Goal: Information Seeking & Learning: Check status

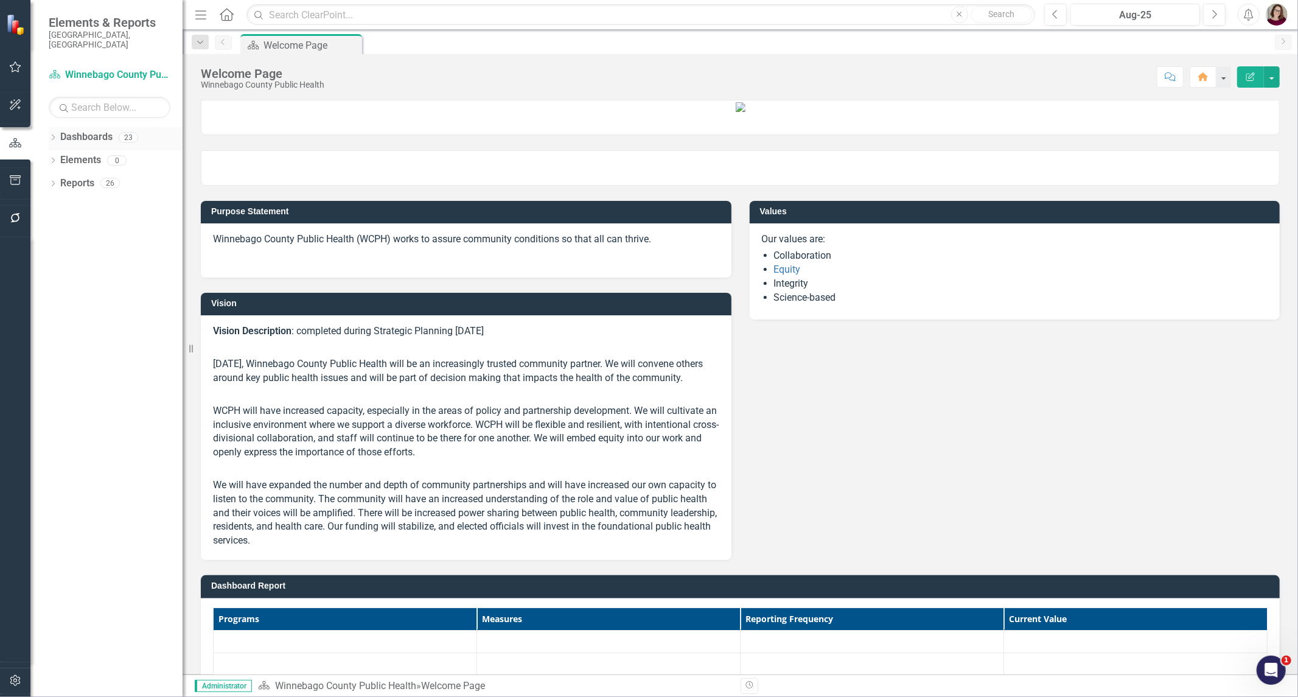
click at [52, 135] on icon "Dropdown" at bounding box center [53, 138] width 9 height 7
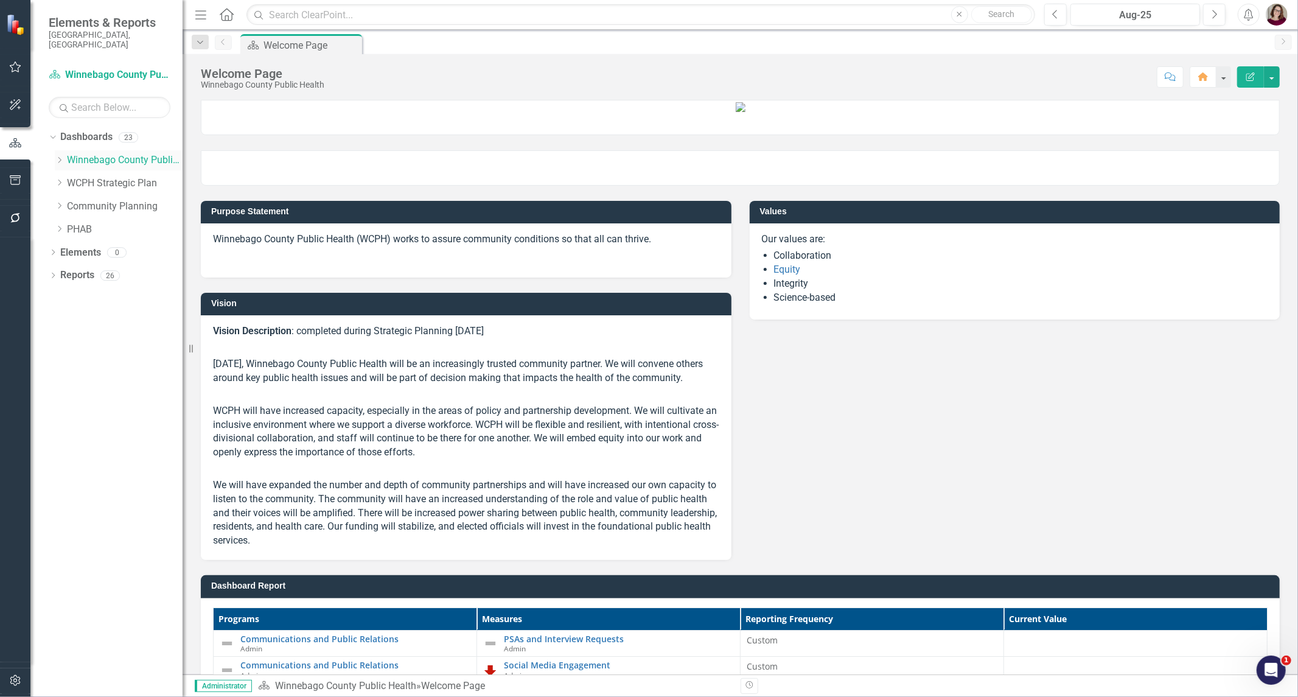
click at [60, 156] on icon "Dropdown" at bounding box center [59, 159] width 9 height 7
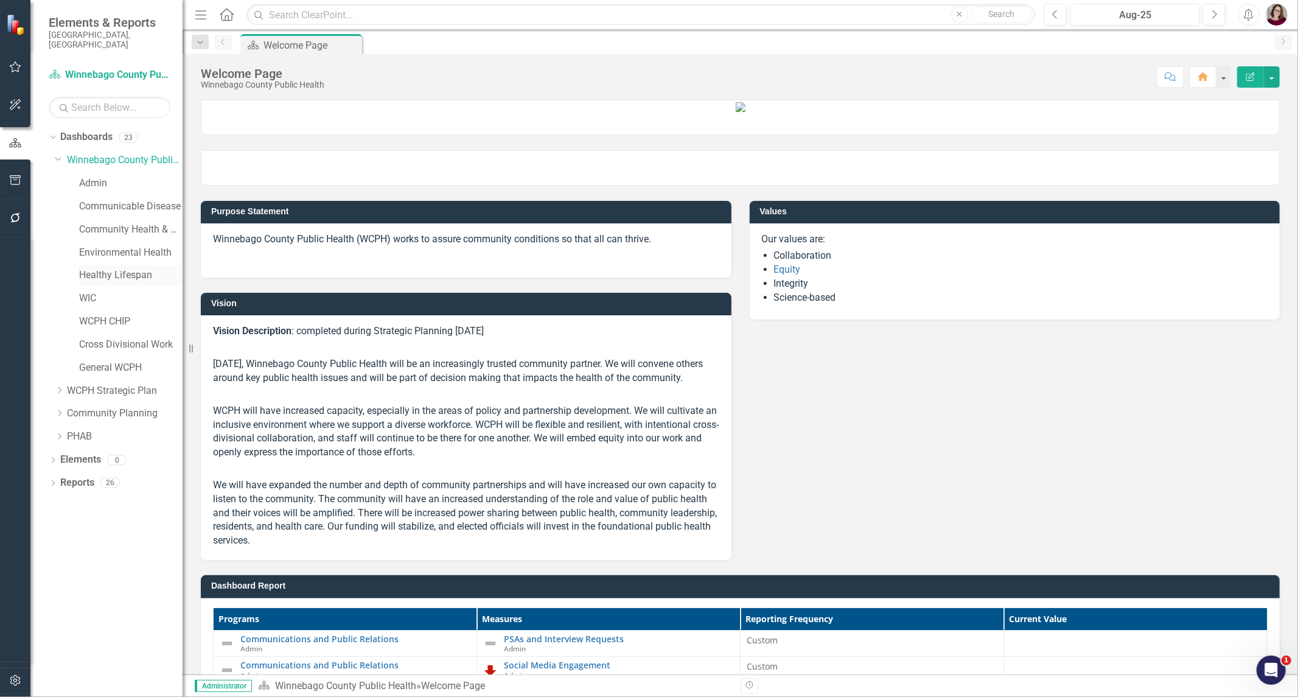
click at [102, 268] on link "Healthy Lifespan" at bounding box center [130, 275] width 103 height 14
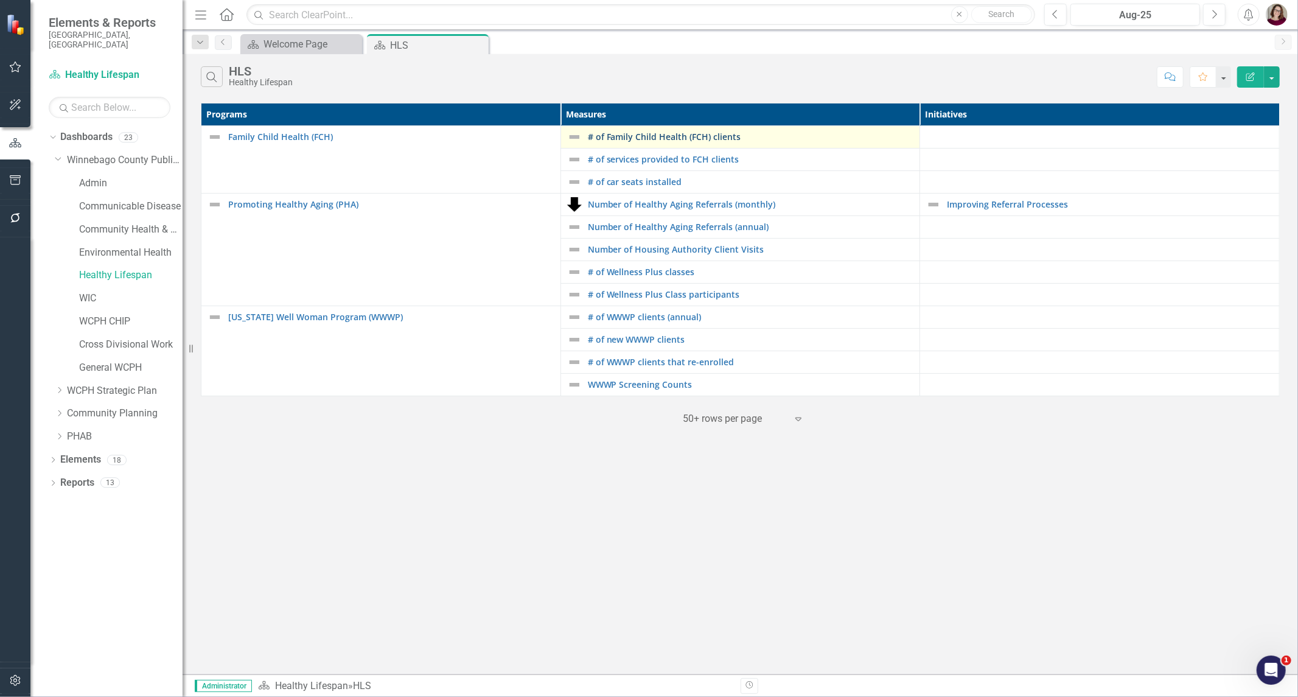
click at [628, 139] on link "# of Family Child Health (FCH) clients" at bounding box center [751, 136] width 326 height 9
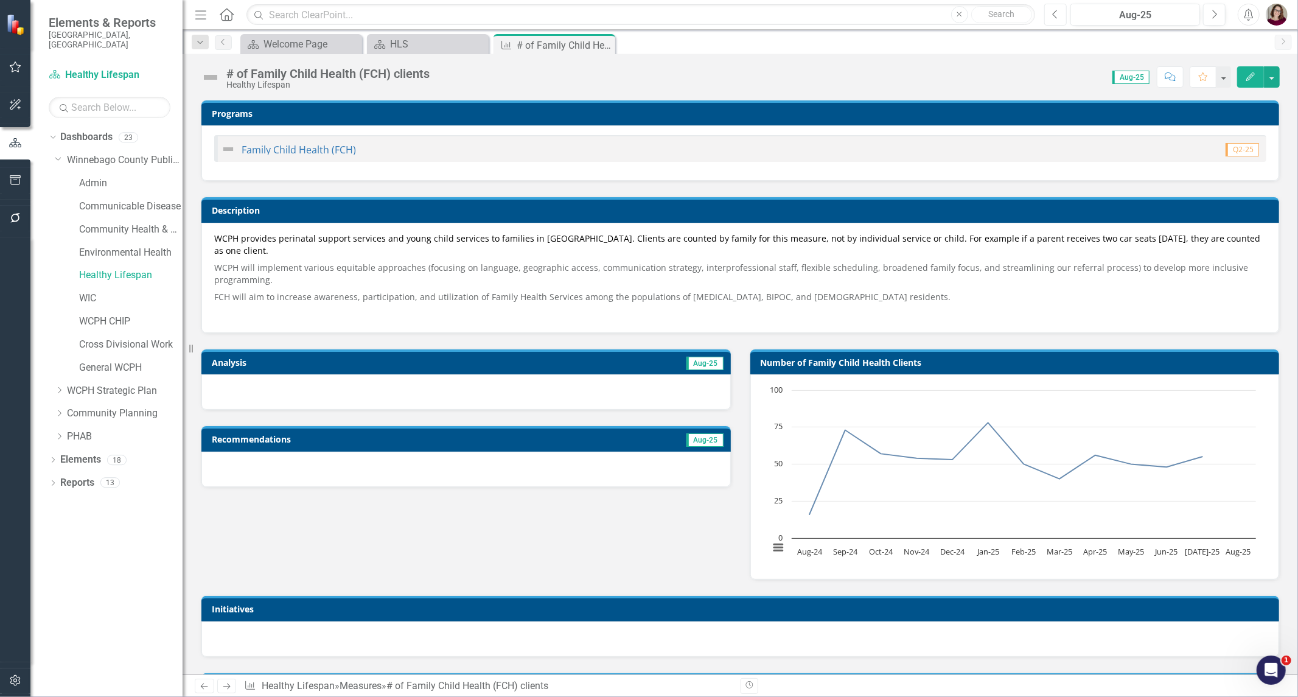
click at [1062, 16] on button "Previous" at bounding box center [1055, 15] width 23 height 22
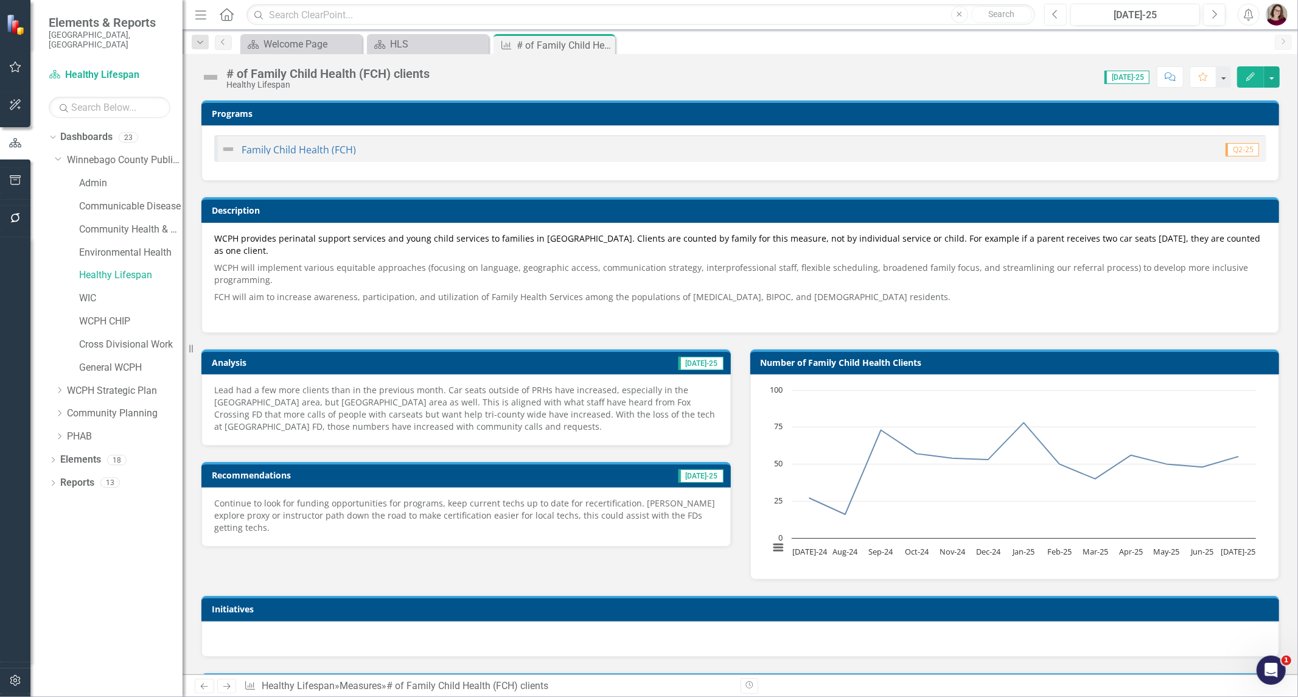
click at [1057, 20] on button "Previous" at bounding box center [1055, 15] width 23 height 22
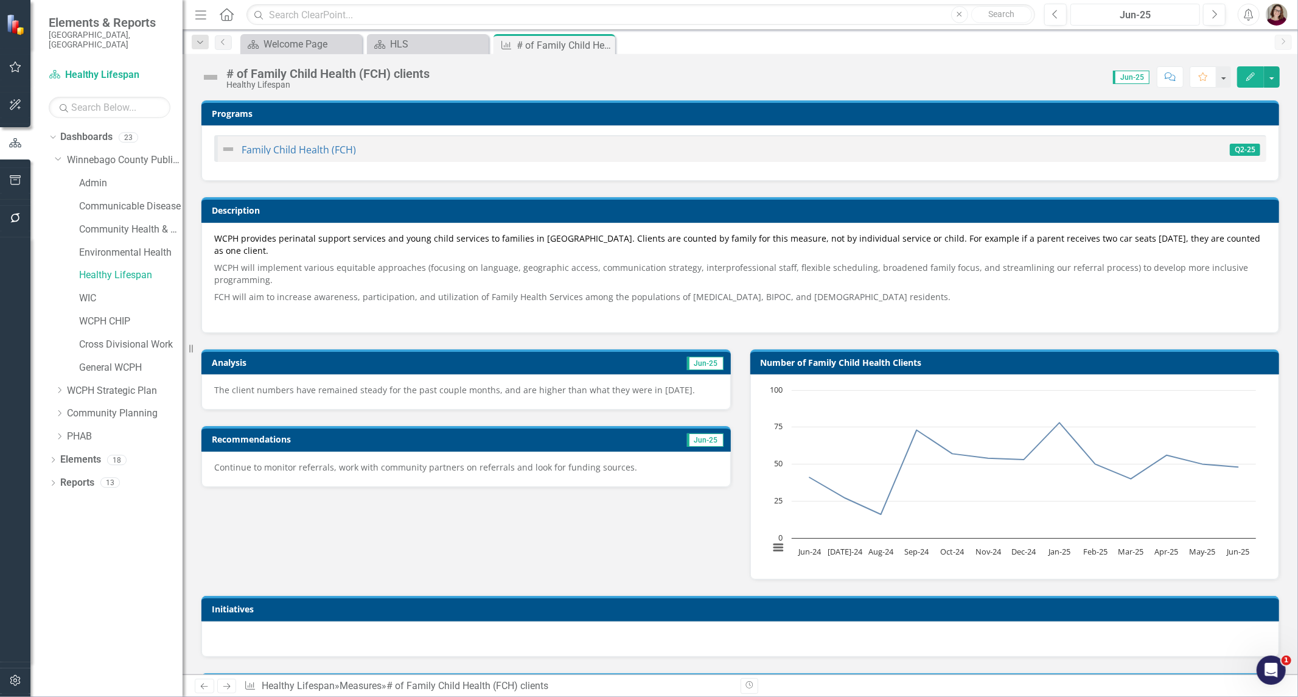
click at [1139, 21] on div "Jun-25" at bounding box center [1134, 15] width 121 height 15
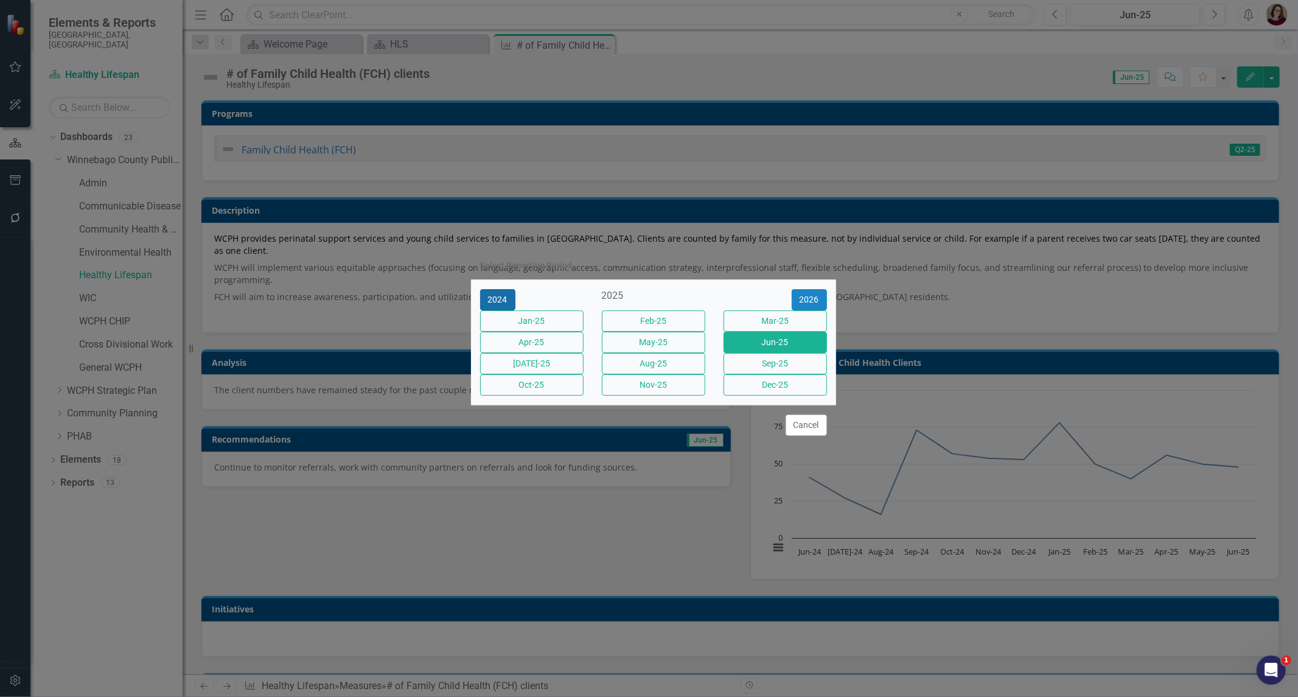
click at [496, 289] on button "2024" at bounding box center [497, 299] width 35 height 21
click at [504, 290] on button "2023" at bounding box center [497, 299] width 35 height 21
click at [518, 312] on button "Jan-23" at bounding box center [531, 320] width 103 height 21
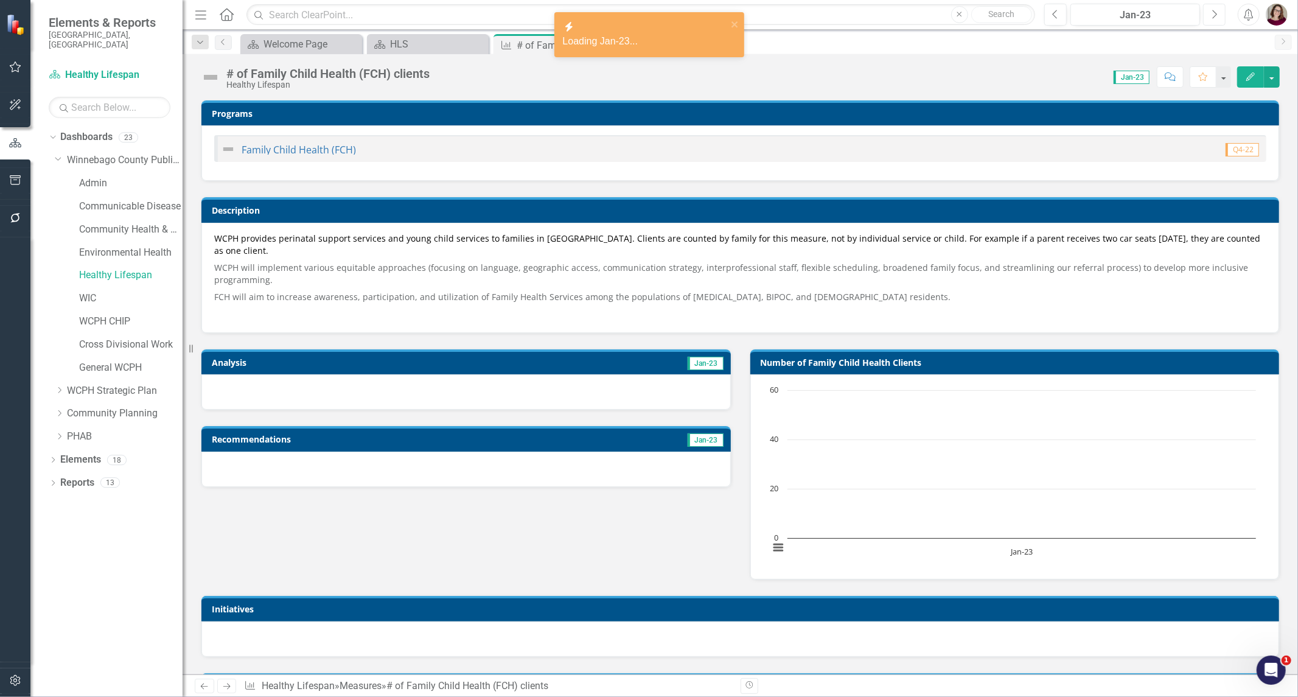
click at [1214, 7] on button "Next" at bounding box center [1214, 15] width 23 height 22
click at [1221, 14] on button "Next" at bounding box center [1214, 15] width 23 height 22
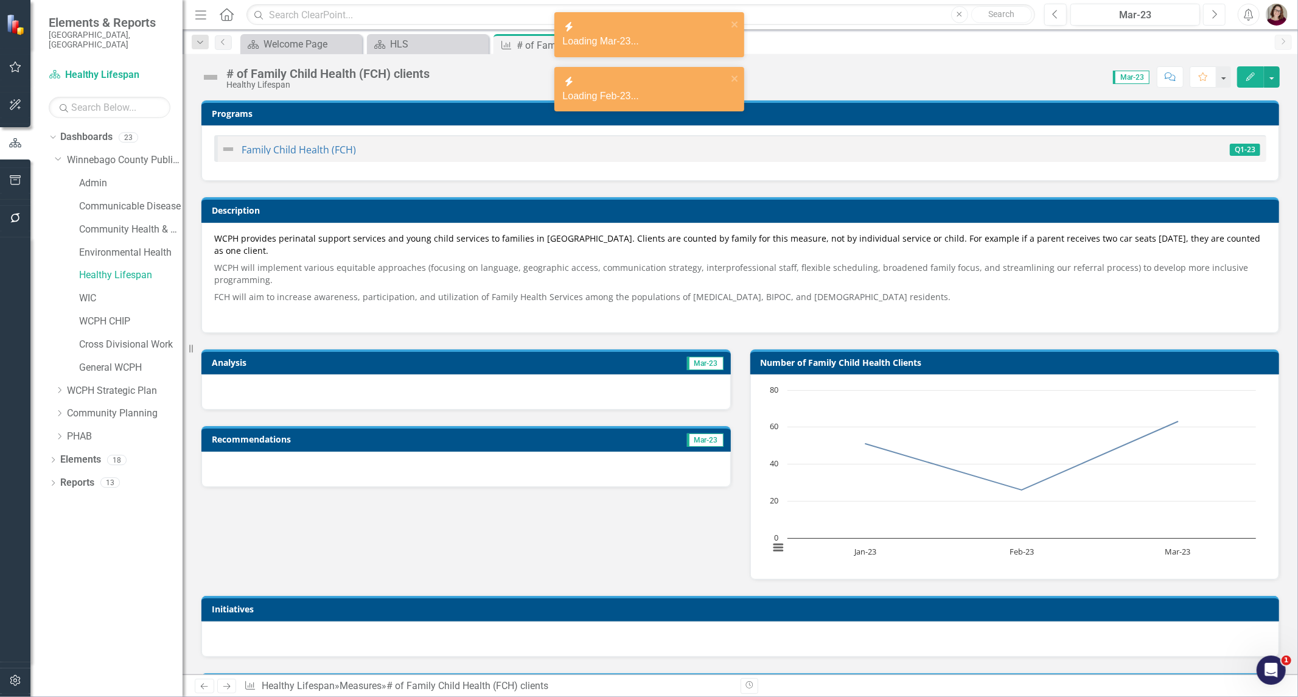
click at [1221, 14] on button "Next" at bounding box center [1214, 15] width 23 height 22
click at [1220, 15] on button "Next" at bounding box center [1214, 15] width 23 height 22
click at [1217, 18] on icon "Next" at bounding box center [1214, 14] width 7 height 11
click at [1217, 19] on icon "Next" at bounding box center [1214, 14] width 7 height 11
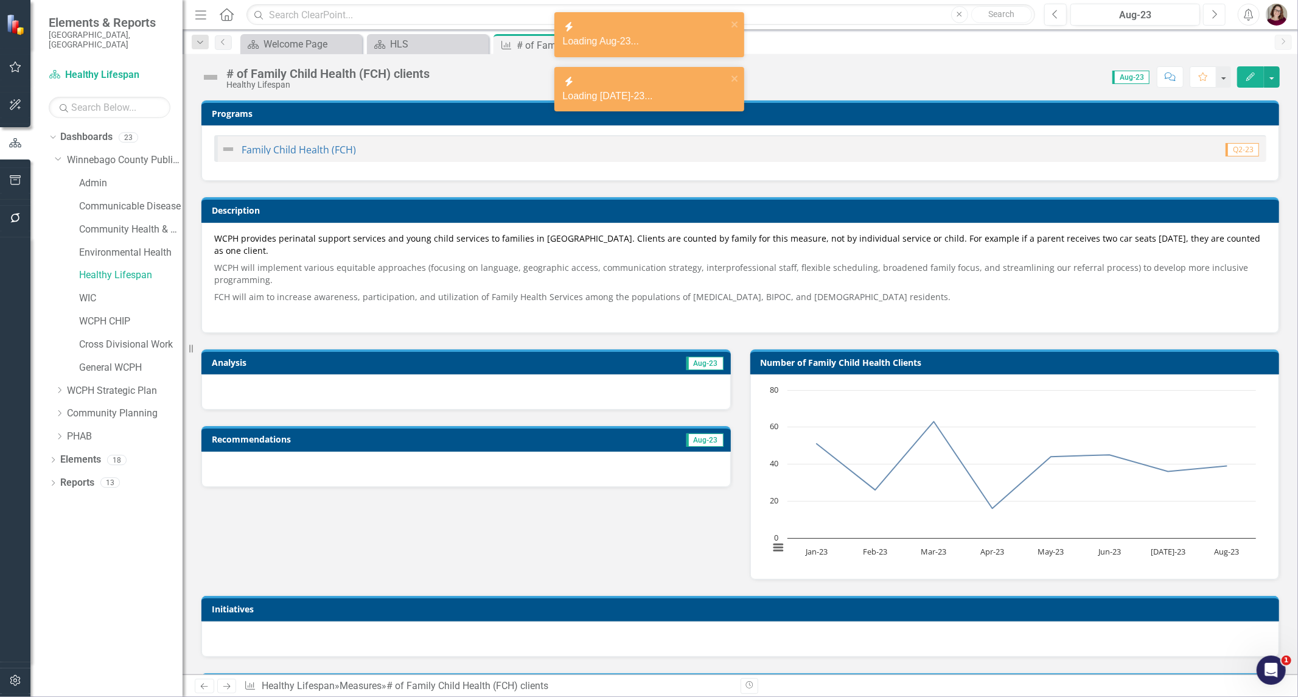
click at [1217, 19] on icon "Next" at bounding box center [1214, 14] width 7 height 11
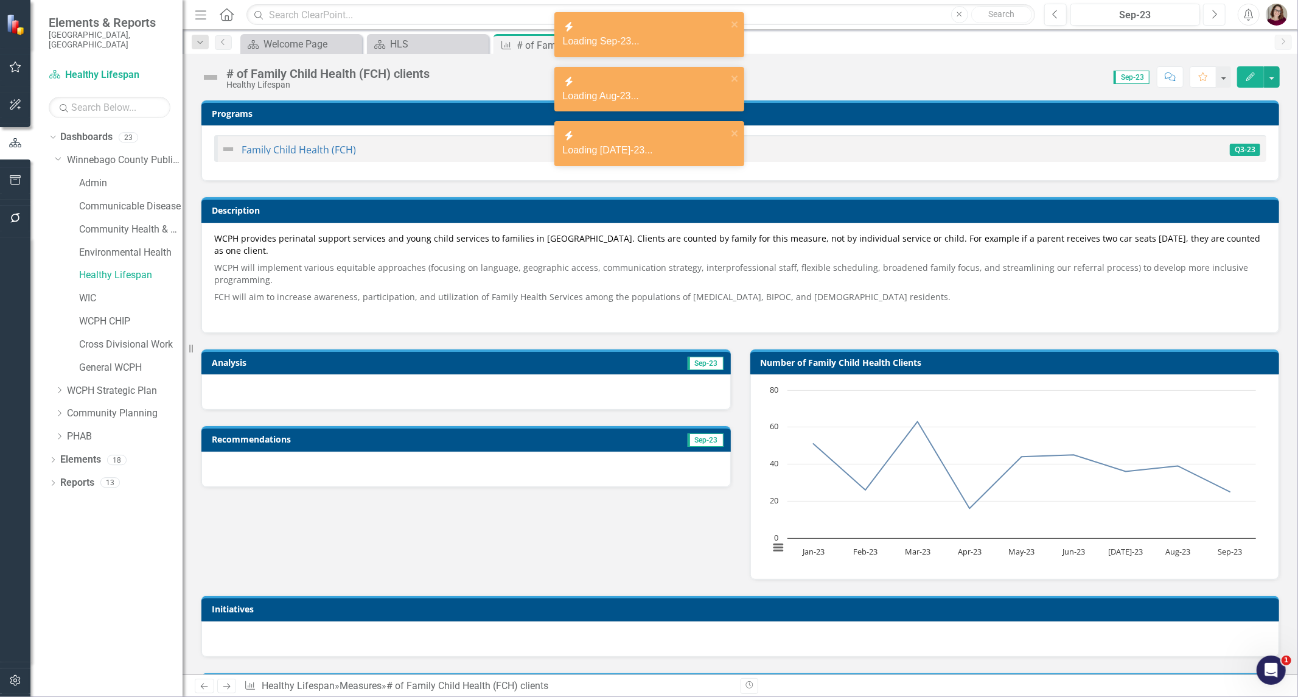
click at [1217, 19] on icon "Next" at bounding box center [1214, 14] width 7 height 11
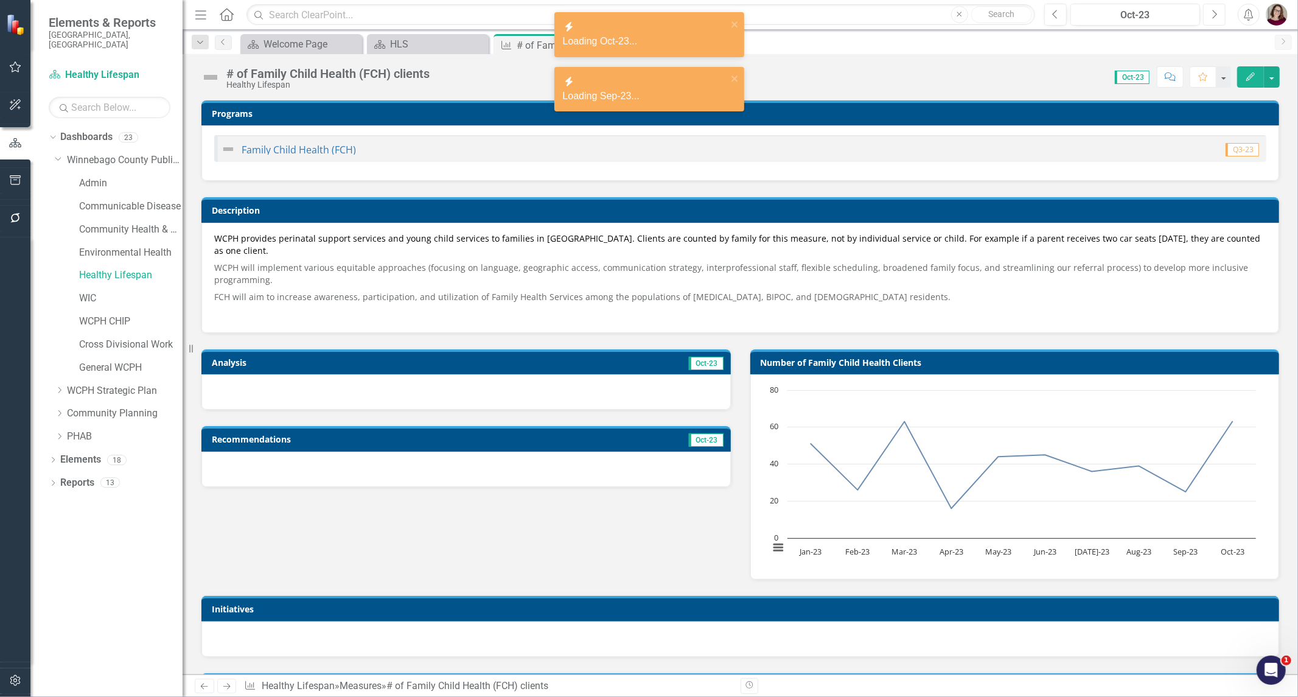
click at [1217, 19] on icon "Next" at bounding box center [1214, 14] width 7 height 11
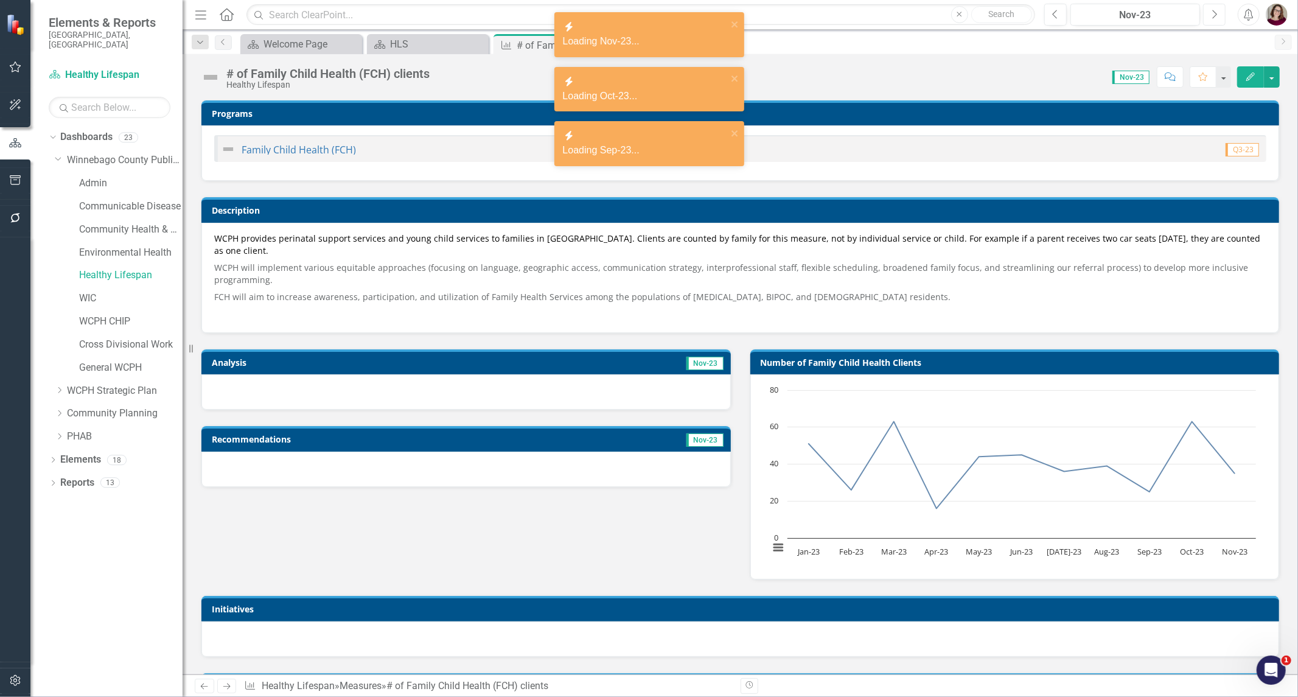
click at [1217, 19] on icon "Next" at bounding box center [1214, 14] width 7 height 11
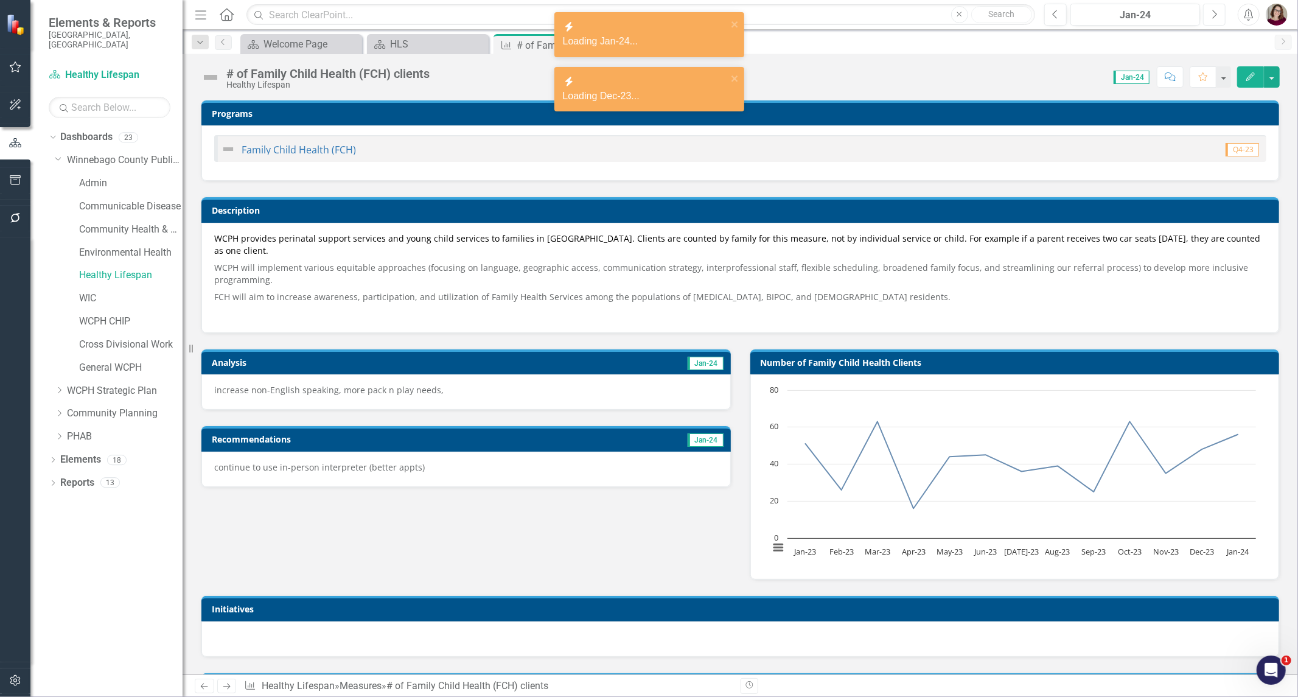
click at [1217, 19] on button "Next" at bounding box center [1214, 15] width 23 height 22
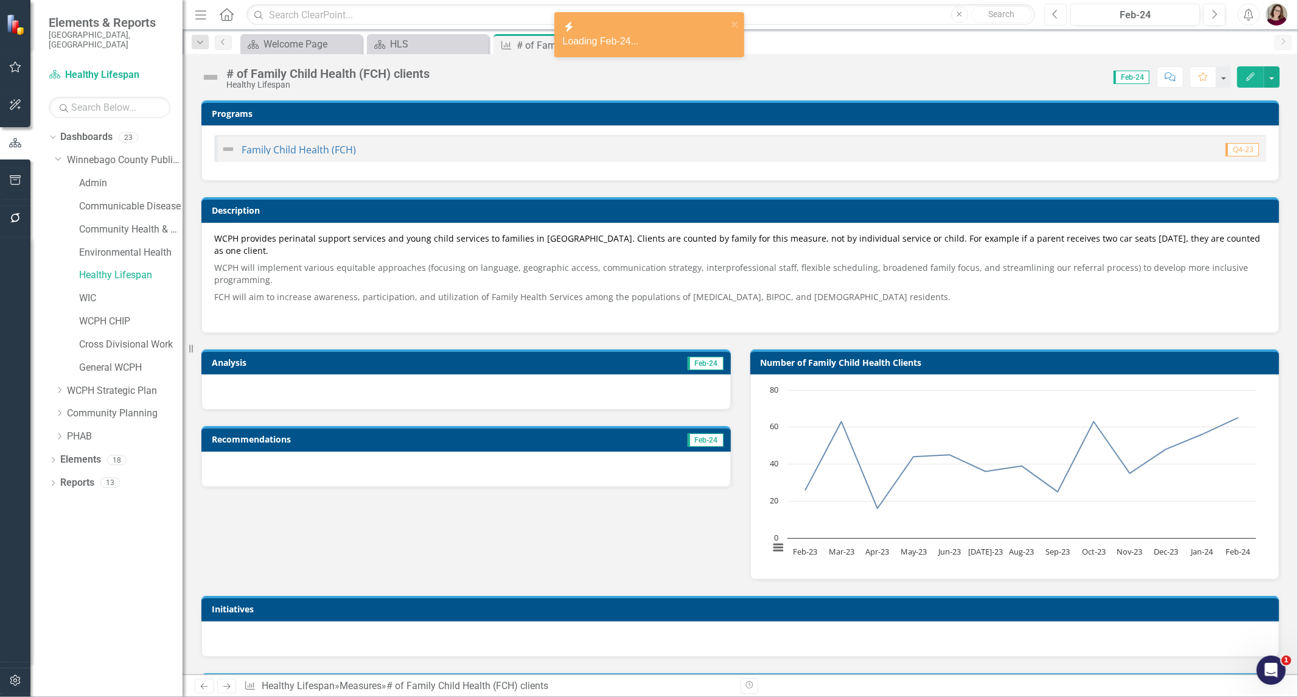
click at [1062, 17] on button "Previous" at bounding box center [1055, 15] width 23 height 22
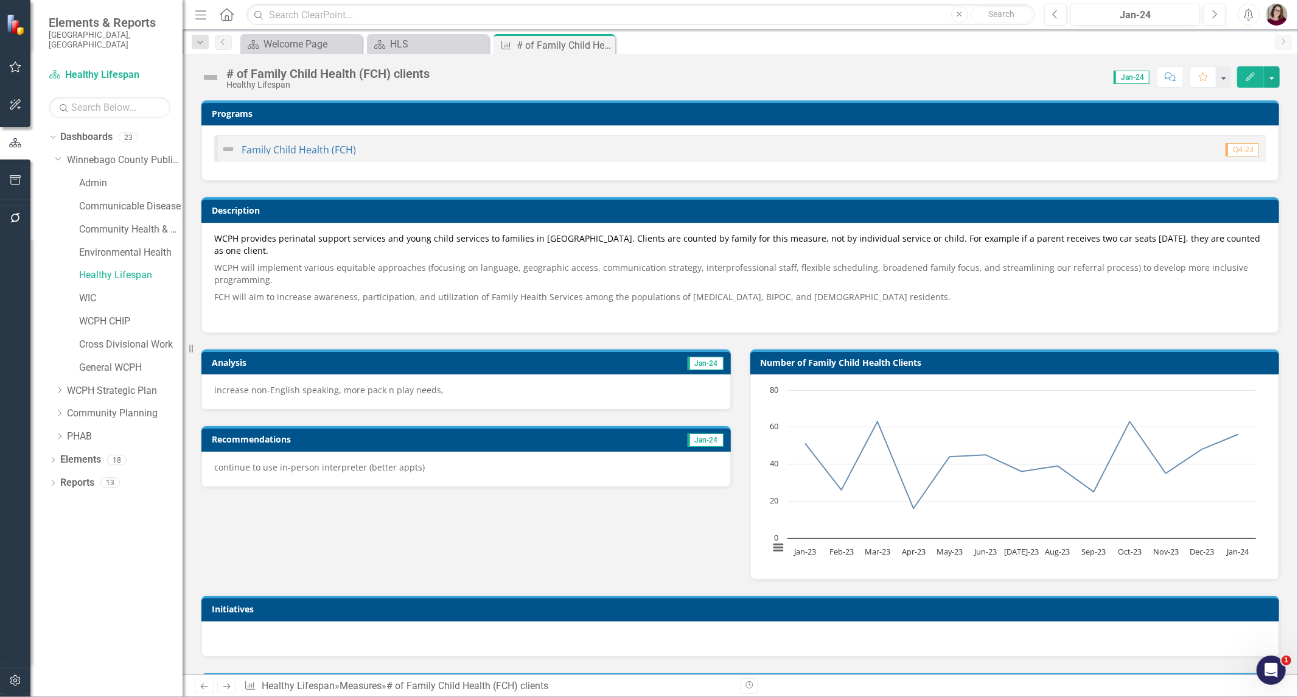
click at [388, 387] on p "increase non-English speaking, more pack n play needs," at bounding box center [466, 390] width 504 height 12
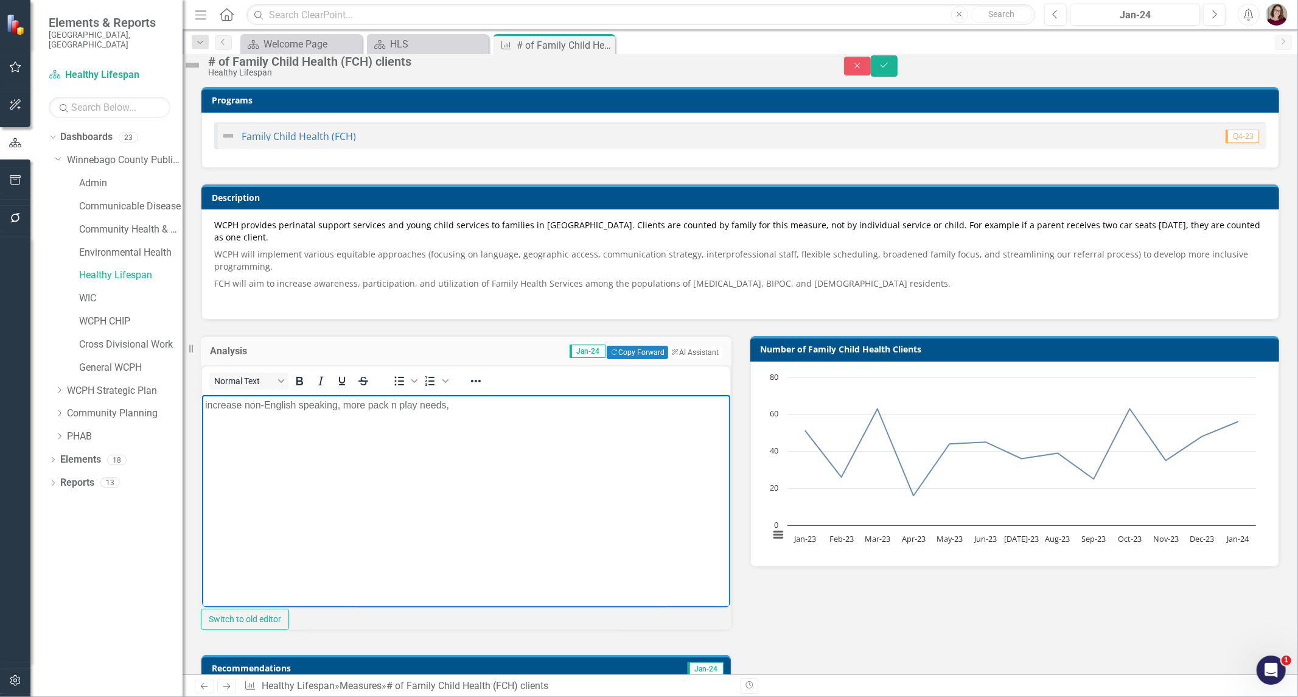
drag, startPoint x: 495, startPoint y: 414, endPoint x: 110, endPoint y: 420, distance: 384.5
click at [201, 420] on html "increase non-English speaking, more pack n play needs," at bounding box center [465, 485] width 528 height 183
copy p "increase non-English speaking, more pack n play needs,"
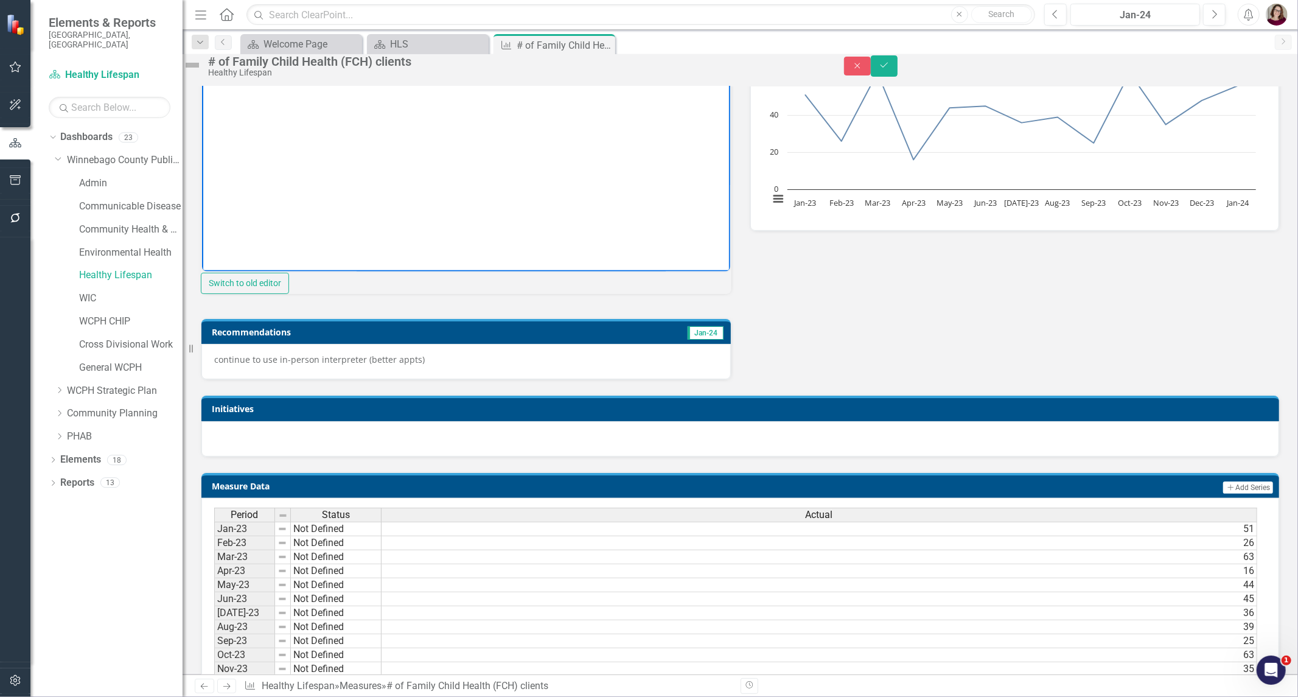
scroll to position [338, 0]
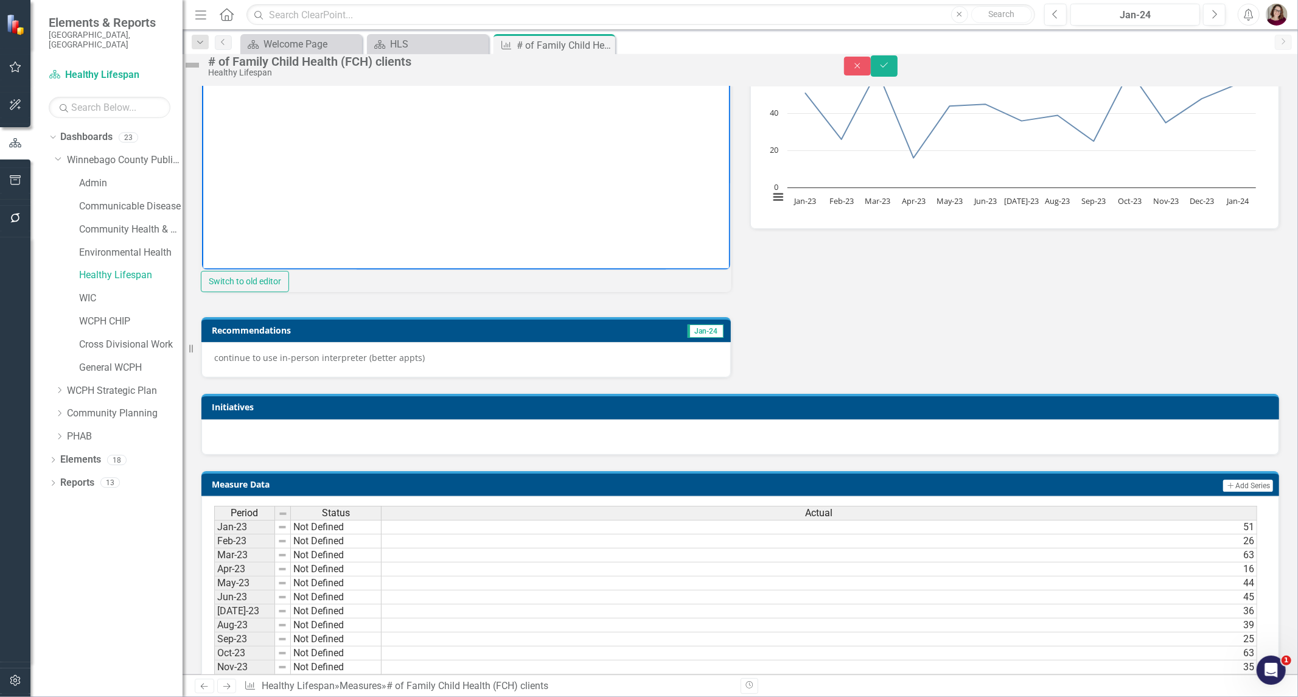
click at [530, 377] on div "continue to use in-person interpreter (better appts)" at bounding box center [465, 359] width 529 height 35
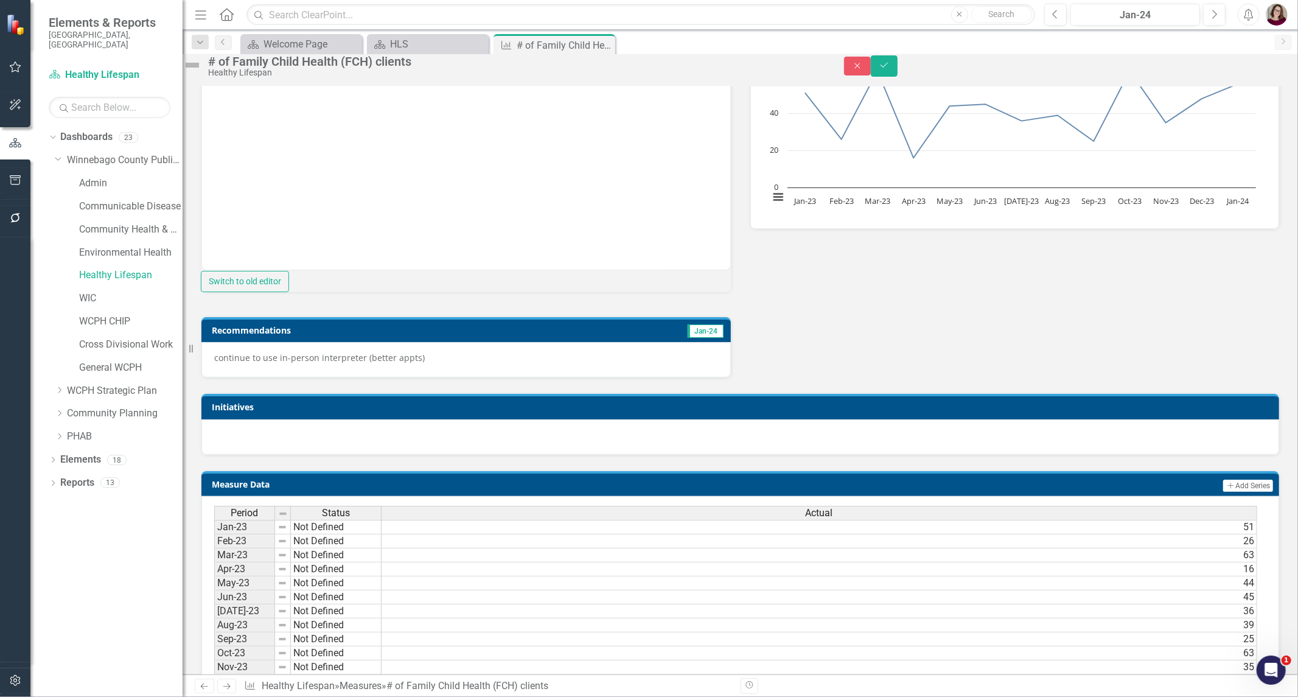
click at [530, 377] on div "continue to use in-person interpreter (better appts)" at bounding box center [465, 359] width 529 height 35
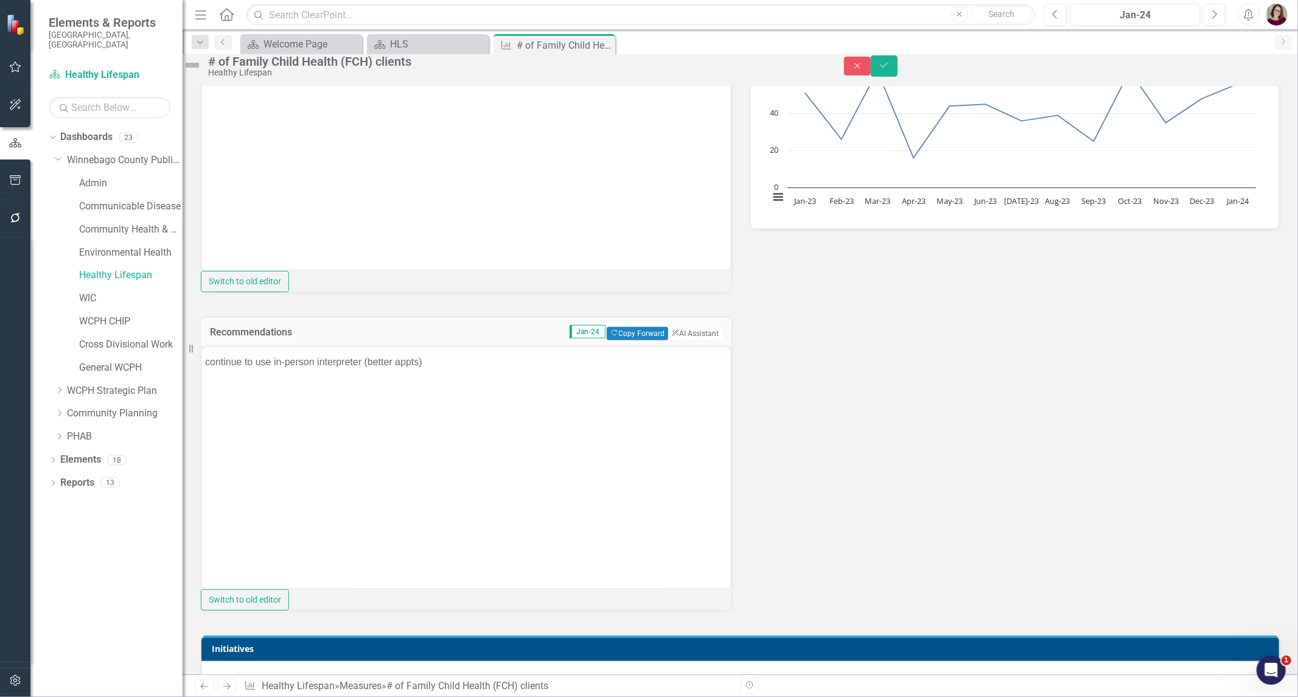
scroll to position [0, 0]
drag, startPoint x: 451, startPoint y: 405, endPoint x: 456, endPoint y: 400, distance: 6.5
click at [452, 403] on body "continue to use in-person interpreter (better appts)" at bounding box center [465, 466] width 528 height 183
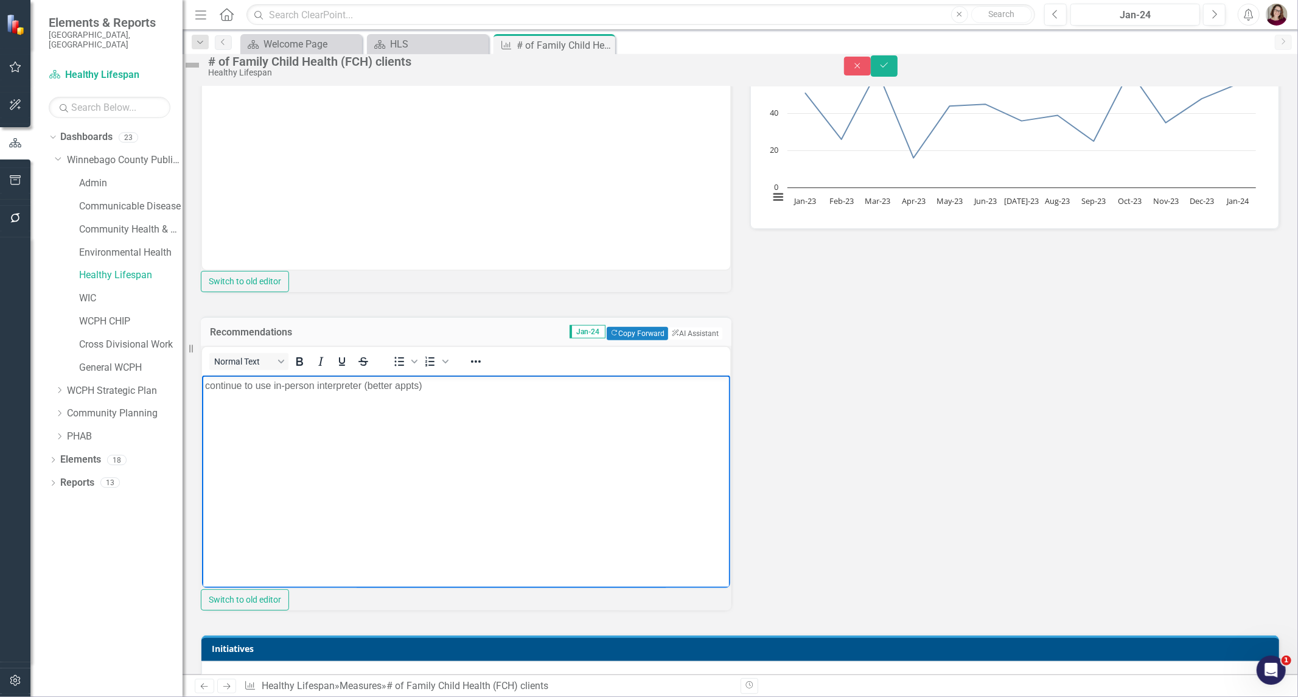
drag, startPoint x: 467, startPoint y: 394, endPoint x: 66, endPoint y: 392, distance: 401.5
click at [201, 392] on html "continue to use in-person interpreter (better appts)" at bounding box center [465, 466] width 528 height 183
copy p "continue to use in-person interpreter (better appts)"
drag, startPoint x: 1229, startPoint y: 73, endPoint x: 1217, endPoint y: 50, distance: 25.3
click at [863, 70] on icon "Close" at bounding box center [857, 65] width 11 height 9
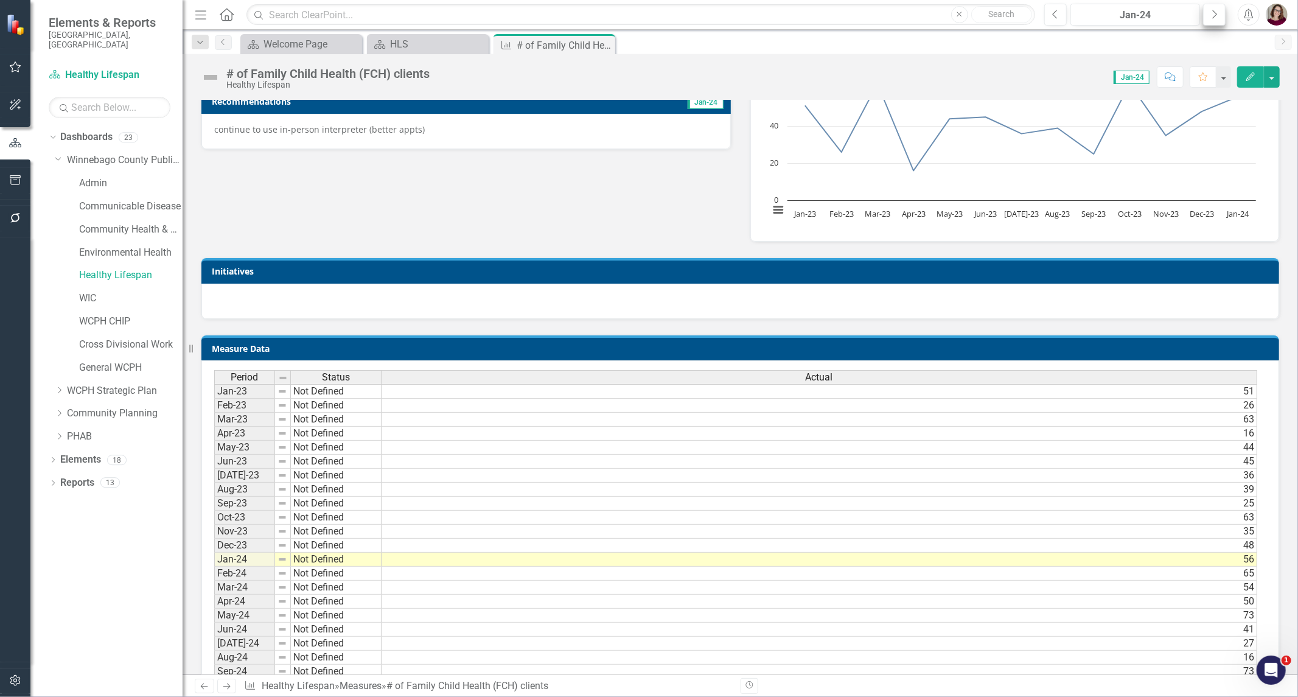
scroll to position [333, 0]
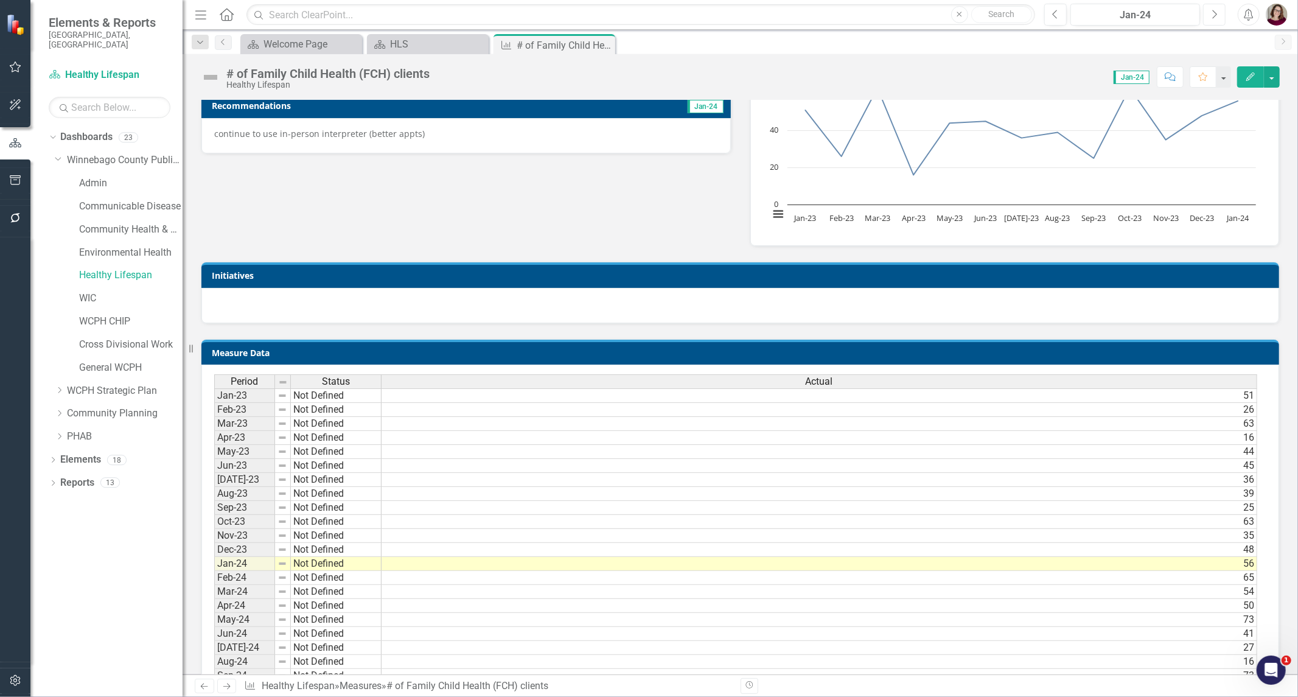
click at [1211, 11] on icon "Next" at bounding box center [1214, 14] width 7 height 11
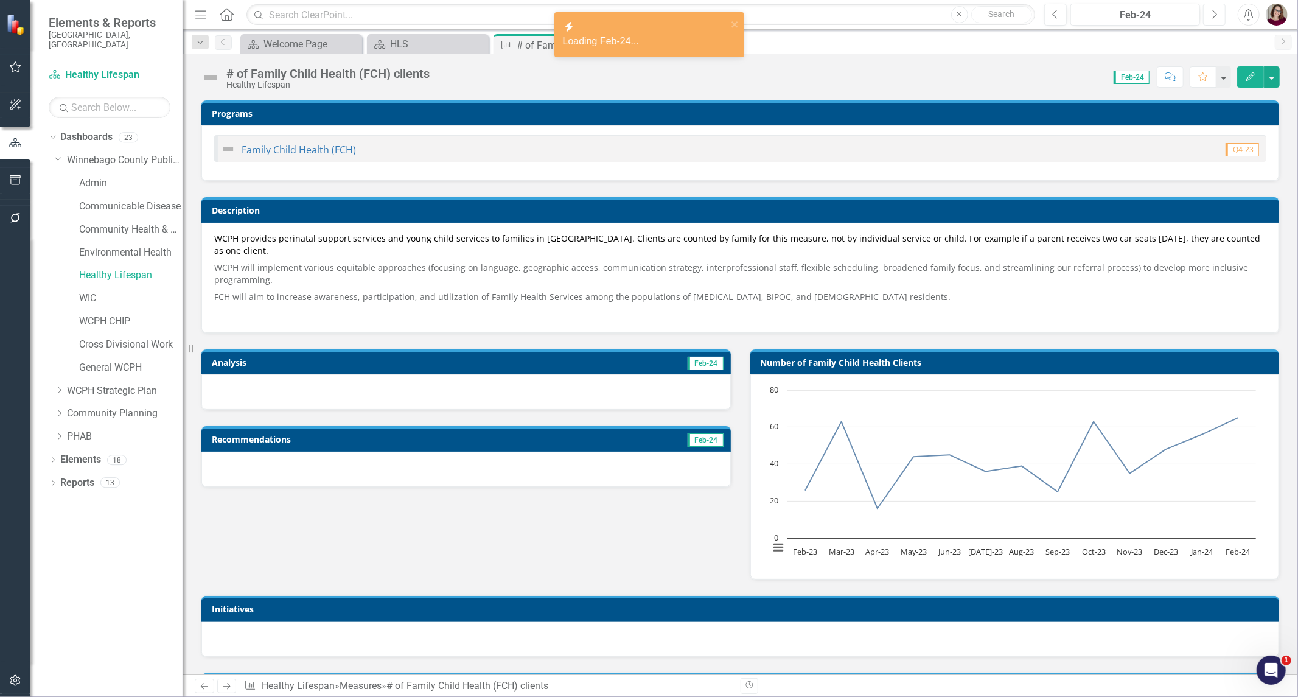
click at [1211, 11] on icon "Next" at bounding box center [1214, 14] width 7 height 11
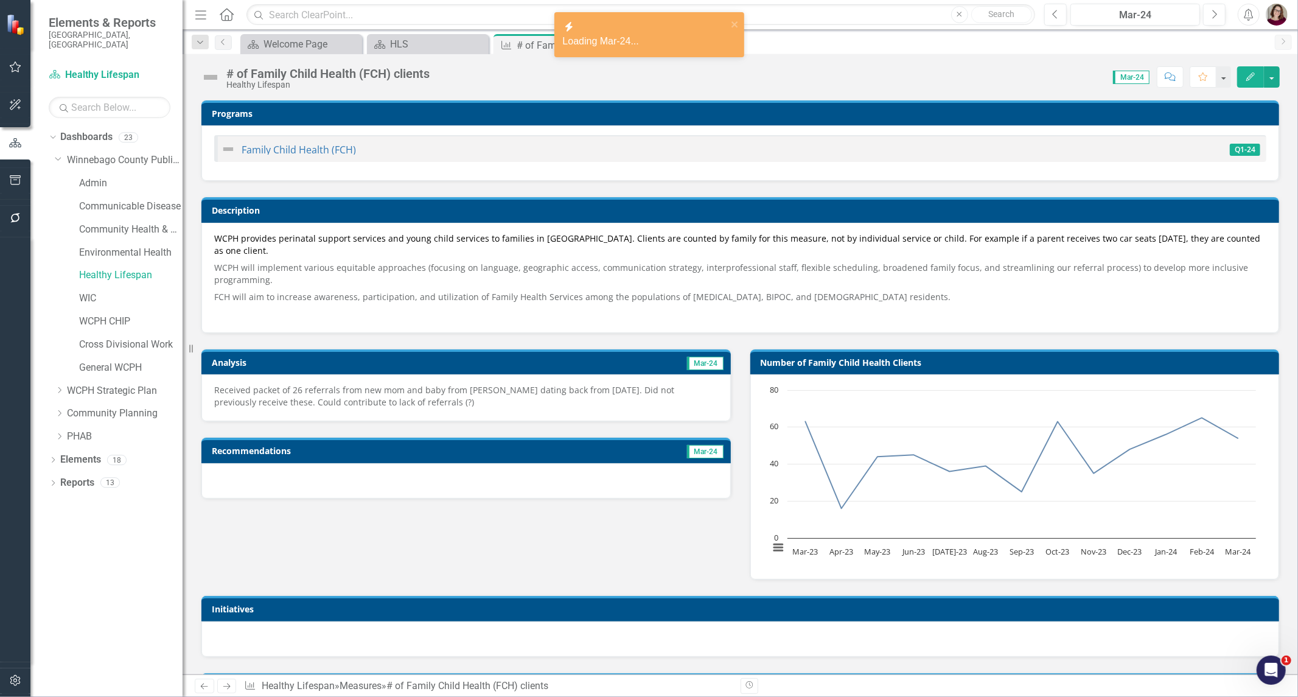
click at [370, 399] on p "Received packet of 26 referrals from new mom and baby from [PERSON_NAME] dating…" at bounding box center [466, 396] width 504 height 24
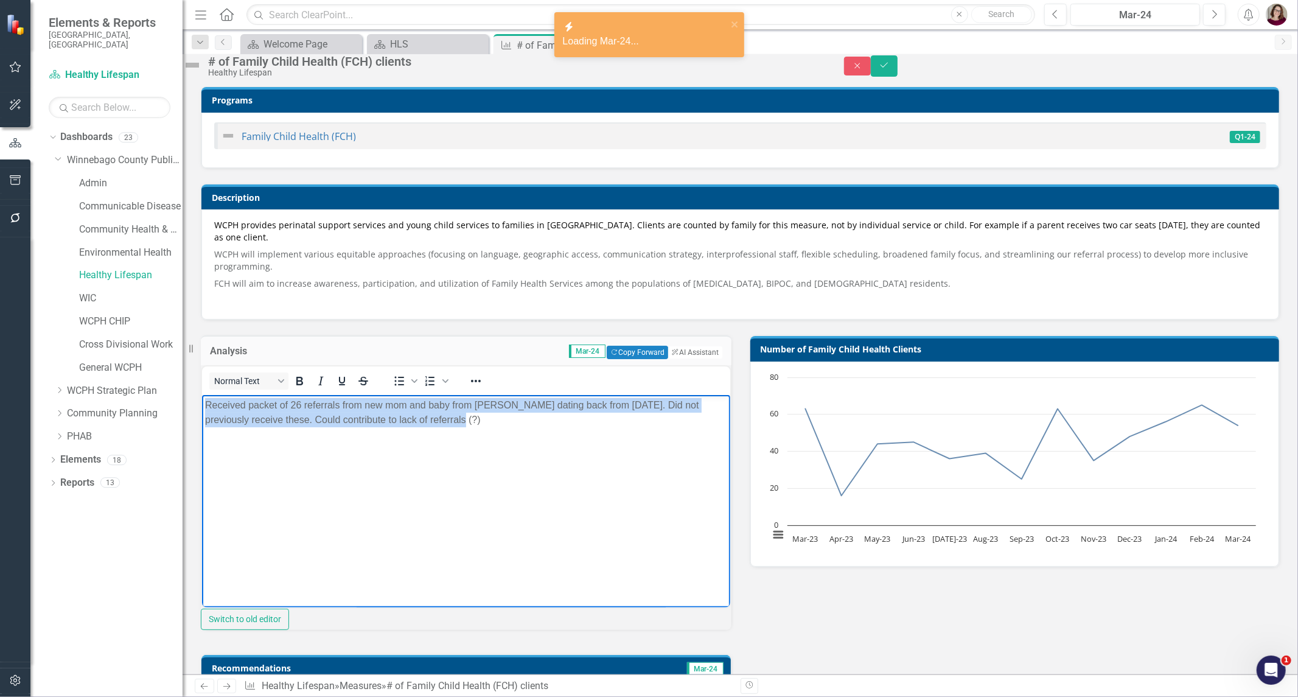
drag, startPoint x: 309, startPoint y: 412, endPoint x: 215, endPoint y: 798, distance: 397.6
click at [201, 394] on html "Received packet of 26 referrals from new mom and baby from [PERSON_NAME] dating…" at bounding box center [465, 485] width 528 height 183
copy p "Received packet of 26 referrals from new mom and baby from [PERSON_NAME] dating…"
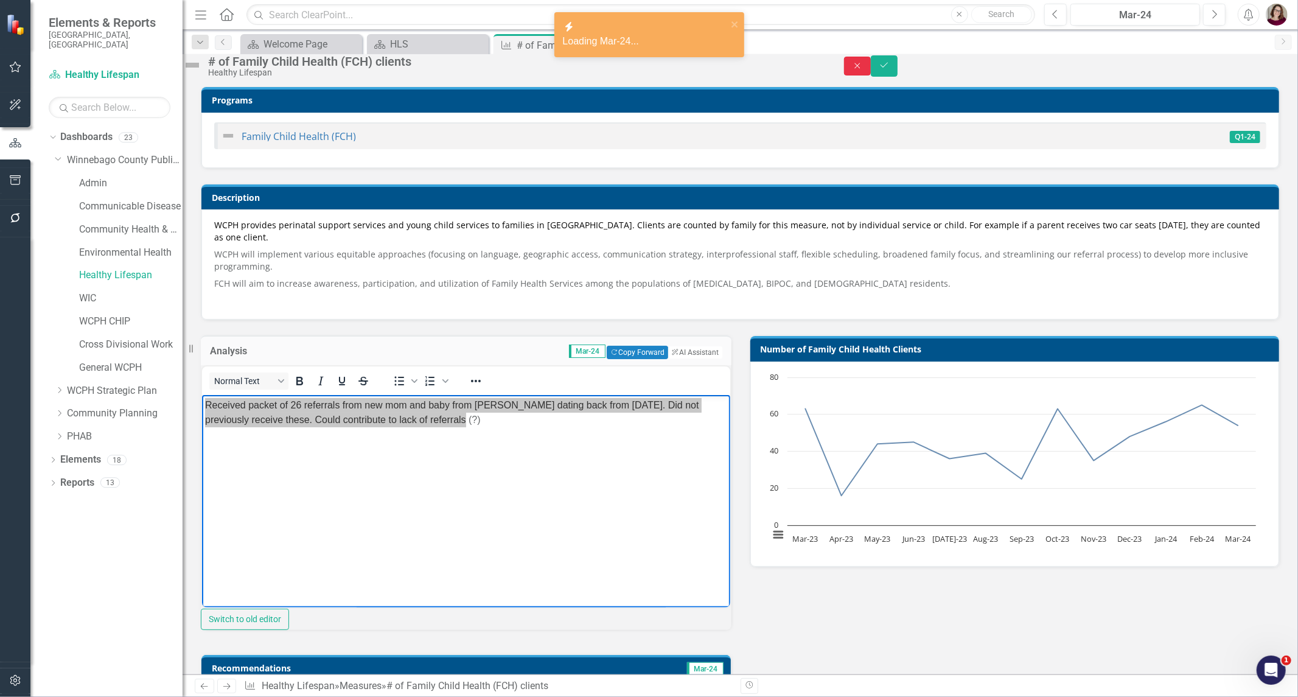
click at [871, 74] on button "Close" at bounding box center [857, 66] width 27 height 19
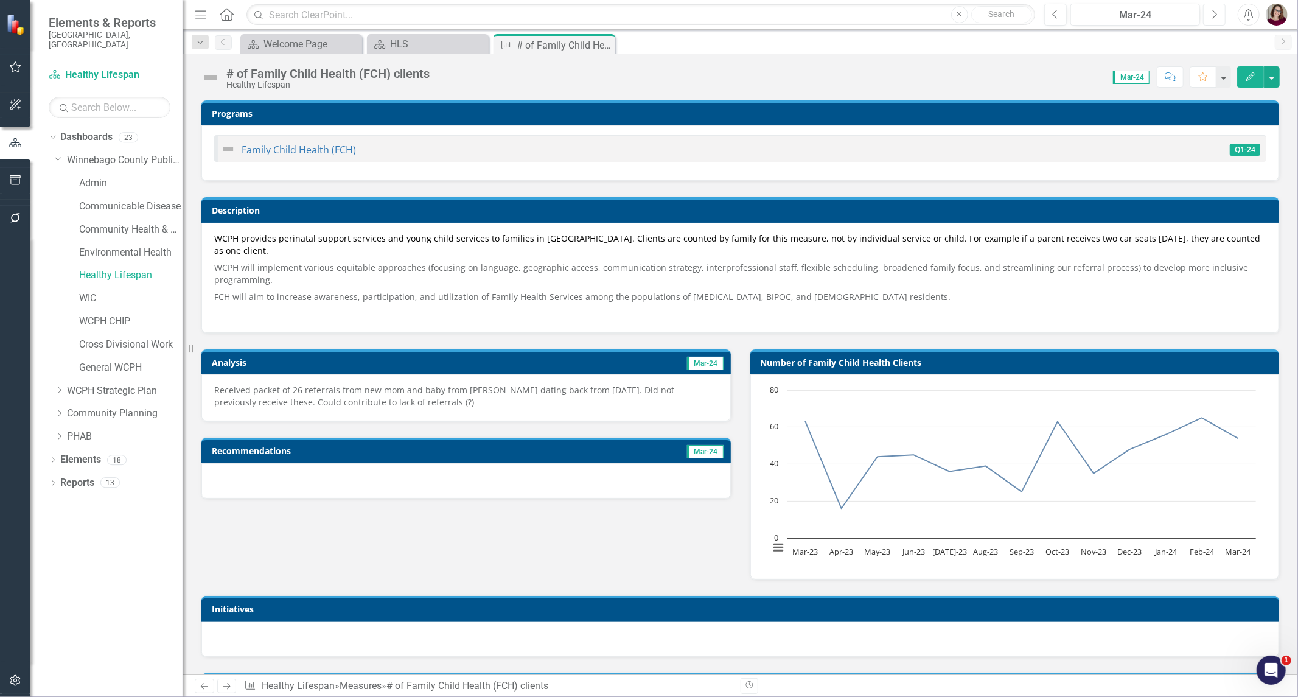
click at [1217, 20] on button "Next" at bounding box center [1214, 15] width 23 height 22
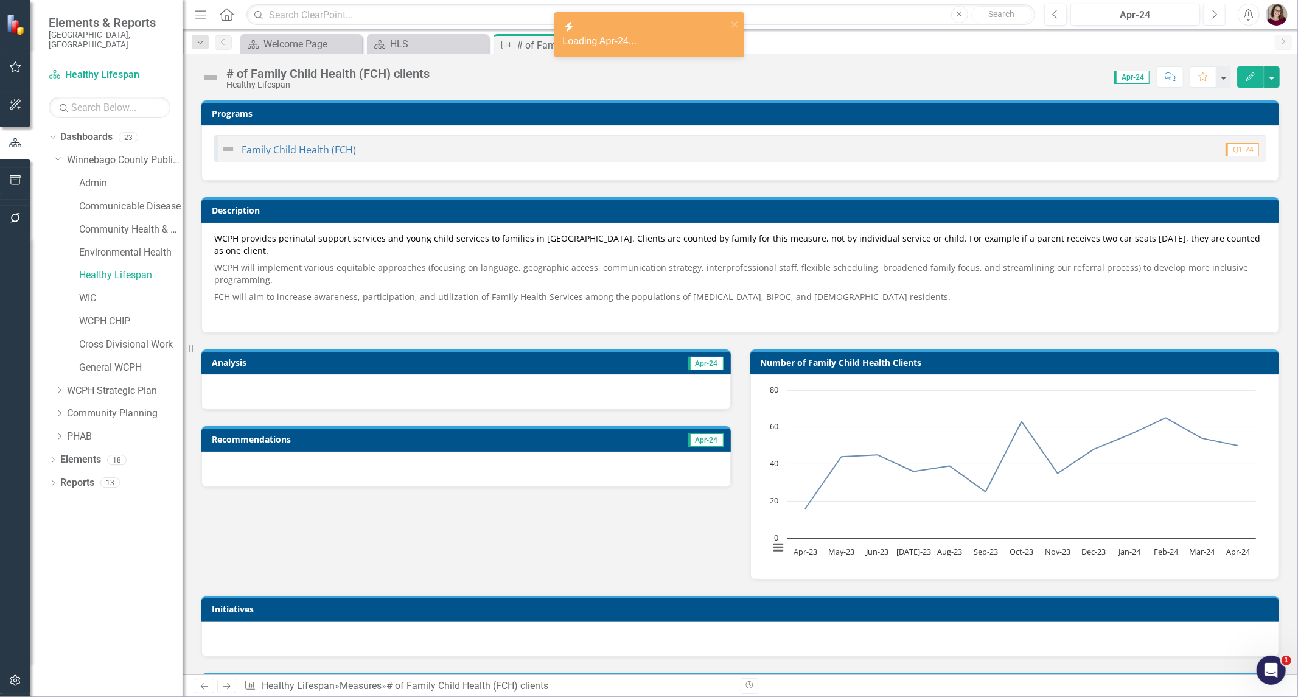
click at [1211, 19] on icon "Next" at bounding box center [1214, 14] width 7 height 11
click at [1218, 10] on button "Next" at bounding box center [1214, 15] width 23 height 22
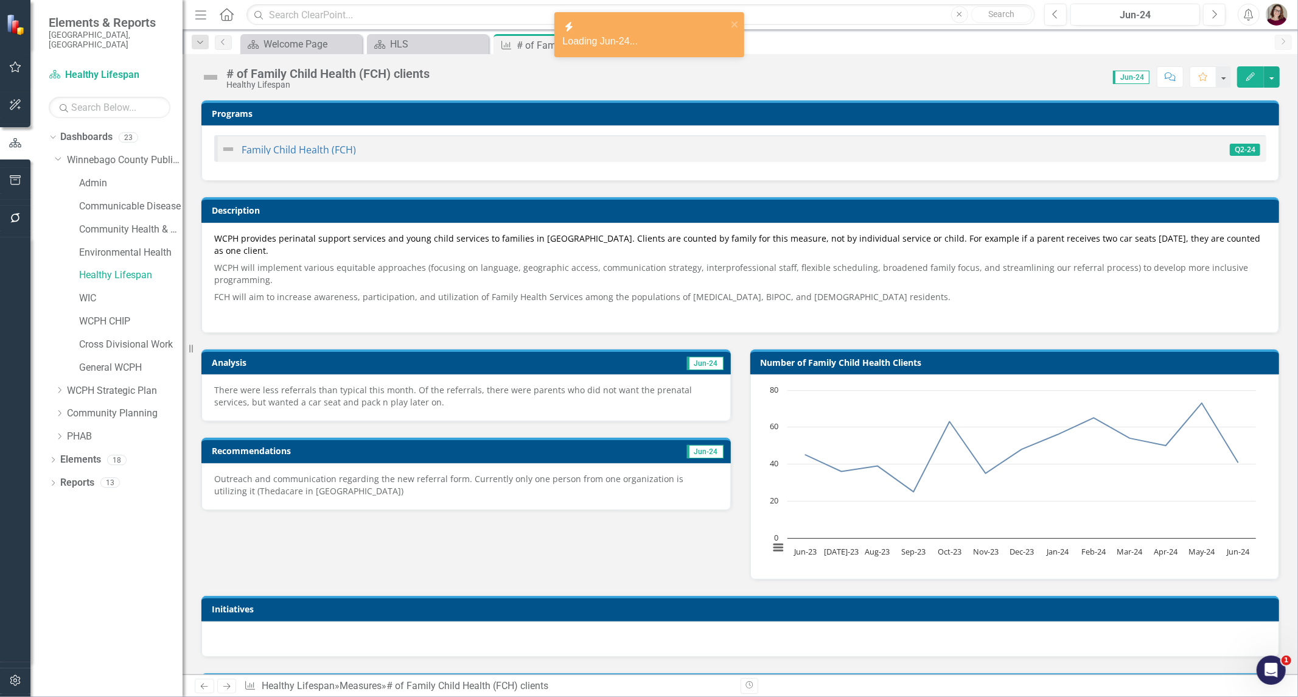
click at [347, 398] on p "There were less referrals than typical this month. Of the referrals, there were…" at bounding box center [466, 396] width 504 height 24
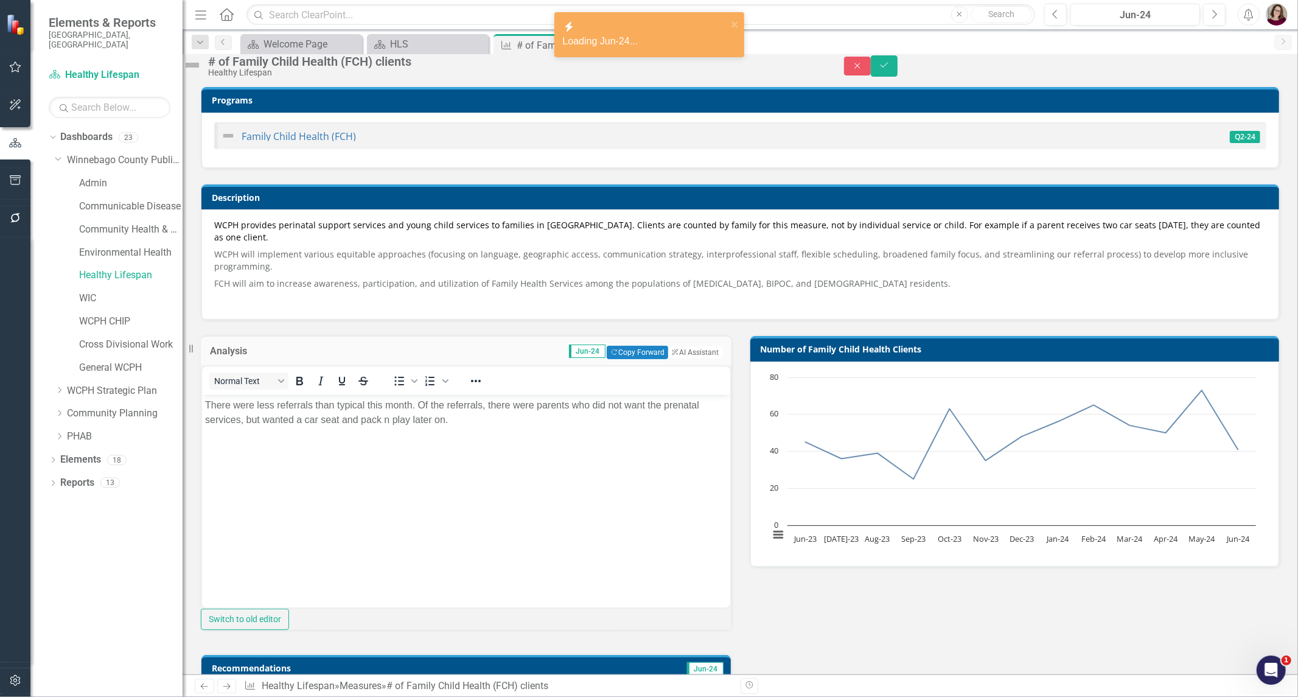
click at [394, 460] on body "There were less referrals than typical this month. Of the referrals, there were…" at bounding box center [465, 485] width 528 height 183
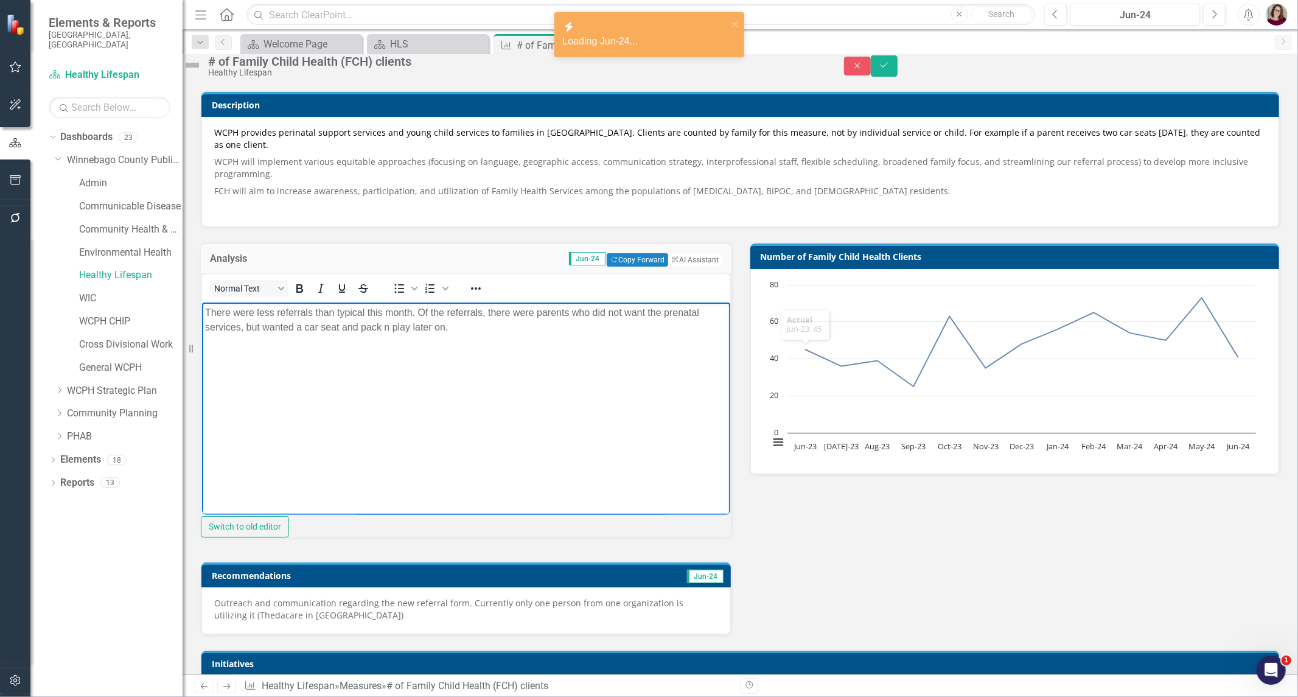
scroll to position [270, 0]
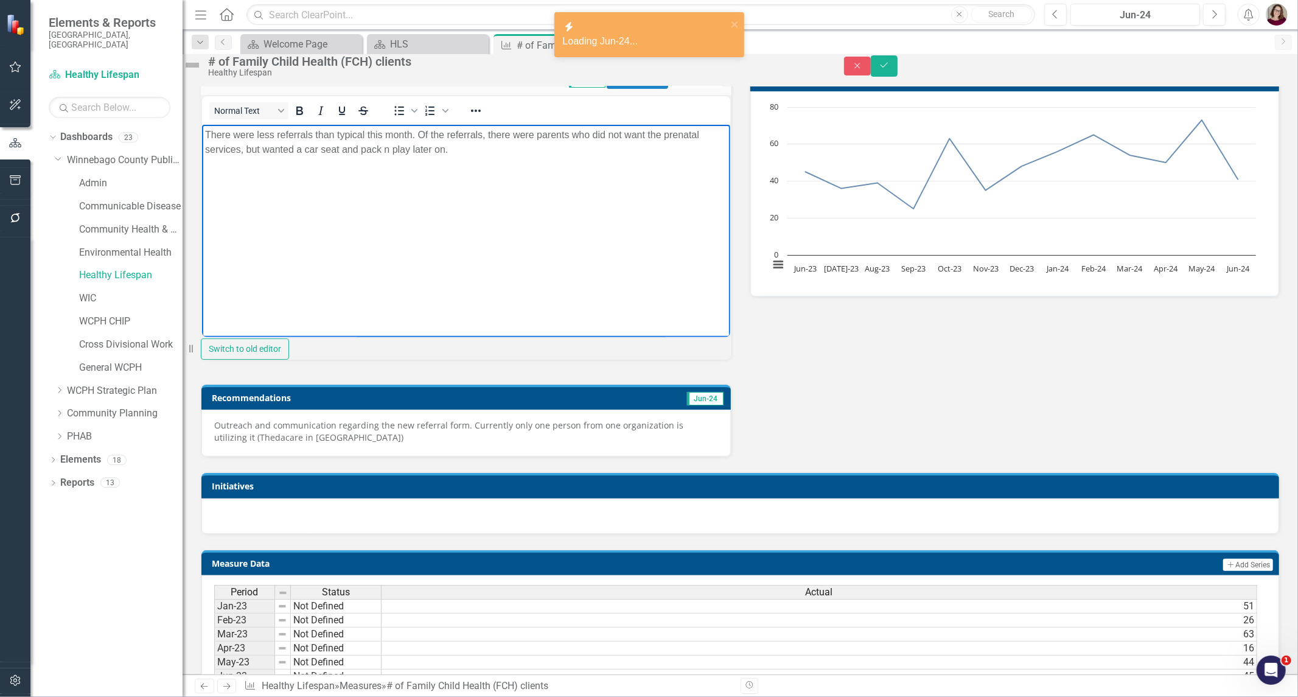
click at [607, 443] on p "Outreach and communication regarding the new referral form. Currently only one …" at bounding box center [466, 431] width 504 height 24
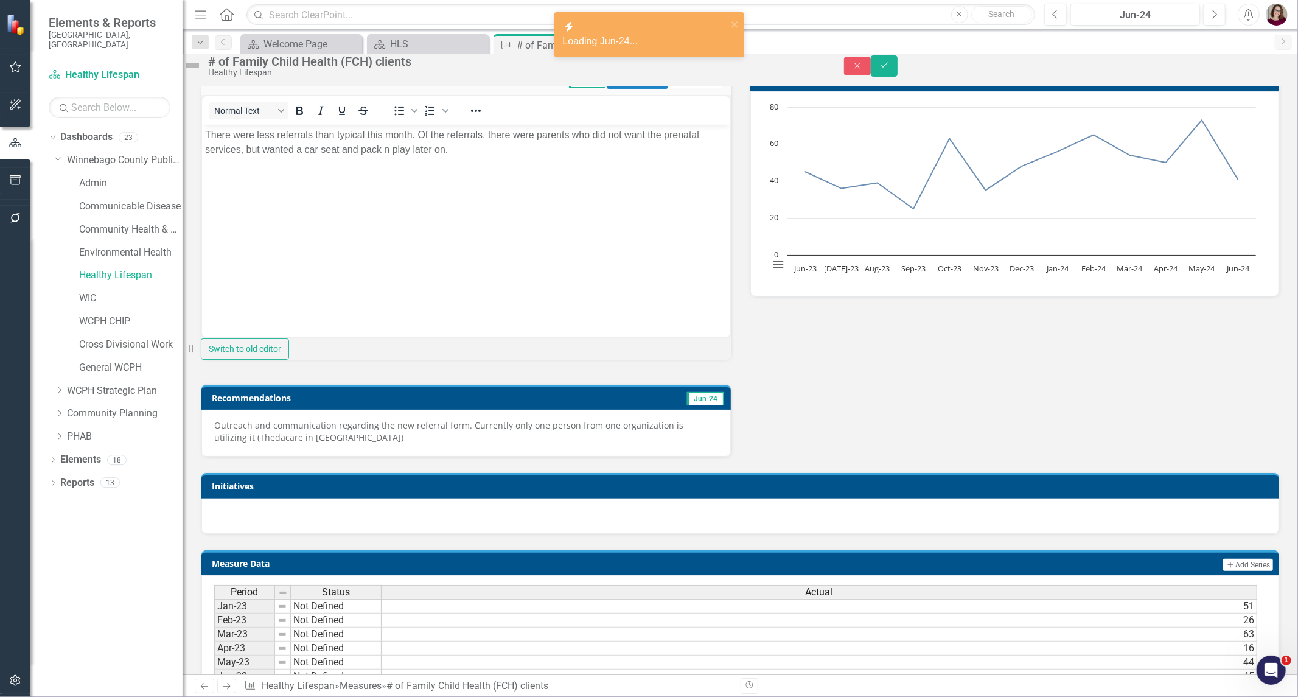
click at [607, 443] on p "Outreach and communication regarding the new referral form. Currently only one …" at bounding box center [466, 431] width 504 height 24
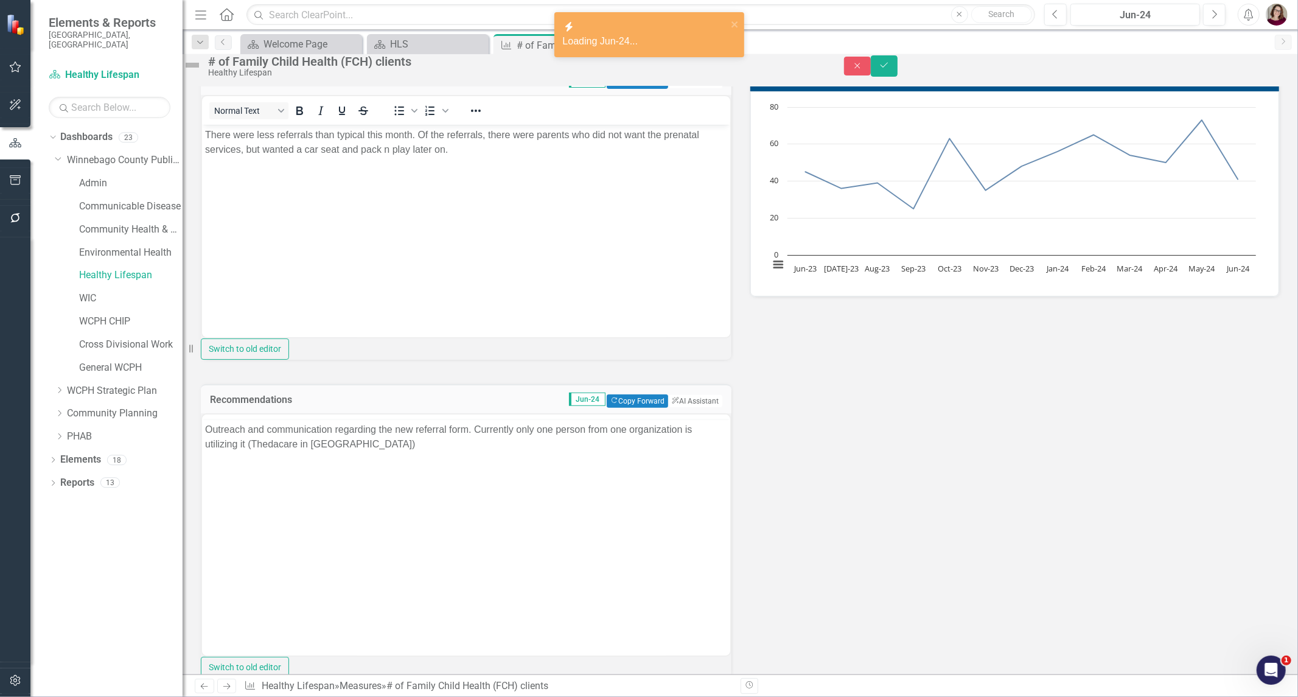
scroll to position [0, 0]
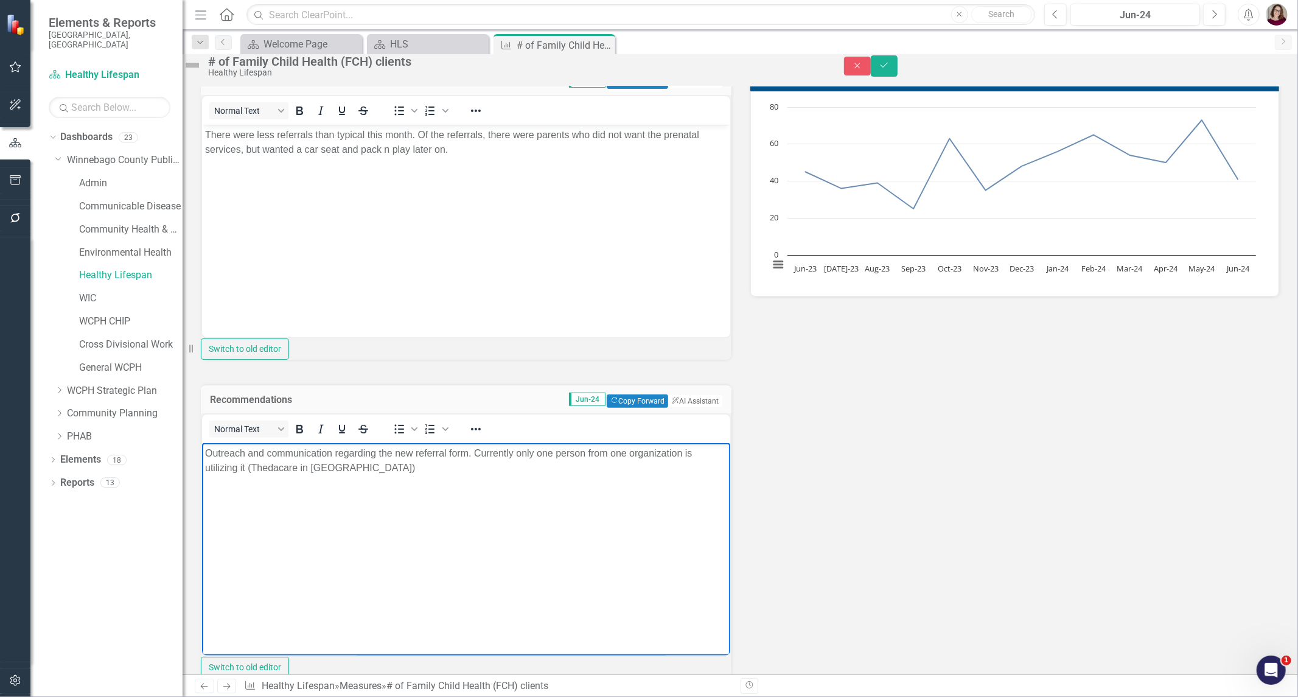
click at [573, 529] on body "Outreach and communication regarding the new referral form. Currently only one …" at bounding box center [465, 534] width 528 height 183
click at [871, 67] on button "Close" at bounding box center [857, 66] width 27 height 19
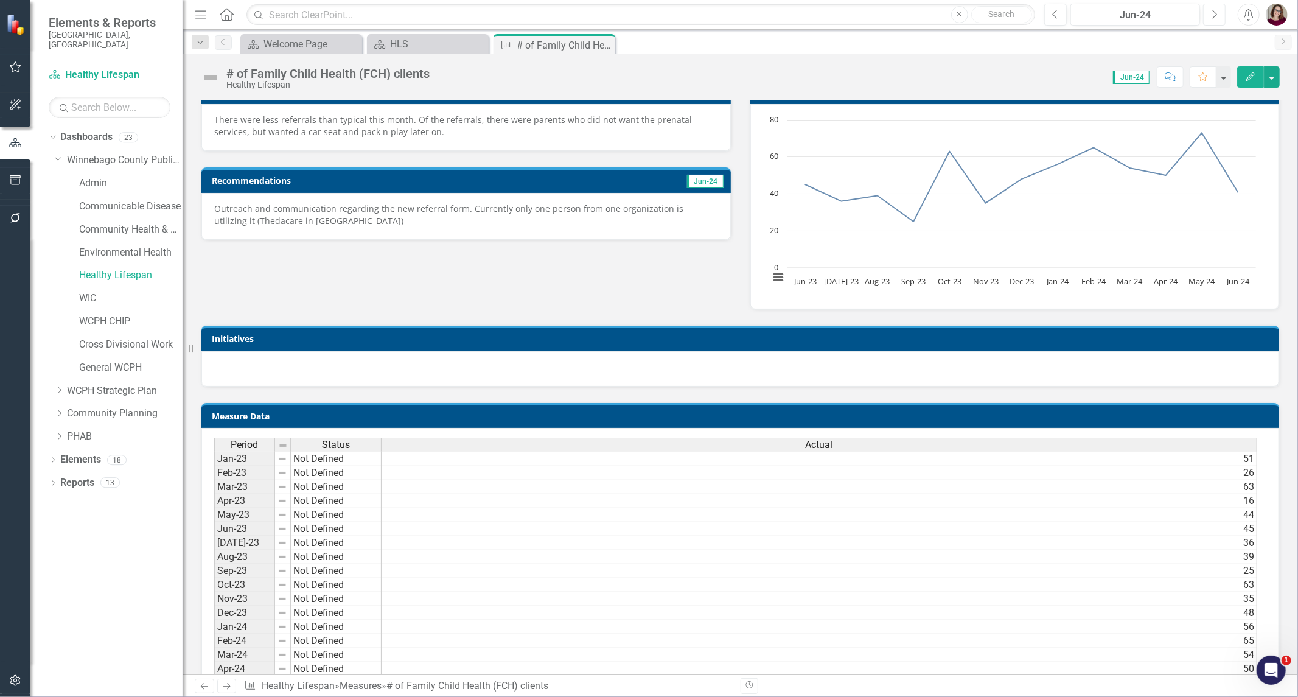
click at [1208, 13] on button "Next" at bounding box center [1214, 15] width 23 height 22
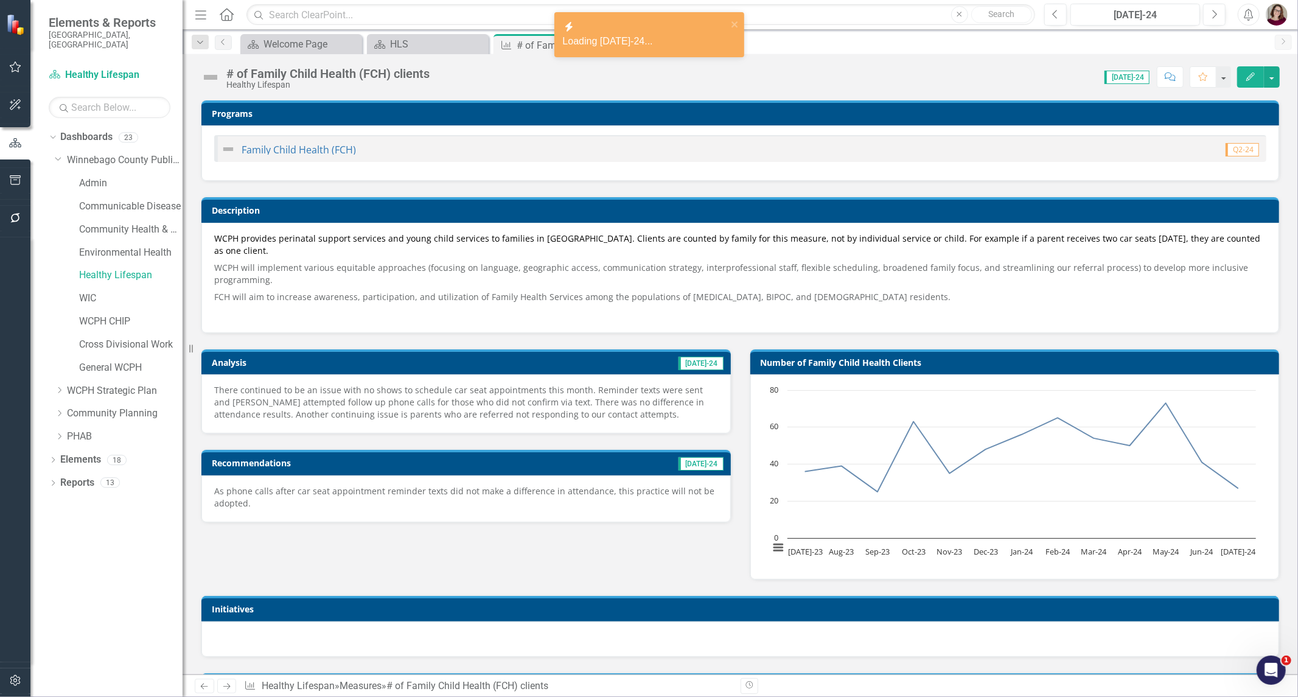
click at [548, 378] on div "There continued to be an issue with no shows to schedule car seat appointments …" at bounding box center [465, 403] width 529 height 59
click at [549, 378] on div "There continued to be an issue with no shows to schedule car seat appointments …" at bounding box center [465, 403] width 529 height 59
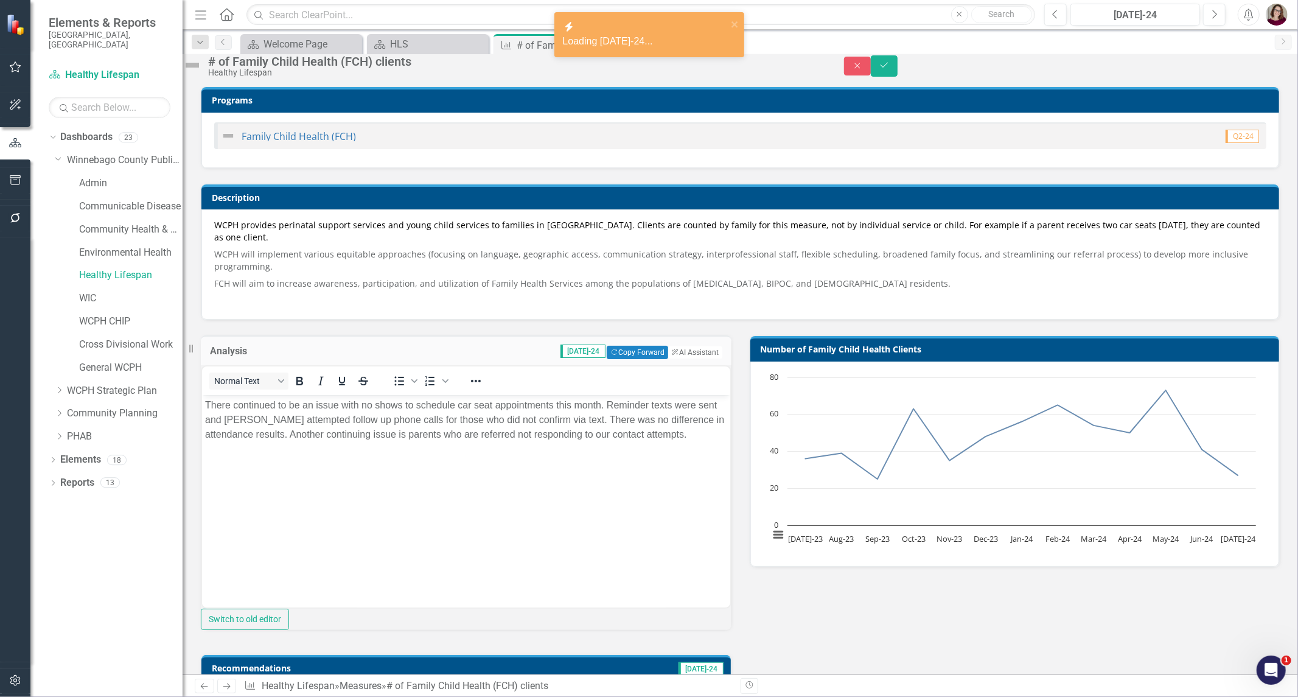
click at [516, 473] on body "There continued to be an issue with no shows to schedule car seat appointments …" at bounding box center [465, 485] width 528 height 183
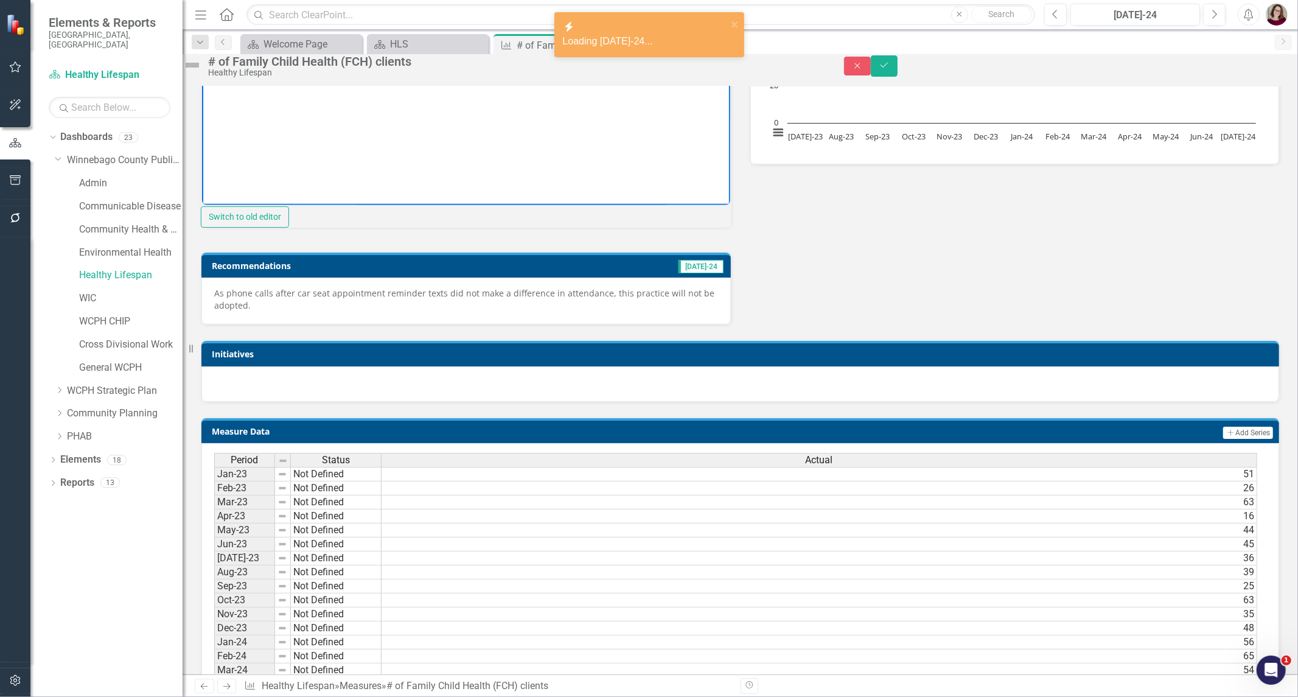
scroll to position [405, 0]
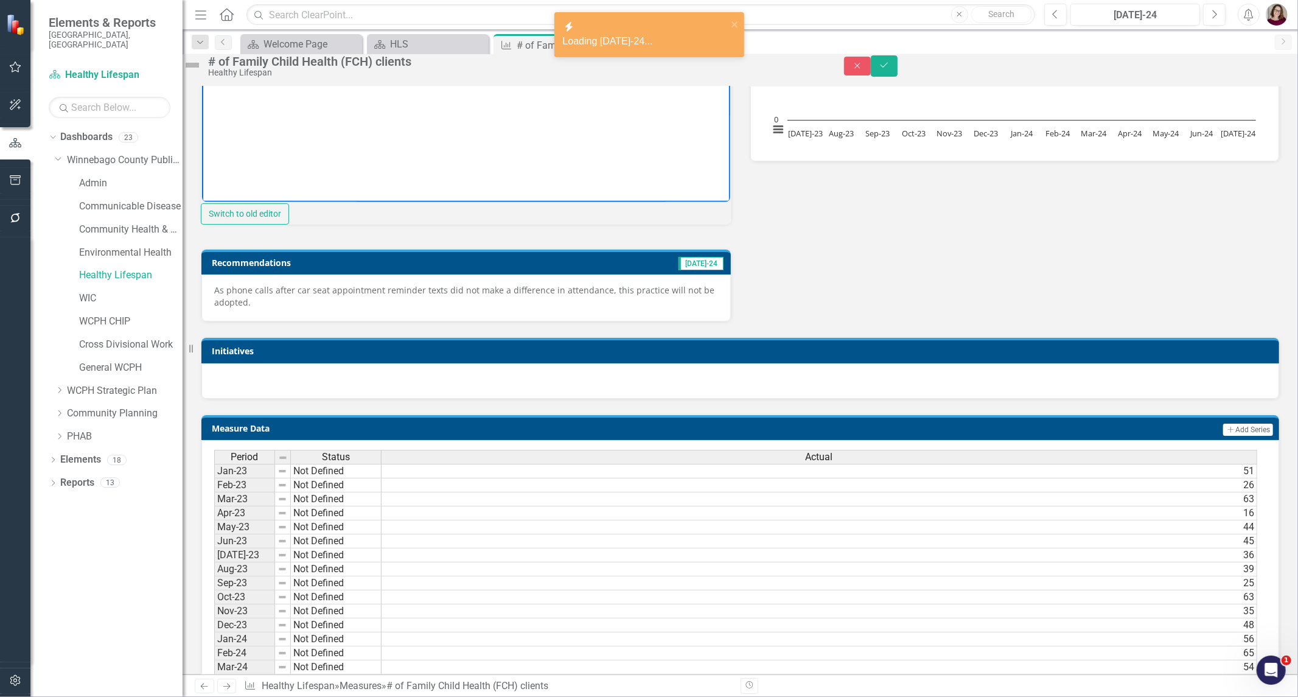
click at [600, 308] on p "As phone calls after car seat appointment reminder texts did not make a differe…" at bounding box center [466, 296] width 504 height 24
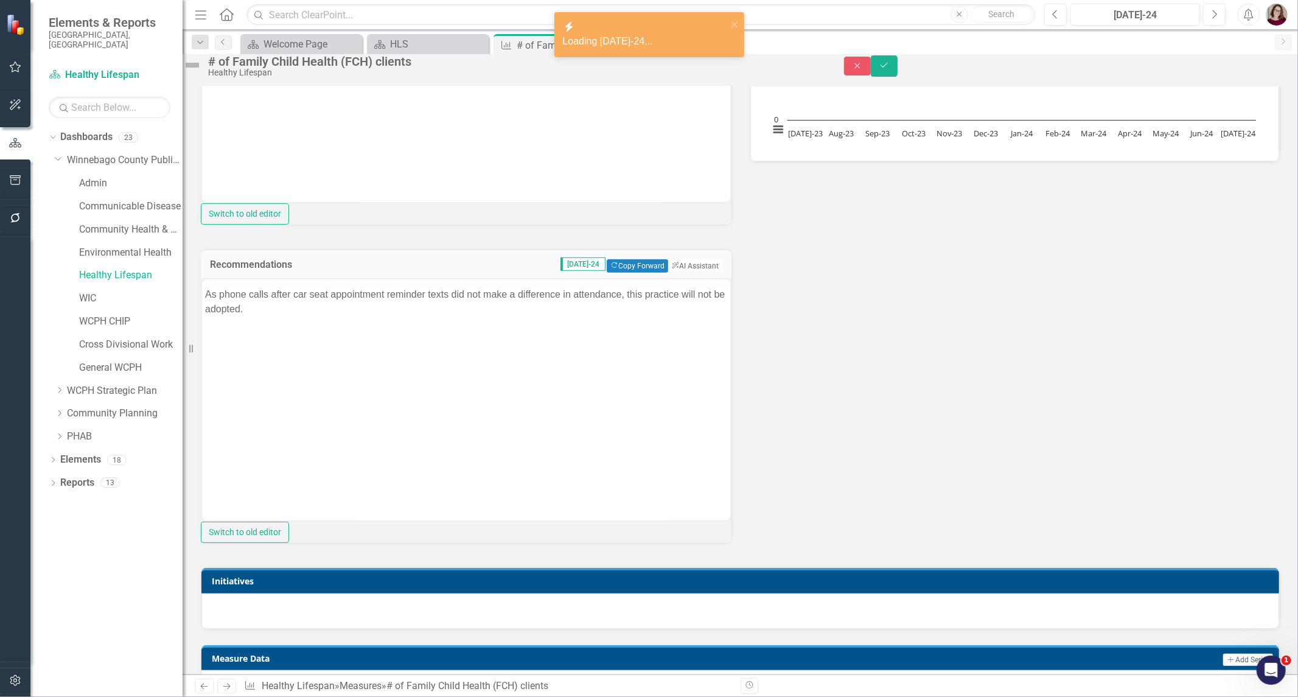
scroll to position [0, 0]
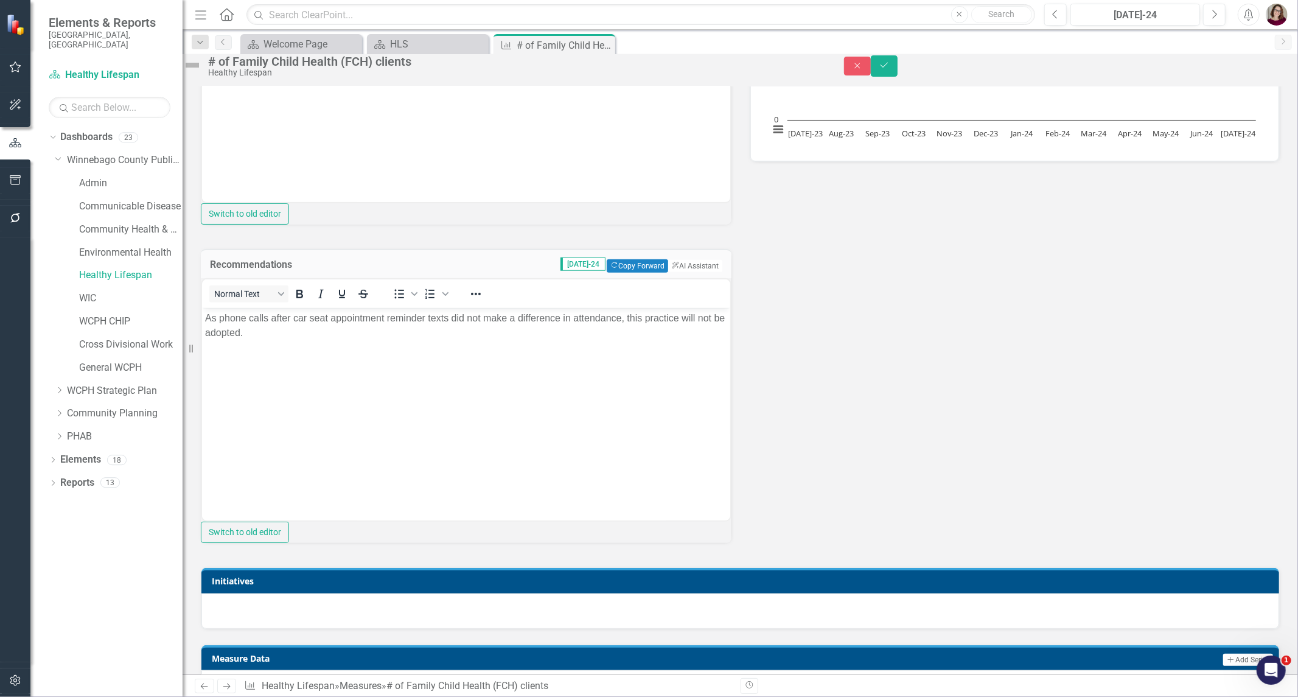
click at [496, 377] on body "As phone calls after car seat appointment reminder texts did not make a differe…" at bounding box center [465, 399] width 528 height 183
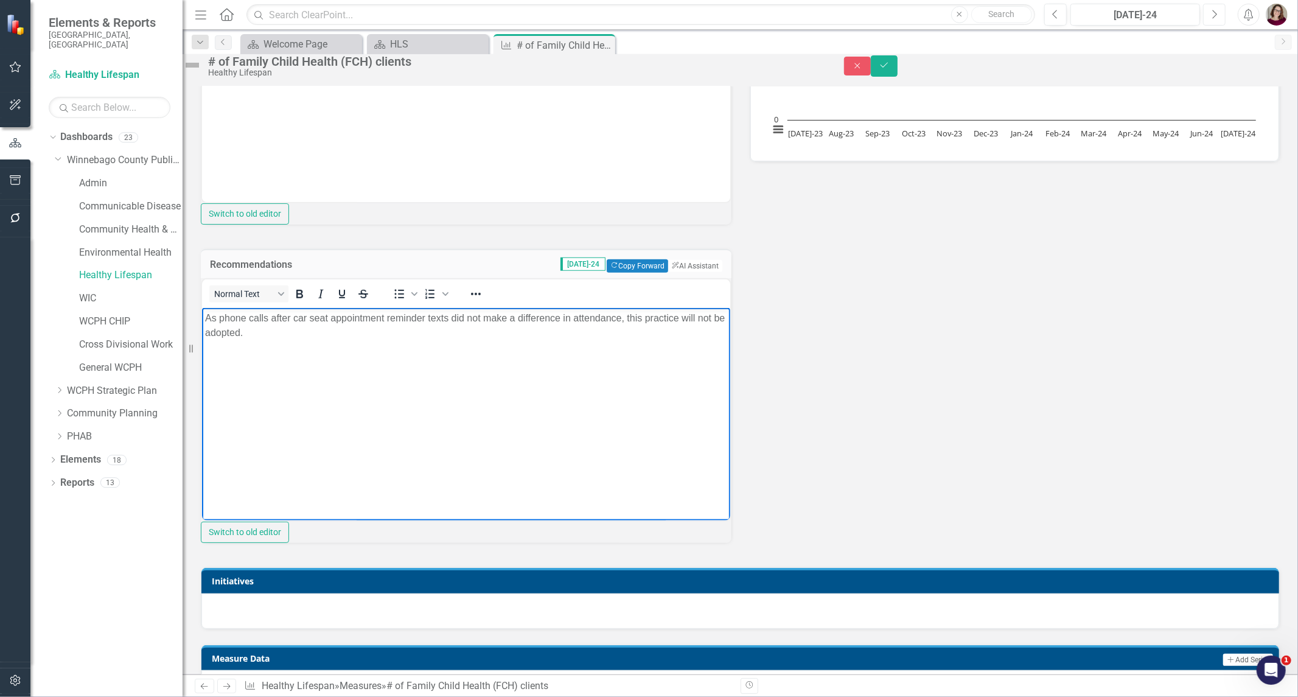
click at [1203, 17] on button "Next" at bounding box center [1214, 15] width 23 height 22
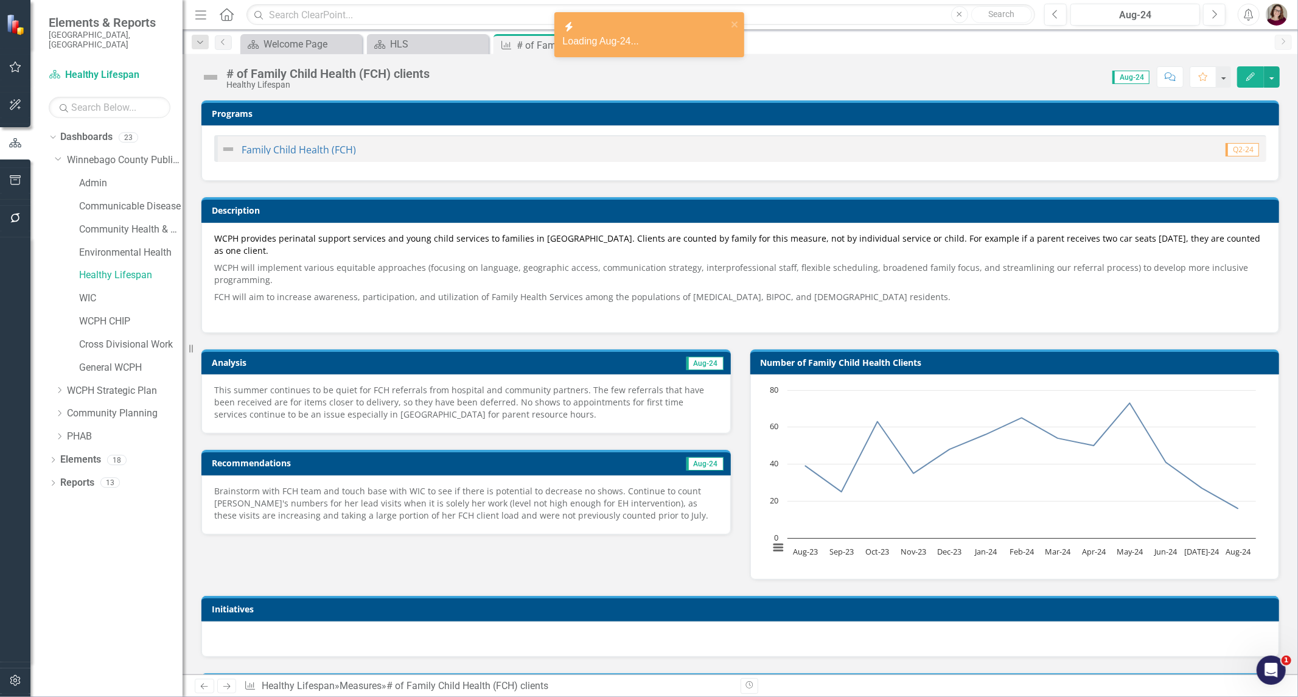
click at [538, 392] on p "This summer continues to be quiet for FCH referrals from hospital and community…" at bounding box center [466, 402] width 504 height 37
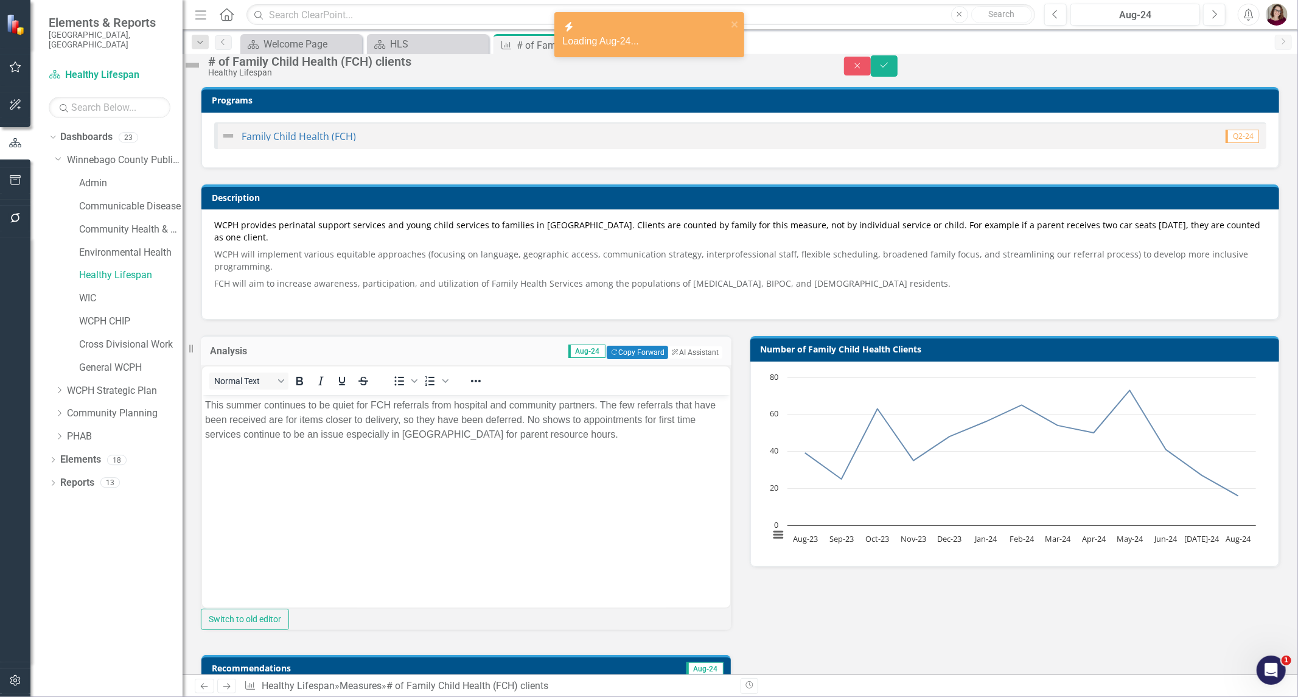
click at [514, 439] on p "This summer continues to be quiet for FCH referrals from hospital and community…" at bounding box center [465, 419] width 522 height 44
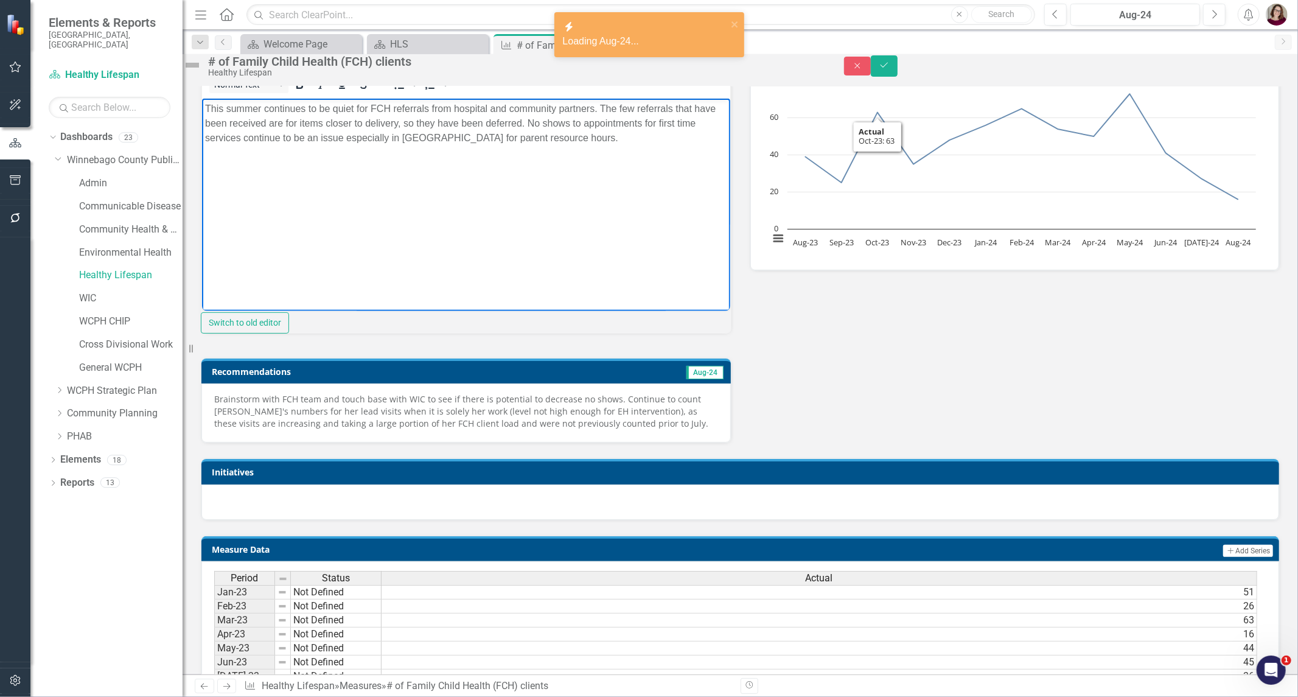
scroll to position [338, 0]
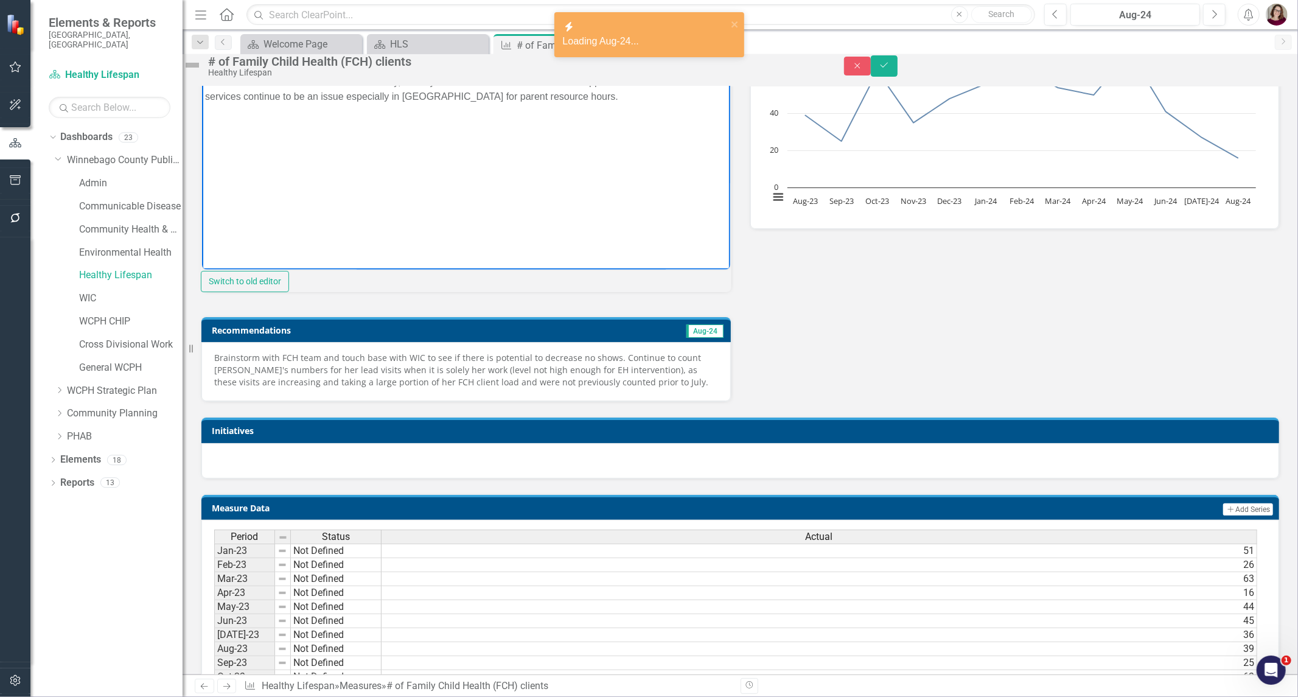
click at [445, 388] on p "Brainstorm with FCH team and touch base with WIC to see if there is potential t…" at bounding box center [466, 370] width 504 height 37
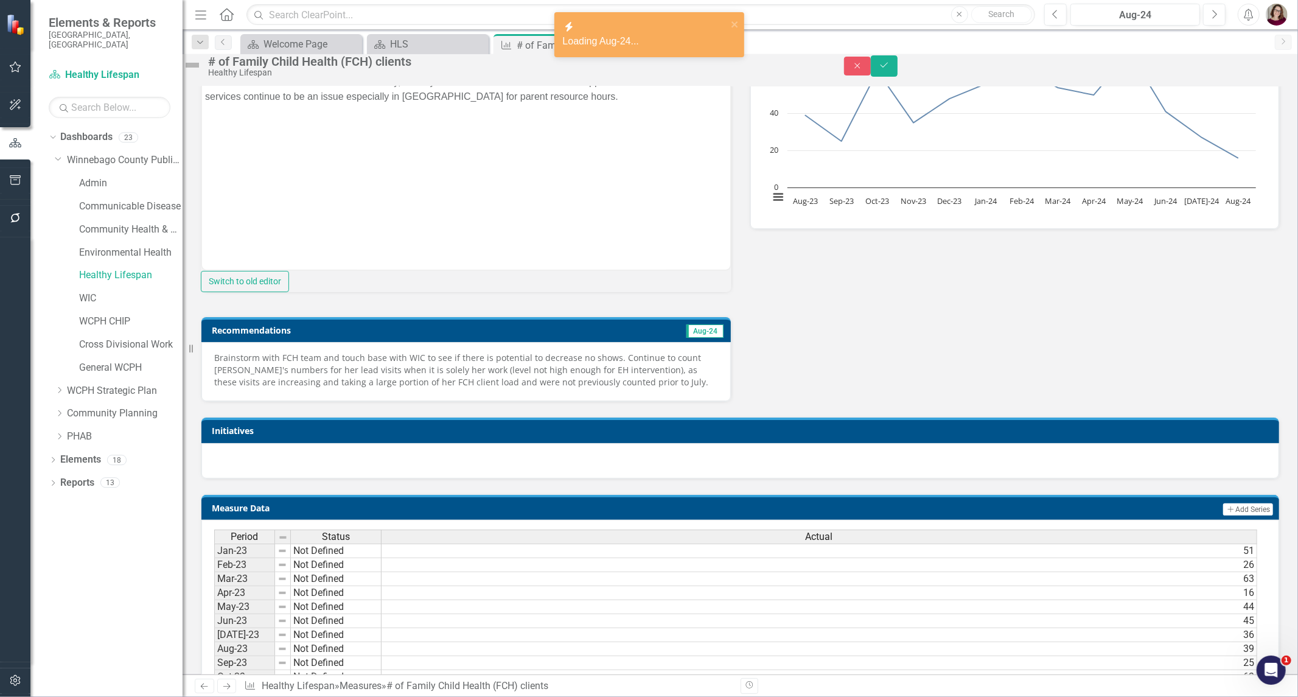
click at [447, 388] on p "Brainstorm with FCH team and touch base with WIC to see if there is potential t…" at bounding box center [466, 370] width 504 height 37
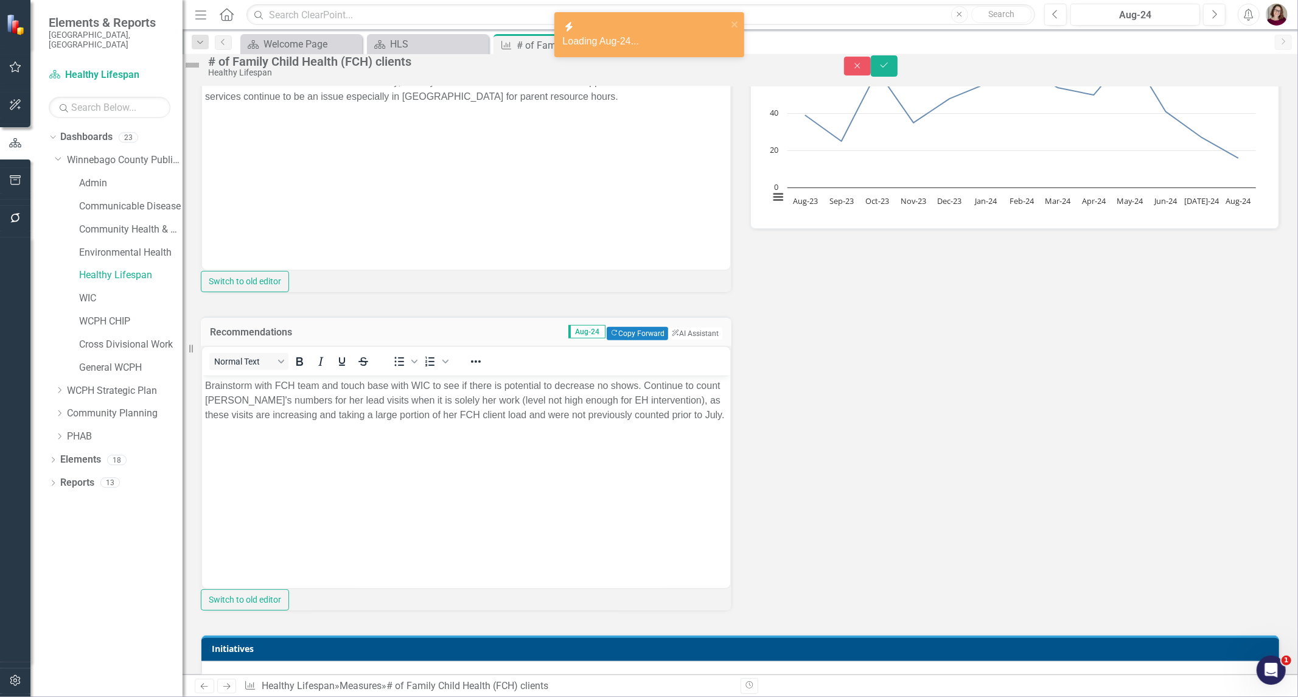
scroll to position [0, 0]
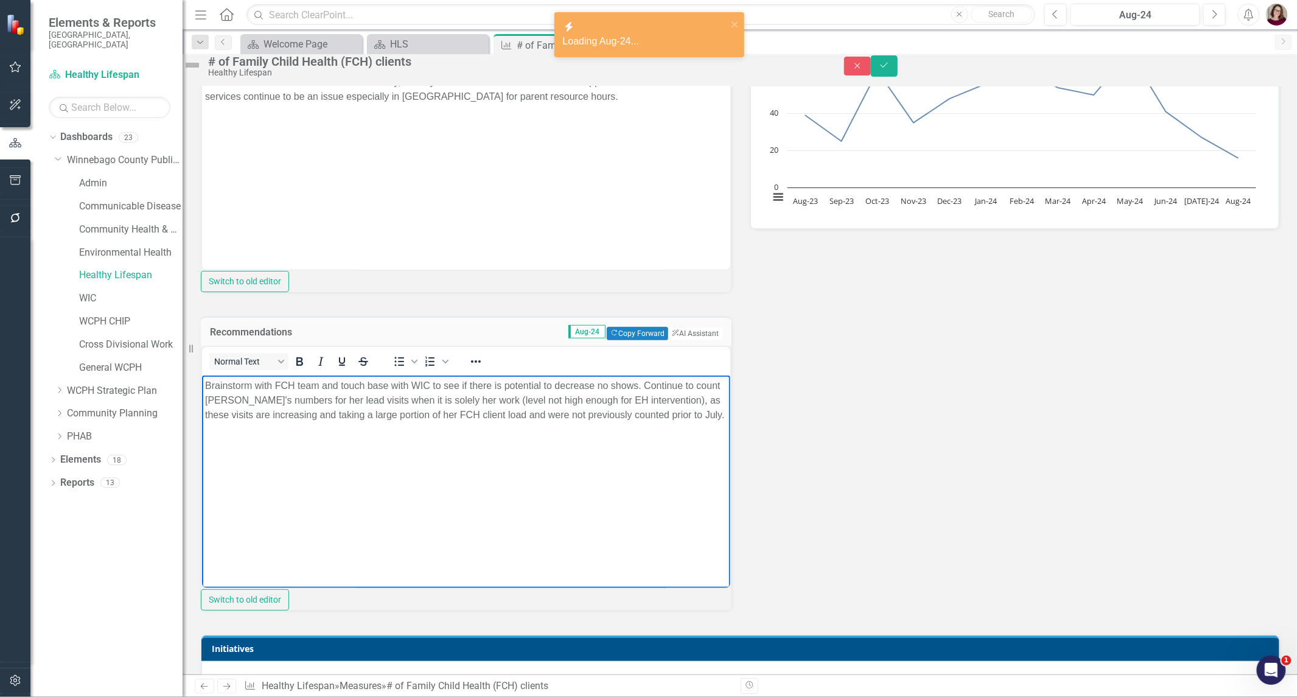
click at [464, 420] on p "Brainstorm with FCH team and touch base with WIC to see if there is potential t…" at bounding box center [465, 400] width 522 height 44
click at [1218, 19] on button "Next" at bounding box center [1214, 15] width 23 height 22
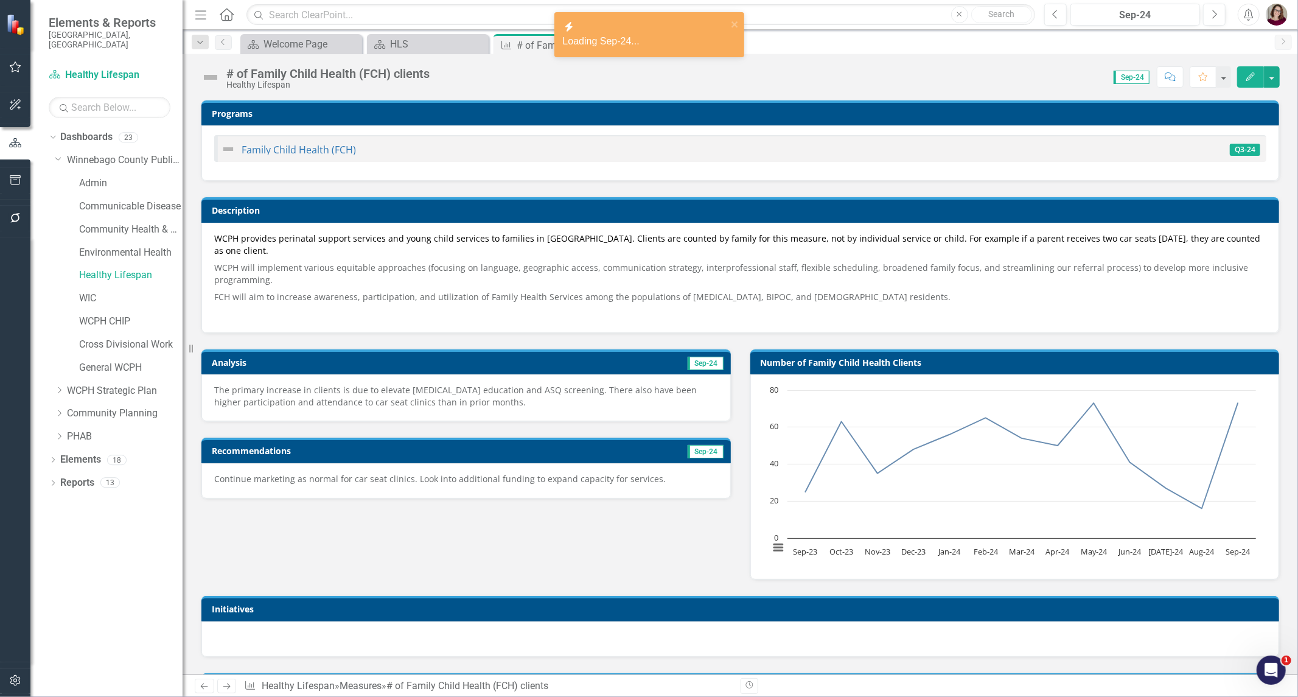
click at [489, 406] on p "The primary increase in clients is due to elevate [MEDICAL_DATA] education and …" at bounding box center [466, 396] width 504 height 24
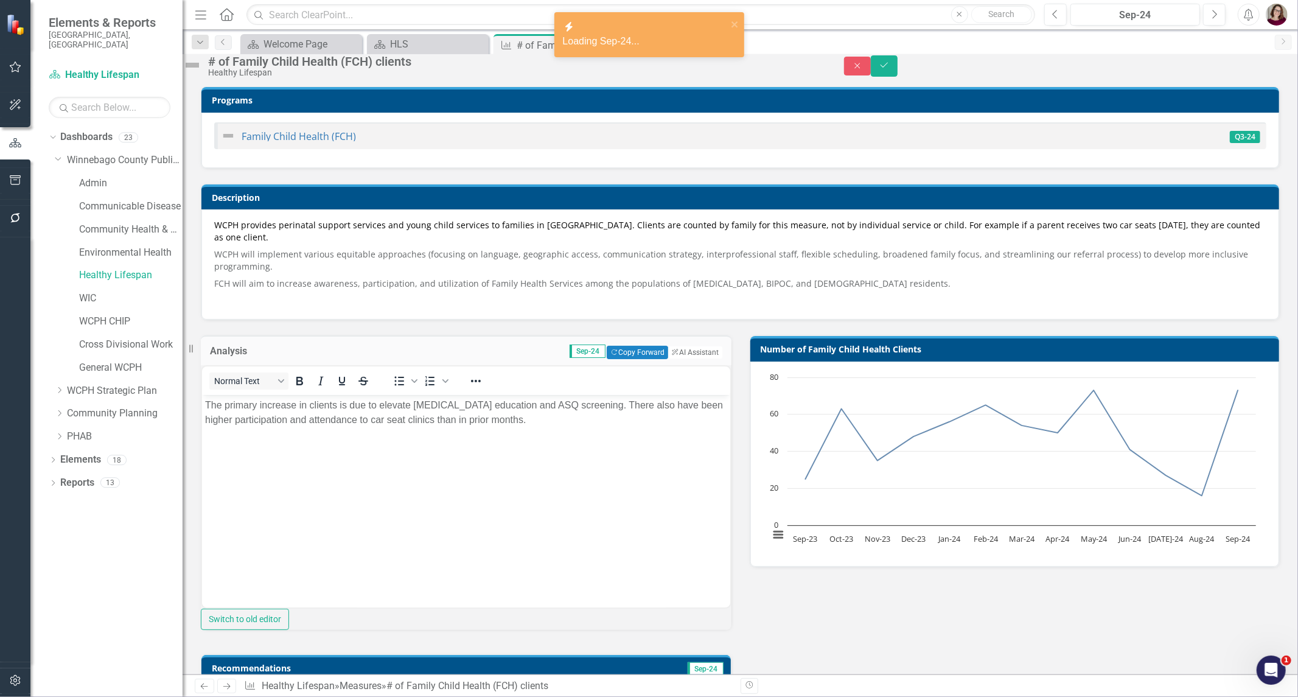
click at [484, 456] on body "The primary increase in clients is due to elevate [MEDICAL_DATA] education and …" at bounding box center [465, 485] width 528 height 183
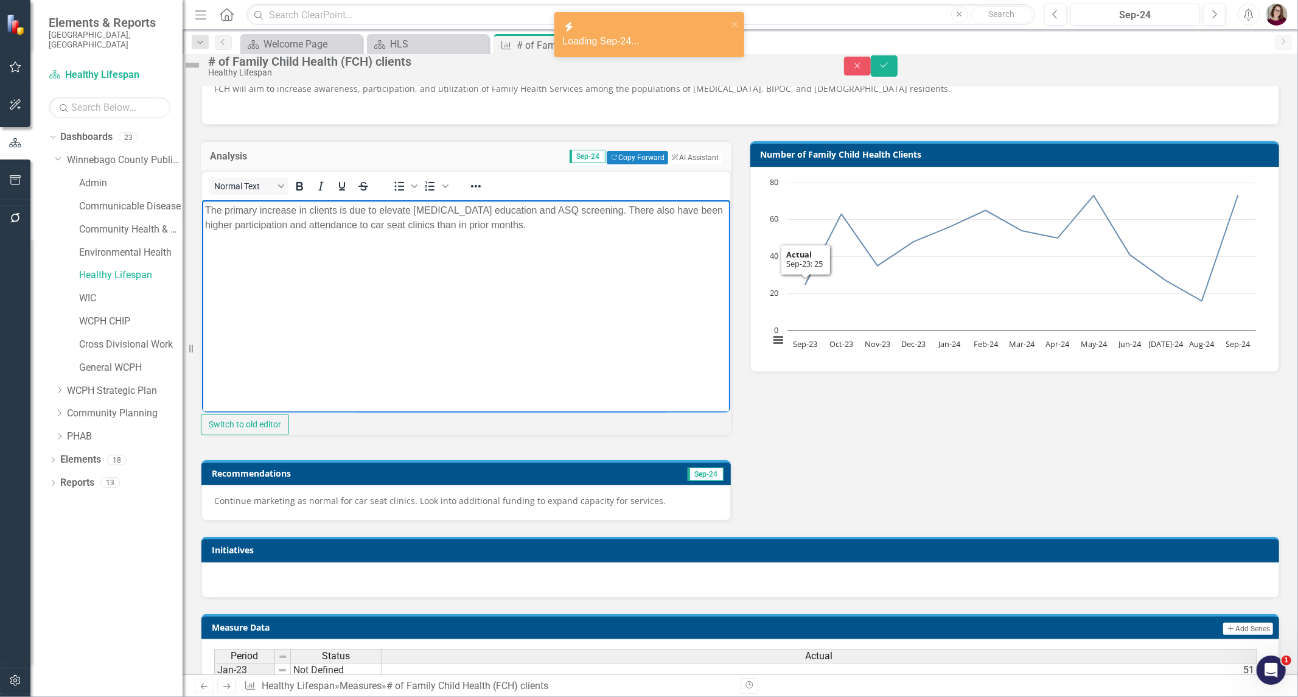
scroll to position [270, 0]
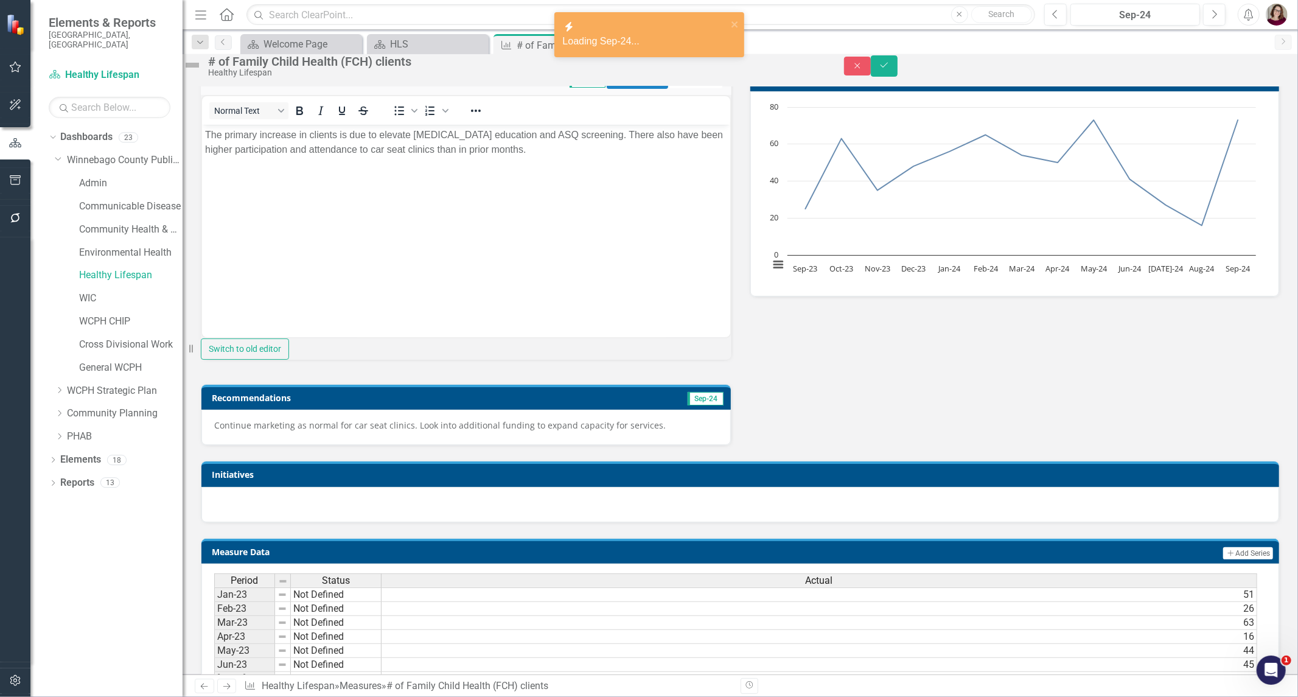
click at [544, 431] on p "Continue marketing as normal for car seat clinics. Look into additional funding…" at bounding box center [466, 425] width 504 height 12
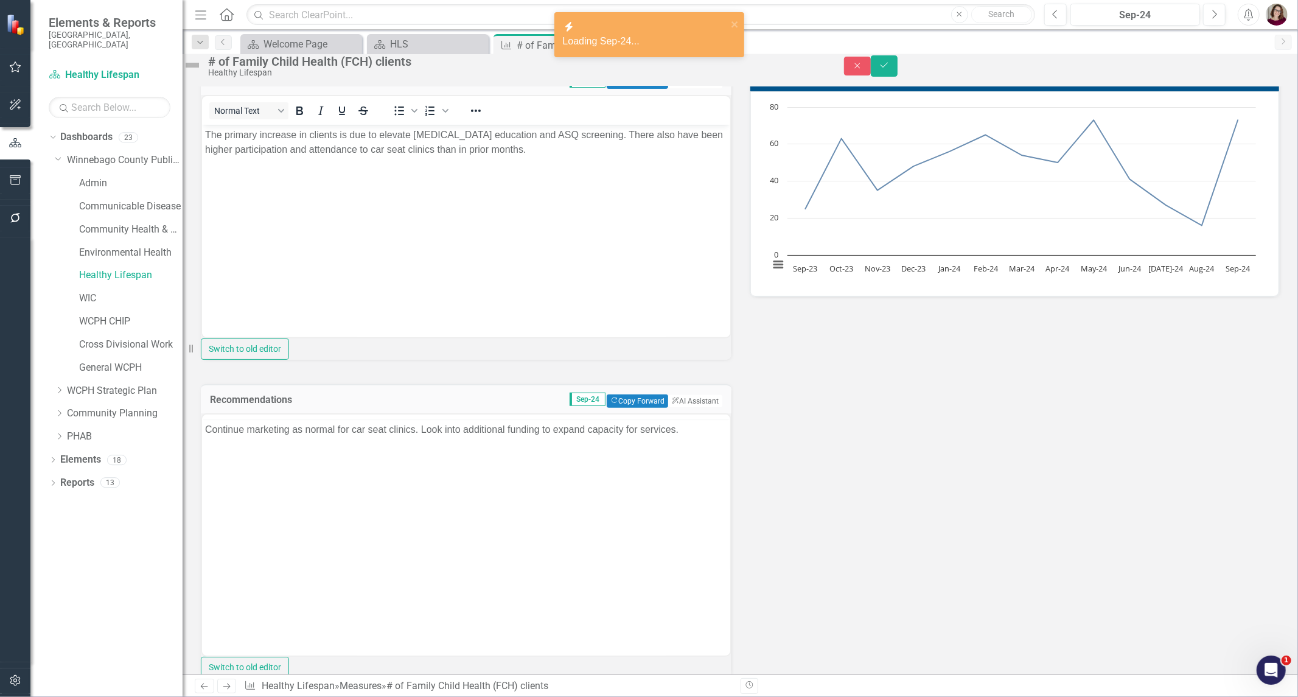
scroll to position [0, 0]
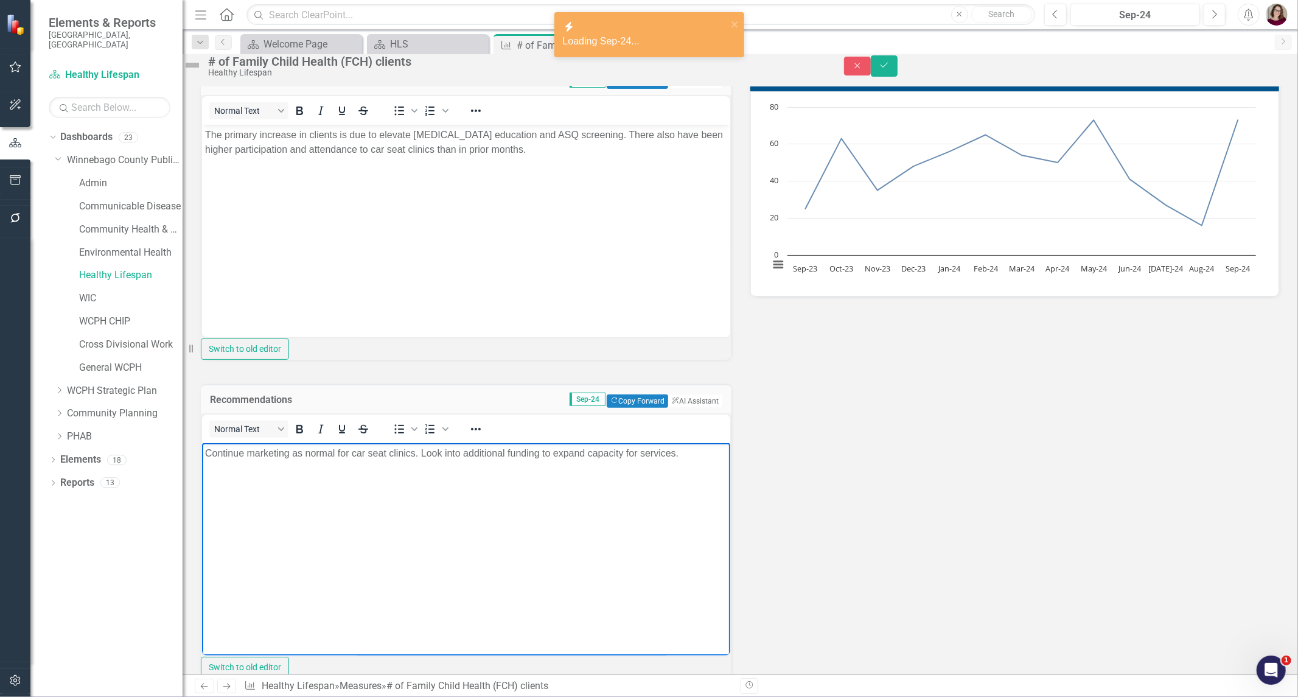
click at [558, 493] on body "Continue marketing as normal for car seat clinics. Look into additional funding…" at bounding box center [465, 534] width 528 height 183
click at [1218, 21] on button "Next" at bounding box center [1214, 15] width 23 height 22
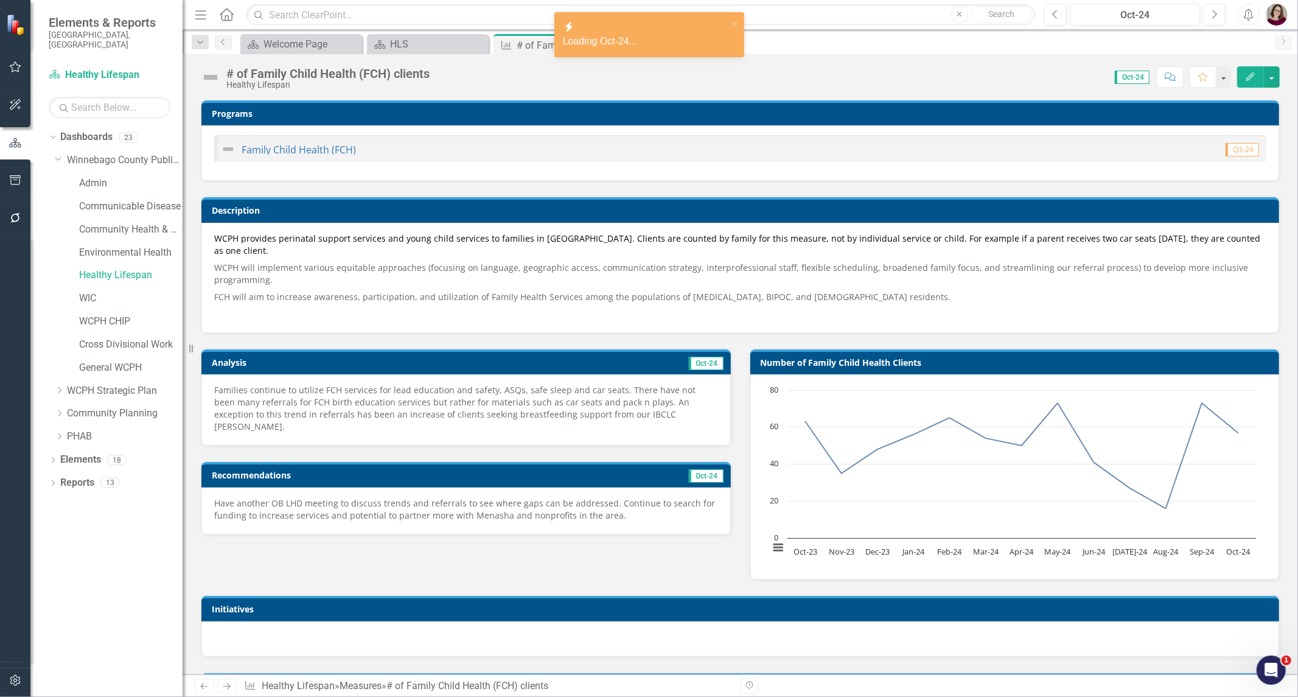
click at [549, 405] on p "Families continue to utilize FCH services for lead education and safety, ASQs, …" at bounding box center [466, 408] width 504 height 49
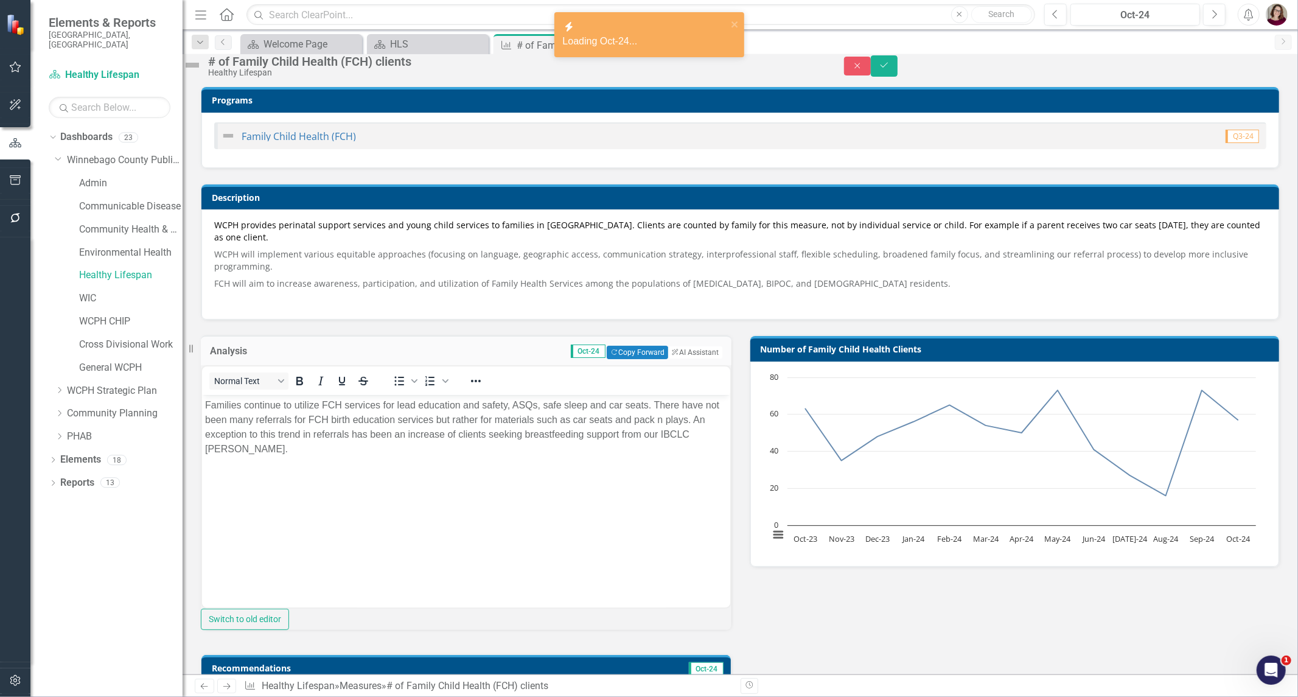
click at [532, 480] on body "Families continue to utilize FCH services for lead education and safety, ASQs, …" at bounding box center [465, 485] width 528 height 183
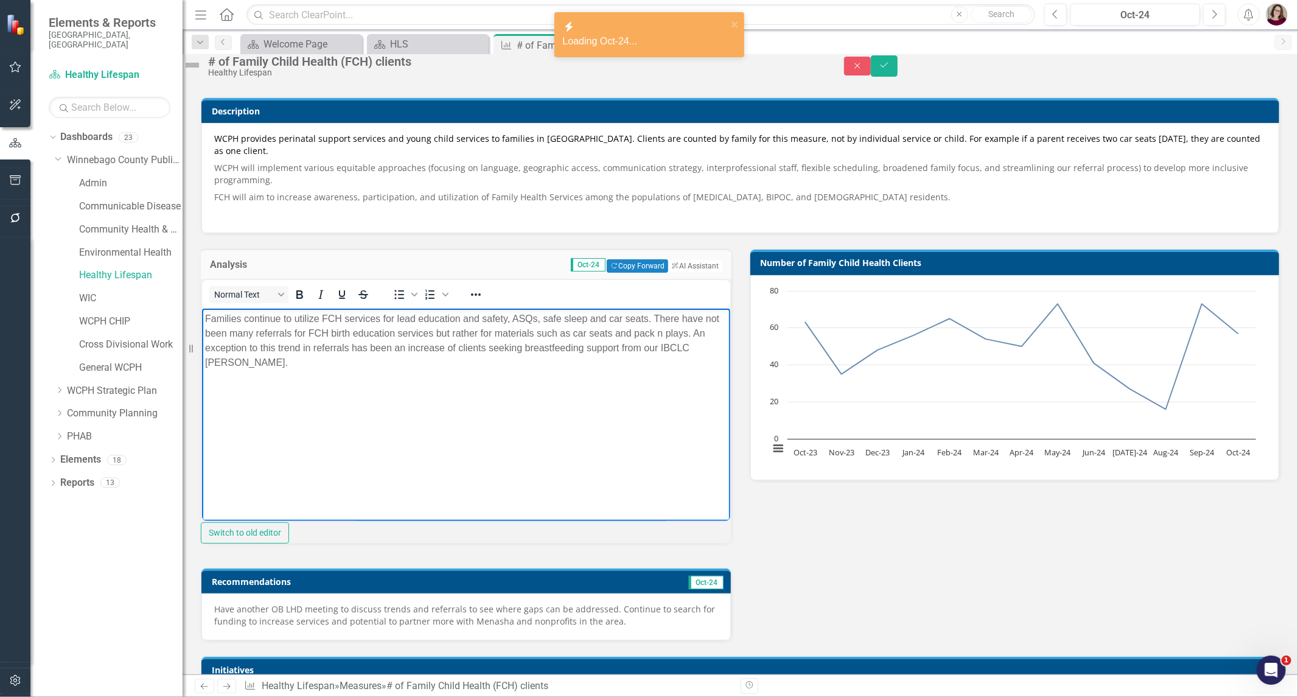
scroll to position [270, 0]
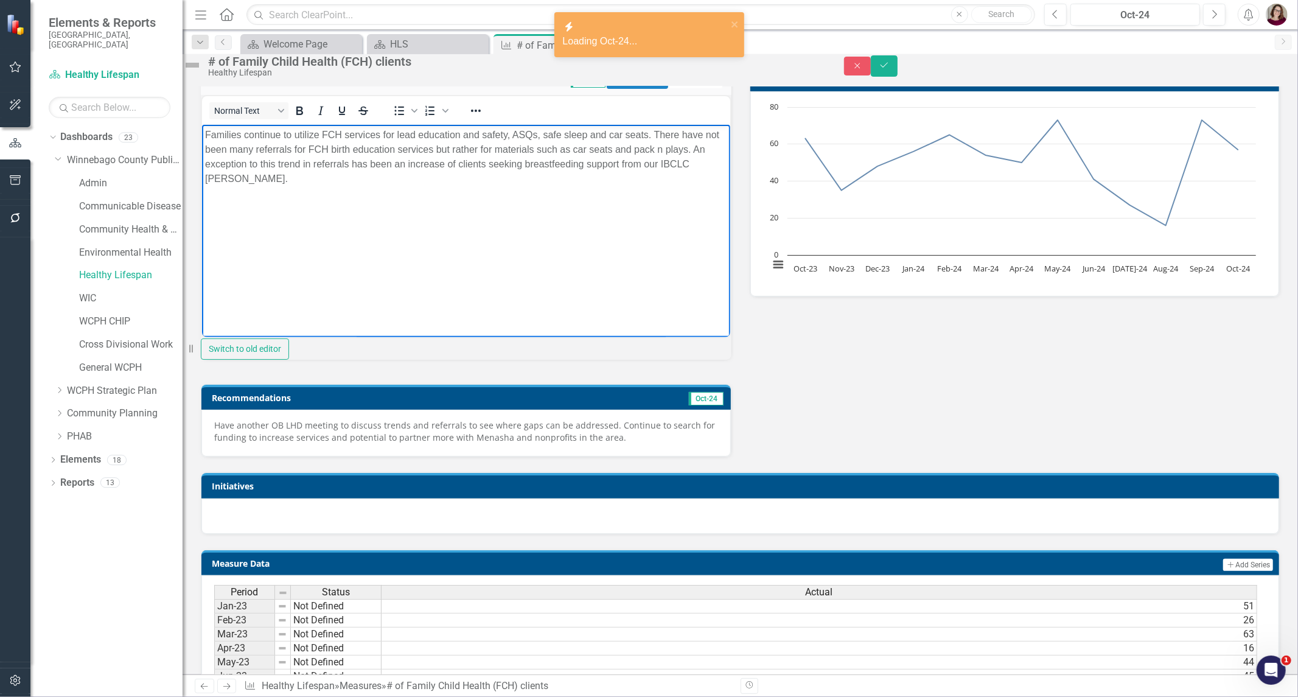
click at [549, 443] on p "Have another OB LHD meeting to discuss trends and referrals to see where gaps c…" at bounding box center [466, 431] width 504 height 24
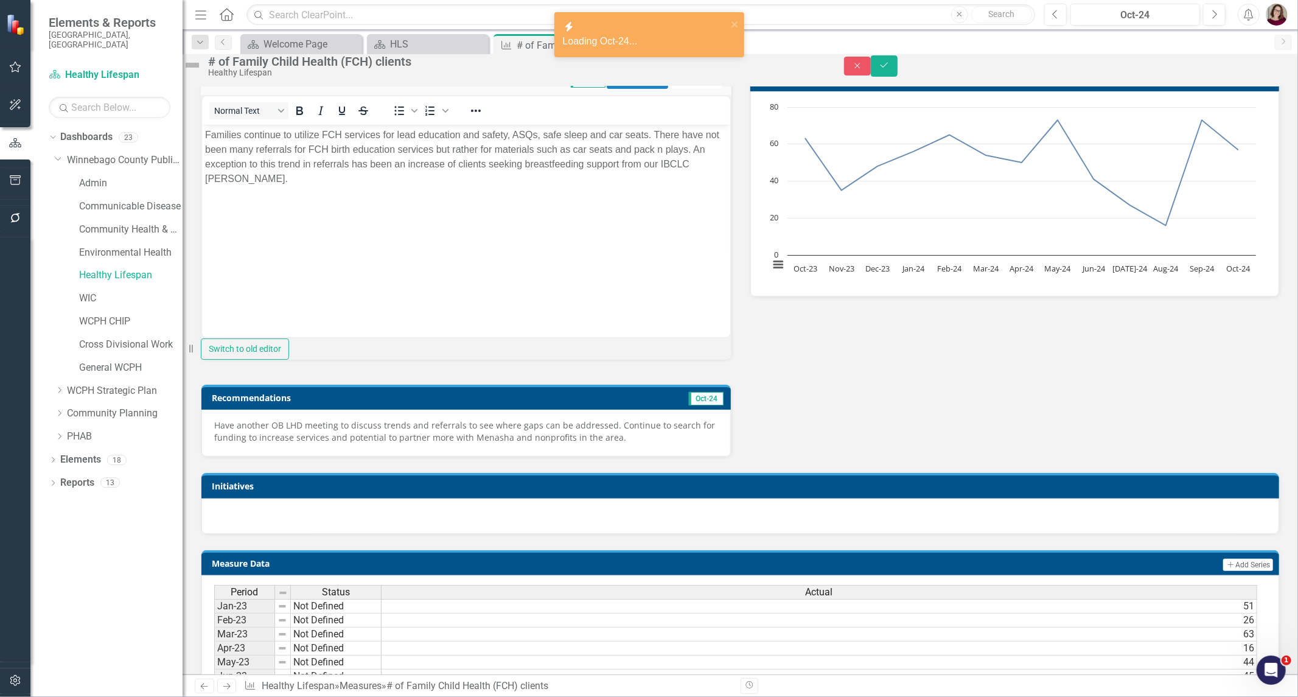
click at [549, 443] on p "Have another OB LHD meeting to discuss trends and referrals to see where gaps c…" at bounding box center [466, 431] width 504 height 24
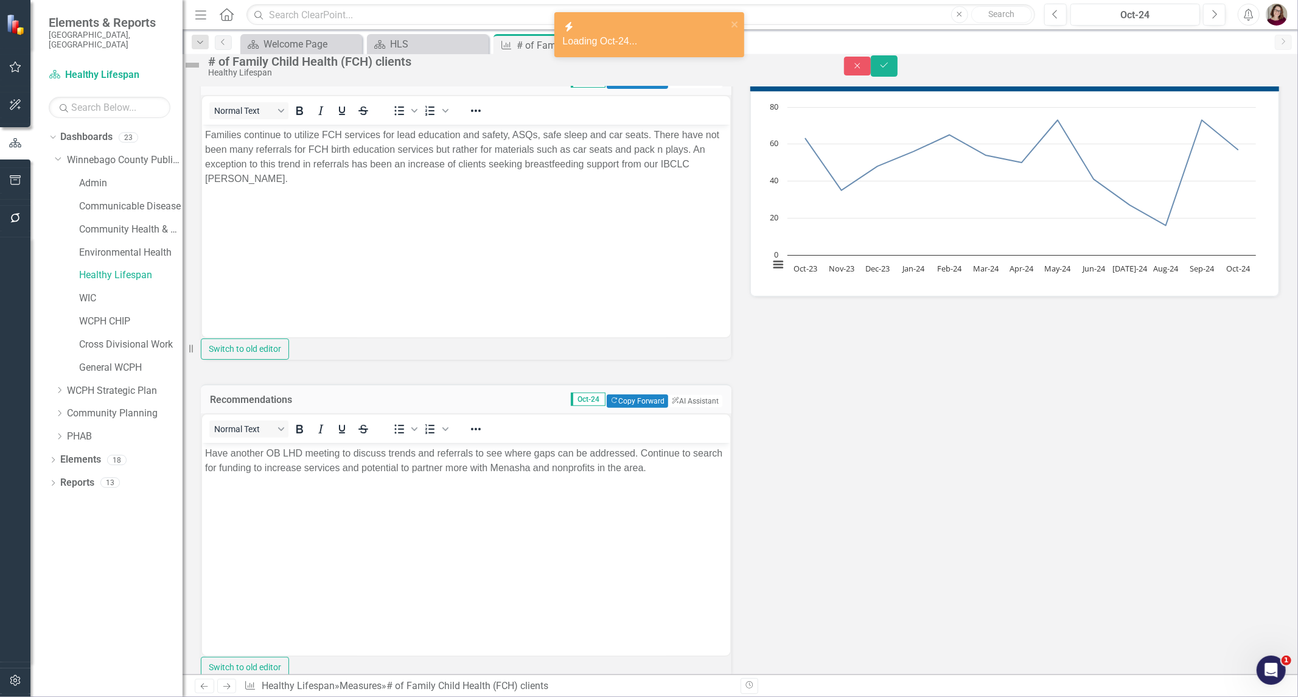
scroll to position [0, 0]
click at [557, 465] on p "Have another OB LHD meeting to discuss trends and referrals to see where gaps c…" at bounding box center [465, 460] width 522 height 29
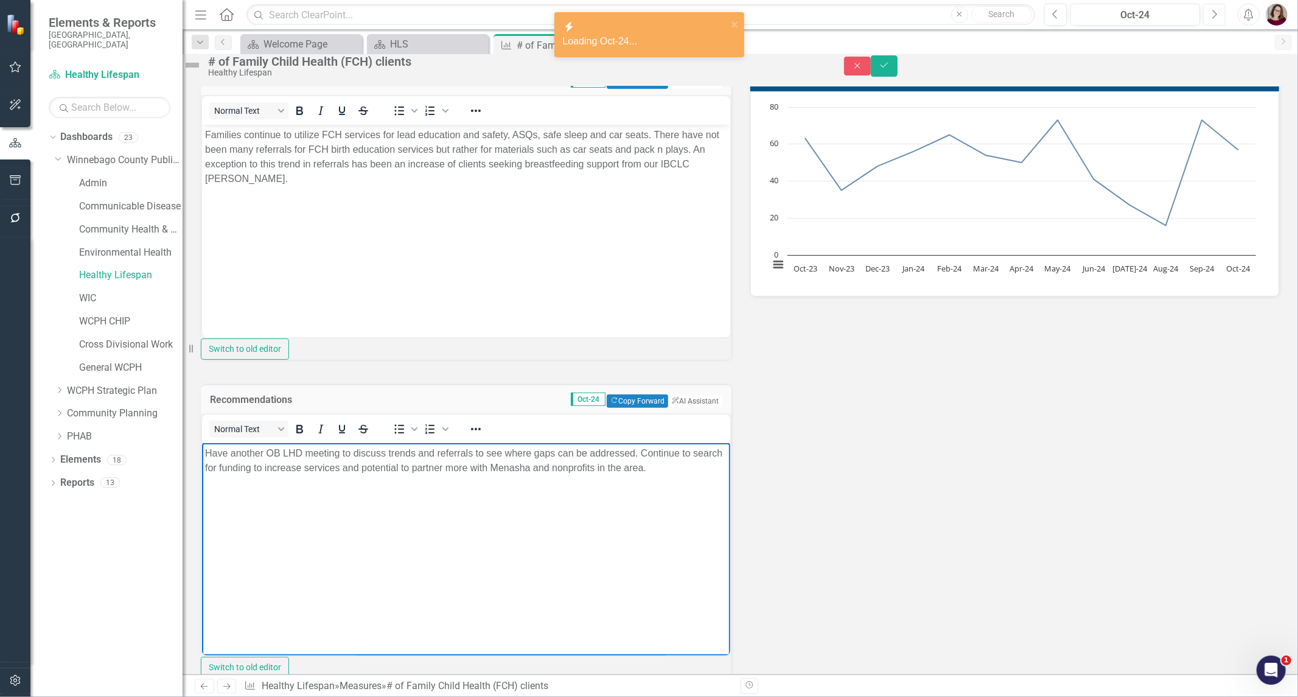
click at [1211, 14] on icon "Next" at bounding box center [1214, 14] width 7 height 11
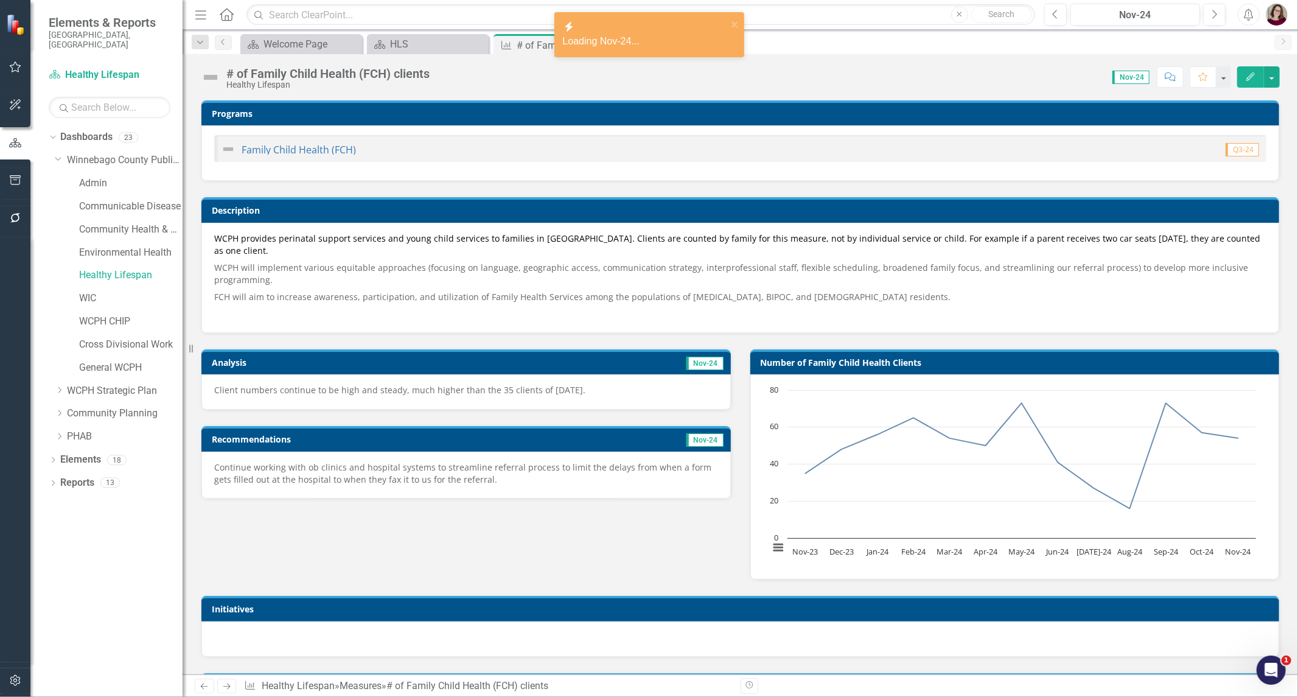
click at [575, 387] on p "Client numbers continue to be high and steady, much higher than the 35 clients …" at bounding box center [466, 390] width 504 height 12
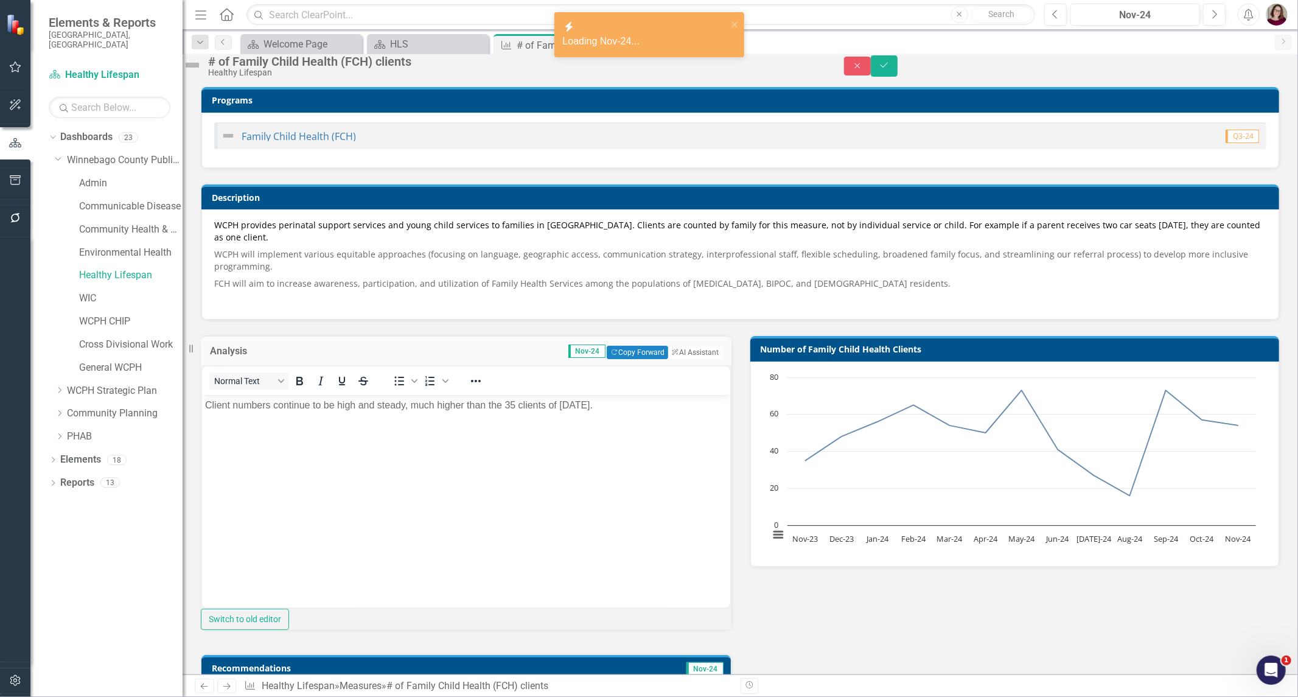
click at [580, 423] on body "Client numbers continue to be high and steady, much higher than the 35 clients …" at bounding box center [465, 485] width 528 height 183
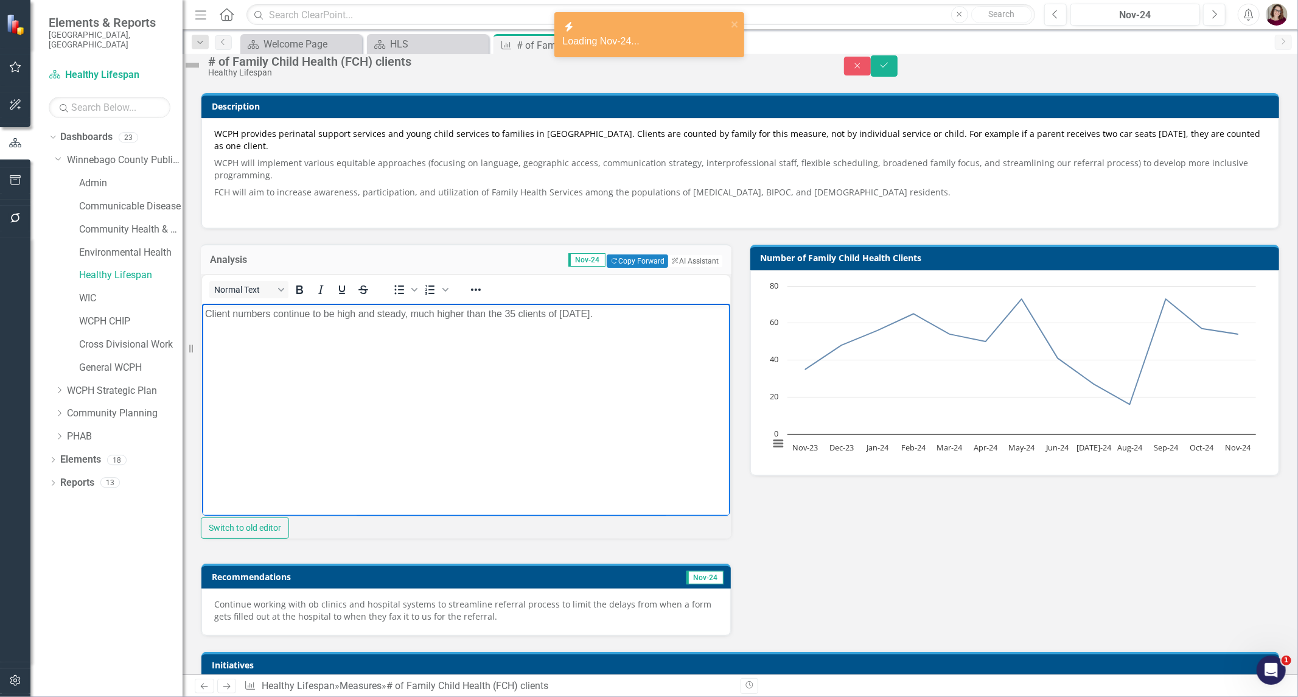
scroll to position [270, 0]
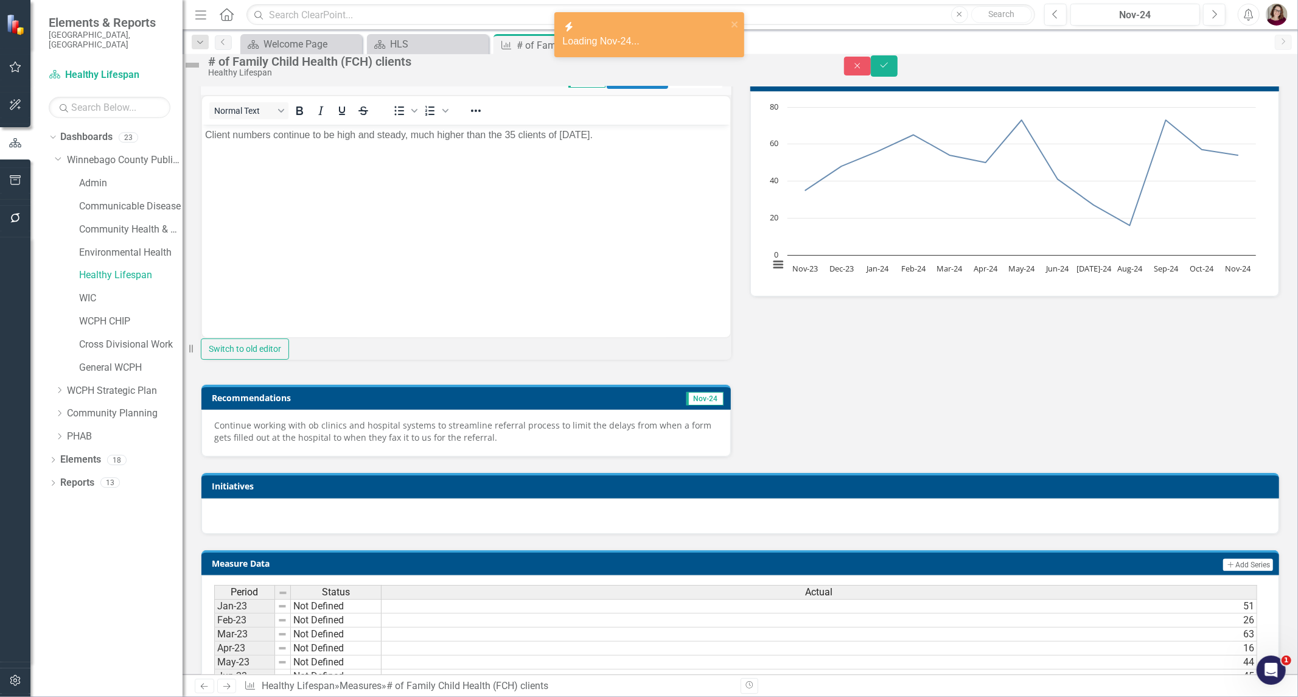
click at [608, 456] on div "Continue working with ob clinics and hospital systems to streamline referral pr…" at bounding box center [465, 432] width 529 height 47
click at [607, 456] on div "Continue working with ob clinics and hospital systems to streamline referral pr…" at bounding box center [465, 432] width 529 height 47
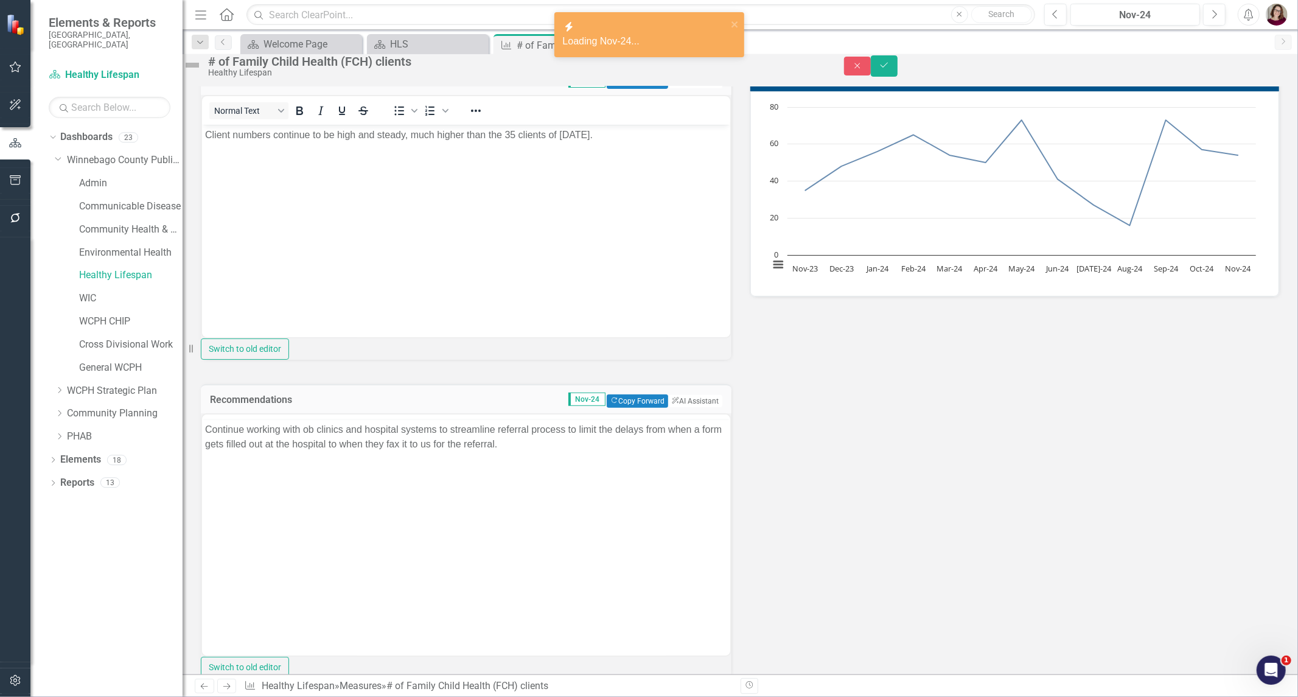
scroll to position [0, 0]
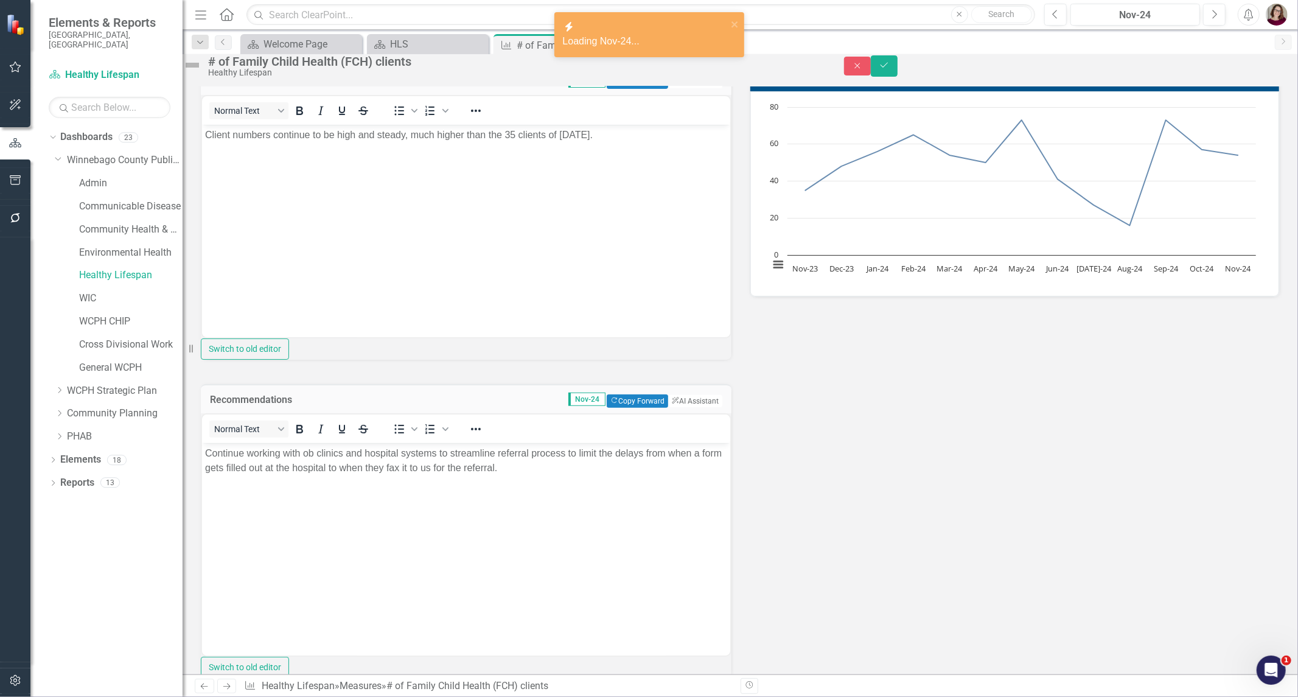
click at [563, 488] on body "Continue working with ob clinics and hospital systems to streamline referral pr…" at bounding box center [465, 534] width 528 height 183
click at [1218, 7] on button "Next" at bounding box center [1214, 15] width 23 height 22
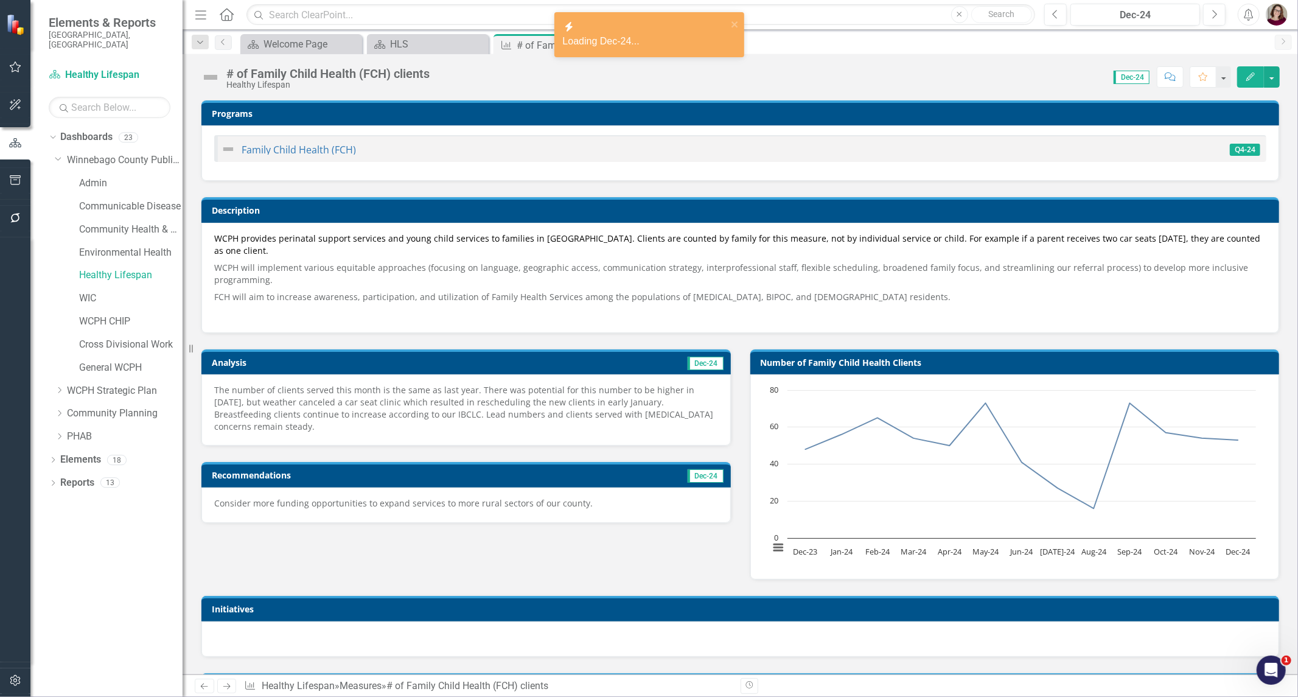
click at [467, 416] on p "The number of clients served this month is the same as last year. There was pot…" at bounding box center [466, 408] width 504 height 49
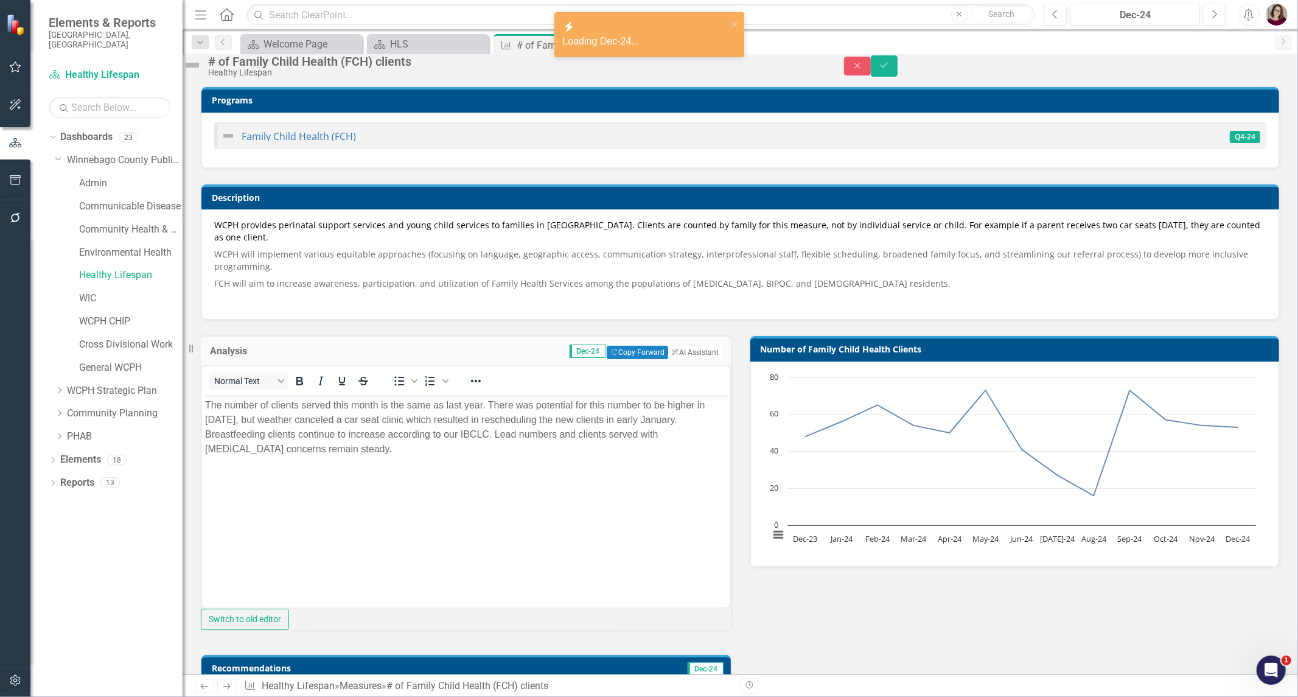
click at [497, 446] on p "The number of clients served this month is the same as last year. There was pot…" at bounding box center [465, 426] width 522 height 58
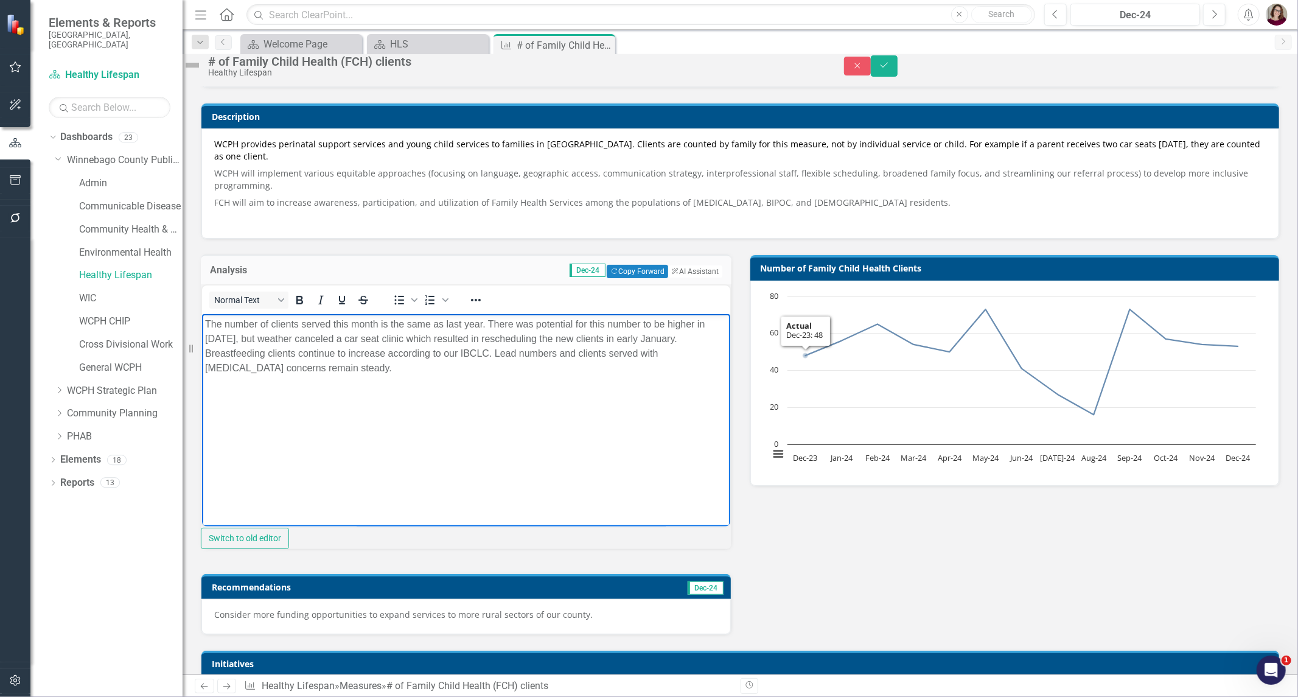
scroll to position [270, 0]
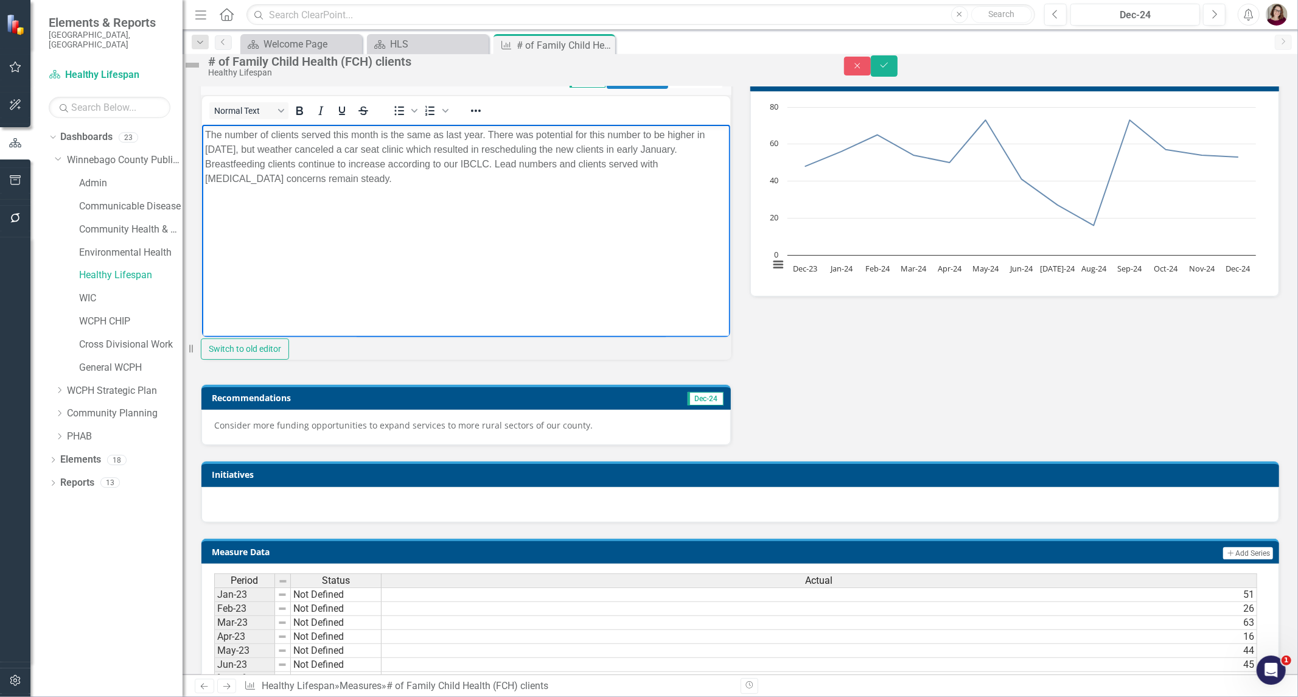
click at [575, 445] on div "Consider more funding opportunities to expand services to more rural sectors of…" at bounding box center [465, 426] width 529 height 35
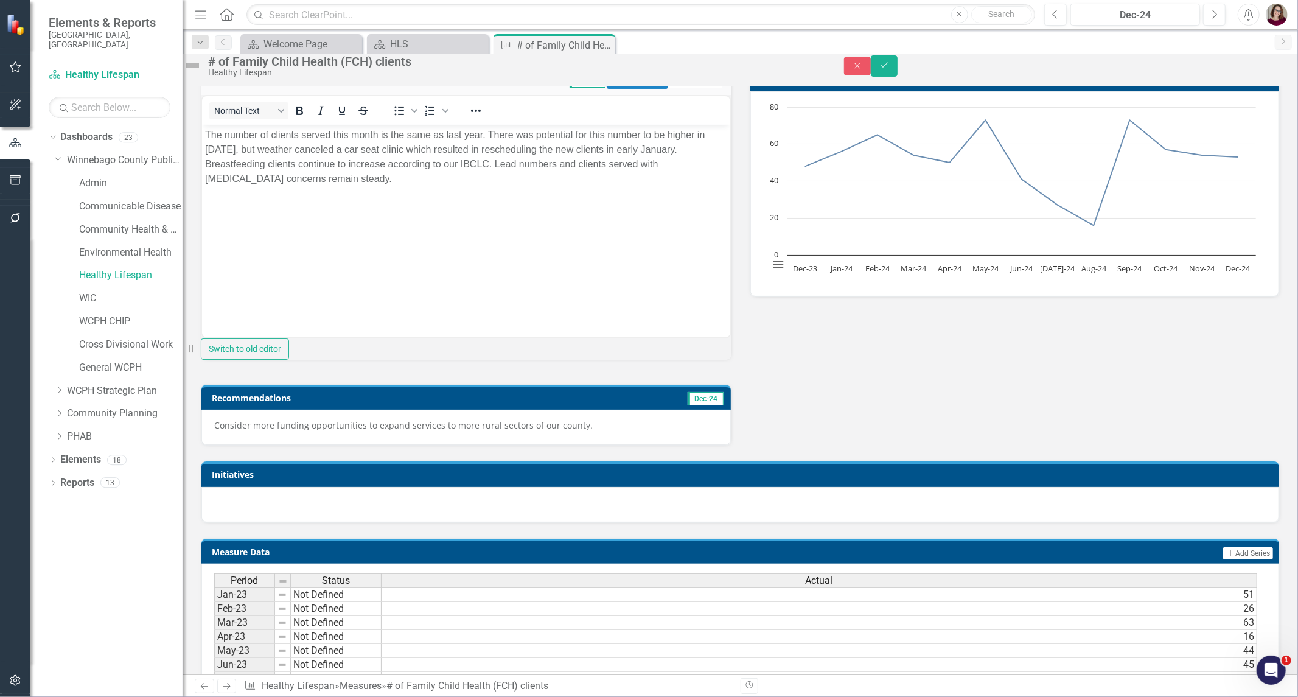
click at [572, 431] on p "Consider more funding opportunities to expand services to more rural sectors of…" at bounding box center [466, 425] width 504 height 12
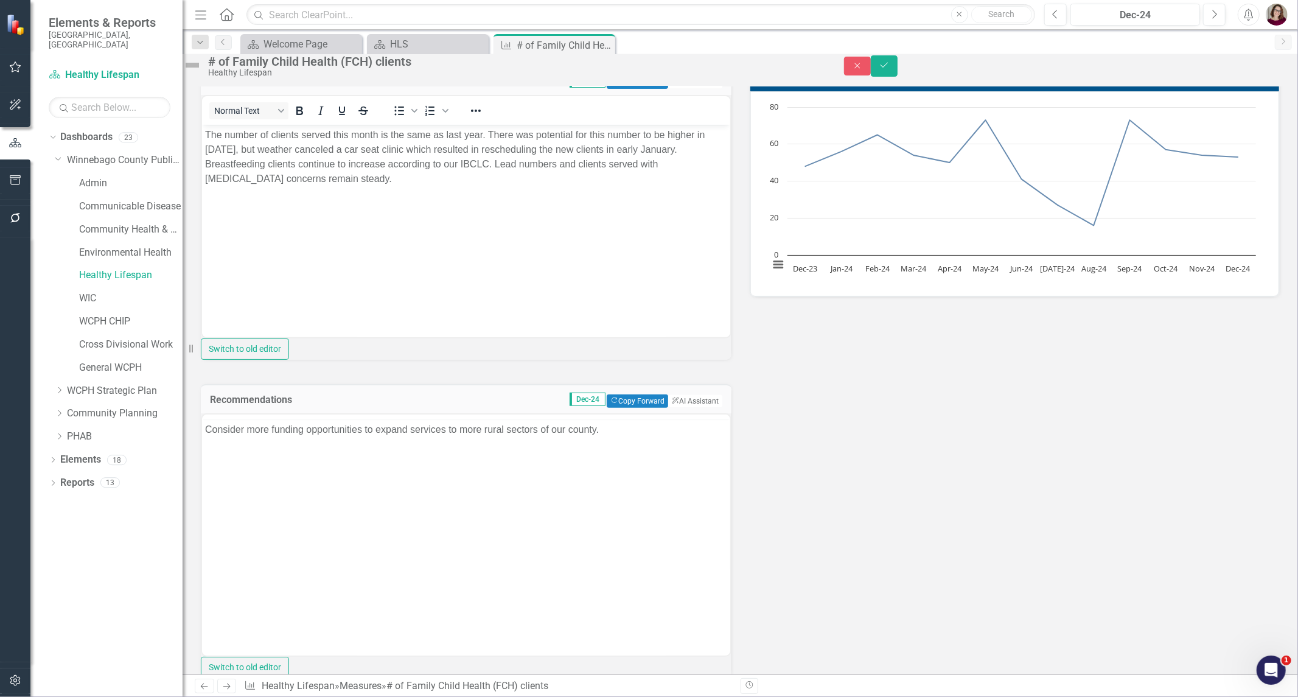
scroll to position [0, 0]
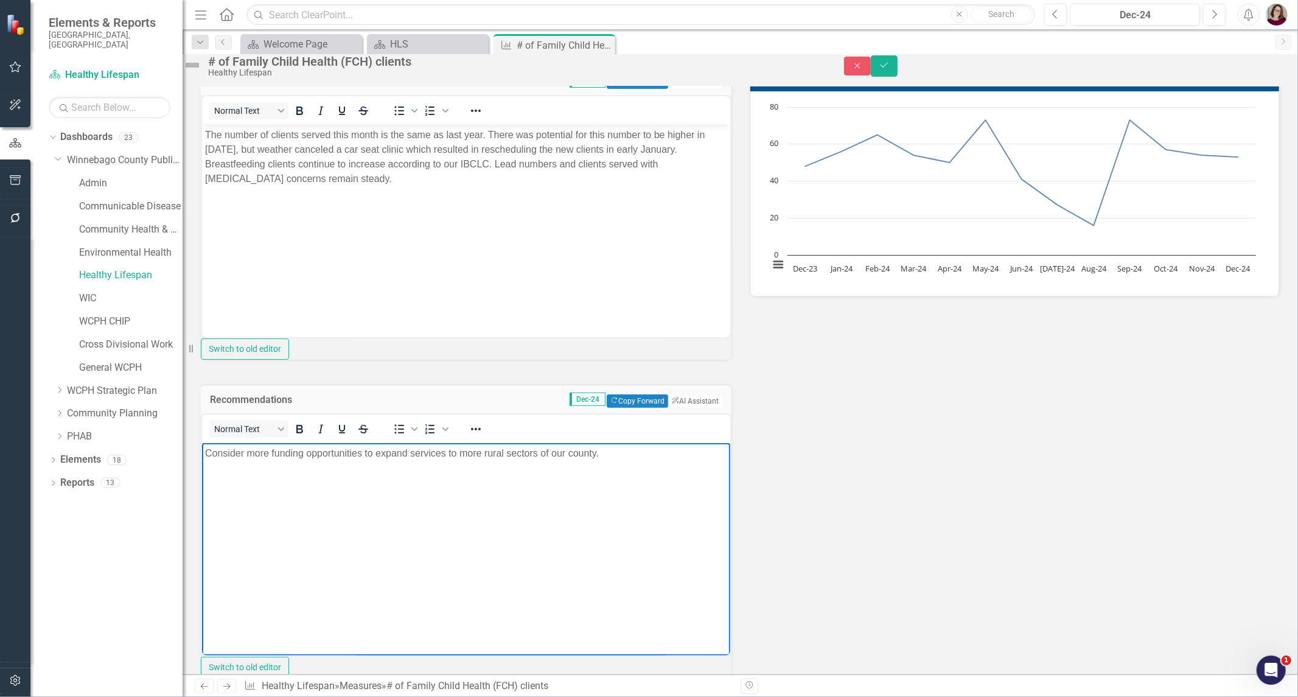
click at [563, 487] on body "Consider more funding opportunities to expand services to more rural sectors of…" at bounding box center [465, 534] width 528 height 183
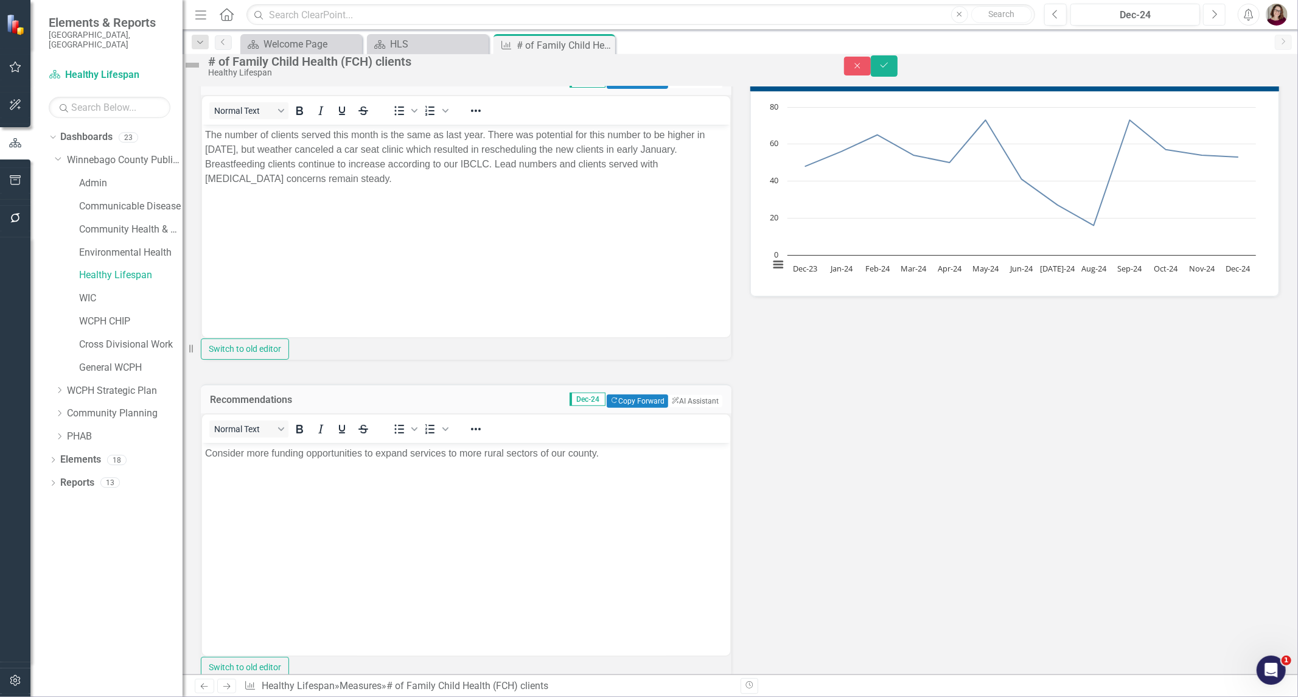
click at [1211, 15] on icon "Next" at bounding box center [1214, 14] width 7 height 11
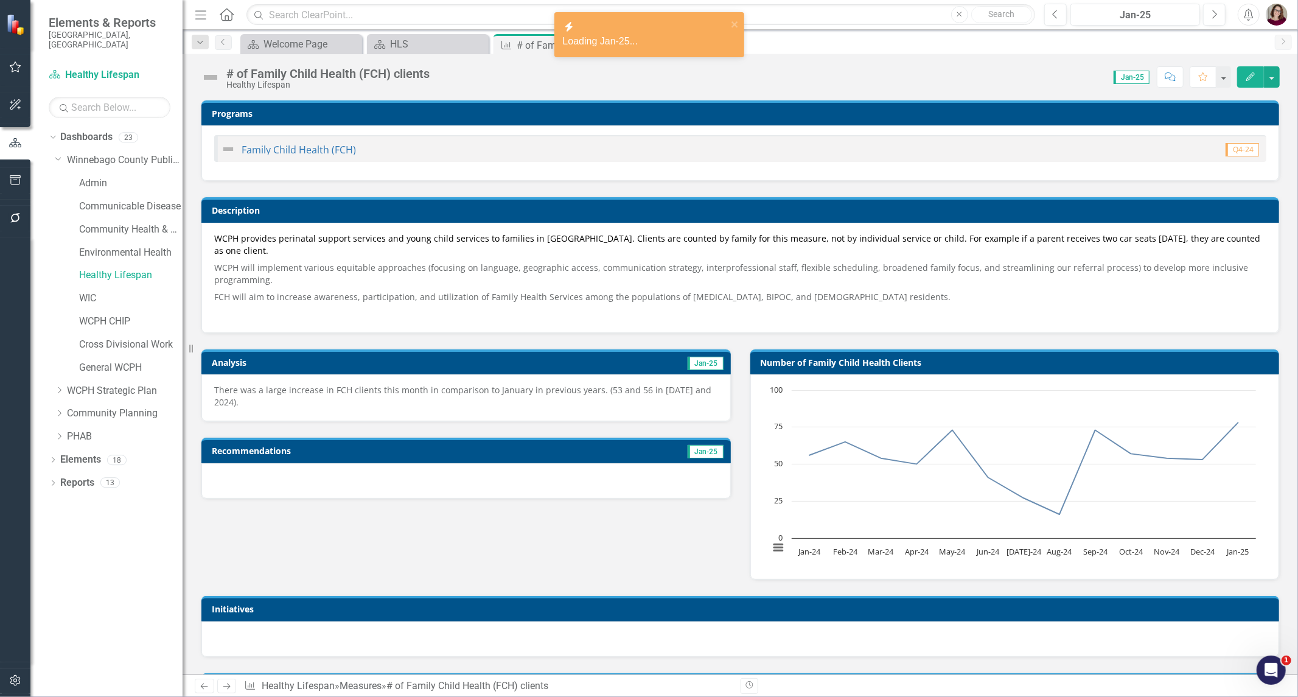
click at [507, 394] on p "There was a large increase in FCH clients this month in comparison to January i…" at bounding box center [466, 396] width 504 height 24
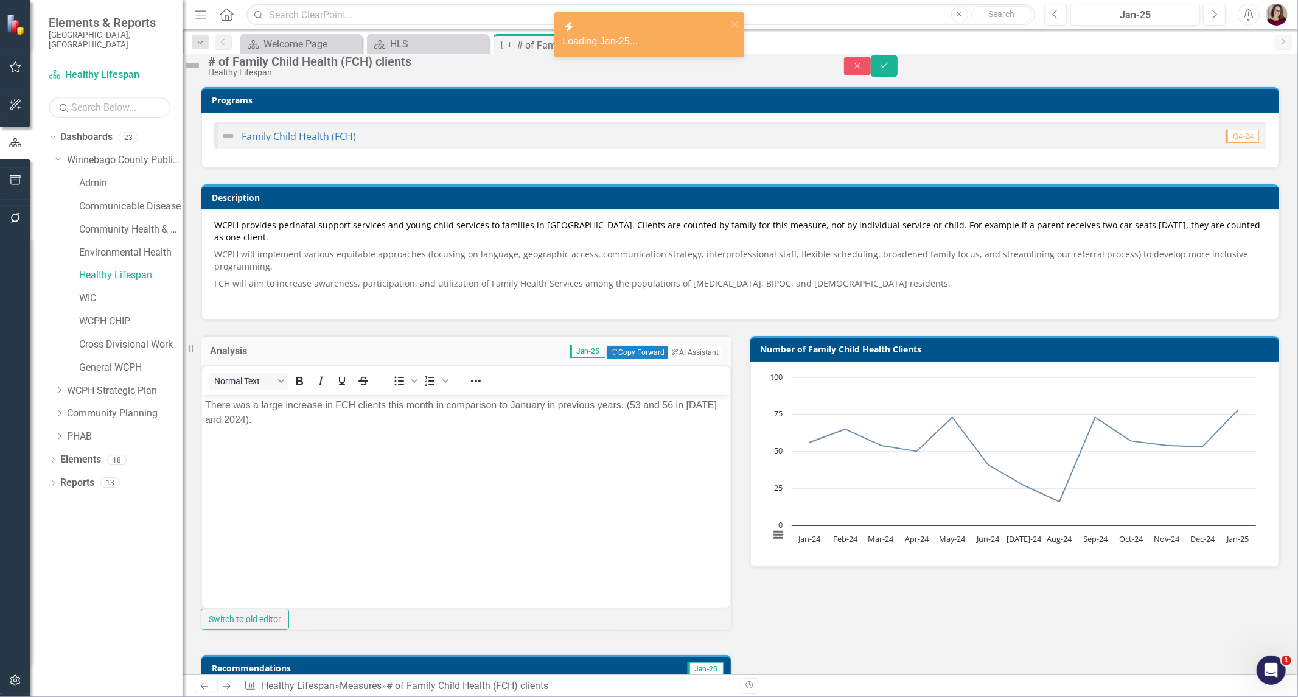
click at [509, 478] on body "There was a large increase in FCH clients this month in comparison to January i…" at bounding box center [465, 485] width 528 height 183
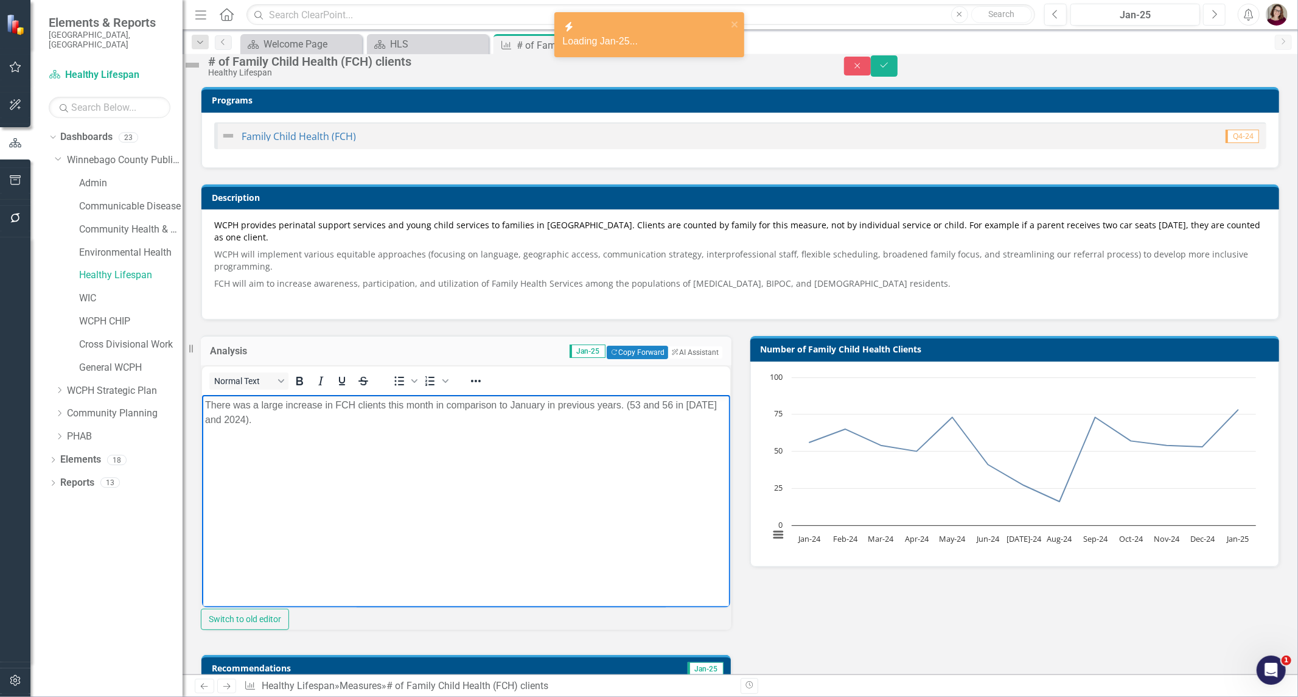
click at [1219, 16] on button "Next" at bounding box center [1214, 15] width 23 height 22
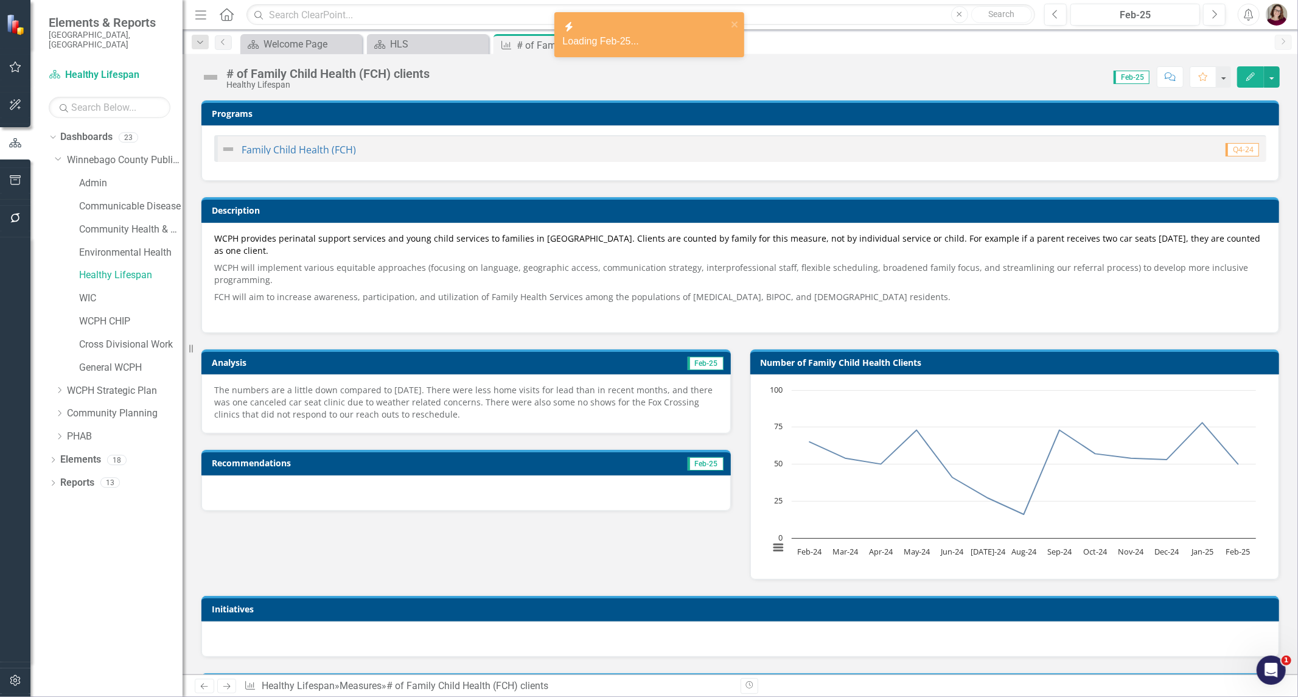
click at [580, 416] on p "The numbers are a little down compared to [DATE]. There were less home visits f…" at bounding box center [466, 402] width 504 height 37
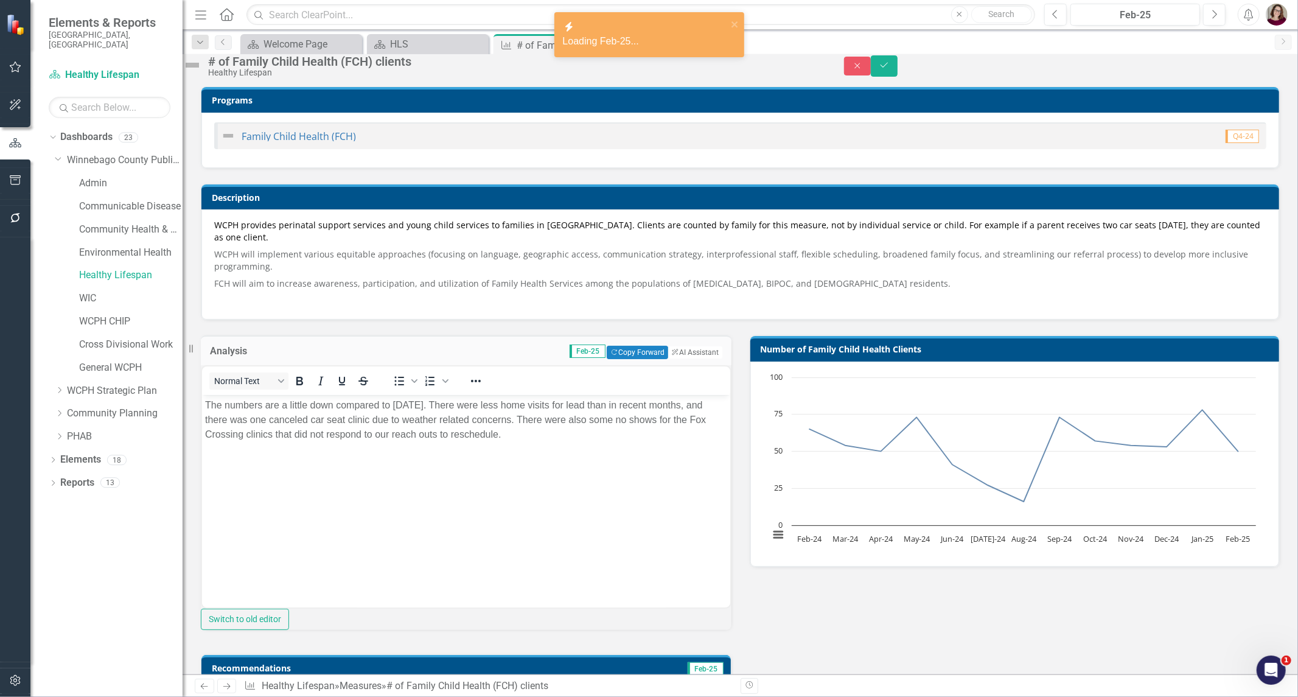
click at [527, 494] on body "The numbers are a little down compared to [DATE]. There were less home visits f…" at bounding box center [465, 485] width 528 height 183
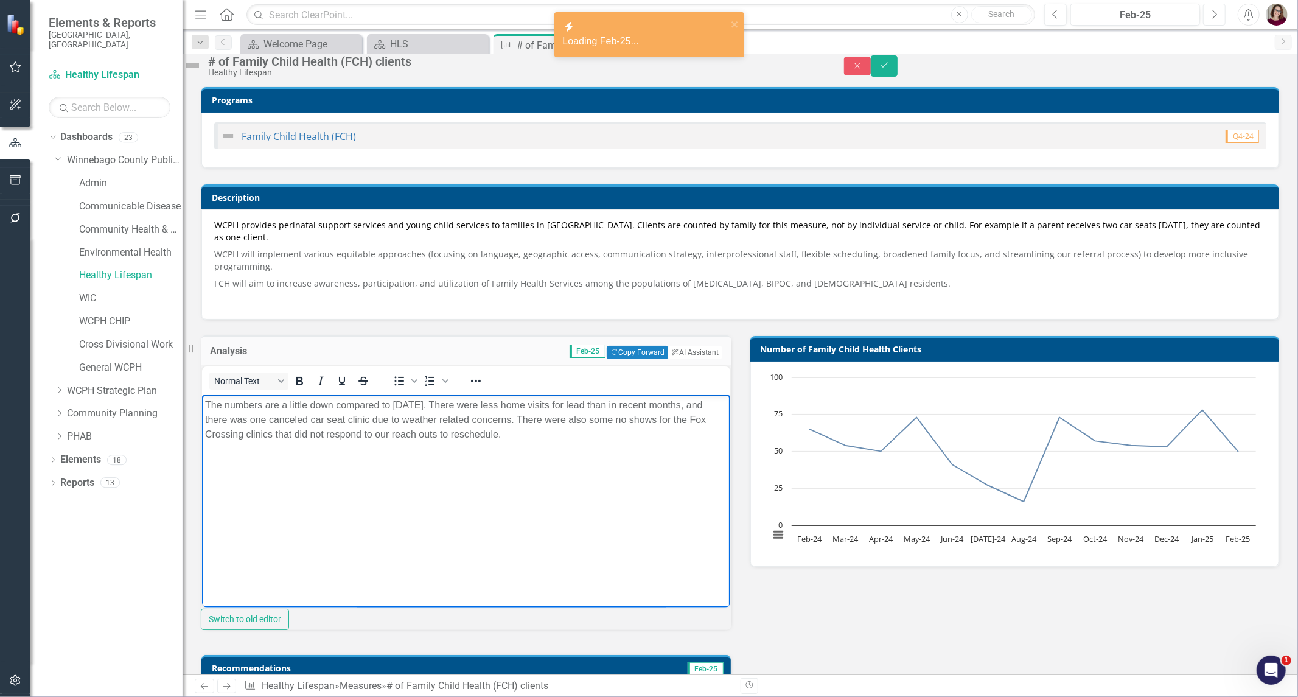
click at [1215, 15] on icon "button" at bounding box center [1214, 14] width 5 height 9
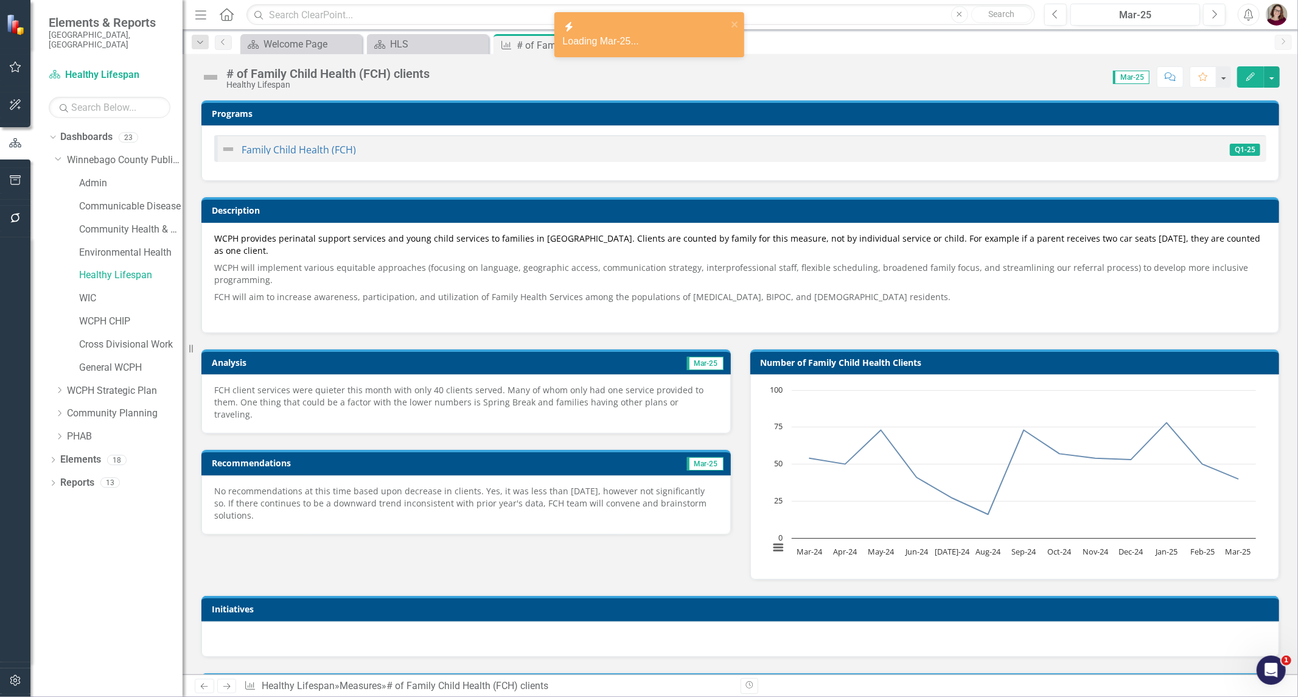
click at [612, 392] on p "FCH client services were quieter this month with only 40 clients served. Many o…" at bounding box center [466, 402] width 504 height 37
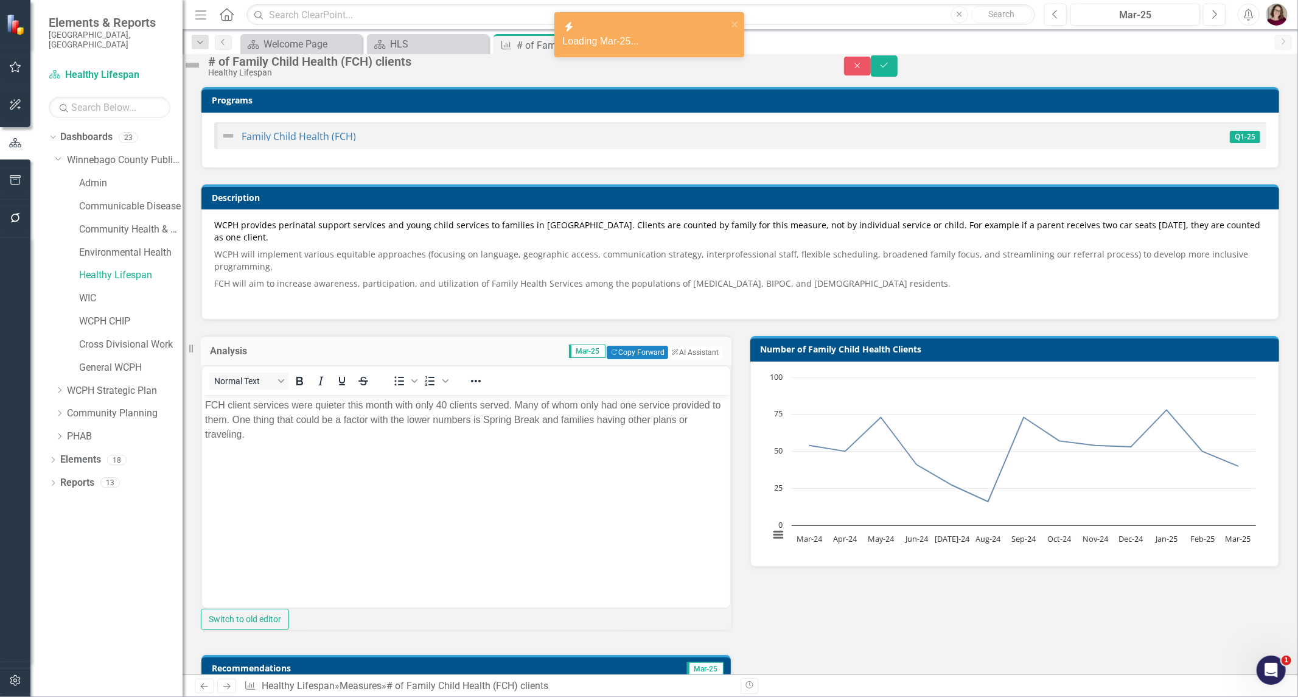
click at [575, 446] on body "FCH client services were quieter this month with only 40 clients served. Many o…" at bounding box center [465, 485] width 528 height 183
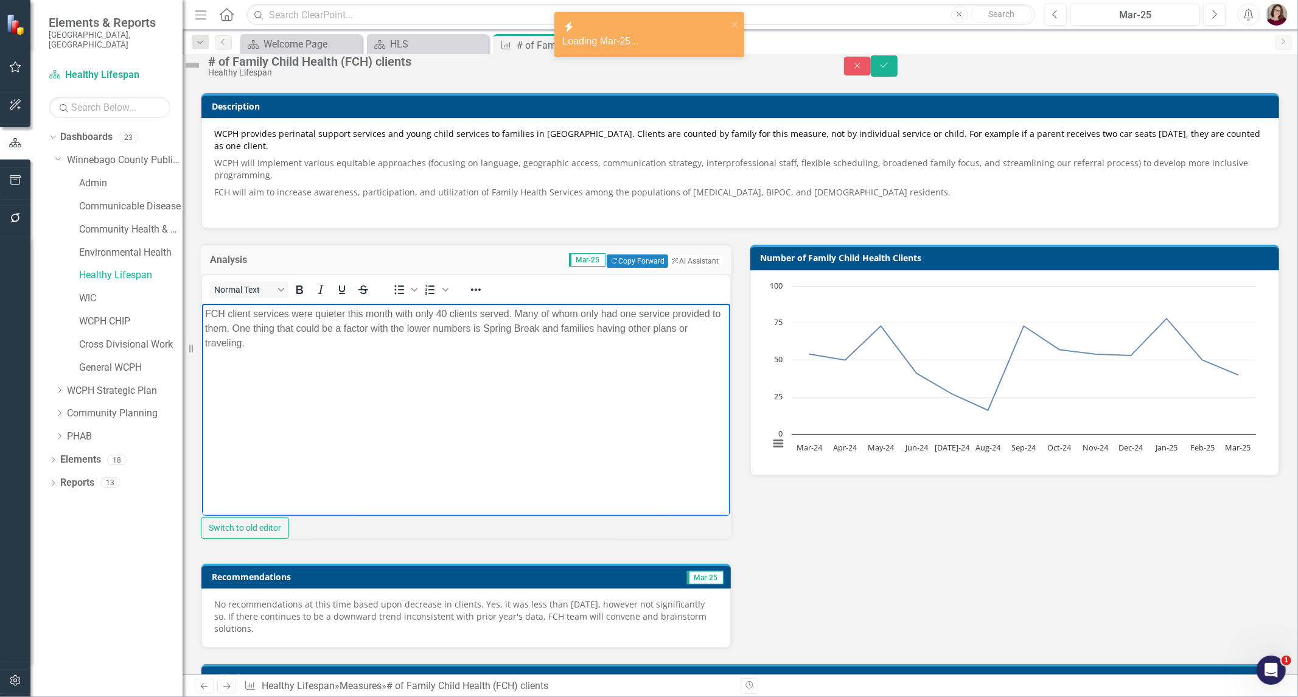
scroll to position [203, 0]
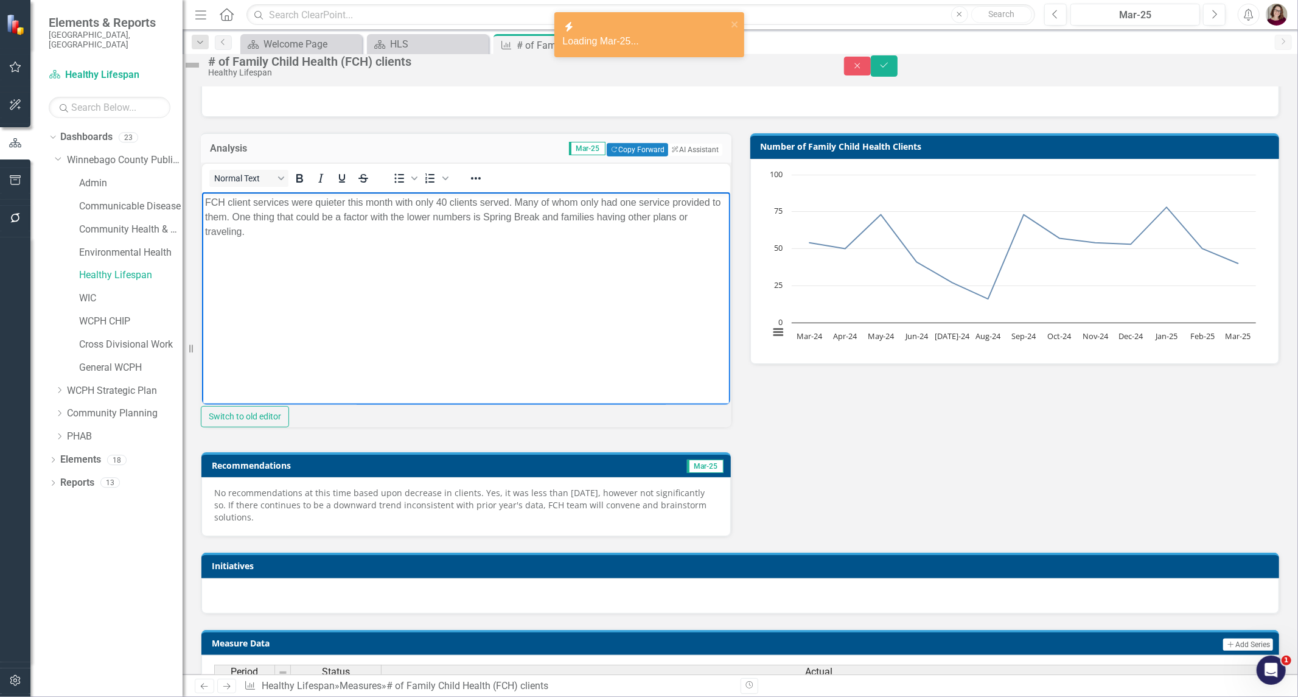
click at [562, 523] on p "No recommendations at this time based upon decrease in clients. Yes, it was les…" at bounding box center [466, 505] width 504 height 37
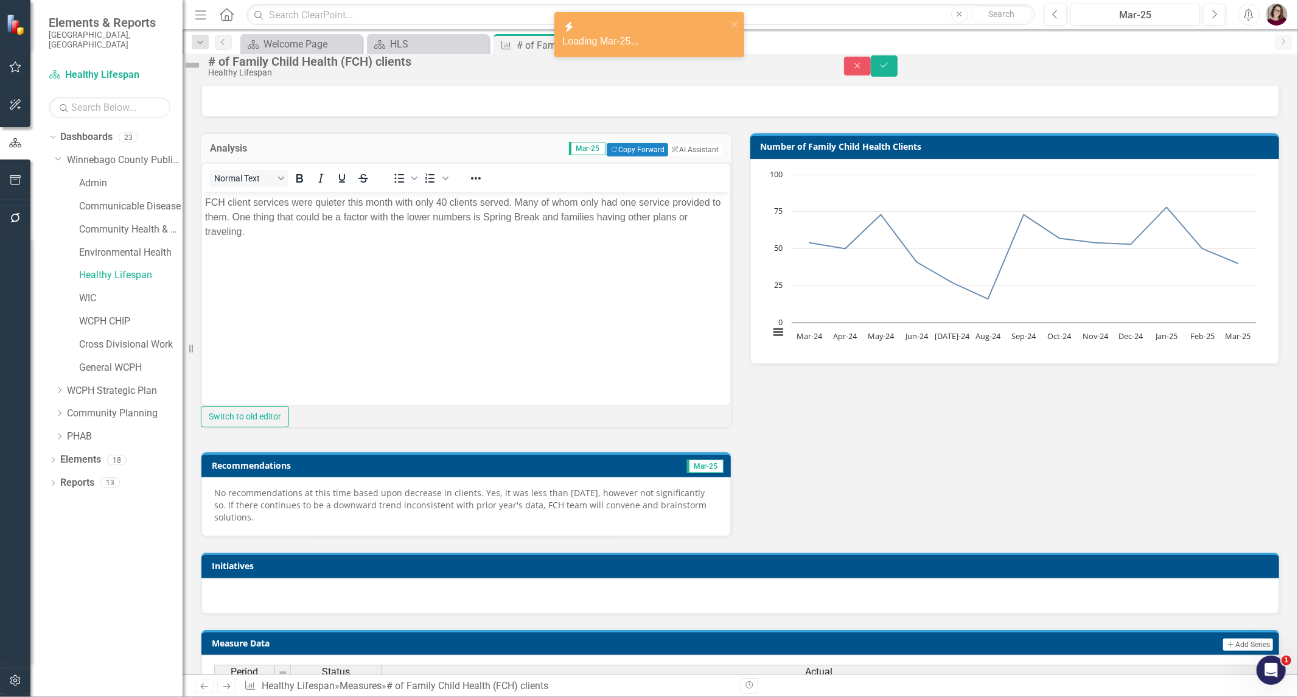
click at [562, 523] on p "No recommendations at this time based upon decrease in clients. Yes, it was les…" at bounding box center [466, 505] width 504 height 37
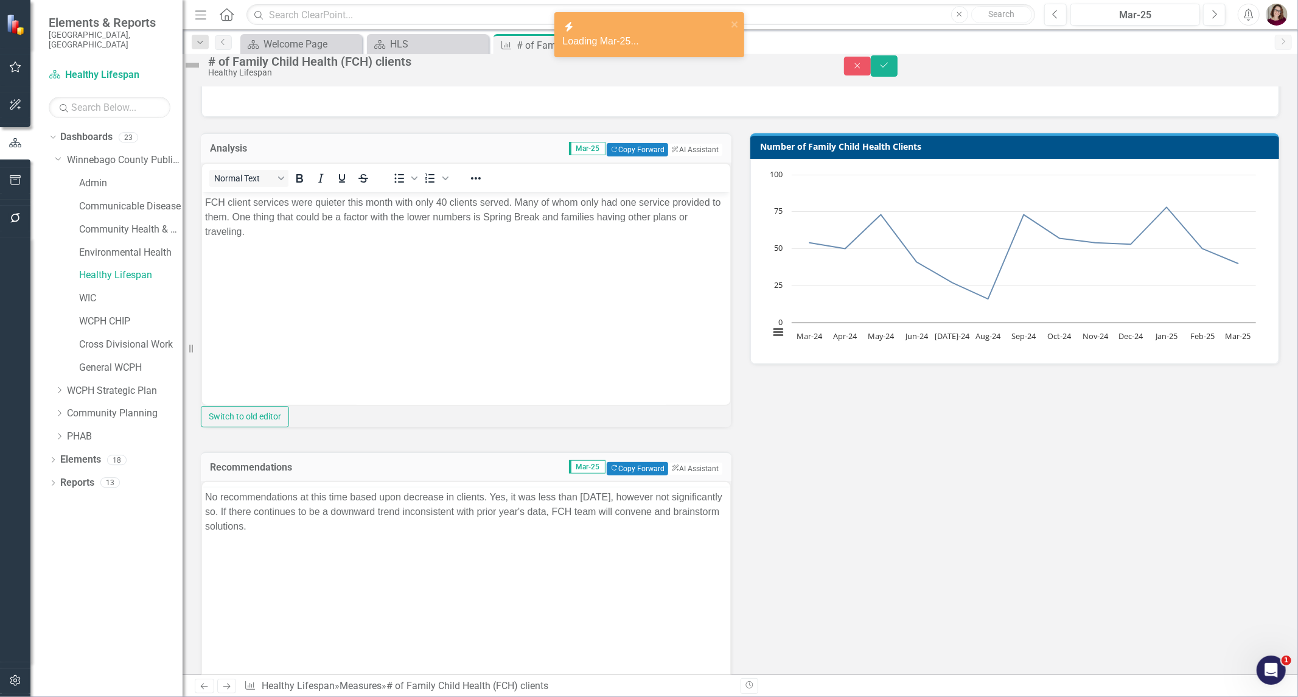
scroll to position [0, 0]
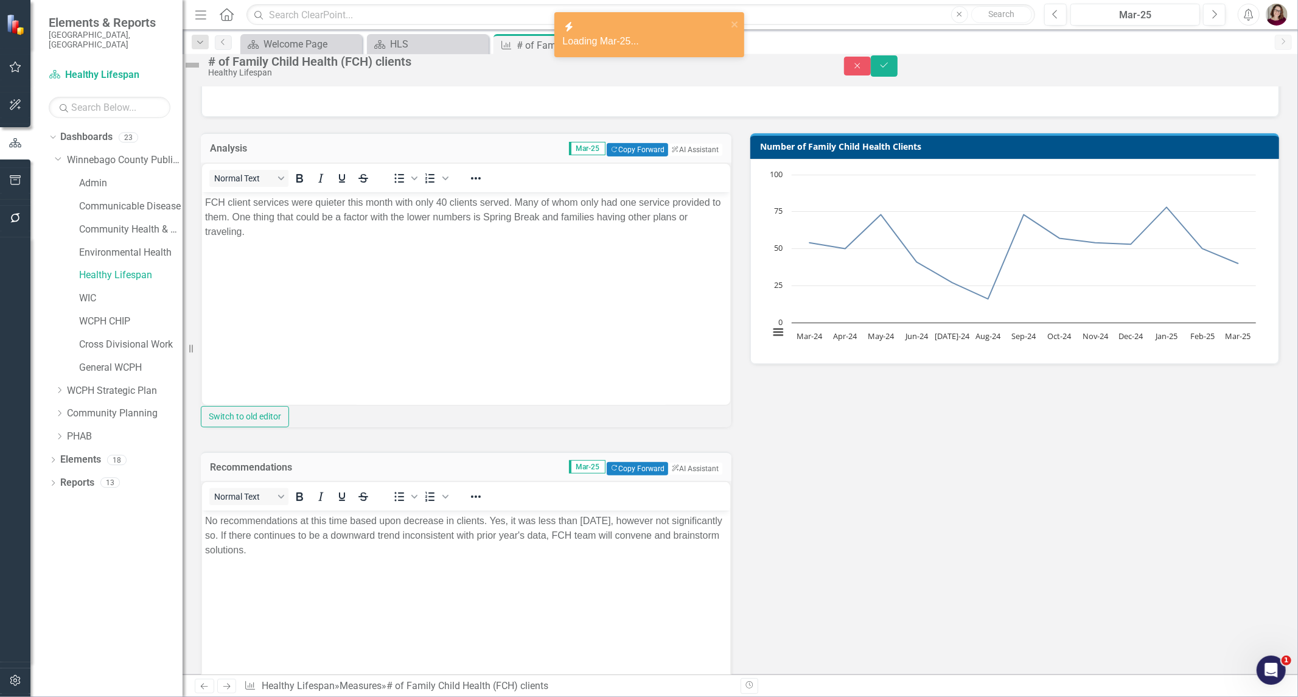
click at [546, 543] on p "No recommendations at this time based upon decrease in clients. Yes, it was les…" at bounding box center [465, 535] width 522 height 44
click at [1207, 10] on button "Next" at bounding box center [1214, 15] width 23 height 22
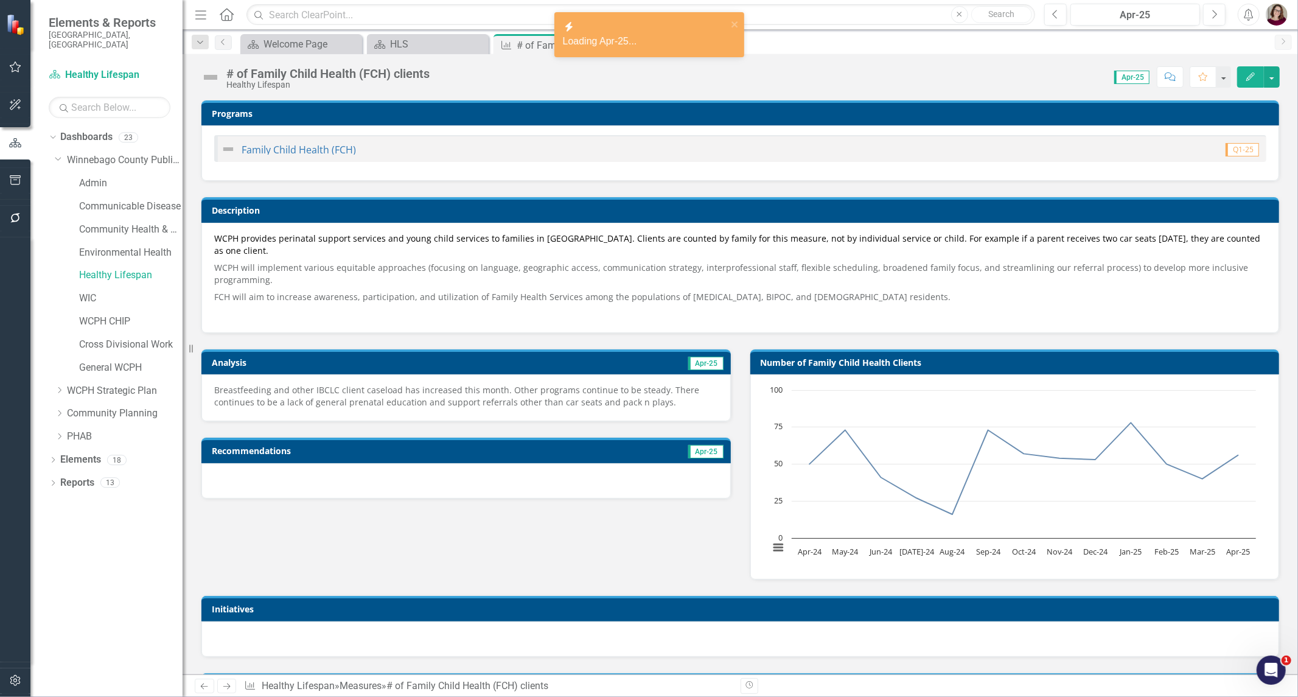
click at [557, 397] on p "Breastfeeding and other IBCLC client caseload has increased this month. Other p…" at bounding box center [466, 396] width 504 height 24
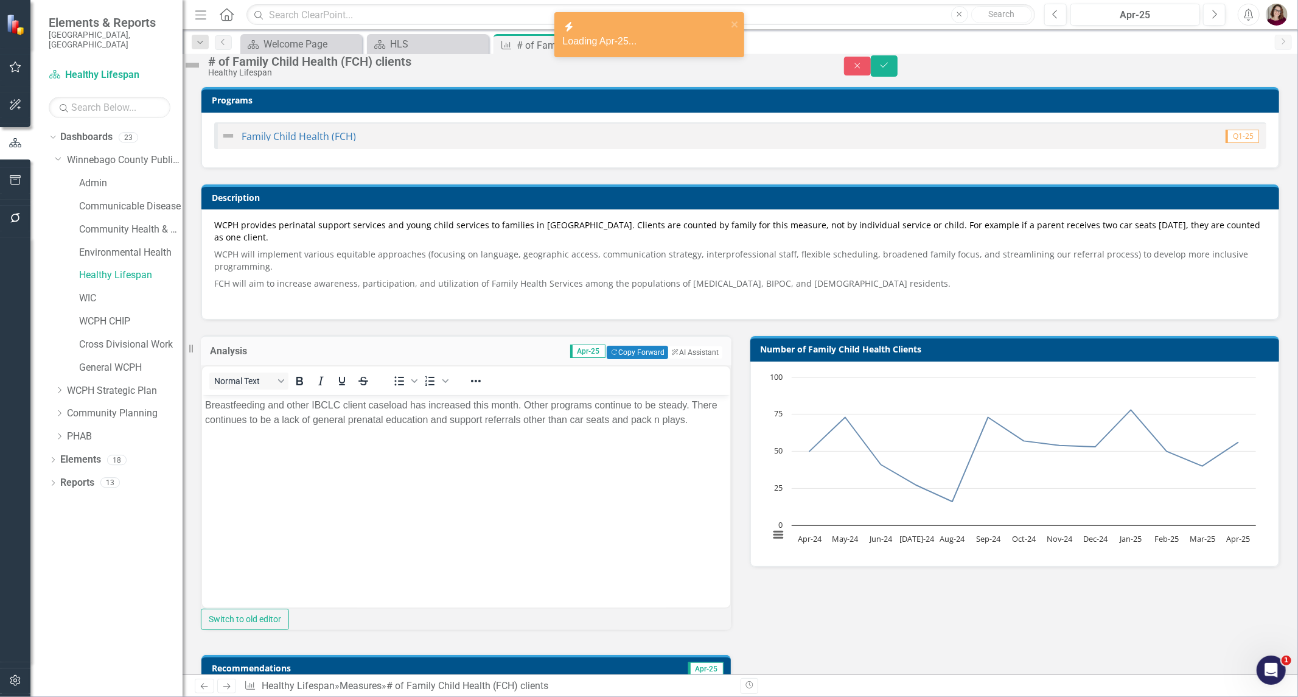
click at [574, 453] on body "Breastfeeding and other IBCLC client caseload has increased this month. Other p…" at bounding box center [465, 485] width 528 height 183
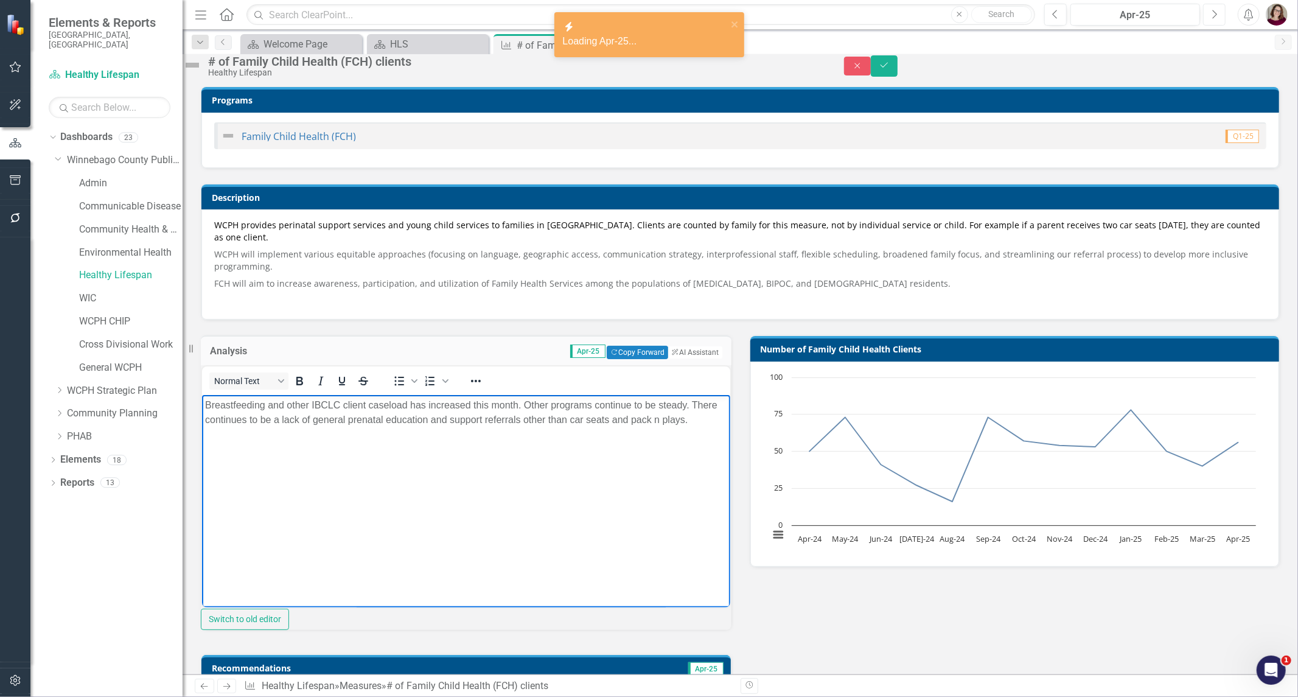
click at [1215, 18] on icon "Next" at bounding box center [1214, 14] width 7 height 11
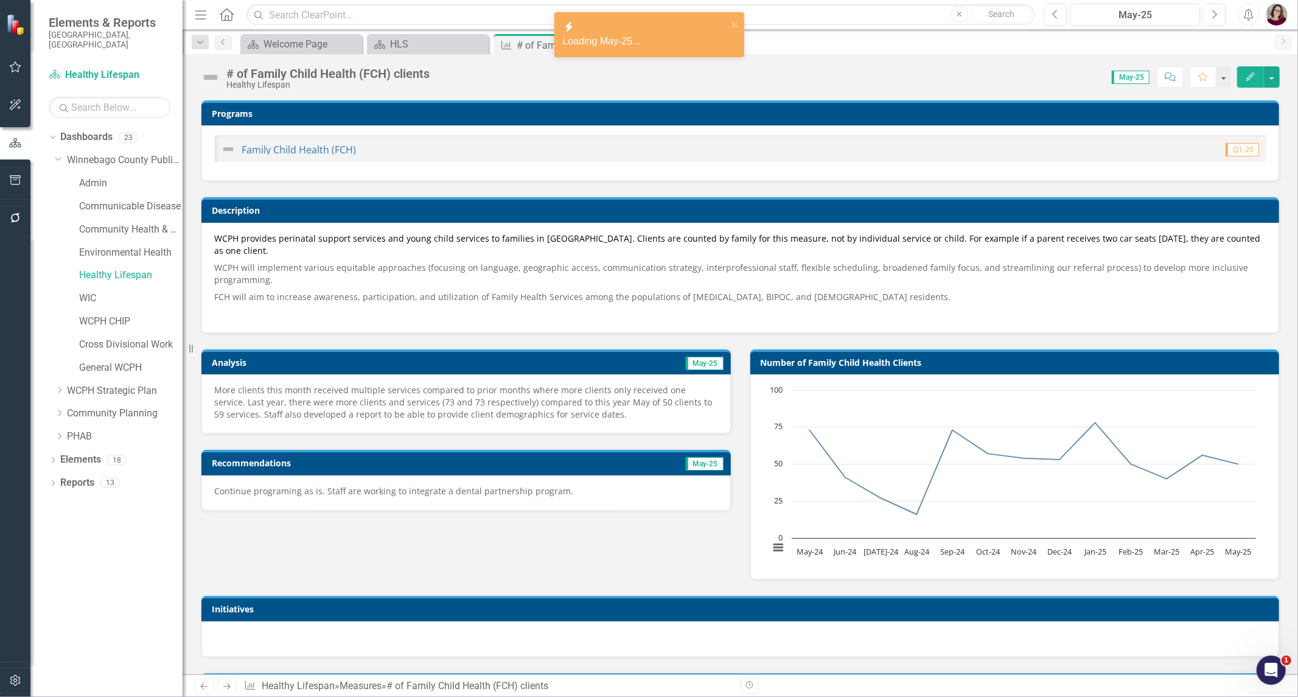
click at [574, 397] on p "More clients this month received multiple services compared to prior months whe…" at bounding box center [466, 402] width 504 height 37
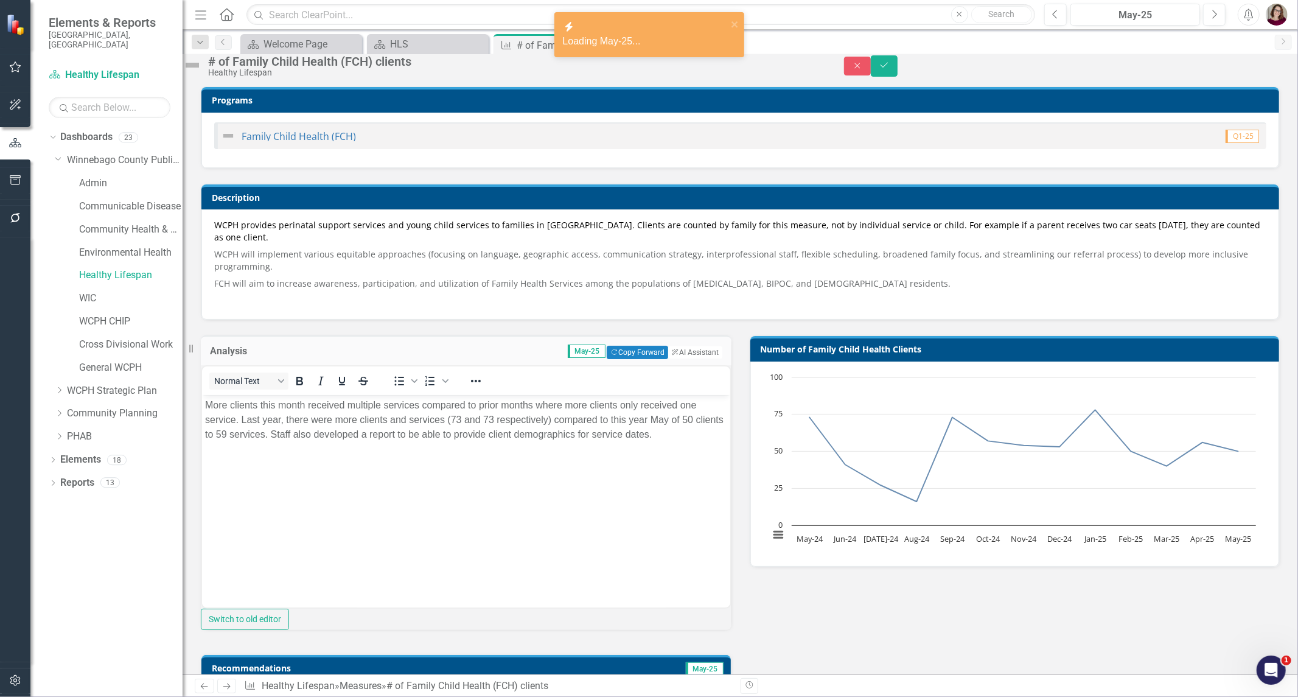
click at [538, 445] on body "More clients this month received multiple services compared to prior months whe…" at bounding box center [465, 485] width 528 height 183
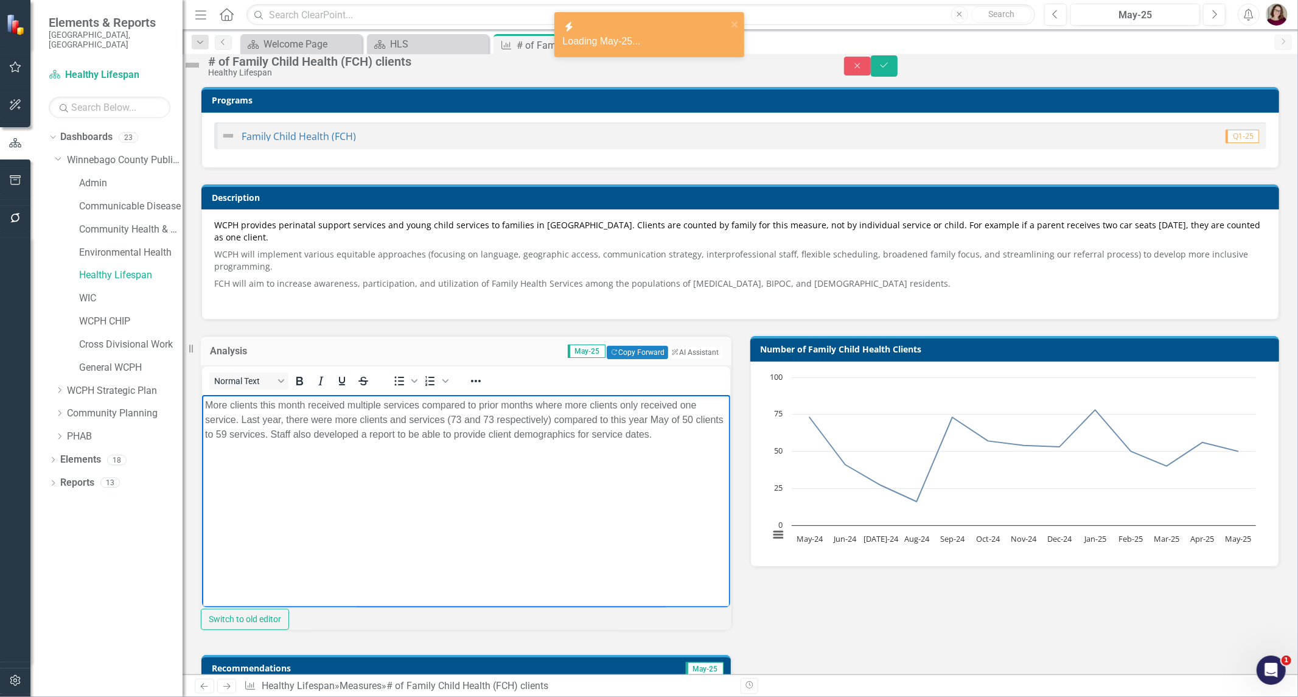
scroll to position [270, 0]
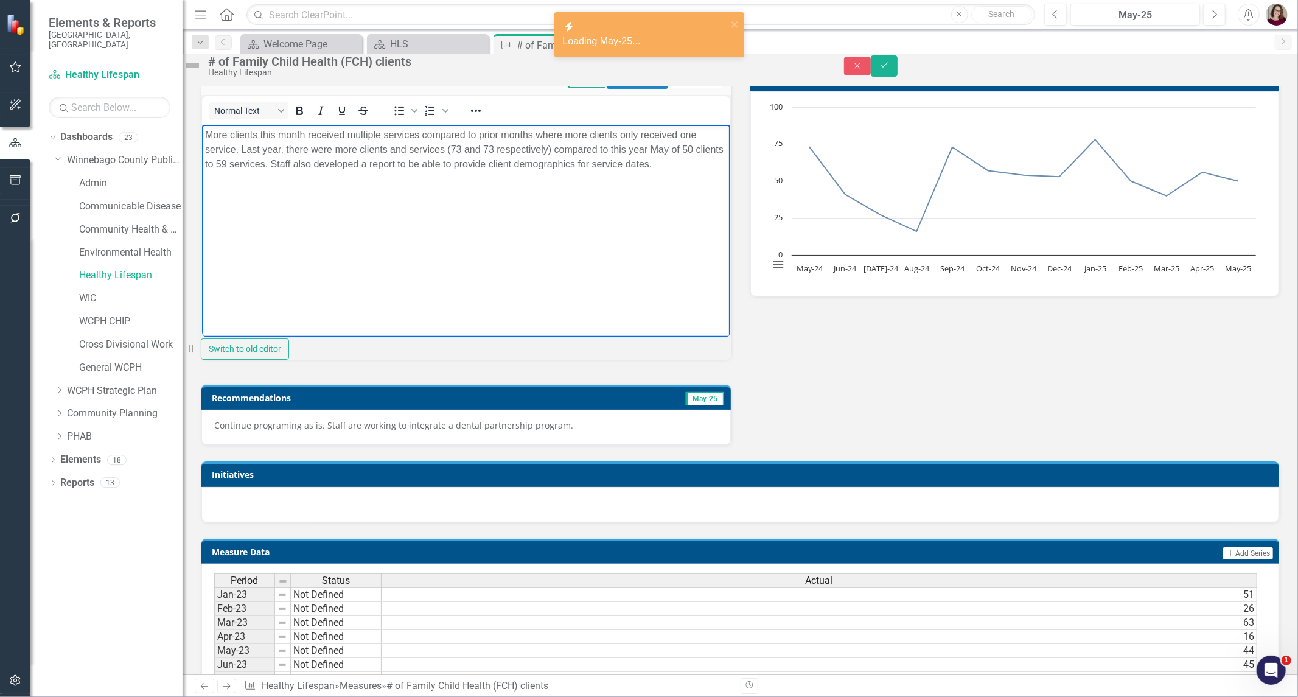
click at [585, 431] on p "Continue programing as is. Staff are working to integrate a dental partnership …" at bounding box center [466, 425] width 504 height 12
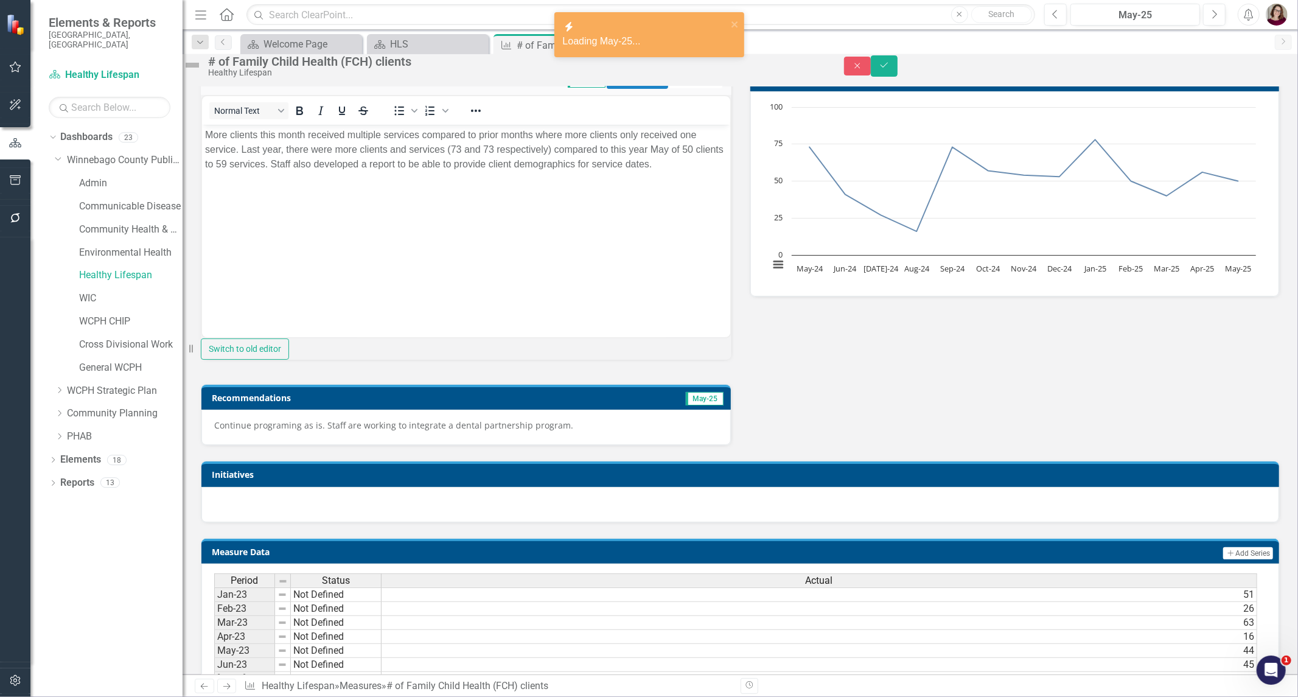
click at [576, 431] on p "Continue programing as is. Staff are working to integrate a dental partnership …" at bounding box center [466, 425] width 504 height 12
click at [577, 431] on p "Continue programing as is. Staff are working to integrate a dental partnership …" at bounding box center [466, 425] width 504 height 12
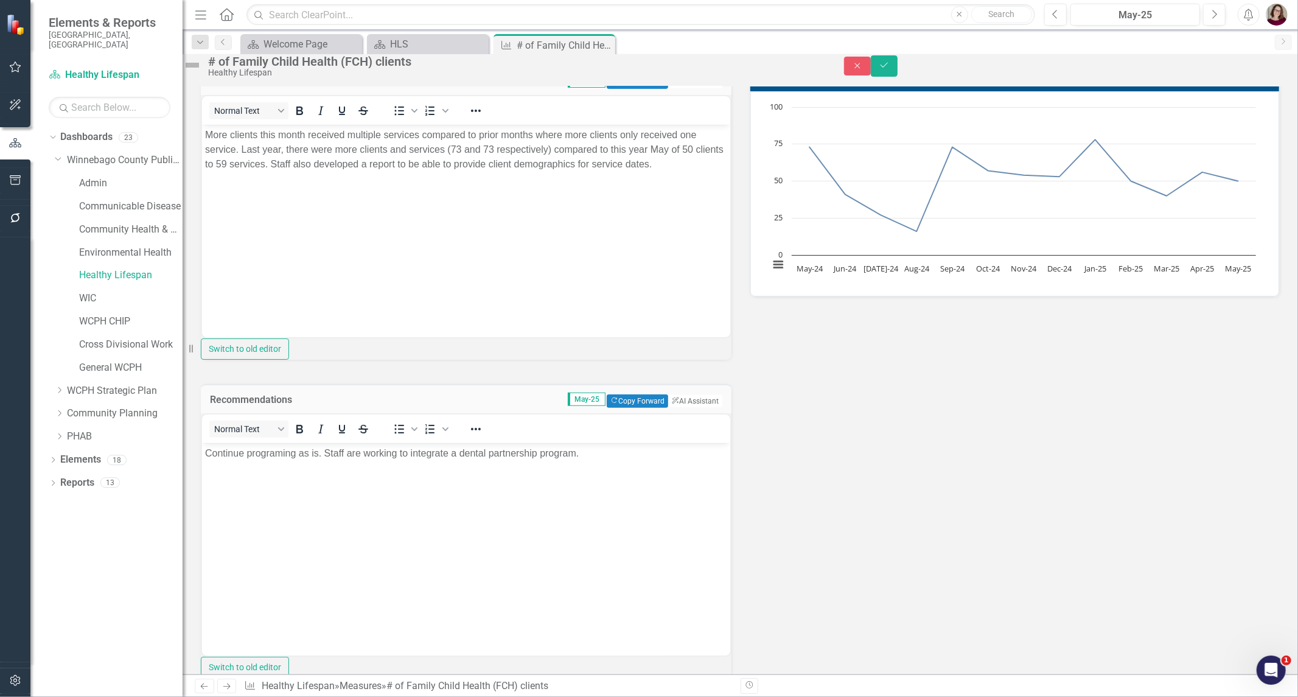
scroll to position [0, 0]
click at [575, 502] on body "Continue programing as is. Staff are working to integrate a dental partnership …" at bounding box center [465, 534] width 528 height 183
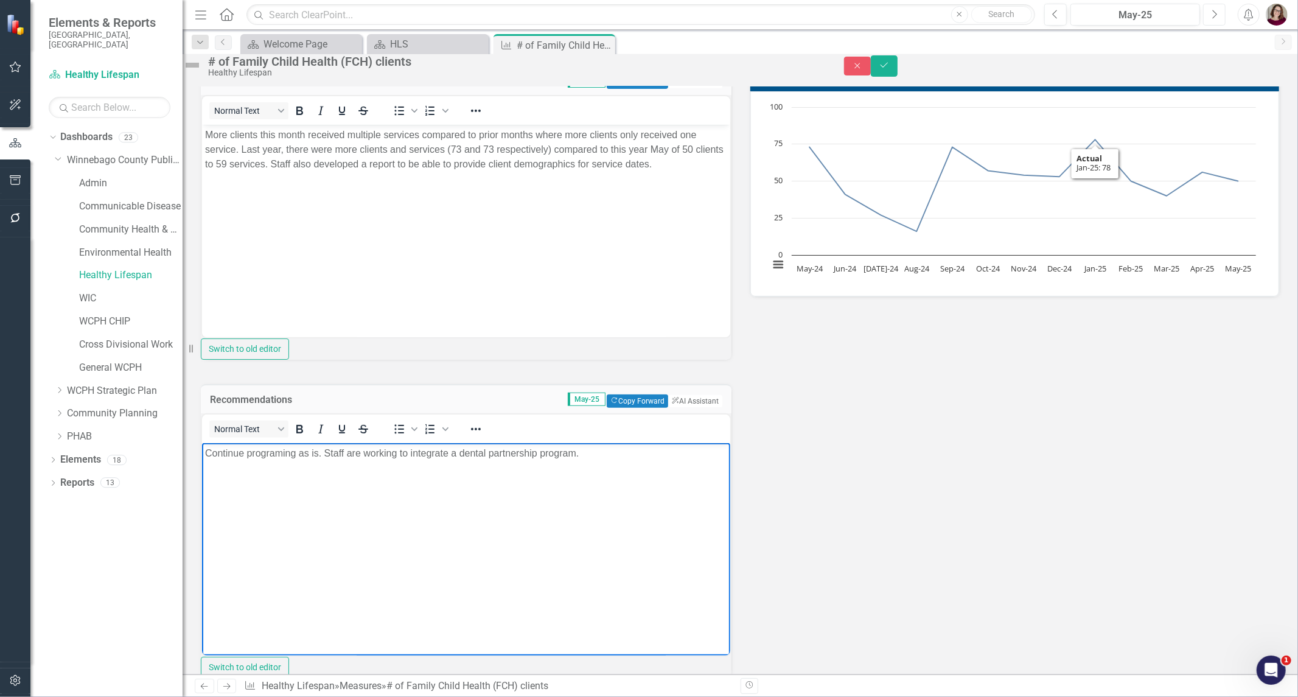
click at [1215, 22] on button "Next" at bounding box center [1214, 15] width 23 height 22
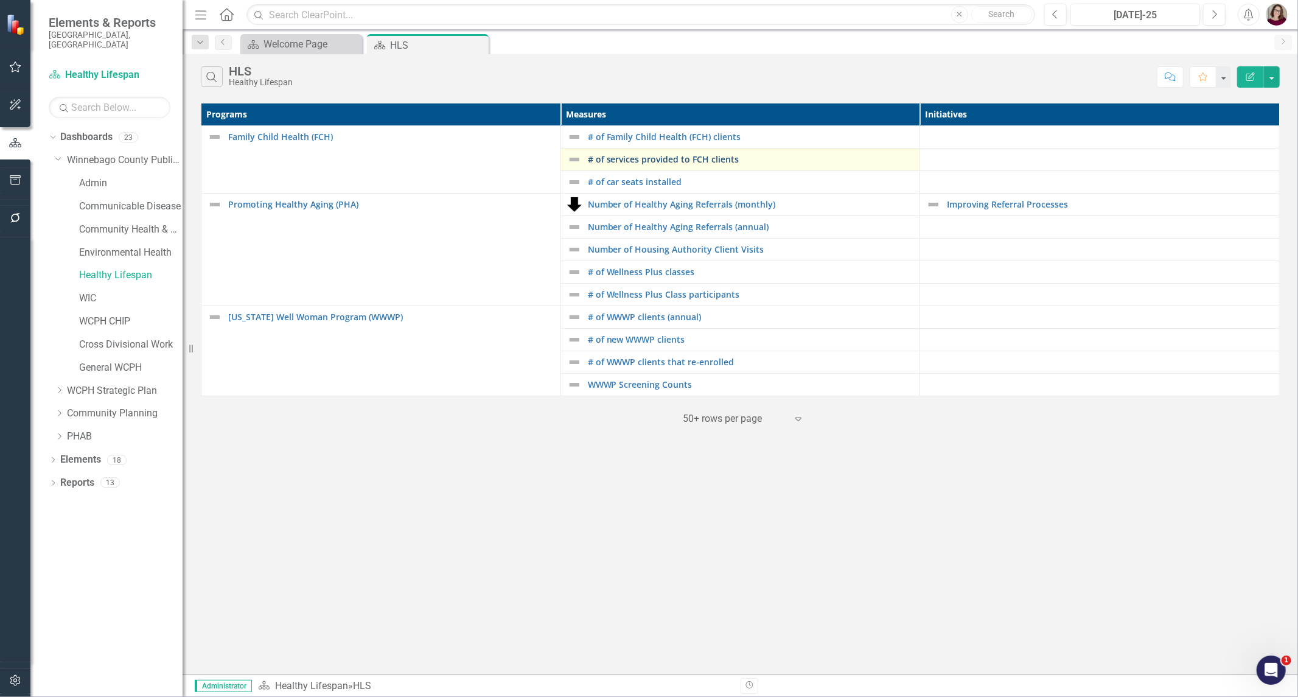
click at [672, 159] on link "# of services provided to FCH clients" at bounding box center [751, 159] width 326 height 9
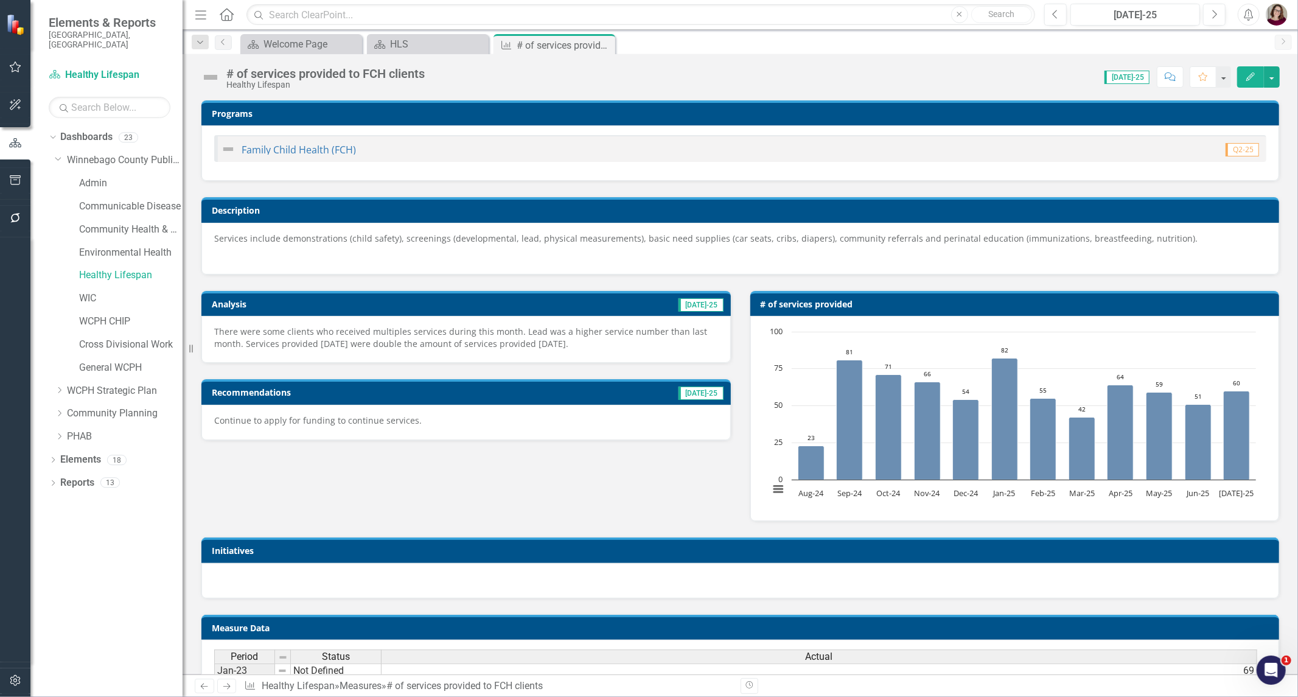
click at [1225, 10] on div "Previous Jul-25 Next" at bounding box center [1137, 15] width 187 height 22
click at [1215, 12] on icon "Next" at bounding box center [1214, 14] width 7 height 11
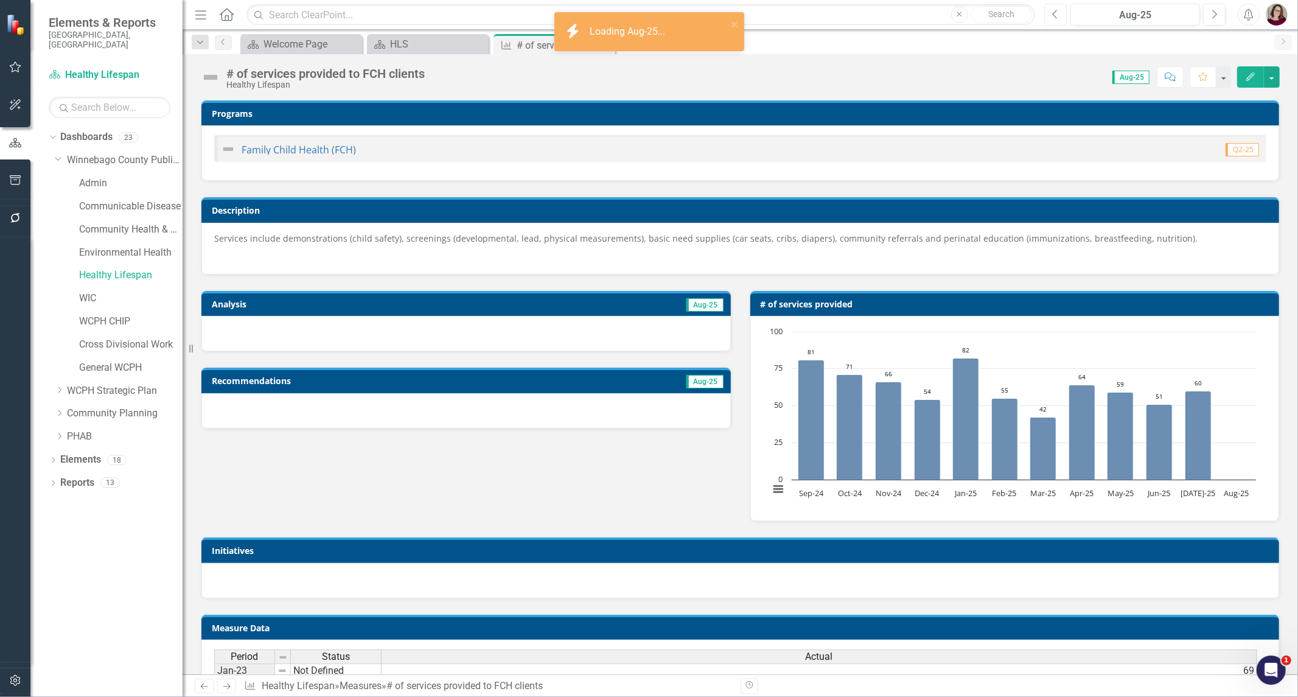
click at [1054, 14] on icon "Previous" at bounding box center [1055, 14] width 7 height 11
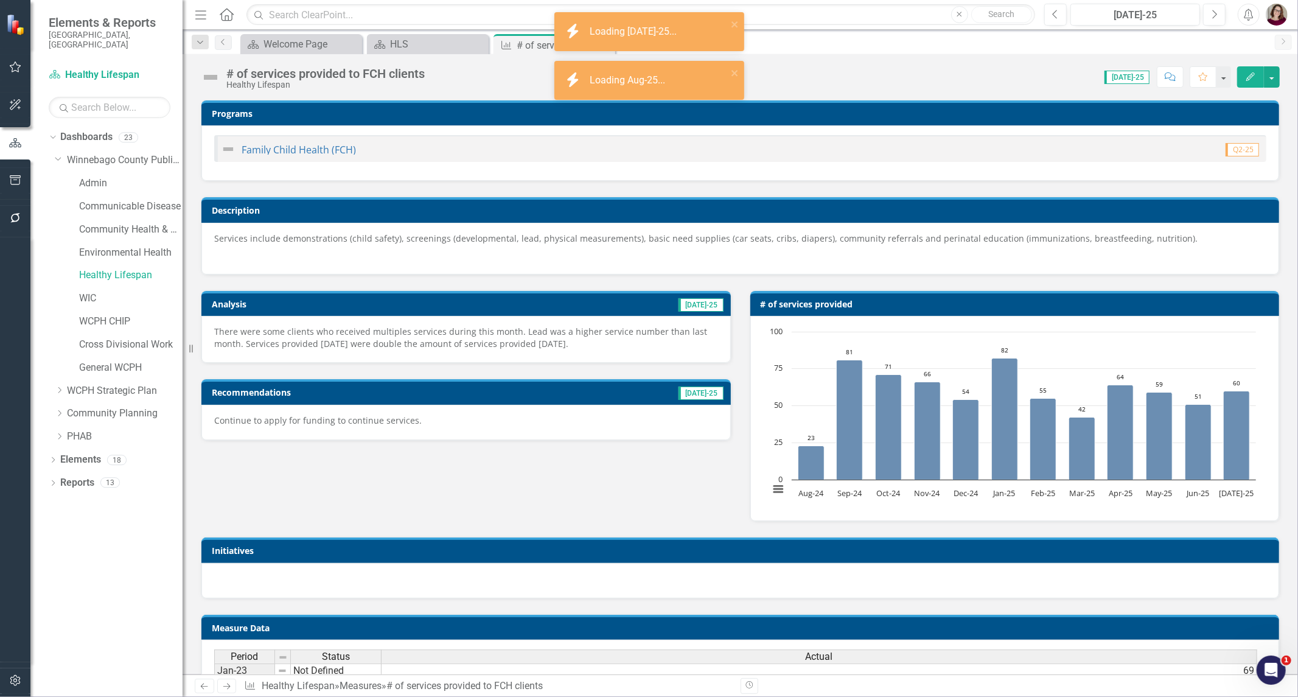
click at [519, 352] on div "There were some clients who received multiples services during this month. Lead…" at bounding box center [465, 339] width 529 height 47
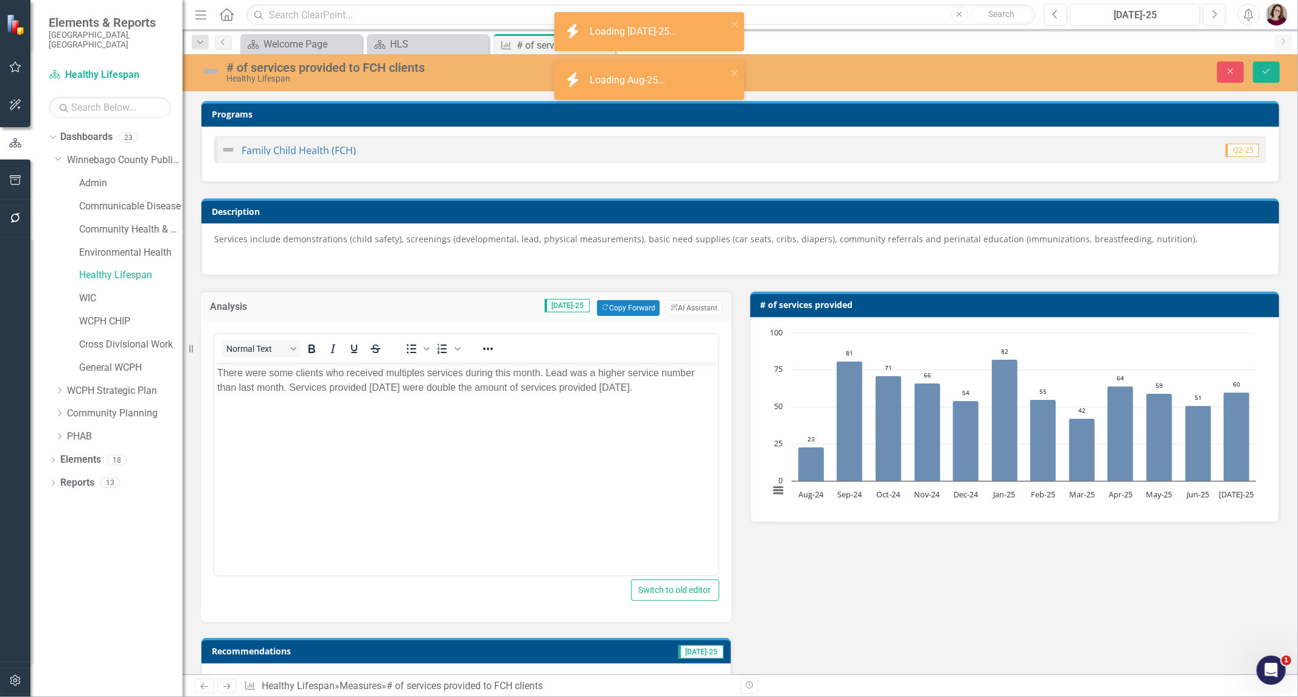
click at [524, 390] on p "There were some clients who received multiples services during this month. Lead…" at bounding box center [466, 380] width 498 height 29
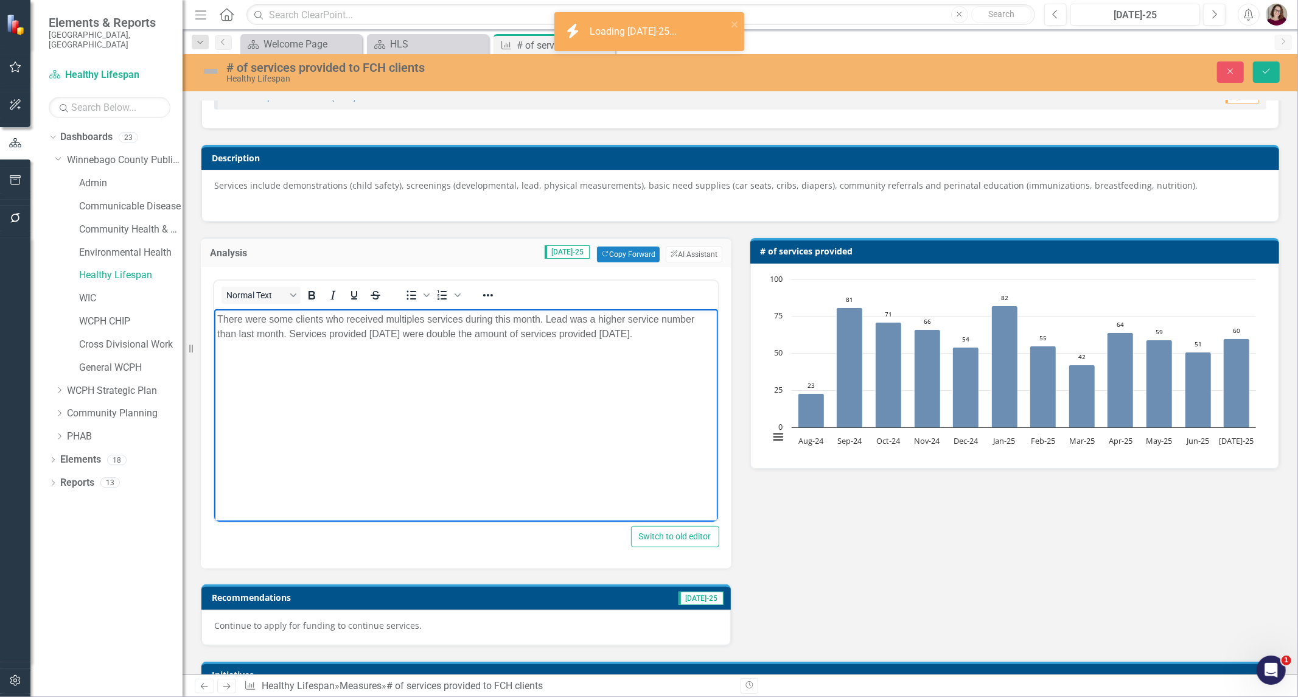
scroll to position [135, 0]
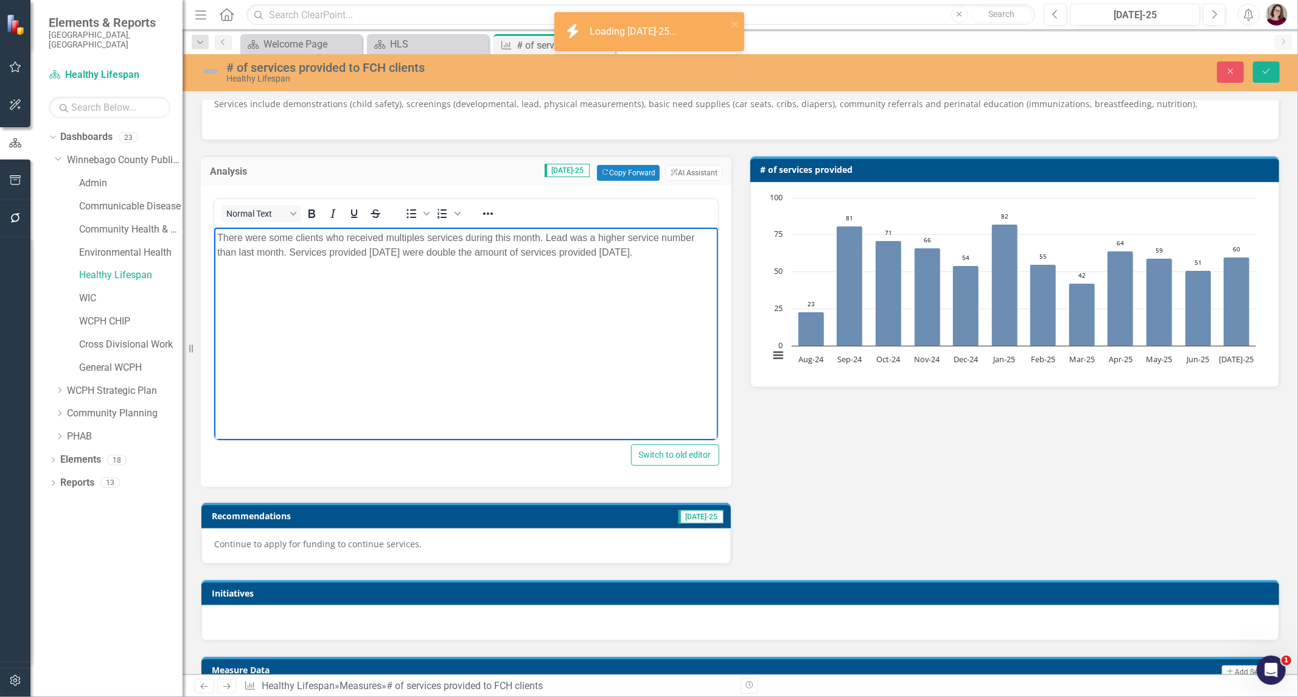
click at [562, 541] on p "Continue to apply for funding to continue services." at bounding box center [466, 544] width 504 height 12
click at [560, 541] on p "Continue to apply for funding to continue services." at bounding box center [466, 544] width 504 height 12
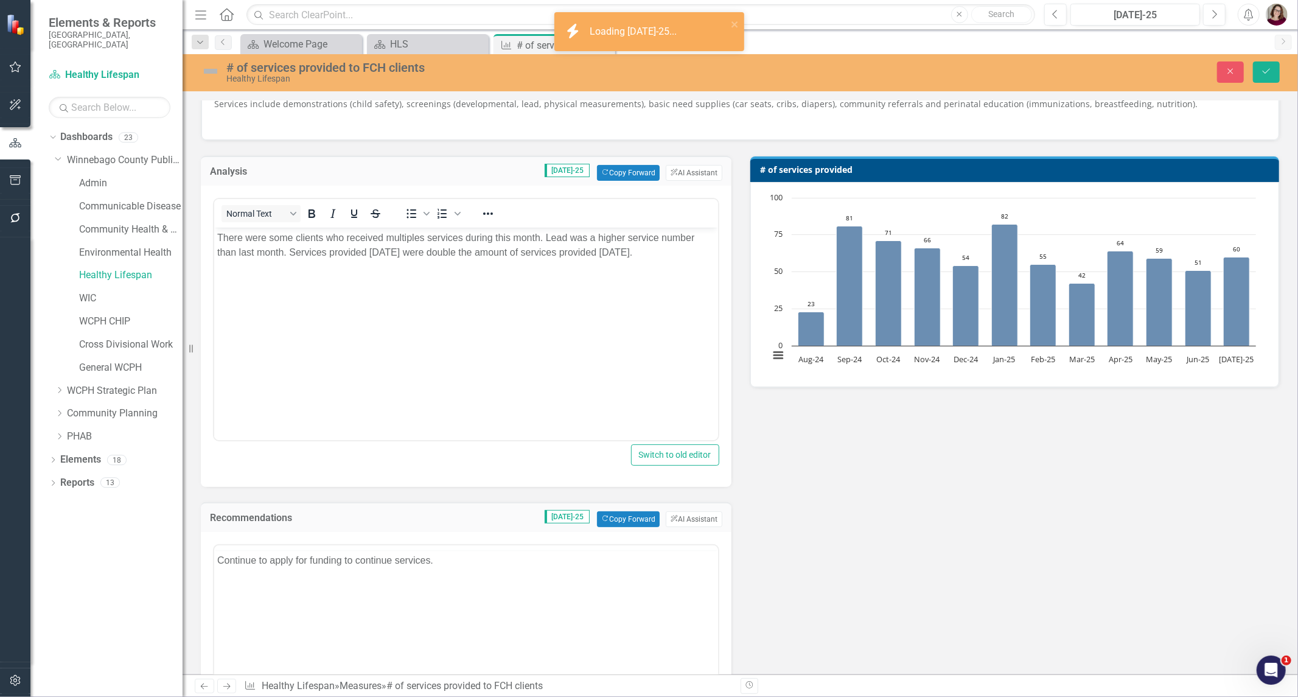
scroll to position [0, 0]
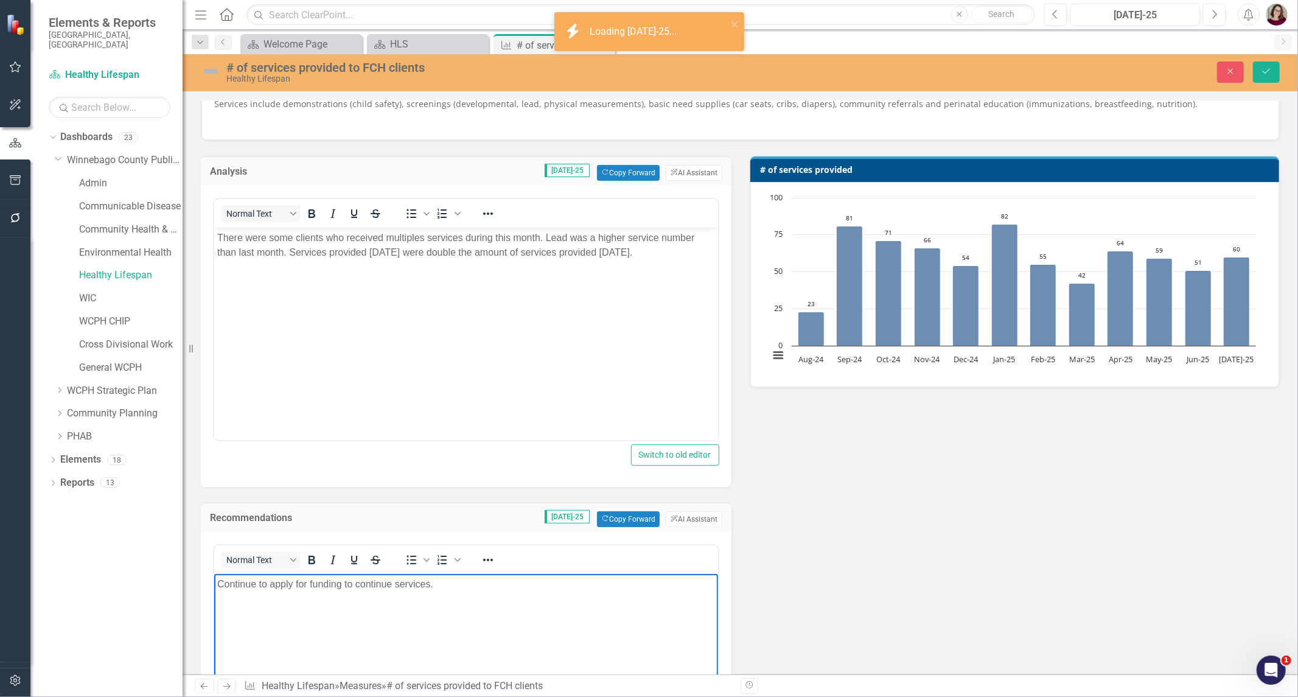
click at [400, 602] on body "Continue to apply for funding to continue services." at bounding box center [466, 665] width 504 height 183
click at [1063, 20] on button "Previous" at bounding box center [1055, 15] width 23 height 22
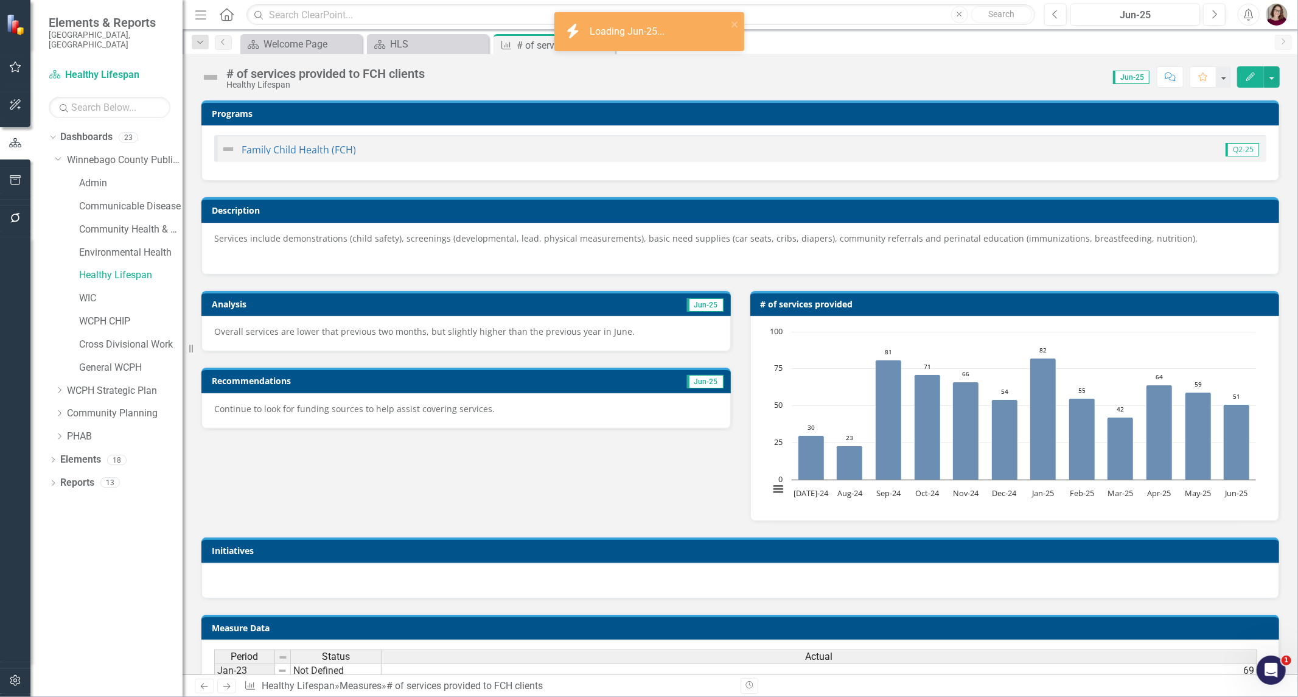
click at [406, 338] on div "Overall services are lower that previous two months, but slightly higher than t…" at bounding box center [465, 333] width 529 height 35
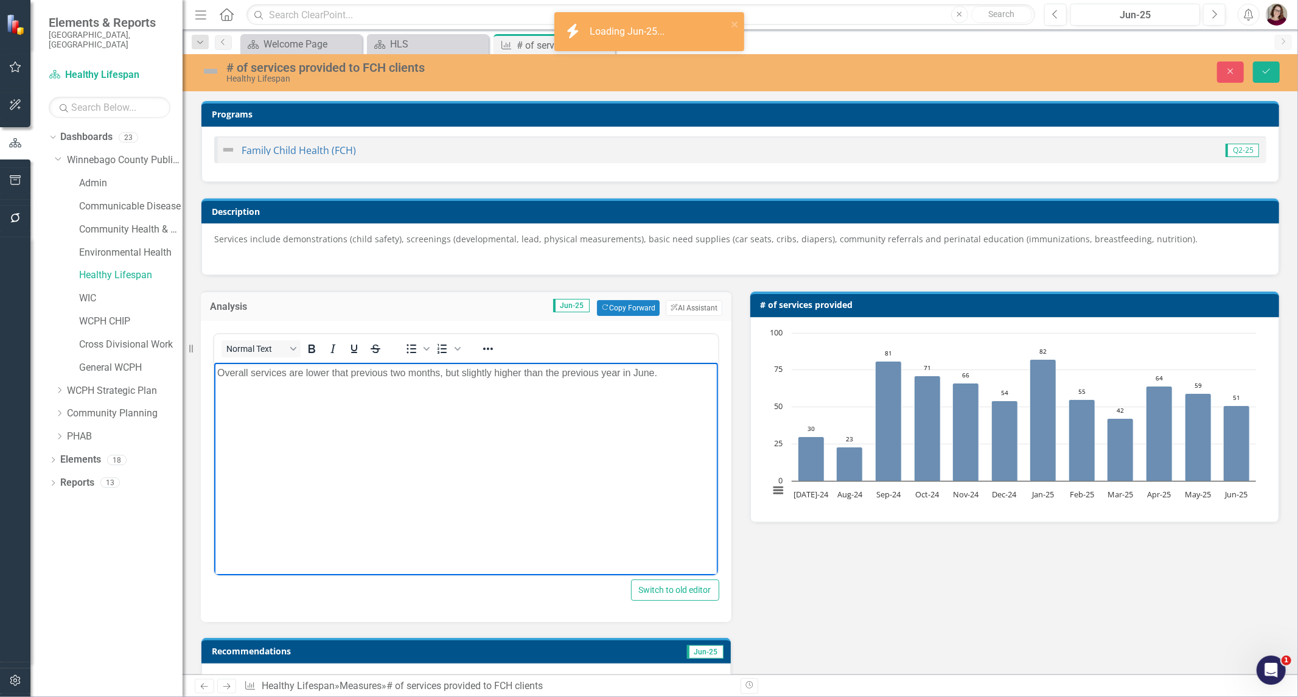
click at [401, 443] on body "Overall services are lower that previous two months, but slightly higher than t…" at bounding box center [466, 454] width 504 height 183
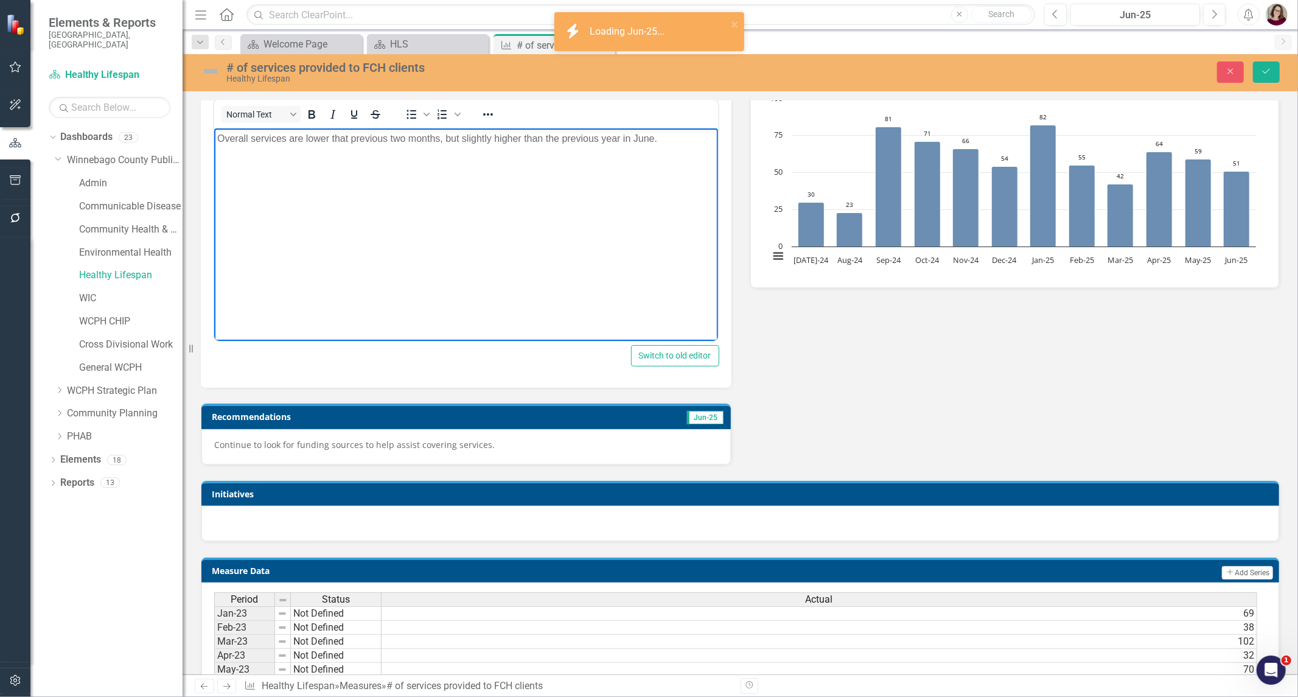
scroll to position [270, 0]
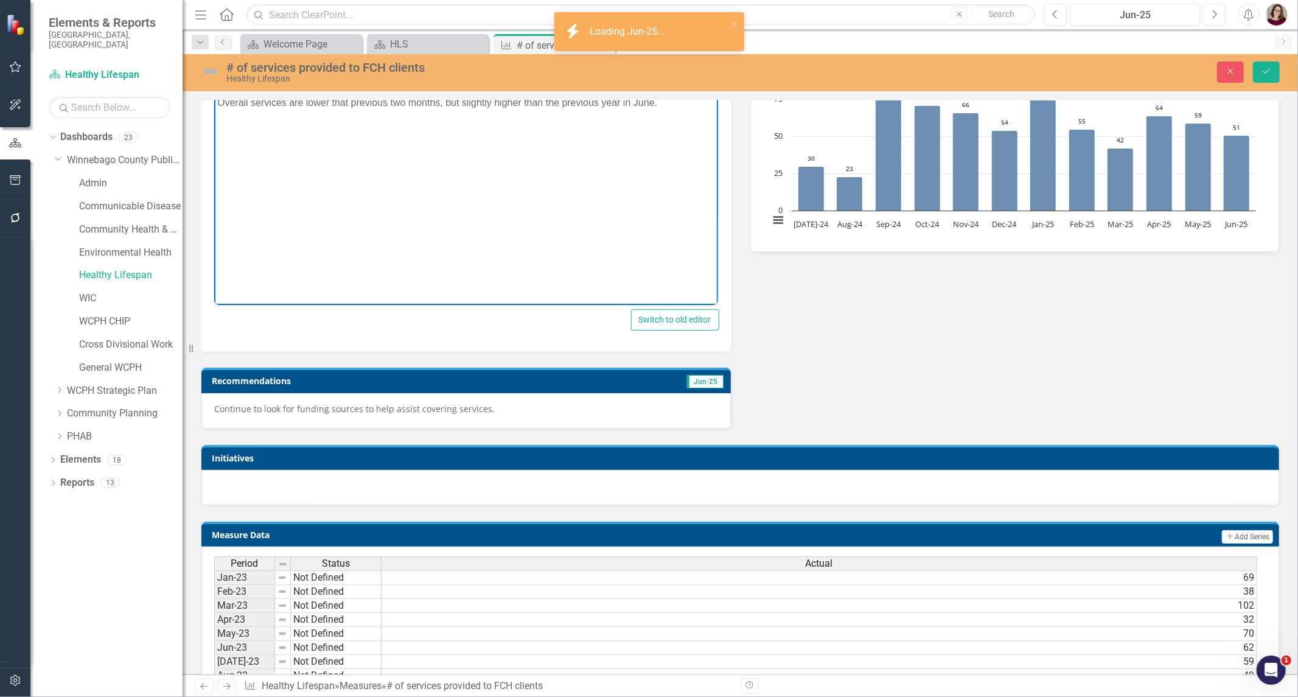
click at [462, 408] on p "Continue to look for funding sources to help assist covering services." at bounding box center [466, 409] width 504 height 12
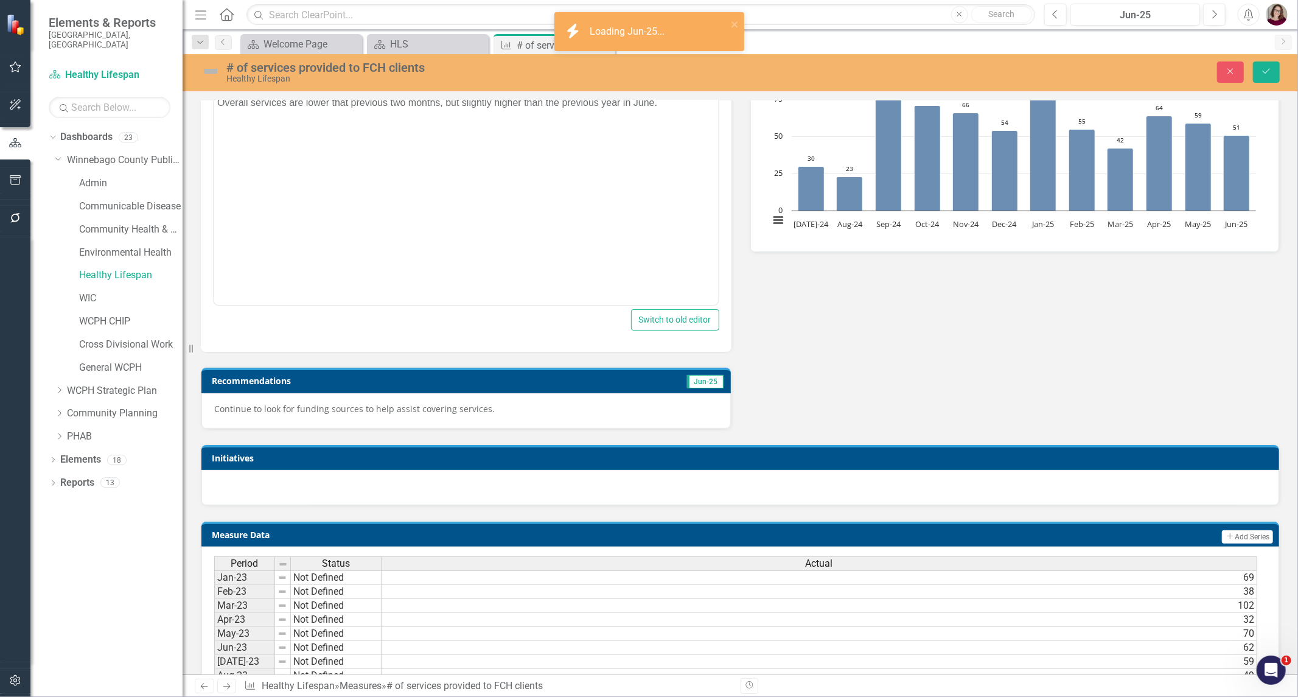
click at [462, 408] on p "Continue to look for funding sources to help assist covering services." at bounding box center [466, 409] width 504 height 12
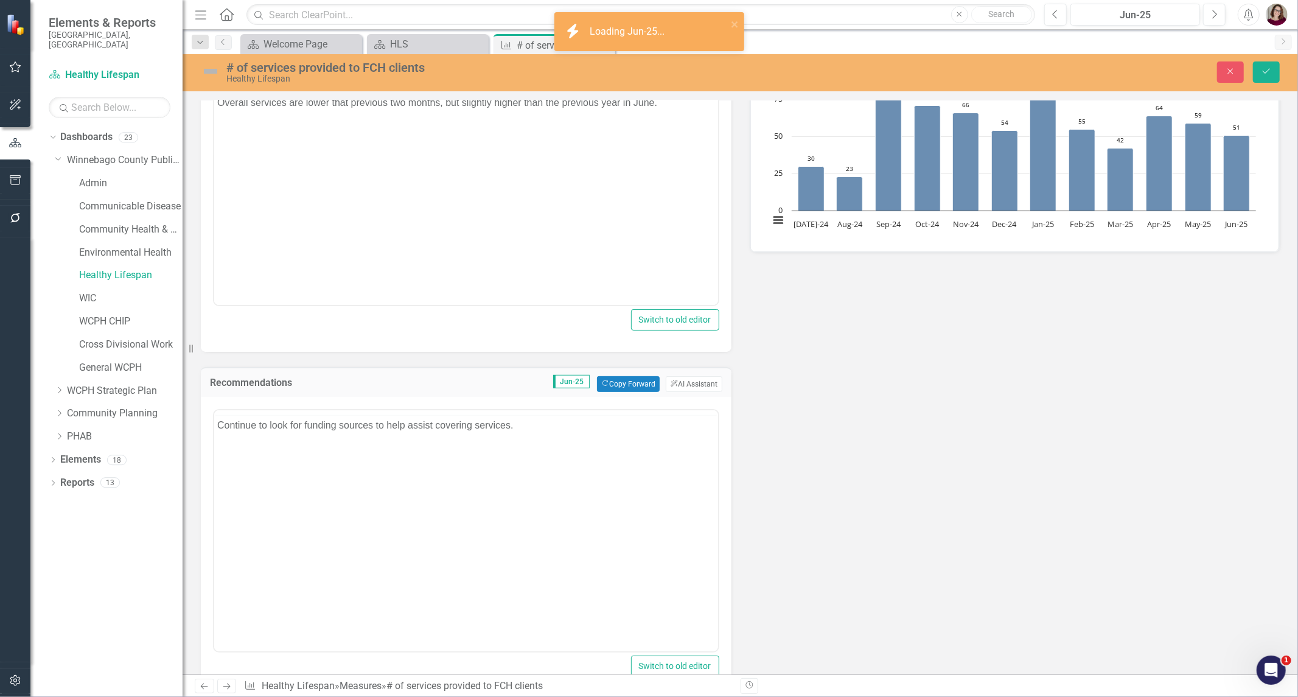
scroll to position [0, 0]
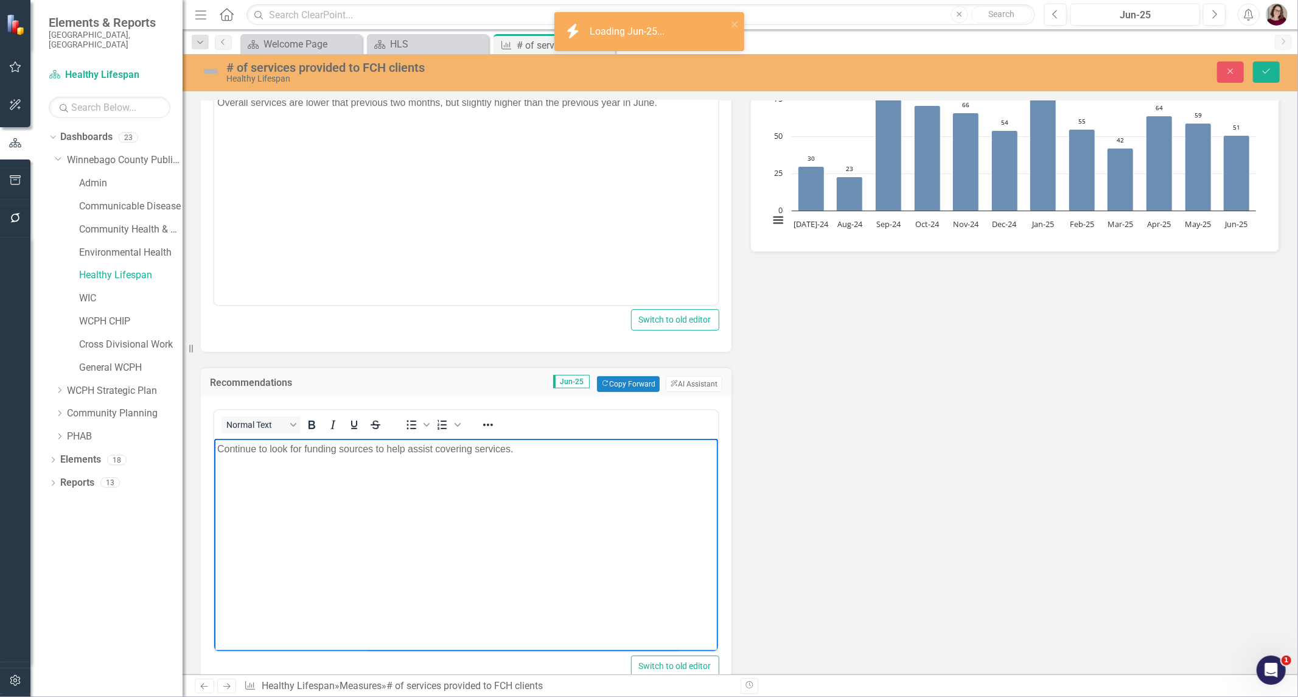
click at [491, 510] on body "Continue to look for funding sources to help assist covering services." at bounding box center [466, 530] width 504 height 183
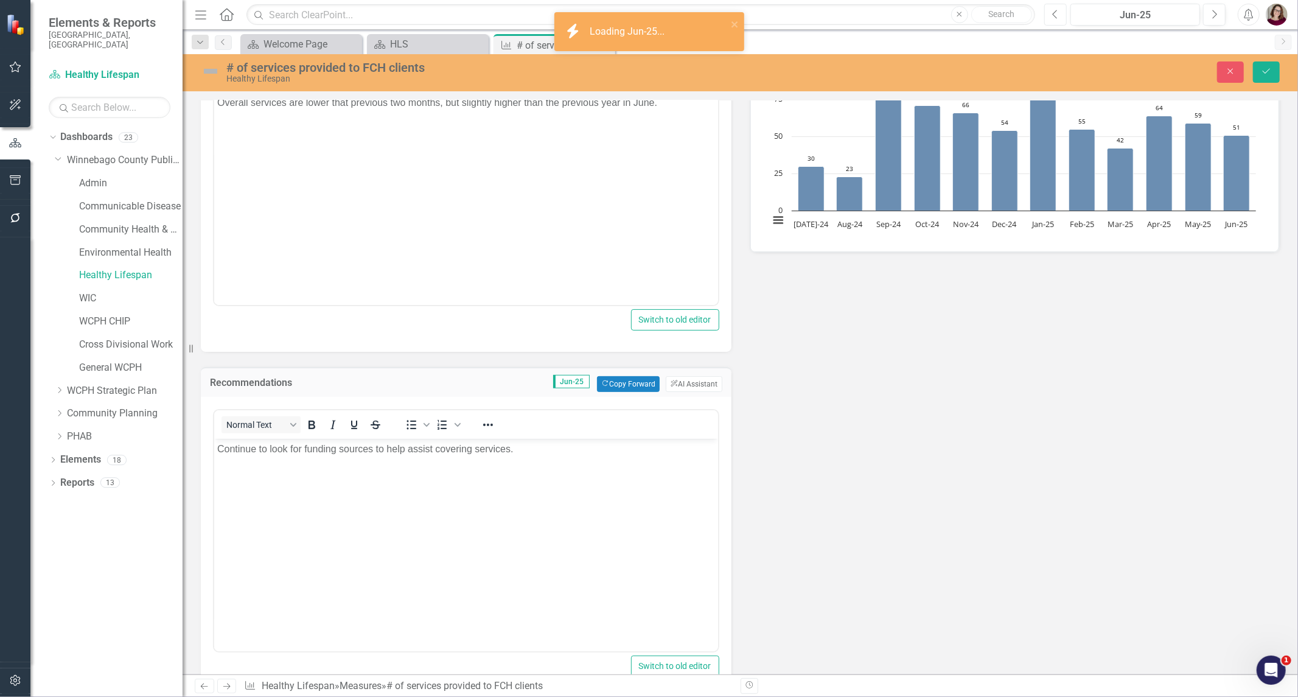
click at [1060, 18] on button "Previous" at bounding box center [1055, 15] width 23 height 22
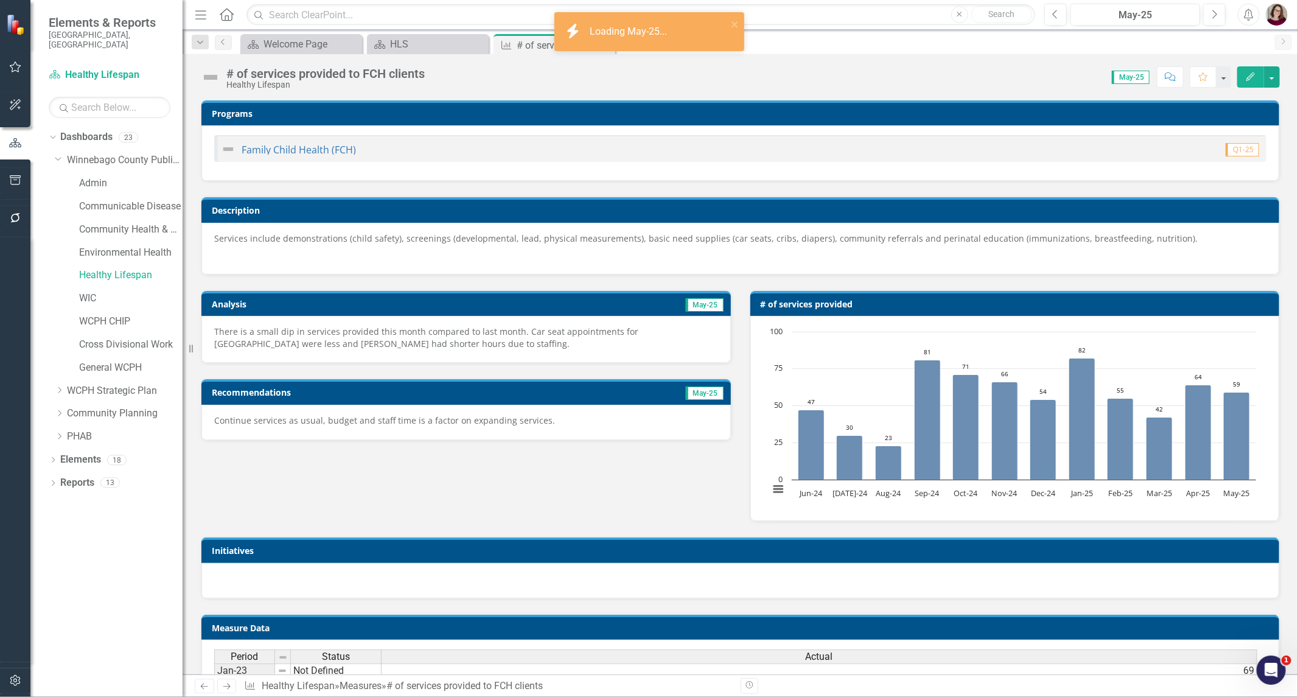
click at [579, 329] on p "There is a small dip in services provided this month compared to last month. Ca…" at bounding box center [466, 337] width 504 height 24
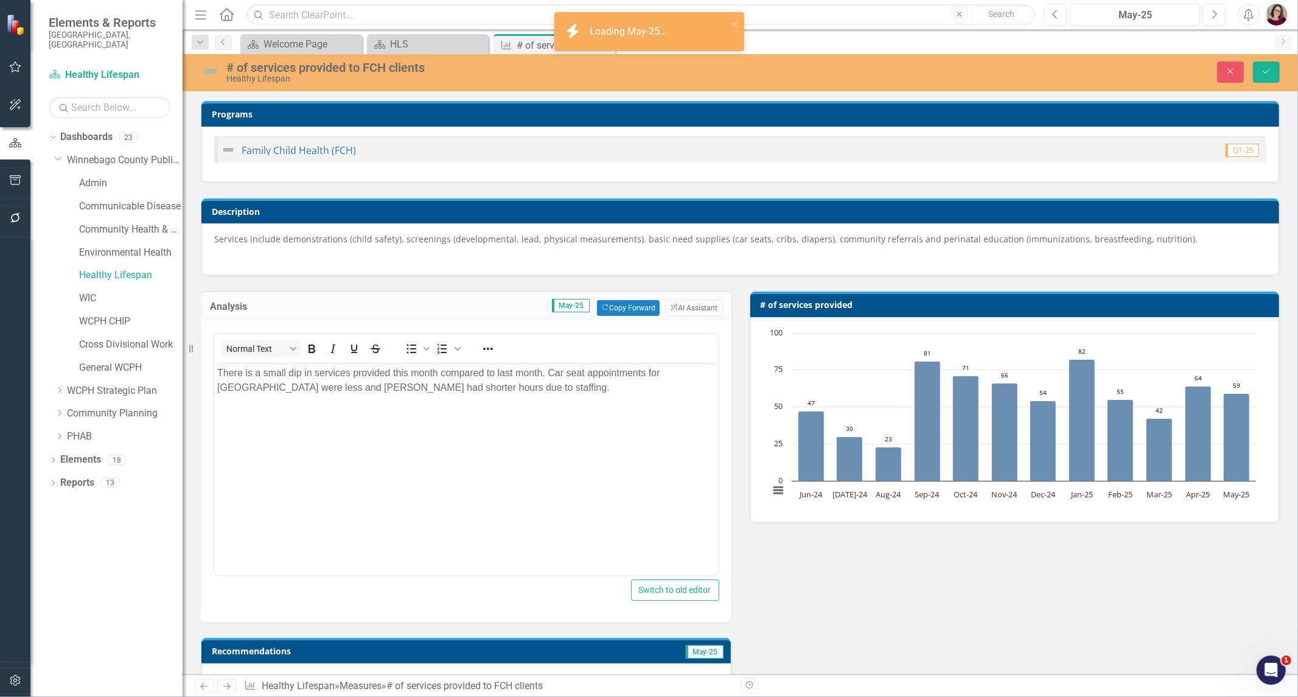
click at [572, 434] on body "There is a small dip in services provided this month compared to last month. Ca…" at bounding box center [466, 454] width 504 height 183
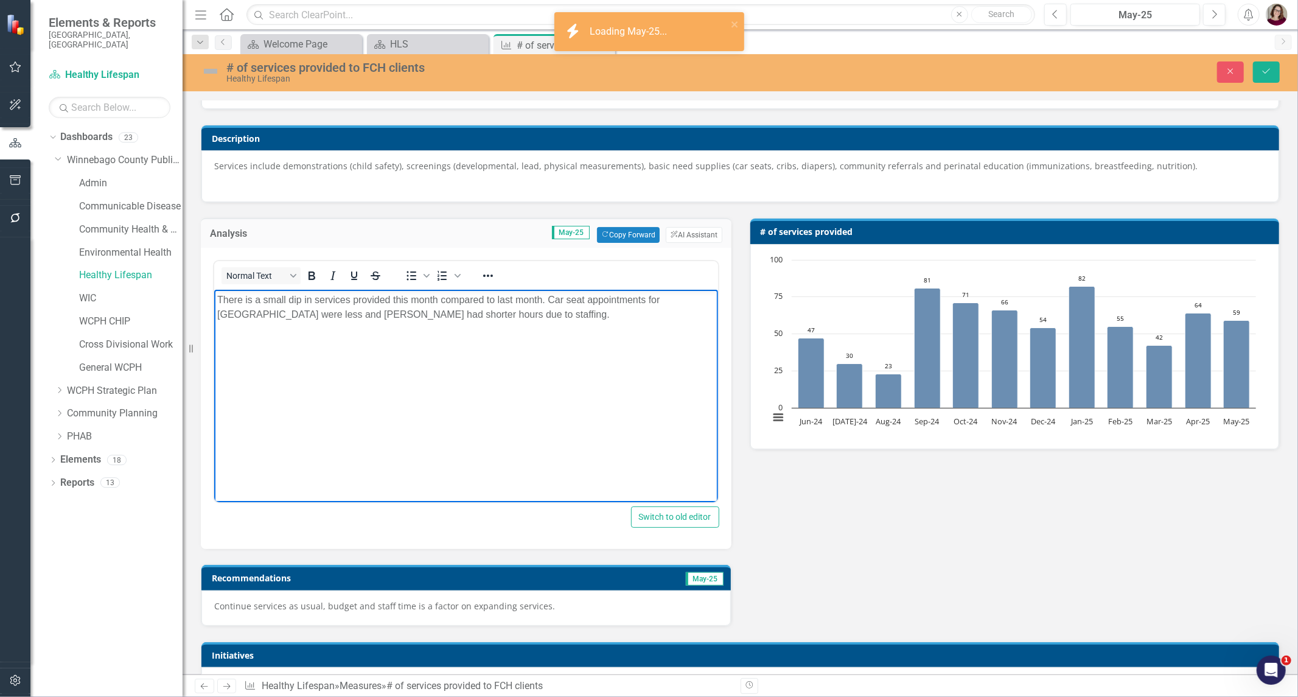
scroll to position [203, 0]
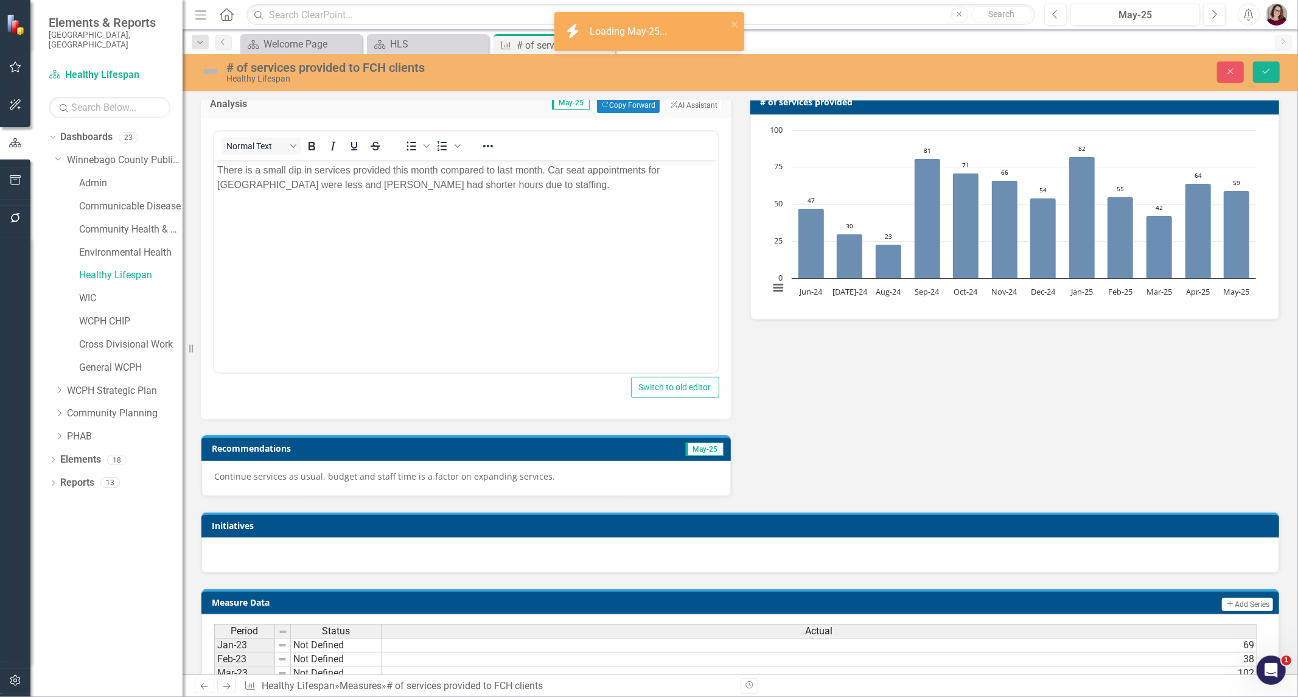
click at [566, 479] on p "Continue services as usual, budget and staff time is a factor on expanding serv…" at bounding box center [466, 476] width 504 height 12
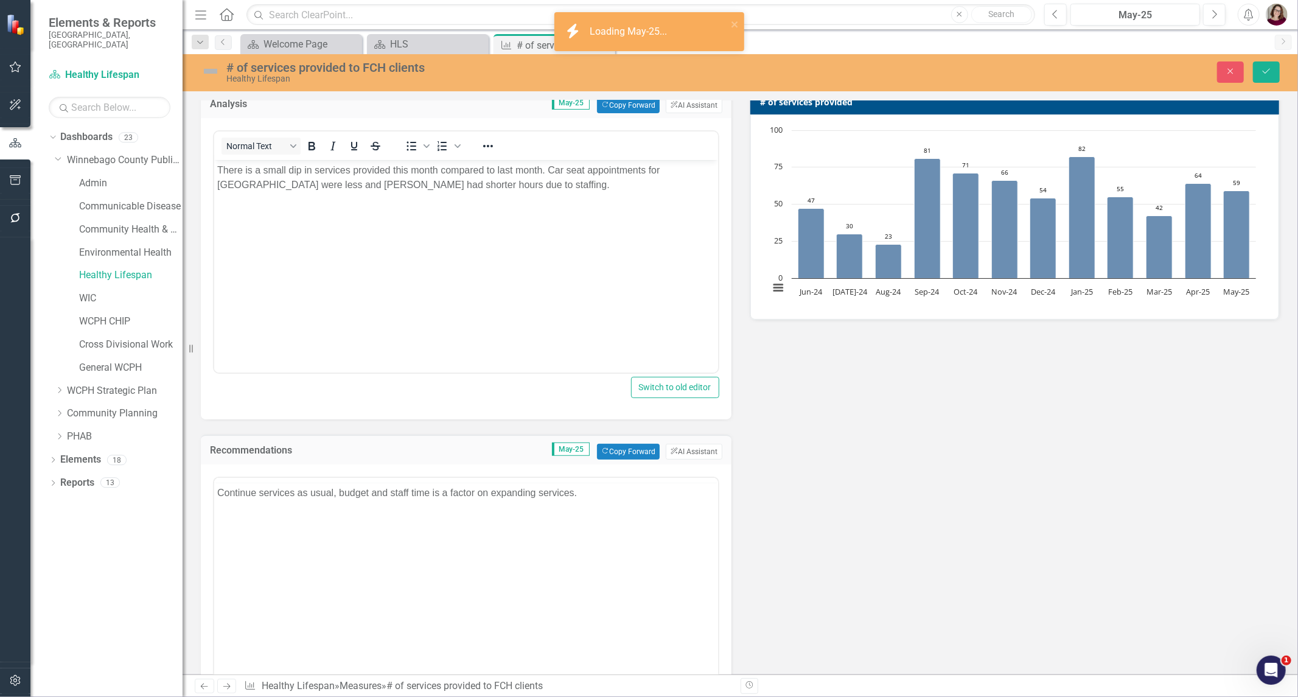
scroll to position [0, 0]
click at [538, 554] on body "Continue services as usual, budget and staff time is a factor on expanding serv…" at bounding box center [466, 597] width 504 height 183
click at [1054, 7] on button "Previous" at bounding box center [1055, 15] width 23 height 22
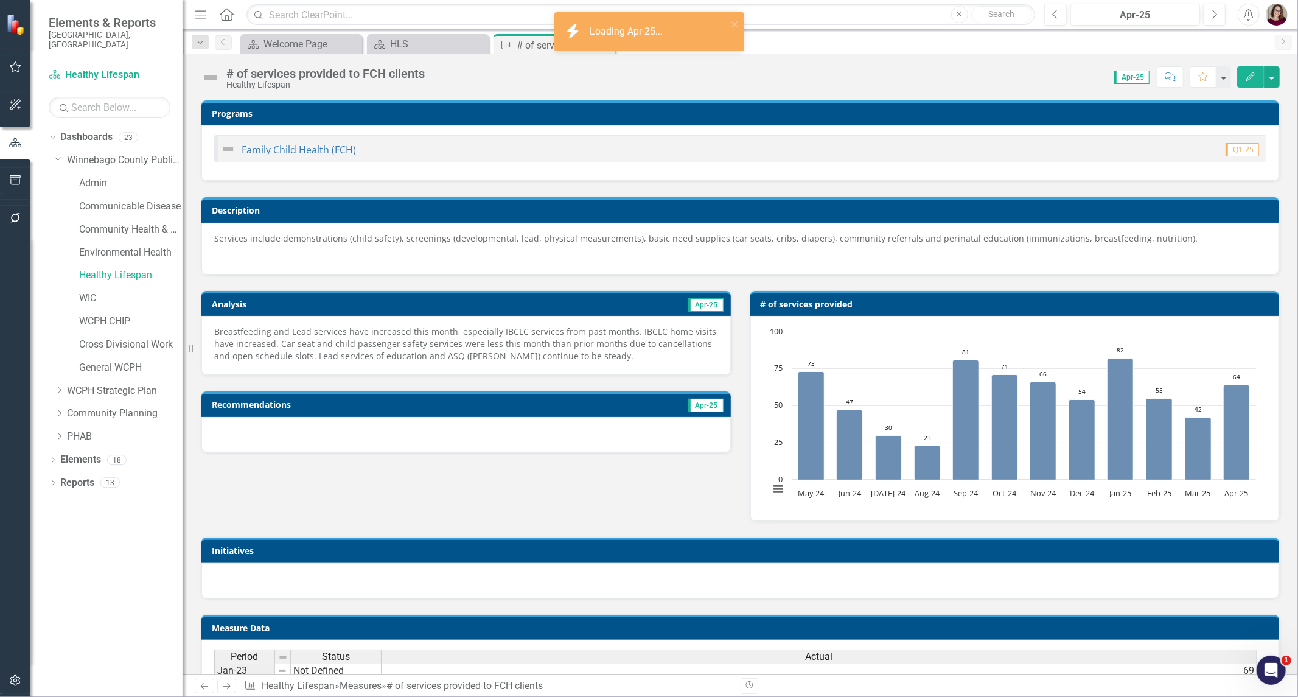
click at [523, 344] on p "Breastfeeding and Lead services have increased this month, especially IBCLC ser…" at bounding box center [466, 343] width 504 height 37
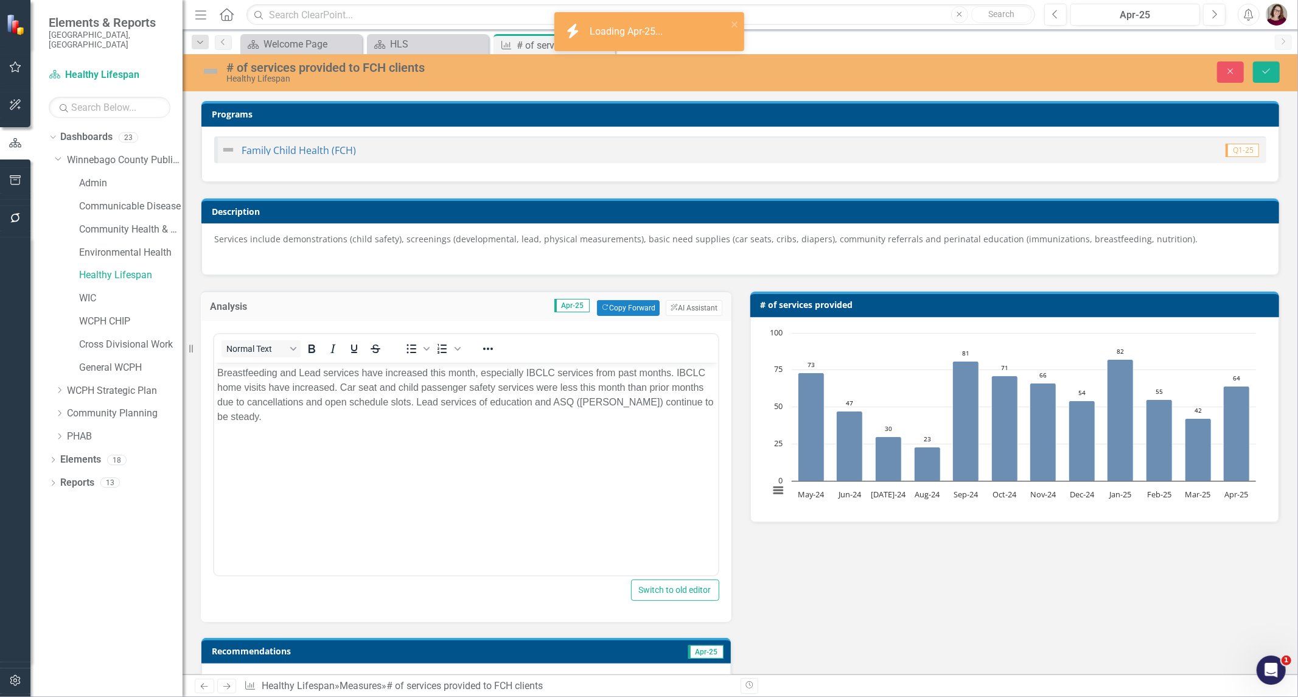
click at [541, 405] on p "Breastfeeding and Lead services have increased this month, especially IBCLC ser…" at bounding box center [466, 395] width 498 height 58
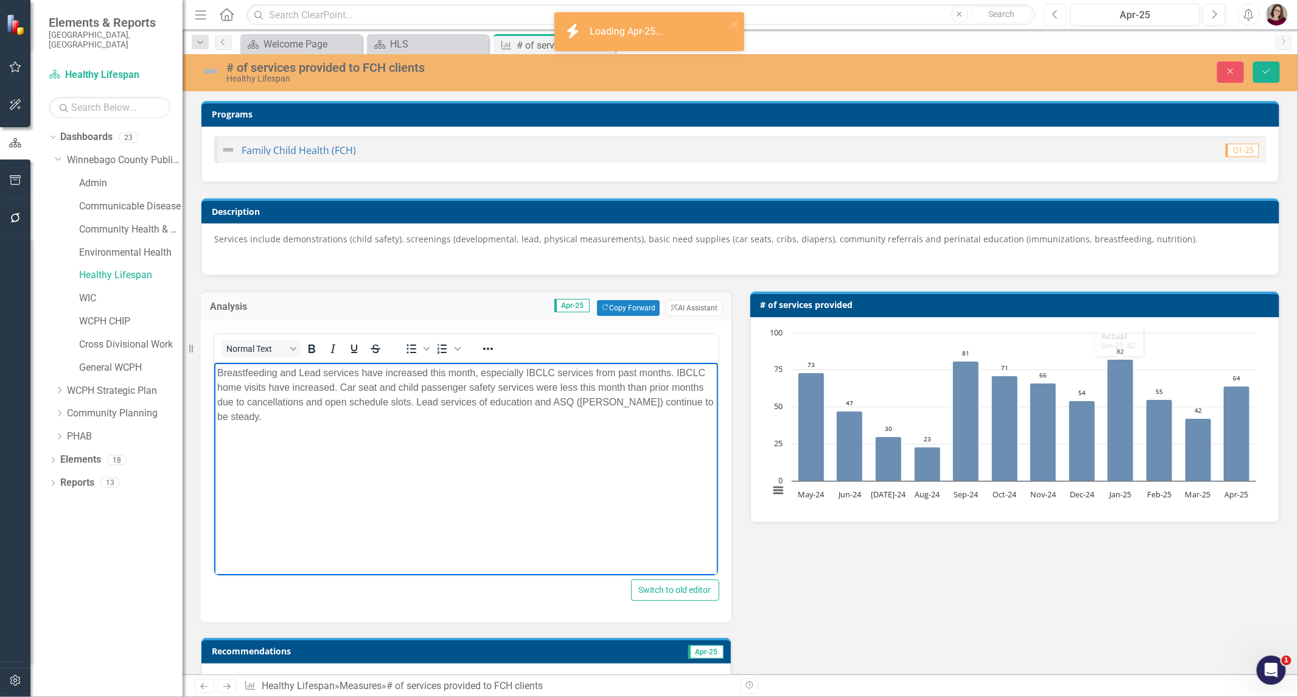
click at [1062, 13] on button "Previous" at bounding box center [1055, 15] width 23 height 22
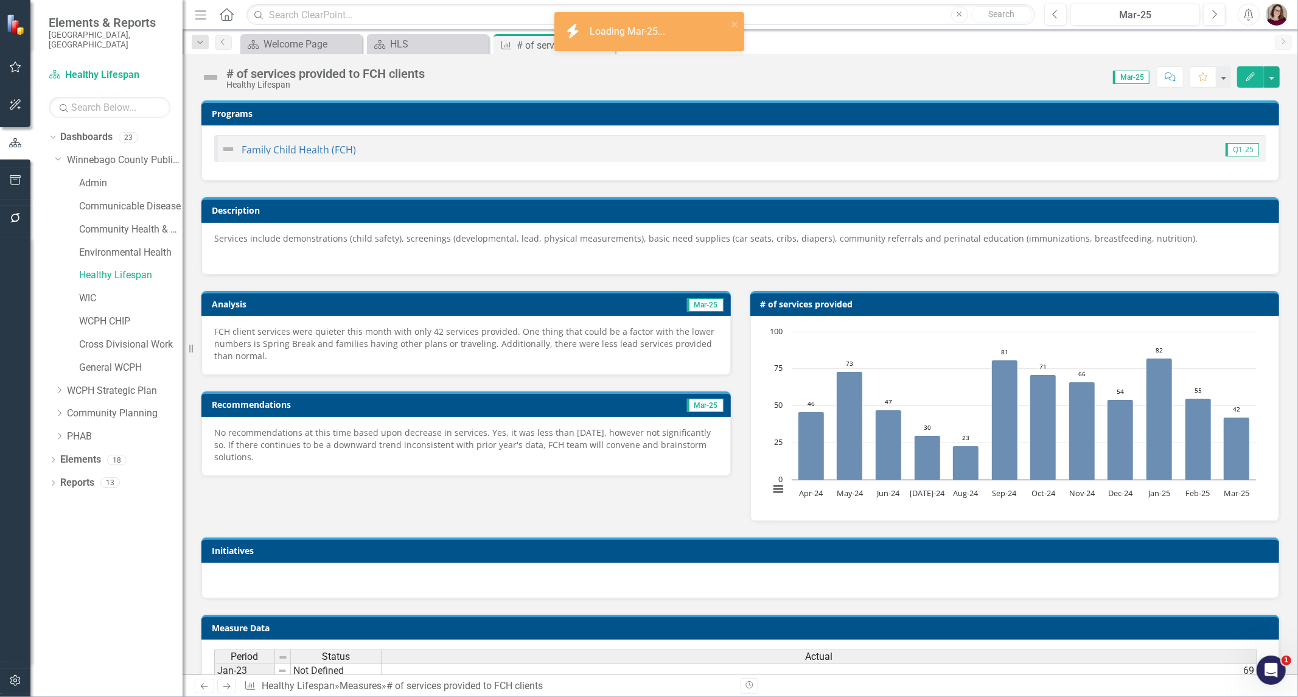
click at [592, 347] on p "FCH client services were quieter this month with only 42 services provided. One…" at bounding box center [466, 343] width 504 height 37
click at [593, 347] on p "FCH client services were quieter this month with only 42 services provided. One…" at bounding box center [466, 343] width 504 height 37
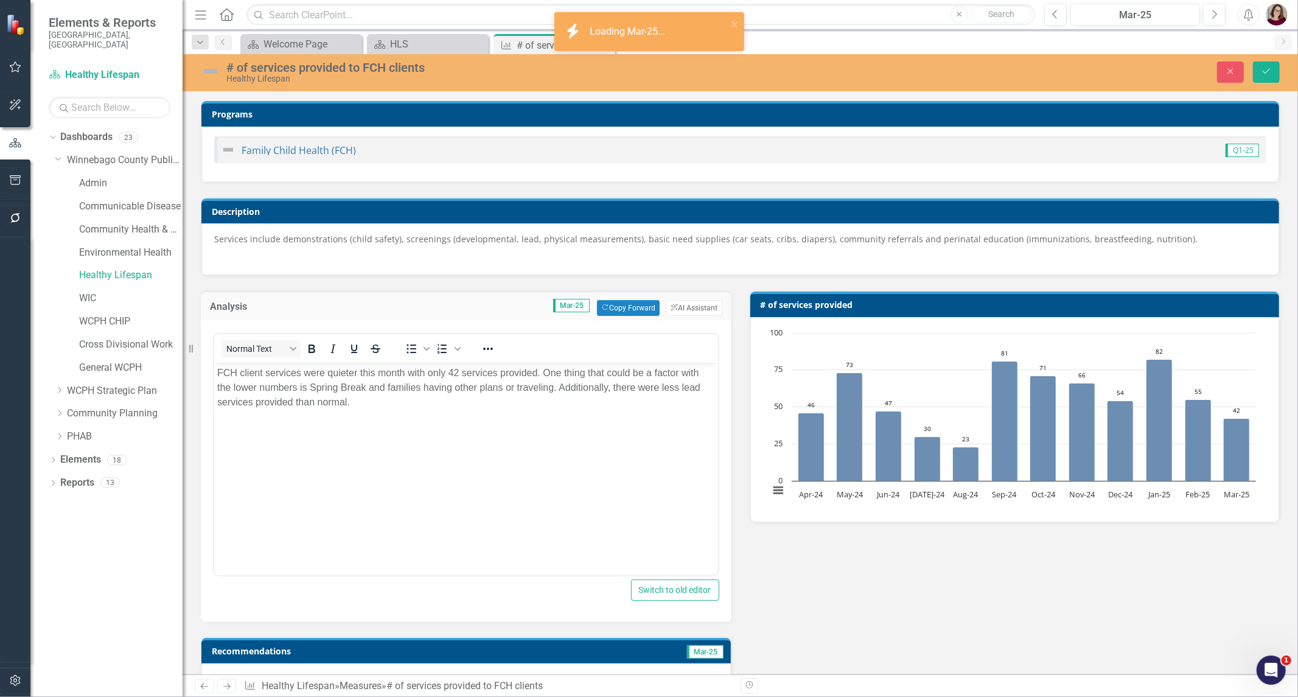
drag, startPoint x: 594, startPoint y: 420, endPoint x: 599, endPoint y: 424, distance: 6.5
click at [594, 420] on body "FCH client services were quieter this month with only 42 services provided. One…" at bounding box center [466, 454] width 504 height 183
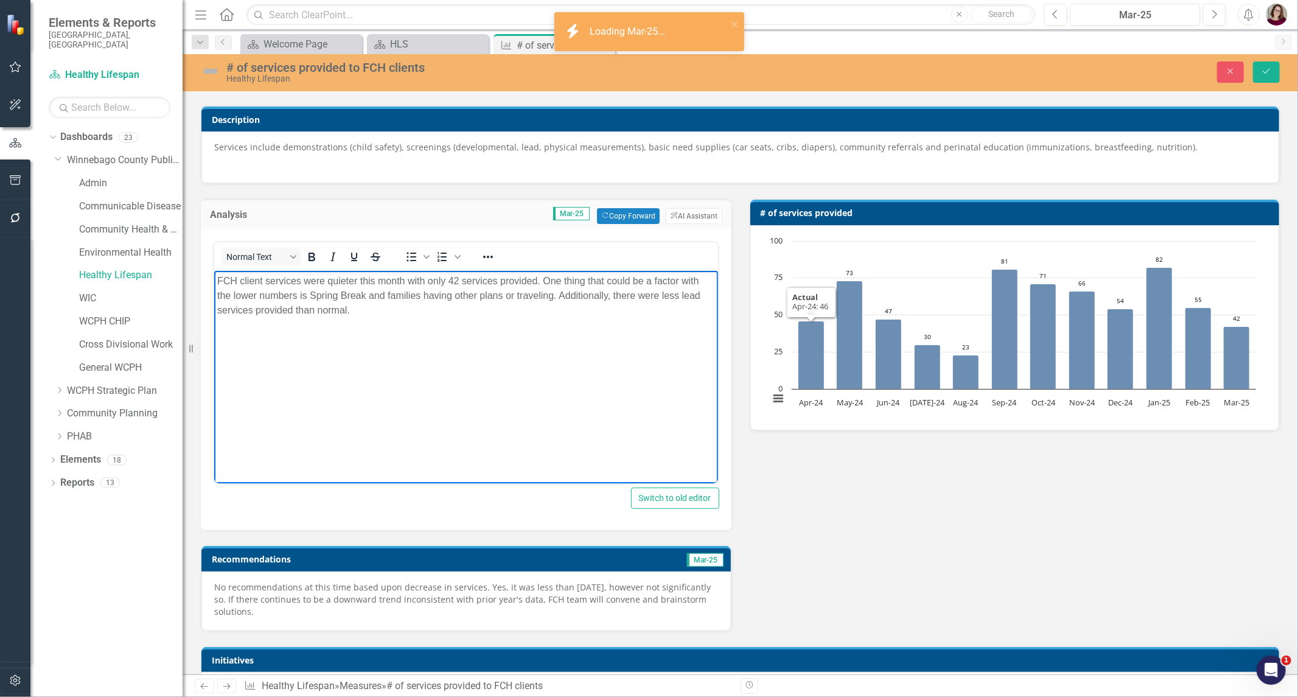
scroll to position [203, 0]
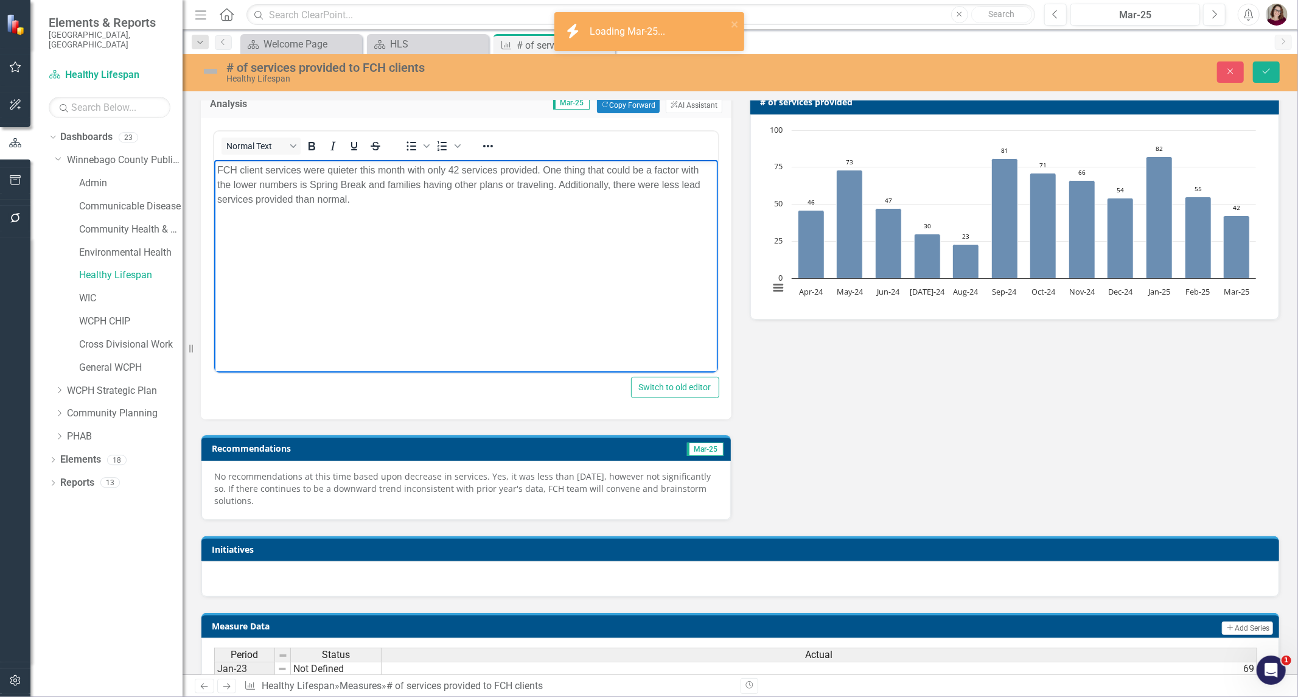
click at [589, 481] on p "No recommendations at this time based upon decrease in services. Yes, it was le…" at bounding box center [466, 488] width 504 height 37
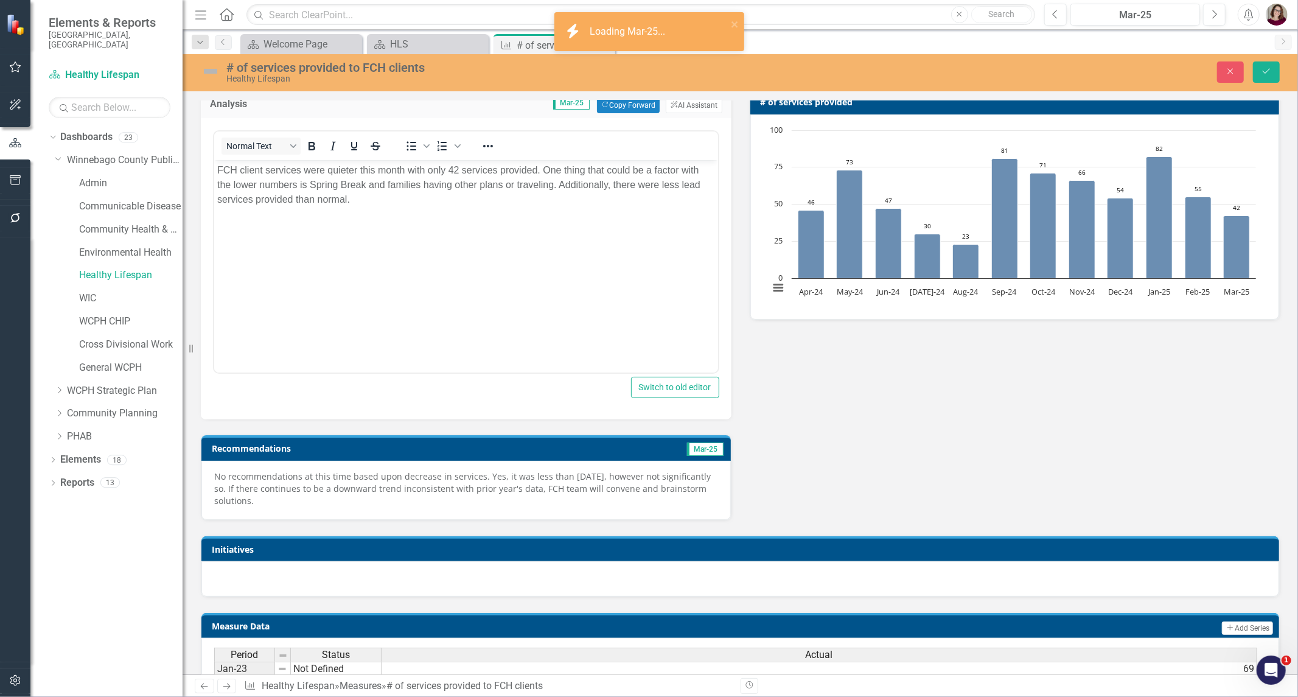
click at [589, 481] on p "No recommendations at this time based upon decrease in services. Yes, it was le…" at bounding box center [466, 488] width 504 height 37
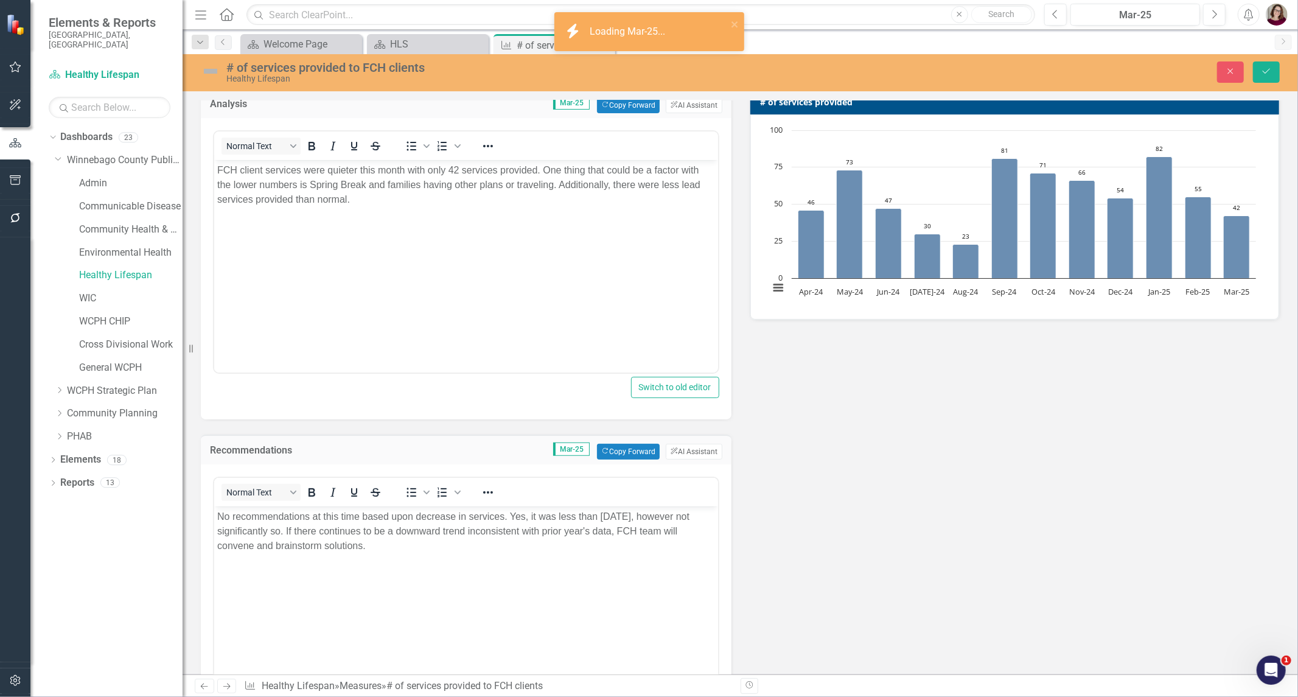
scroll to position [0, 0]
click at [601, 543] on p "No recommendations at this time based upon decrease in services. Yes, it was le…" at bounding box center [466, 531] width 498 height 44
click at [1061, 15] on button "Previous" at bounding box center [1055, 15] width 23 height 22
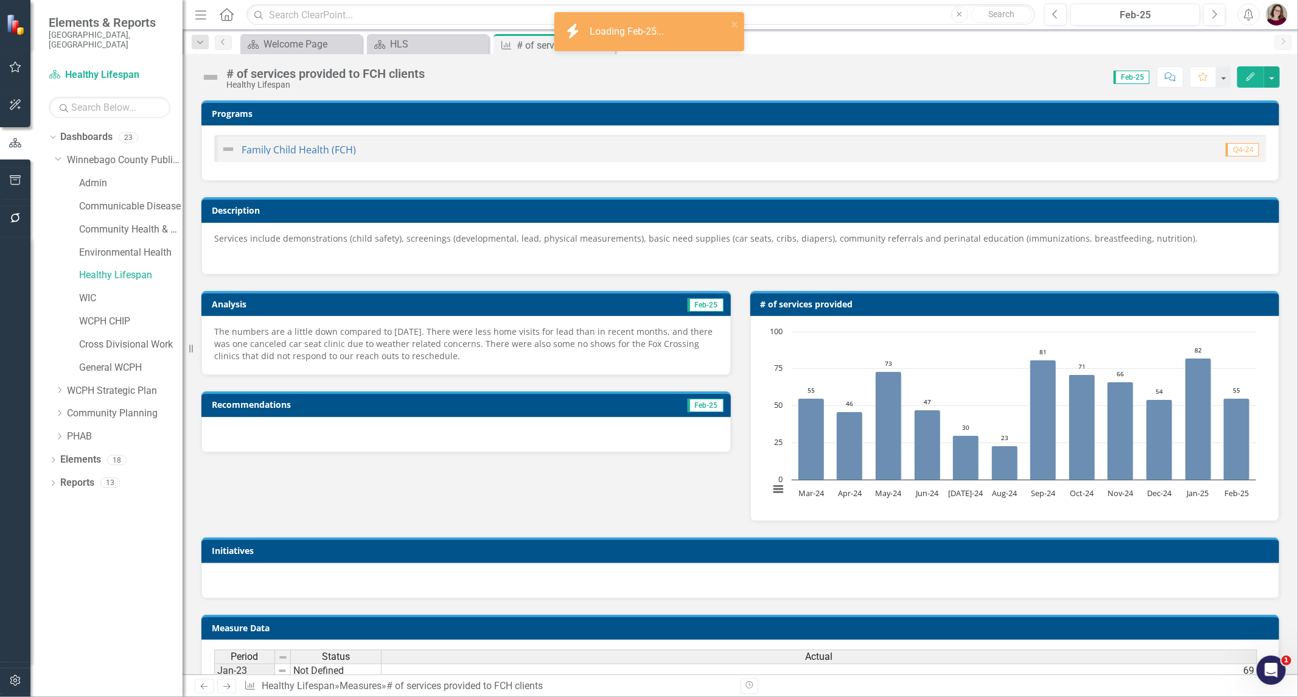
click at [569, 346] on p "The numbers are a little down compared to [DATE]. There were less home visits f…" at bounding box center [466, 343] width 504 height 37
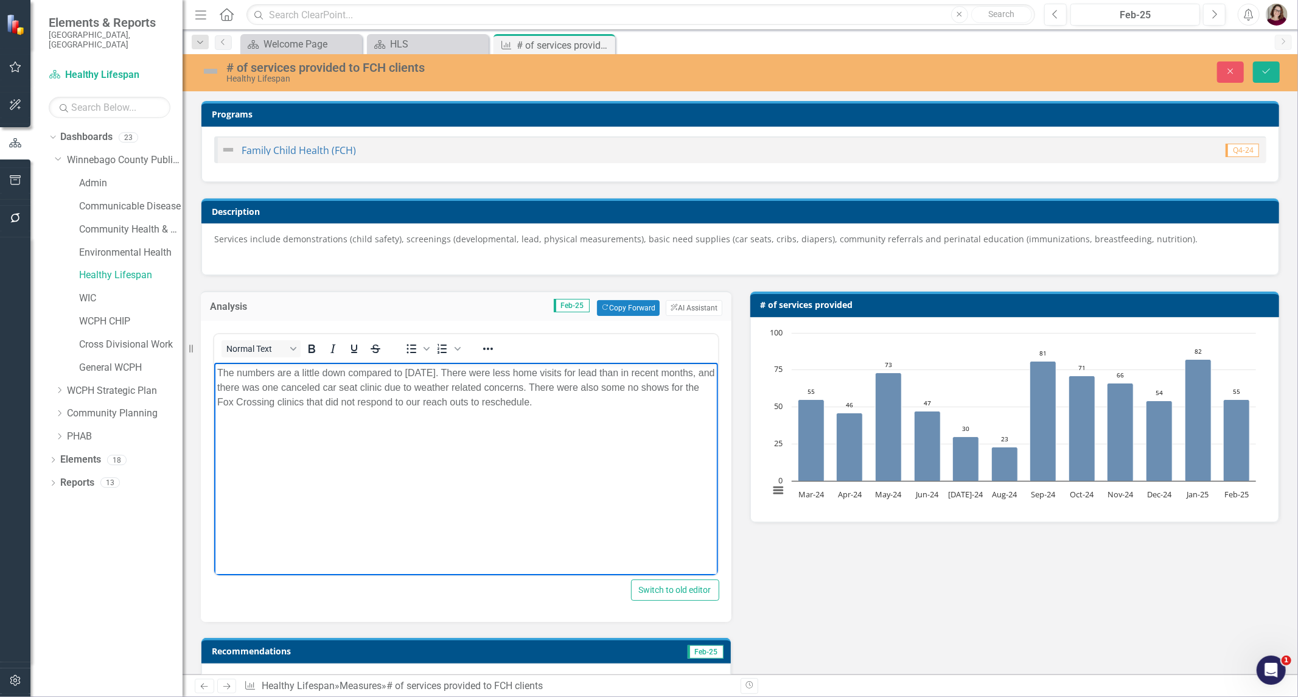
click at [524, 423] on body "The numbers are a little down compared to [DATE]. There were less home visits f…" at bounding box center [466, 454] width 504 height 183
drag, startPoint x: 1062, startPoint y: 19, endPoint x: 1059, endPoint y: 30, distance: 12.0
click at [1062, 19] on button "Previous" at bounding box center [1055, 15] width 23 height 22
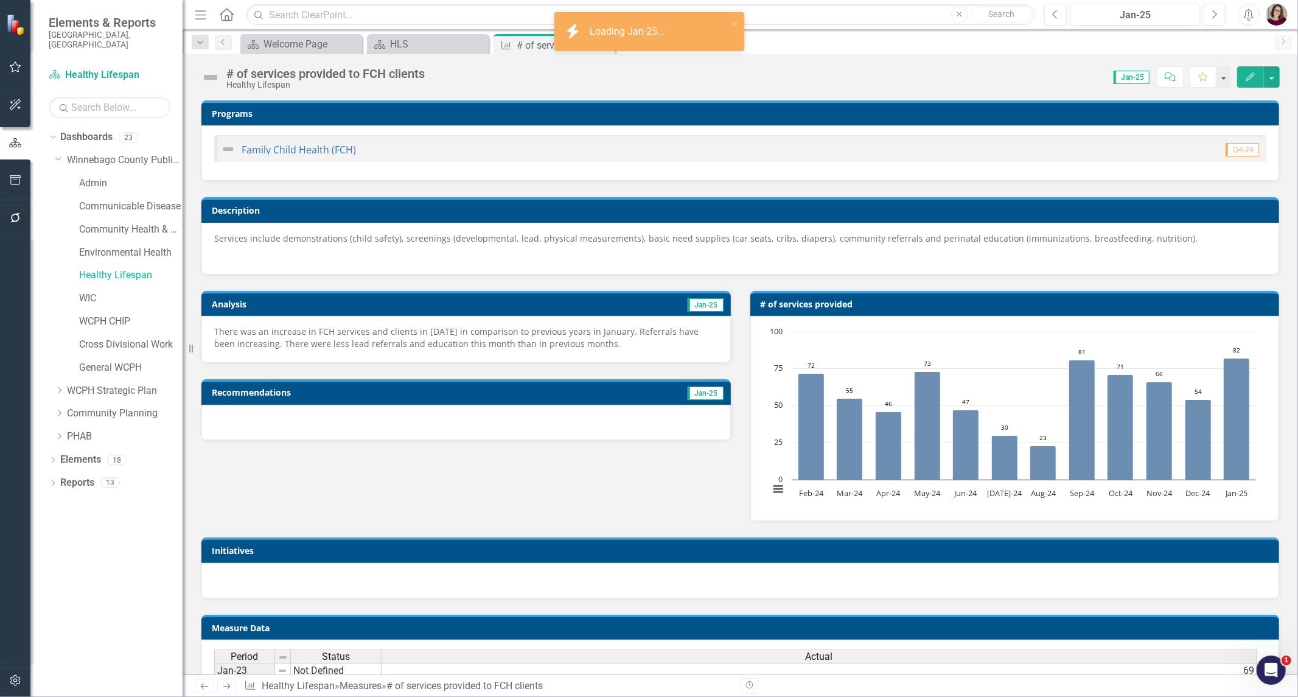
click at [606, 339] on p "There was an increase in FCH services and clients in Jan 2025 in comparison to …" at bounding box center [466, 337] width 504 height 24
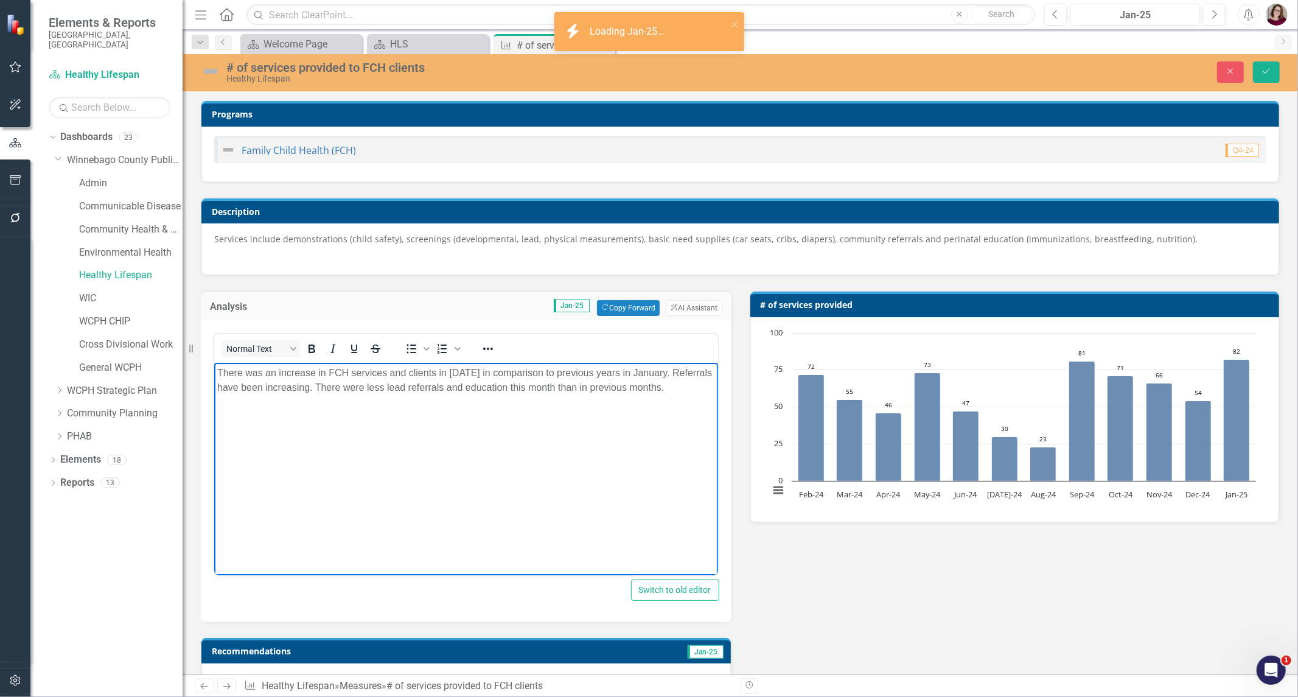
click at [601, 410] on body "There was an increase in FCH services and clients in Jan 2025 in comparison to …" at bounding box center [466, 454] width 504 height 183
click at [1065, 13] on button "Previous" at bounding box center [1055, 15] width 23 height 22
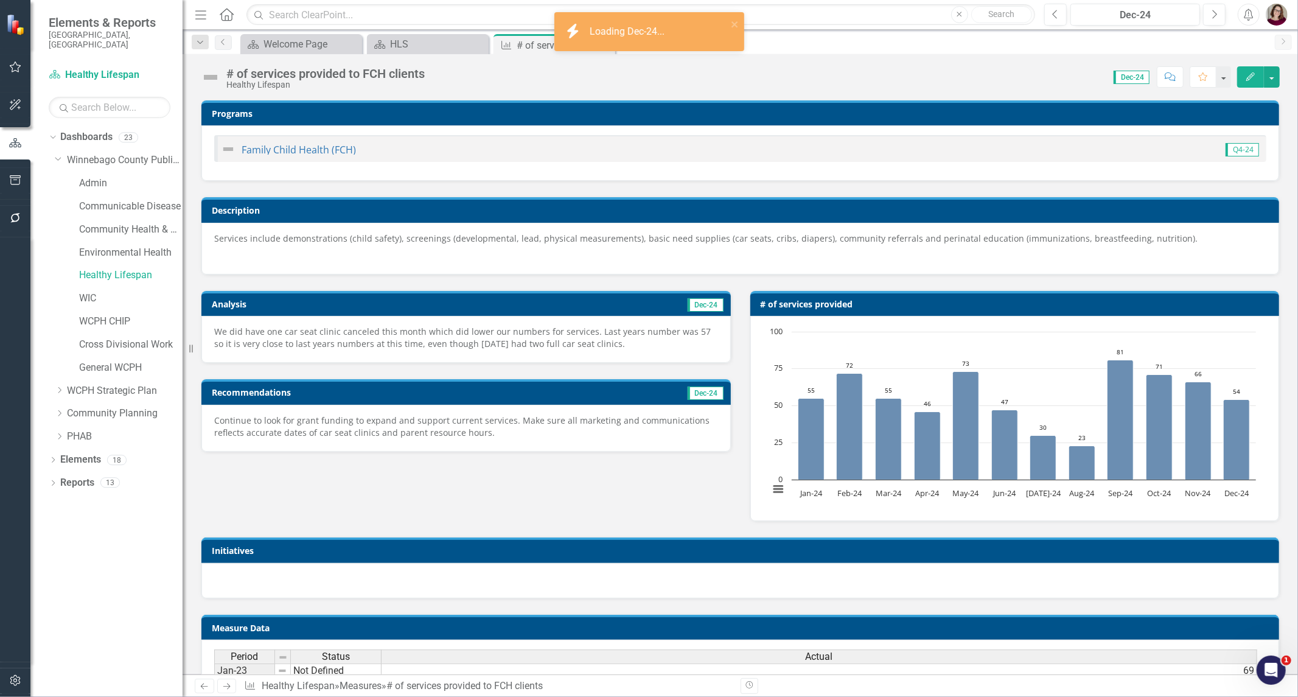
click at [610, 329] on p "We did have one car seat clinic canceled this month which did lower our numbers…" at bounding box center [466, 337] width 504 height 24
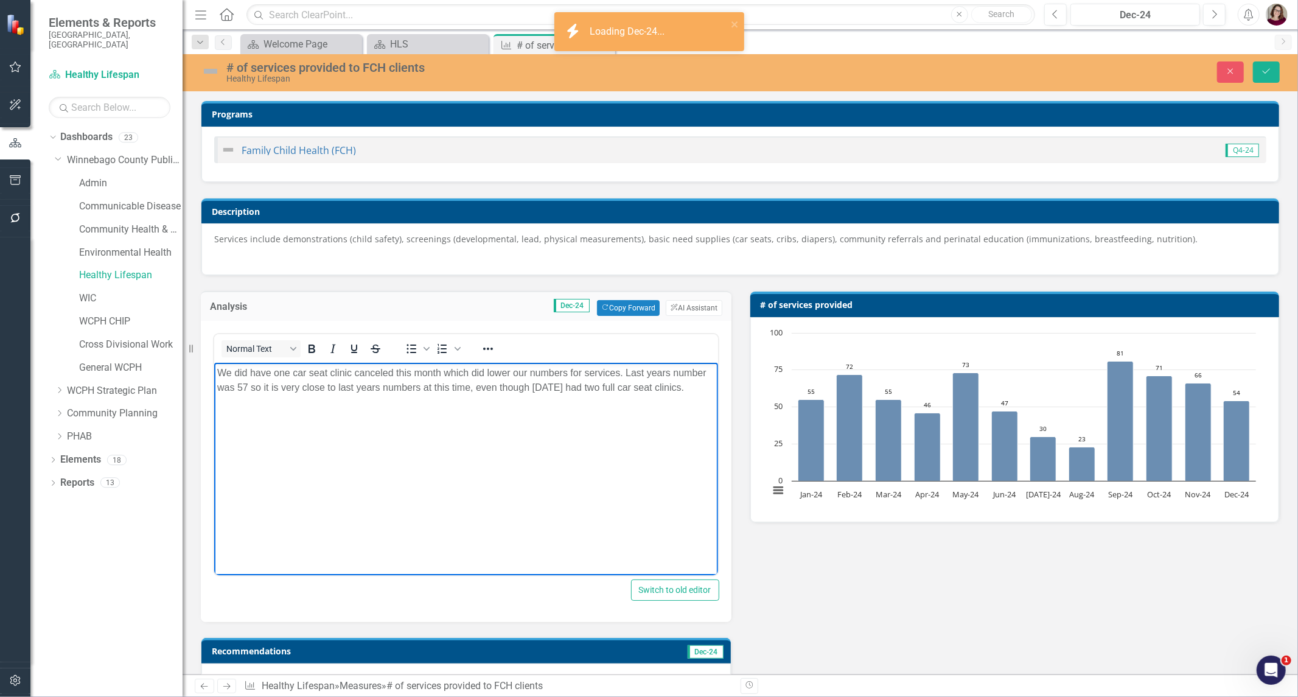
click at [607, 456] on body "We did have one car seat clinic canceled this month which did lower our numbers…" at bounding box center [466, 454] width 504 height 183
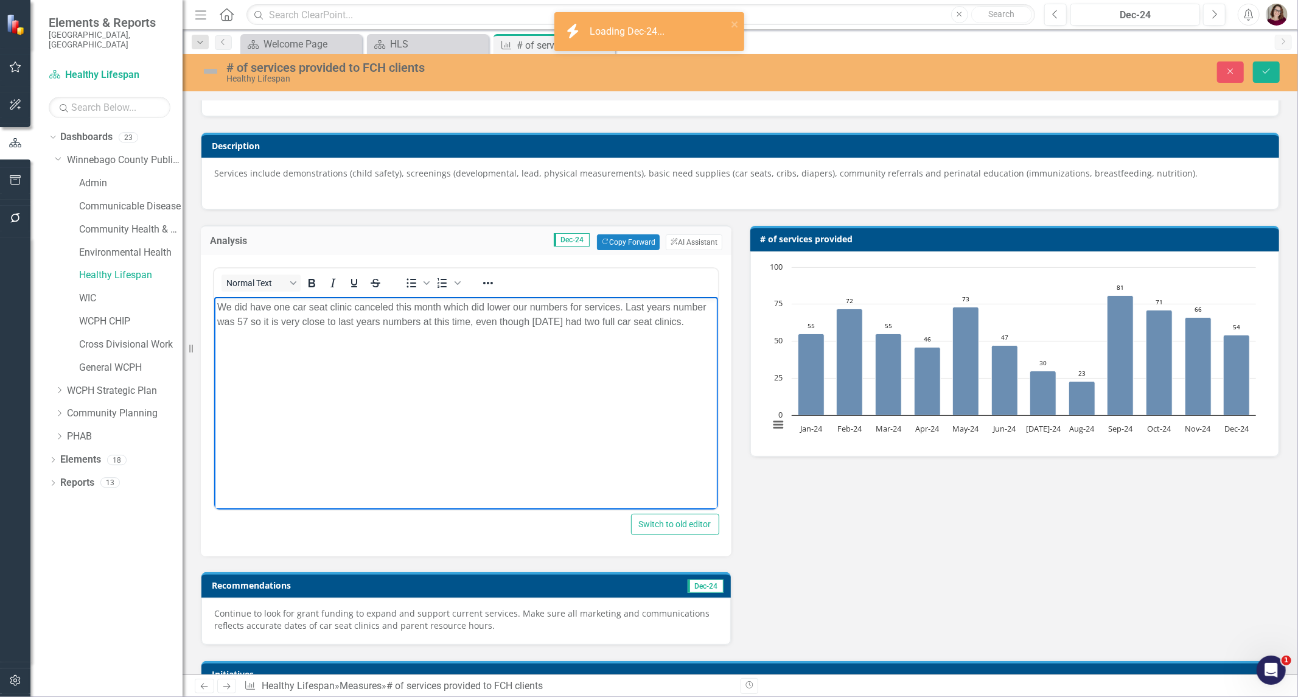
scroll to position [203, 0]
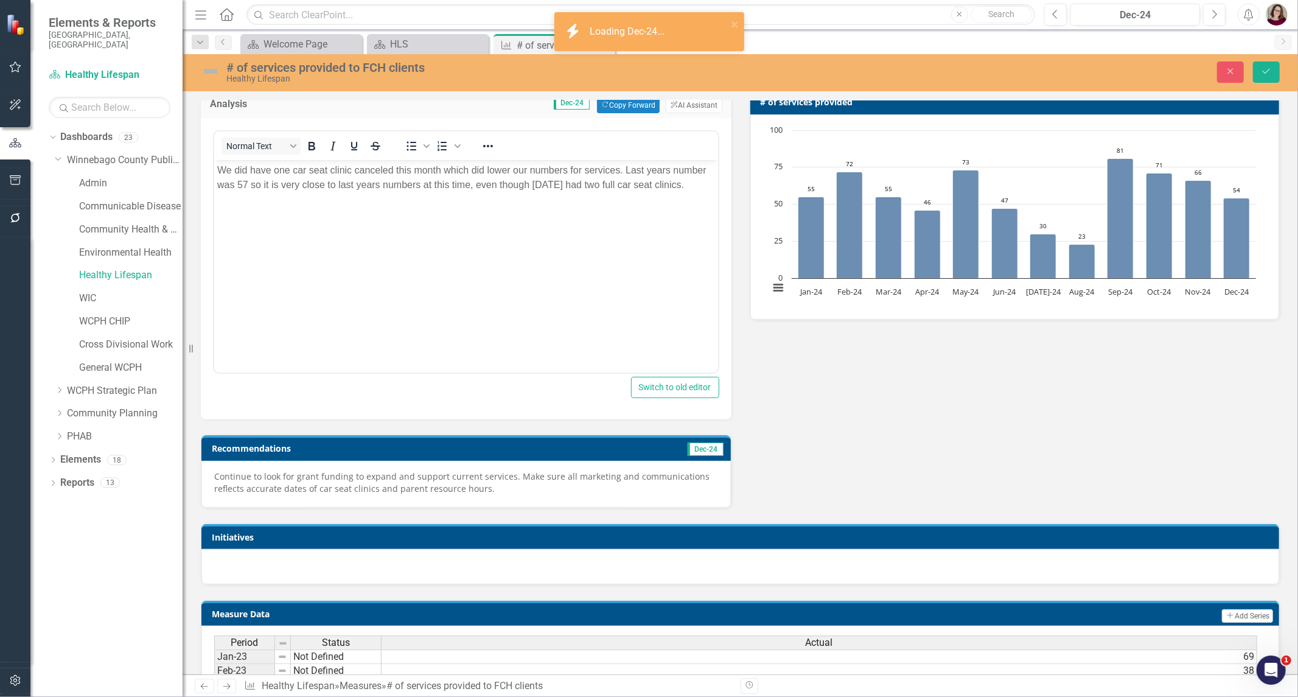
click at [612, 477] on p "Continue to look for grant funding to expand and support current services. Make…" at bounding box center [466, 482] width 504 height 24
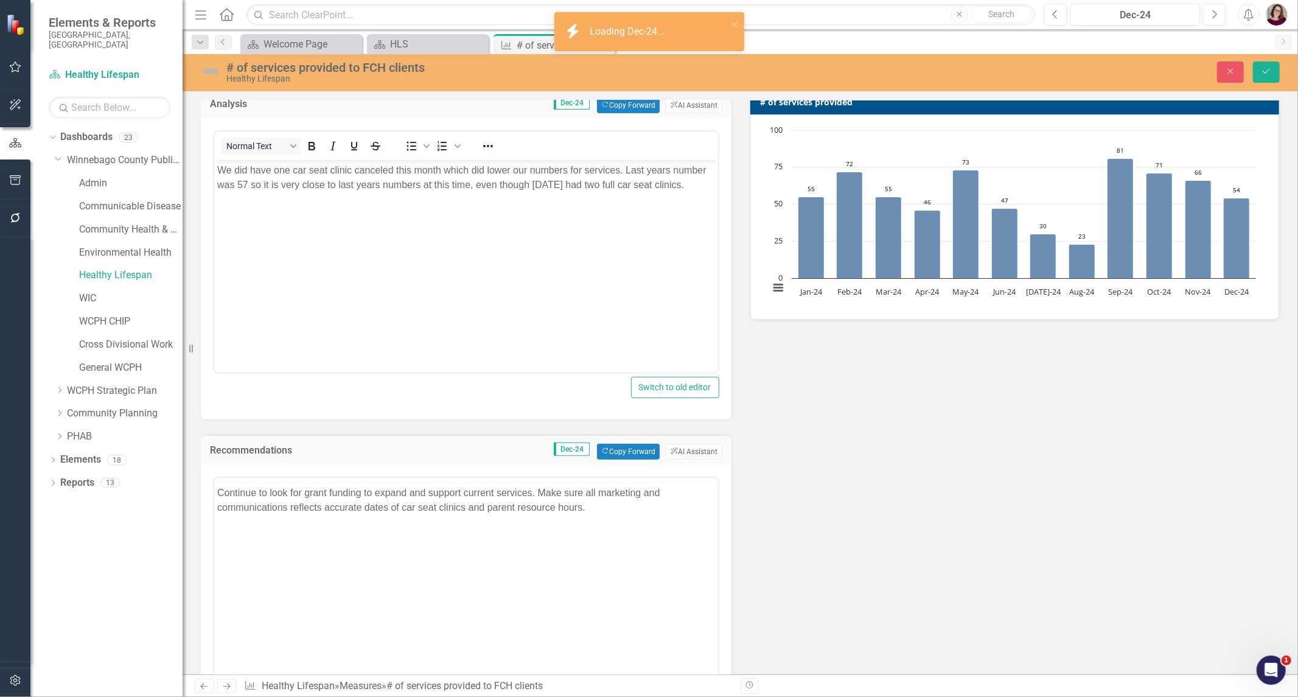
scroll to position [0, 0]
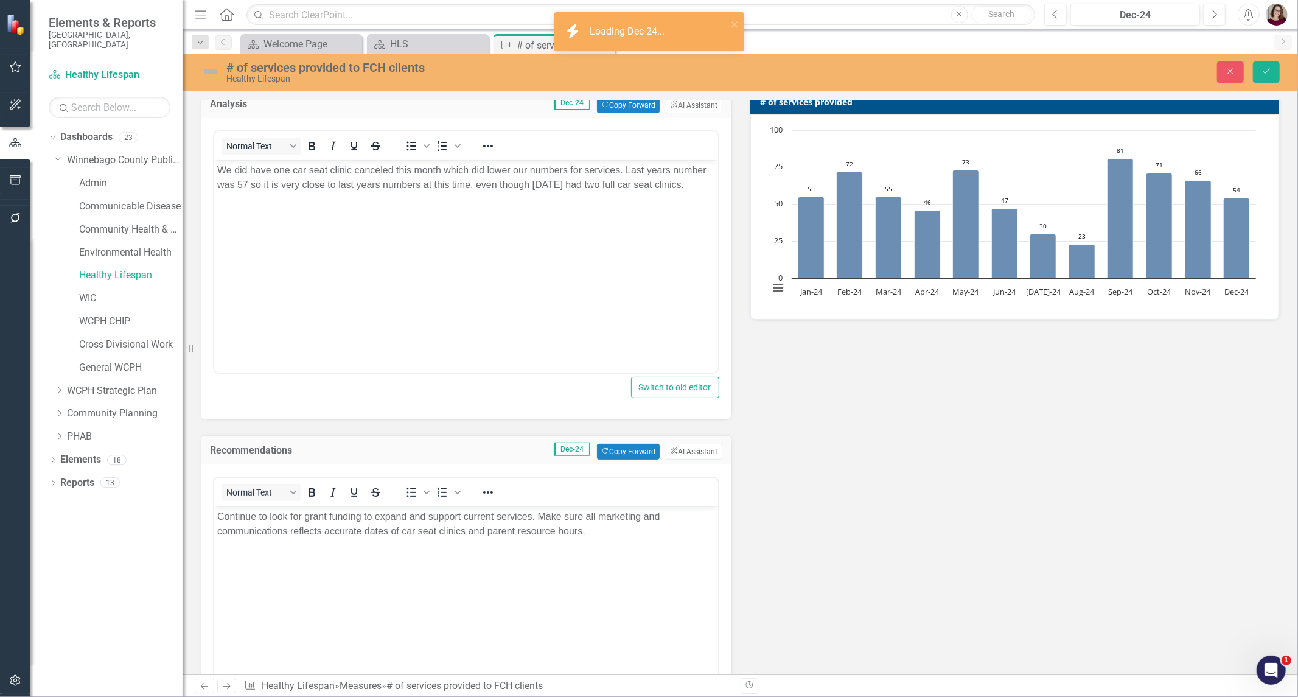
click at [606, 535] on body "Continue to look for grant funding to expand and support current services. Make…" at bounding box center [466, 597] width 504 height 183
click at [1057, 16] on icon "Previous" at bounding box center [1055, 14] width 7 height 11
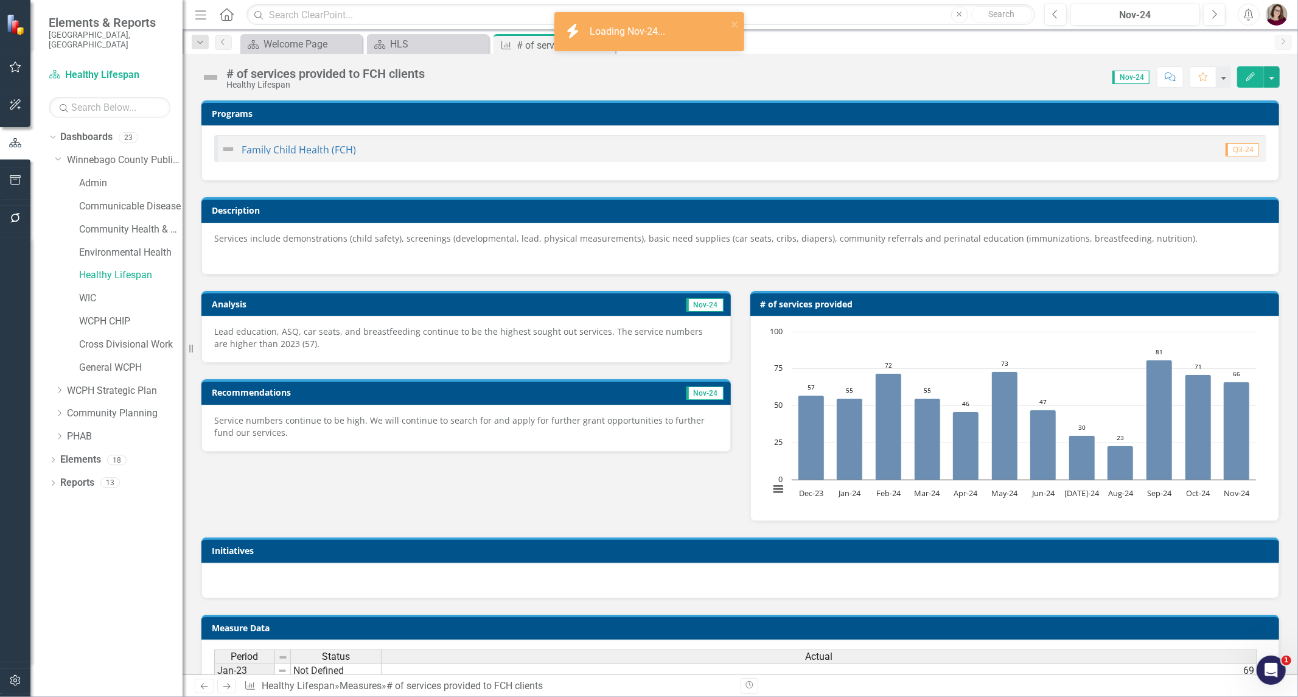
click at [574, 335] on p "Lead education, ASQ, car seats, and breastfeeding continue to be the highest so…" at bounding box center [466, 337] width 504 height 24
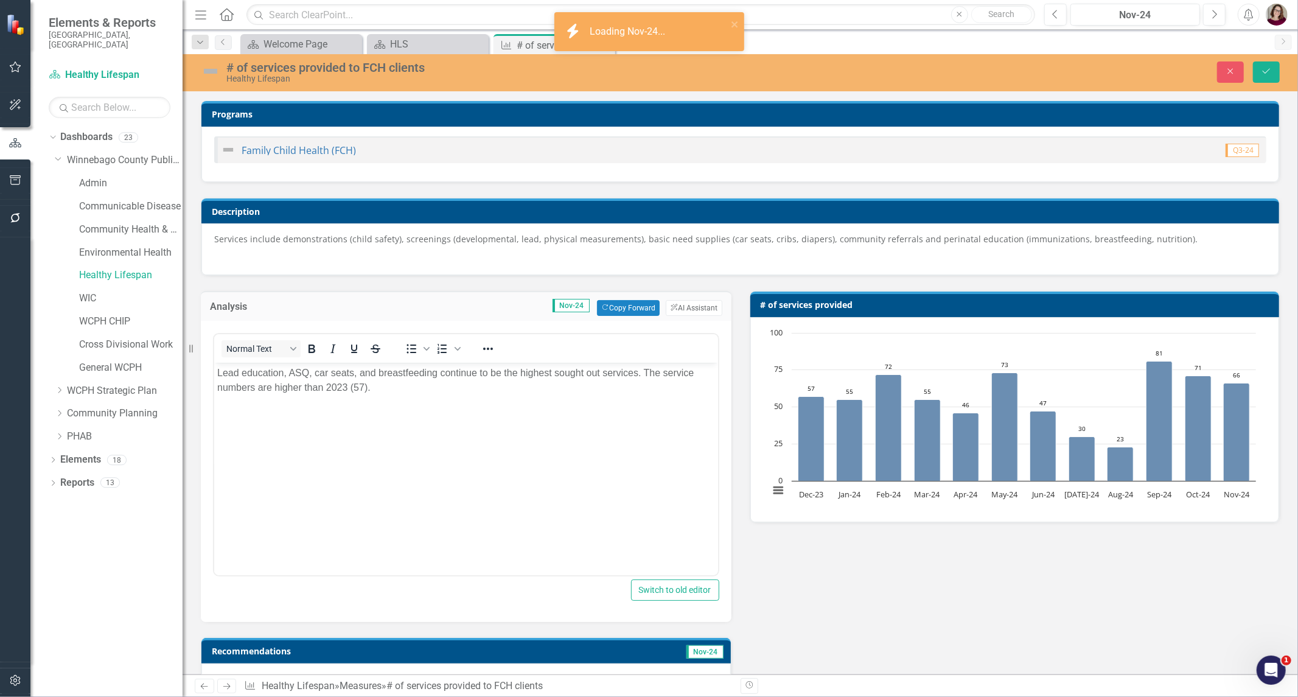
click at [558, 436] on body "Lead education, ASQ, car seats, and breastfeeding continue to be the highest so…" at bounding box center [466, 454] width 504 height 183
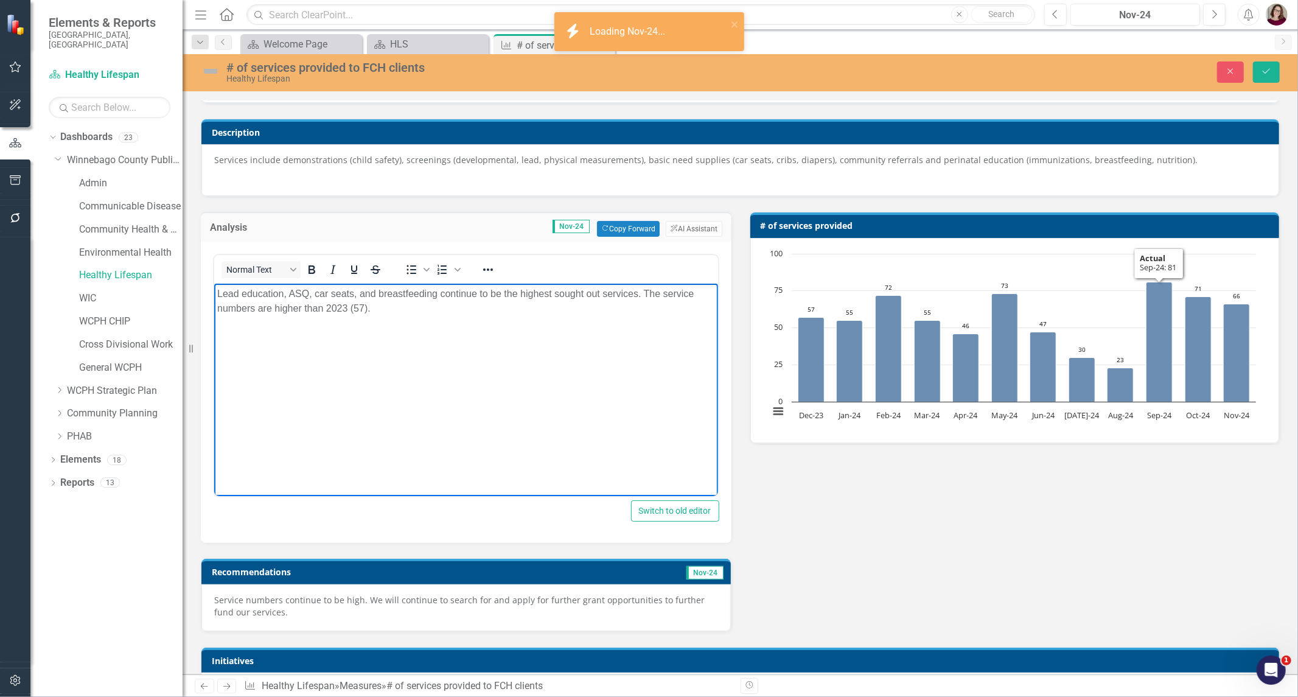
scroll to position [203, 0]
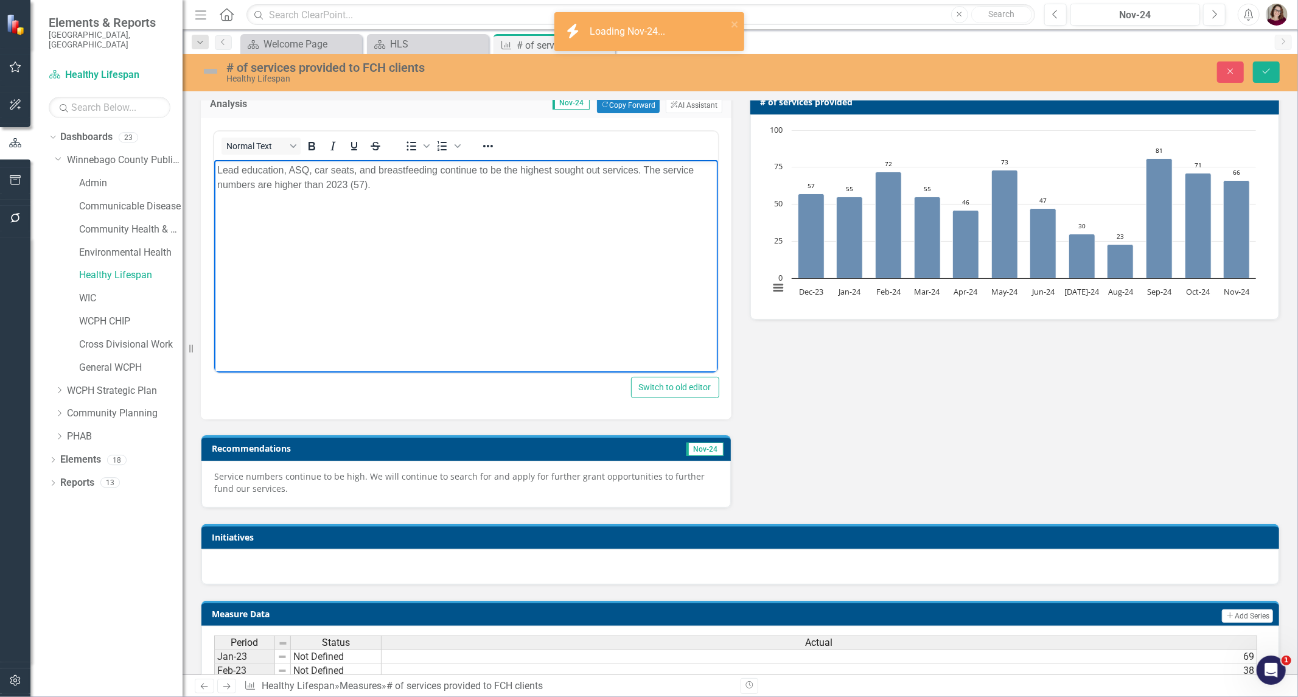
click at [569, 471] on p "Service numbers continue to be high. We will continue to search for and apply f…" at bounding box center [466, 482] width 504 height 24
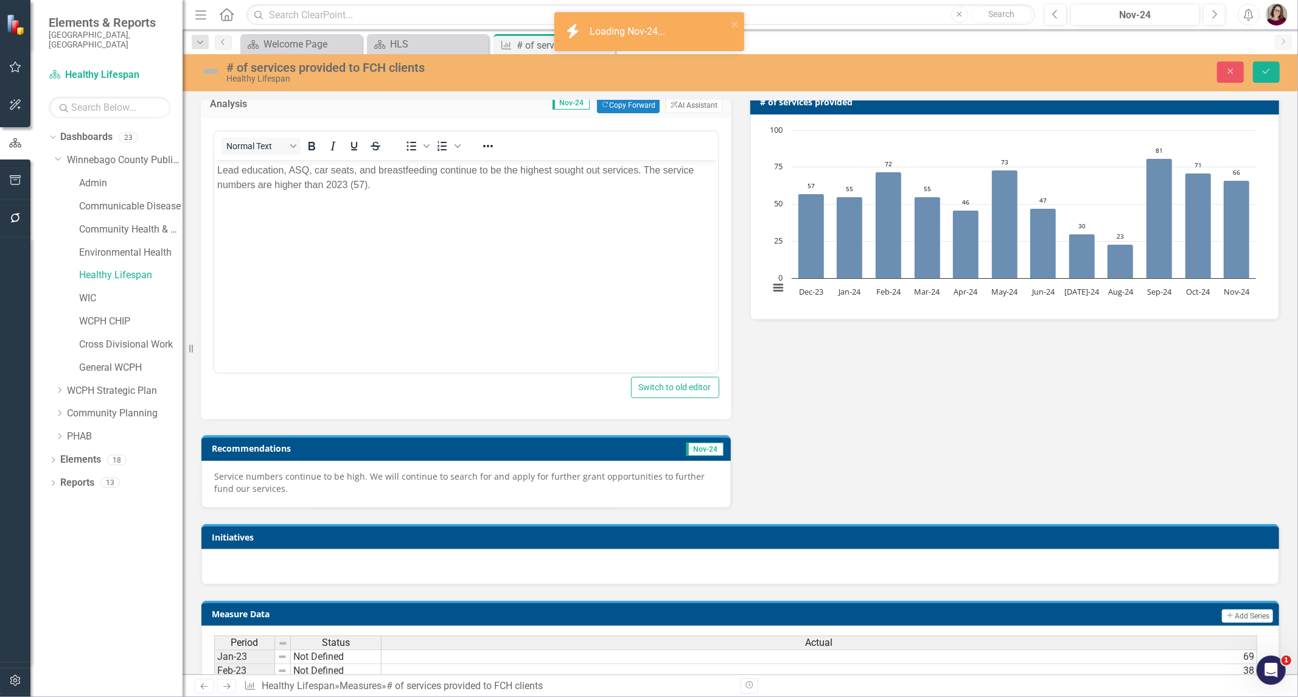
click at [569, 471] on p "Service numbers continue to be high. We will continue to search for and apply f…" at bounding box center [466, 482] width 504 height 24
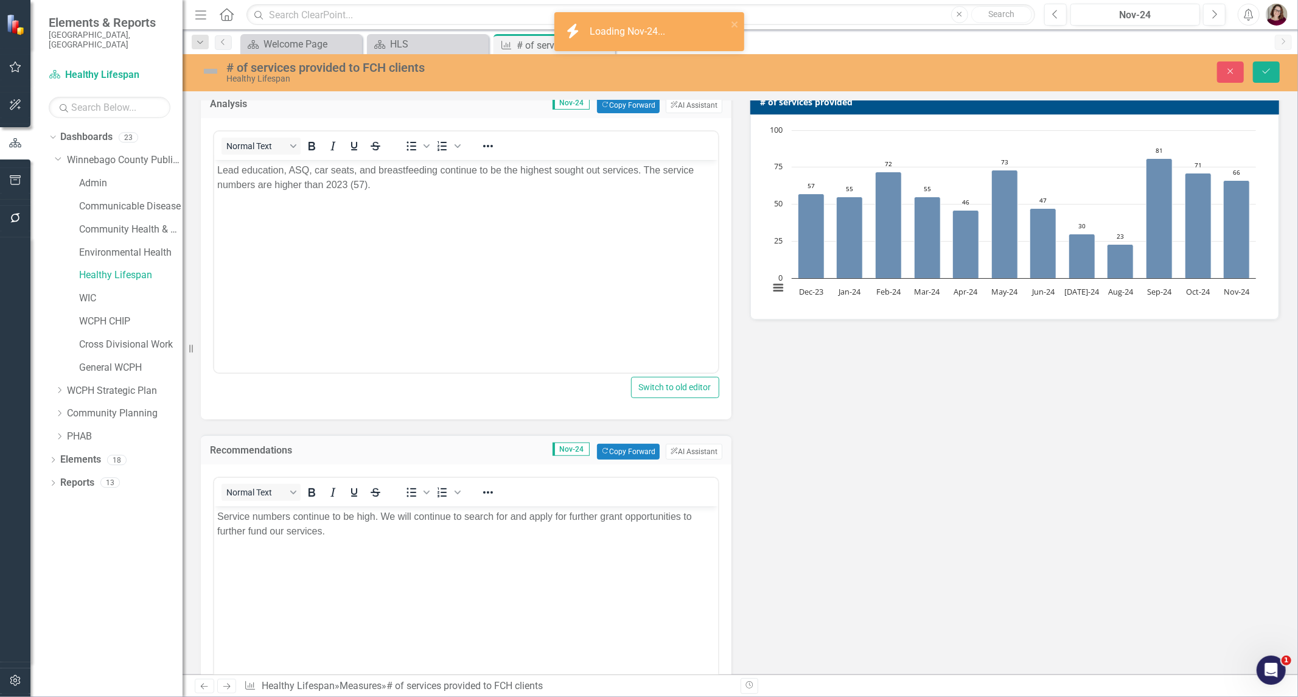
scroll to position [0, 0]
click at [571, 546] on body "Service numbers continue to be high. We will continue to search for and apply f…" at bounding box center [466, 597] width 504 height 183
click at [1063, 19] on button "Previous" at bounding box center [1055, 15] width 23 height 22
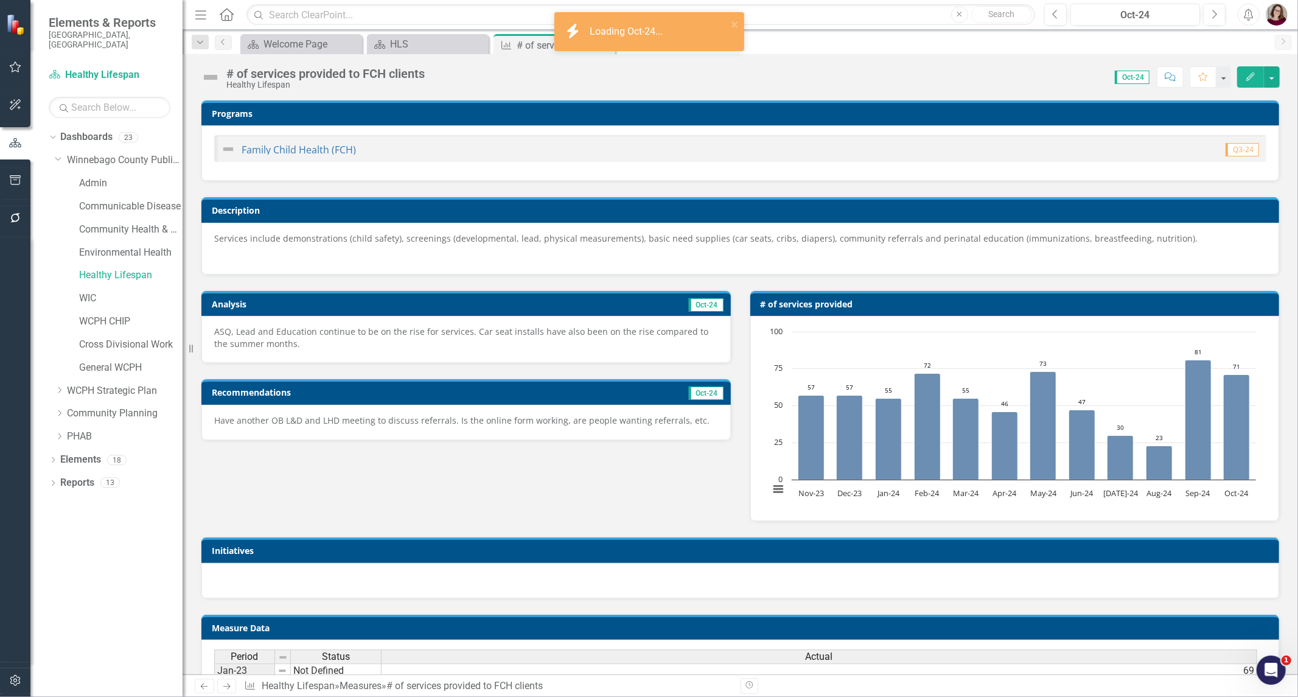
click at [566, 347] on p "ASQ, Lead and Education continue to be on the rise for services. Car seat insta…" at bounding box center [466, 337] width 504 height 24
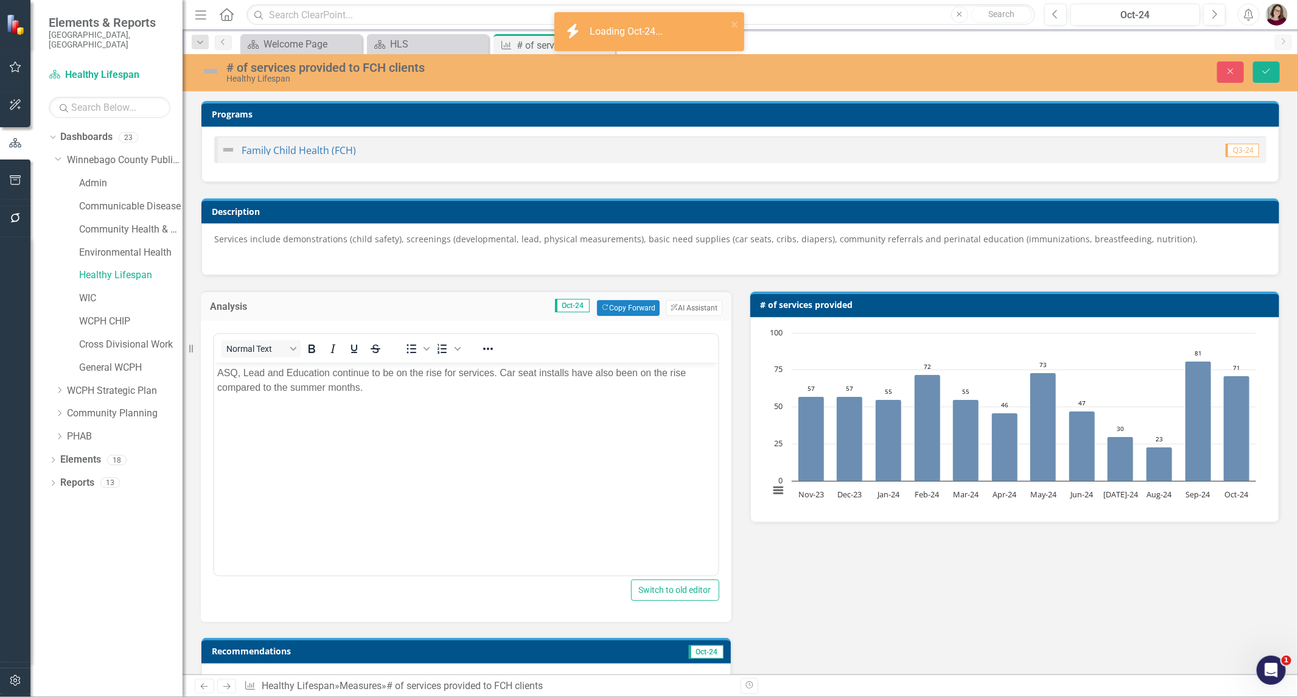
click at [538, 413] on body "ASQ, Lead and Education continue to be on the rise for services. Car seat insta…" at bounding box center [466, 454] width 504 height 183
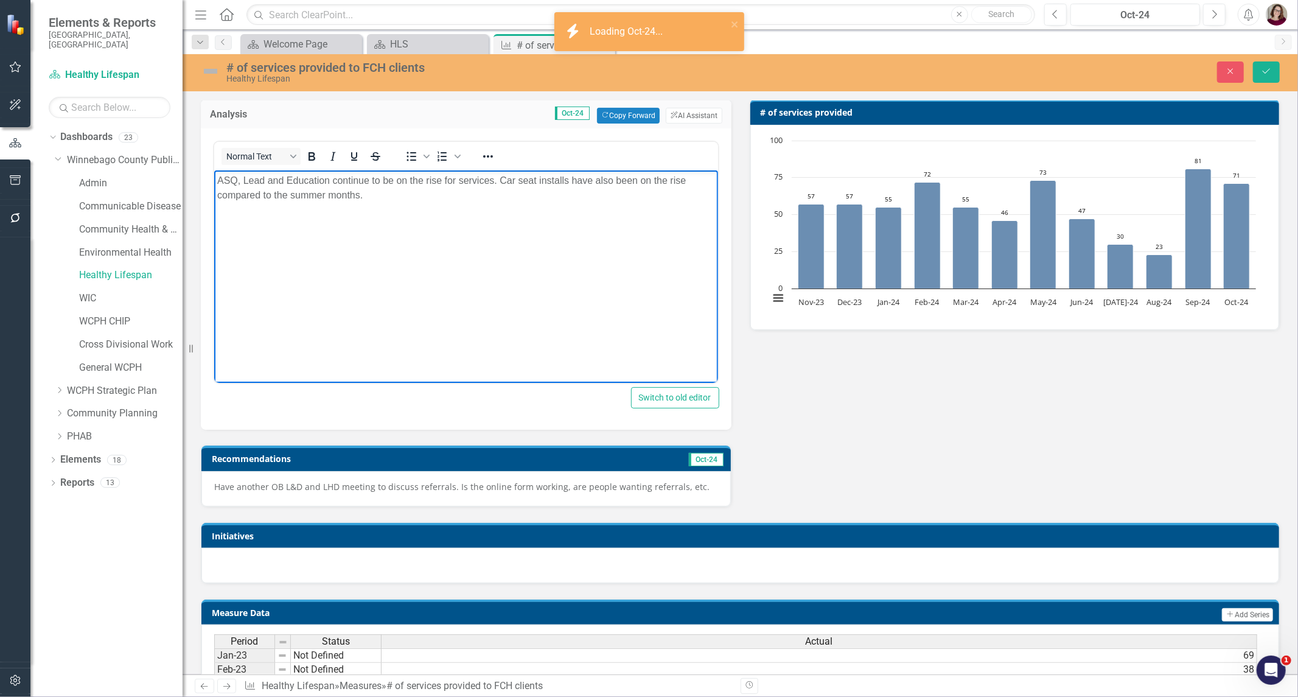
scroll to position [203, 0]
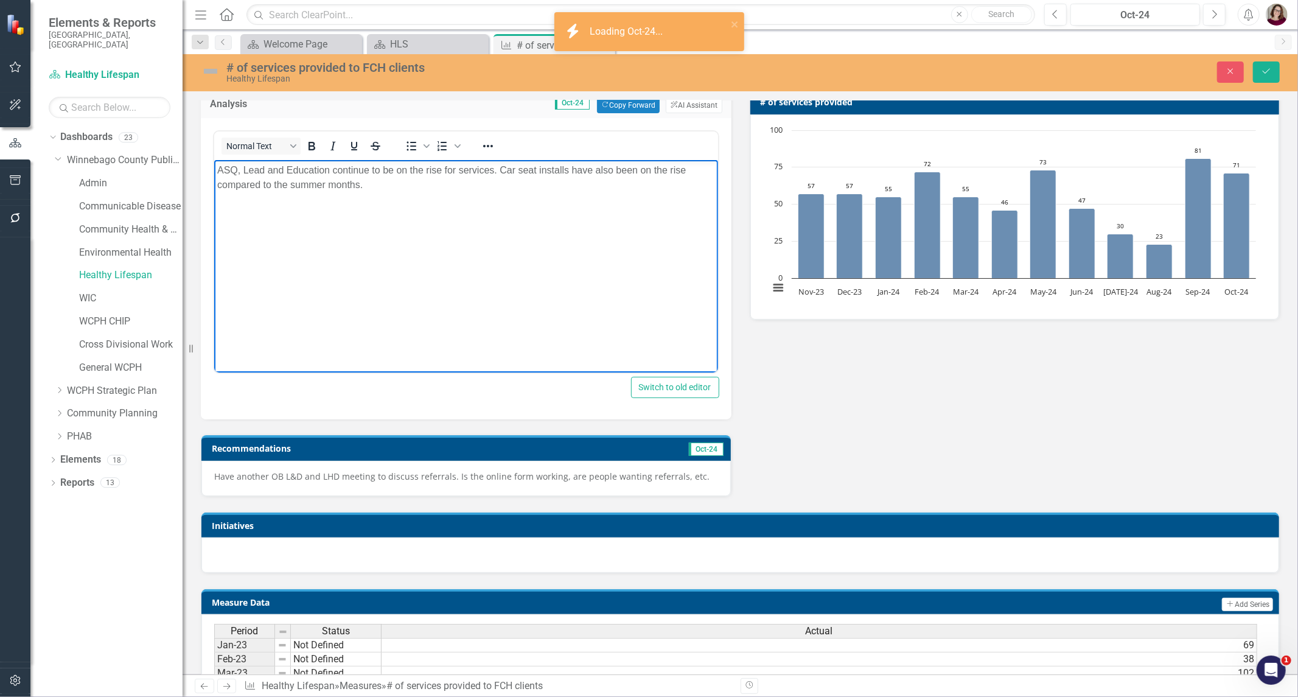
click at [557, 481] on div "Have another OB L&D and LHD meeting to discuss referrals. Is the online form wo…" at bounding box center [465, 478] width 529 height 35
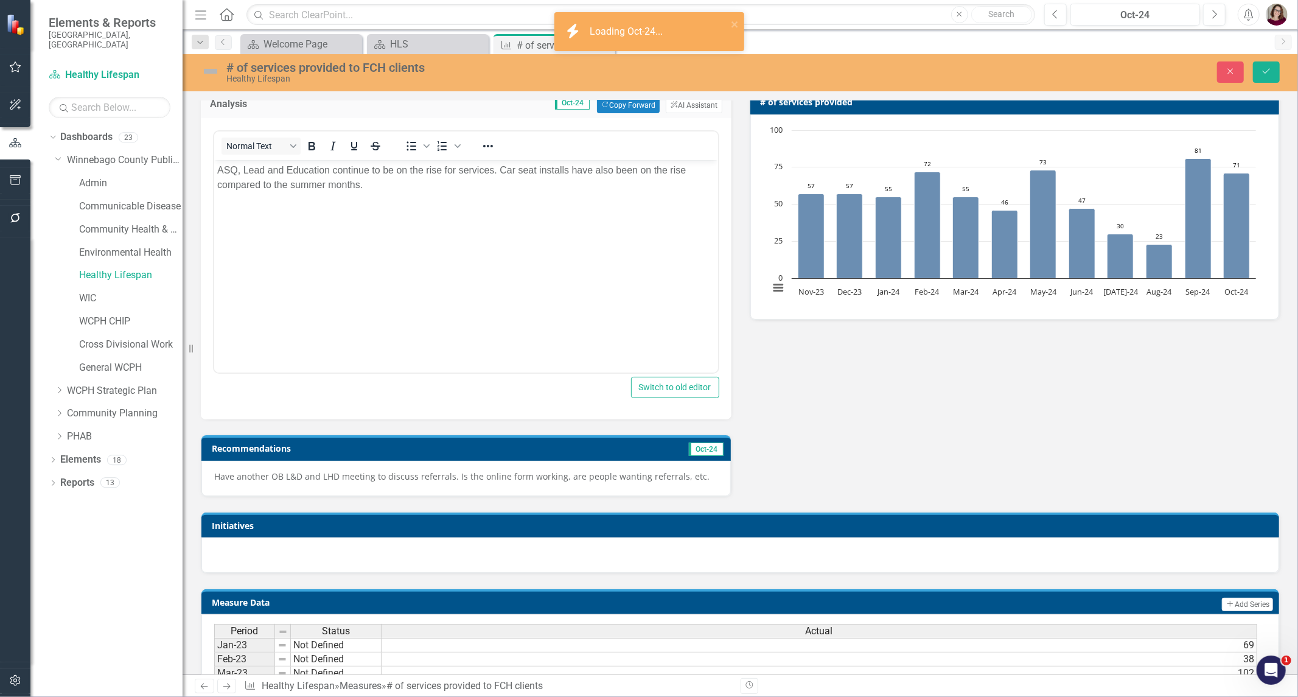
click at [556, 481] on div "Have another OB L&D and LHD meeting to discuss referrals. Is the online form wo…" at bounding box center [465, 478] width 529 height 35
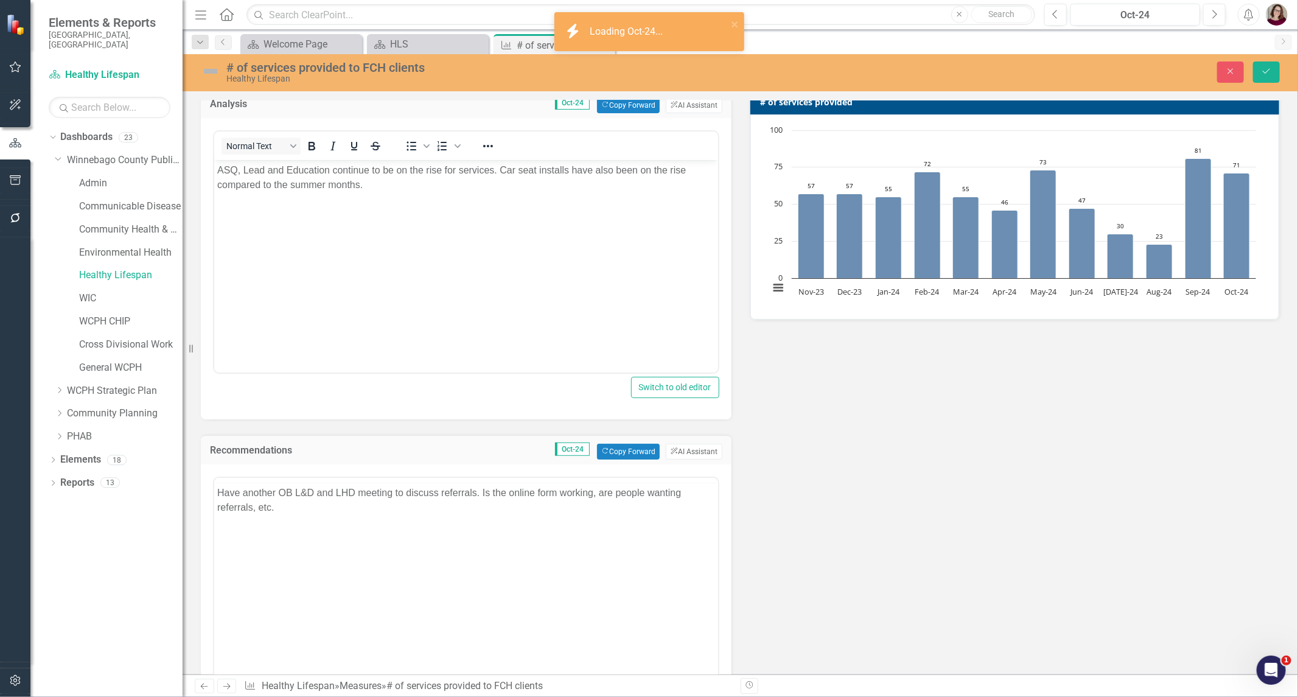
scroll to position [0, 0]
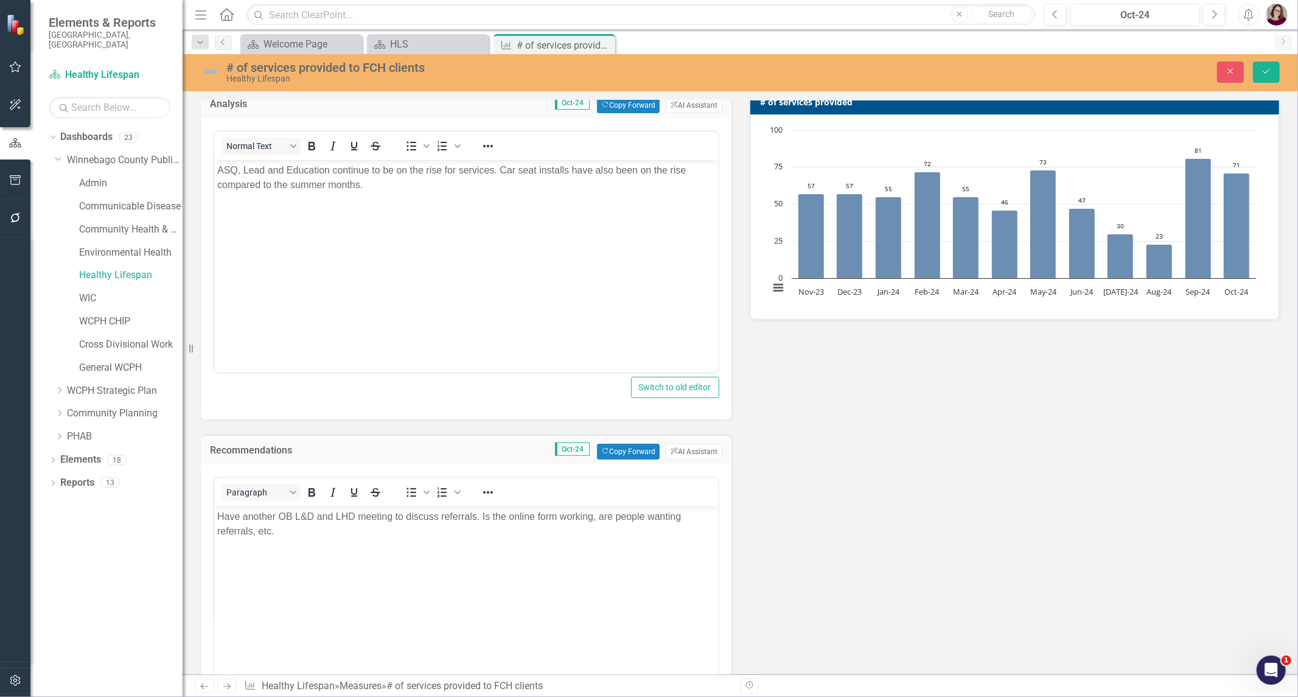
click at [549, 568] on body "Have another OB L&D and LHD meeting to discuss referrals. Is the online form wo…" at bounding box center [466, 597] width 504 height 183
click at [1055, 19] on button "Previous" at bounding box center [1055, 15] width 23 height 22
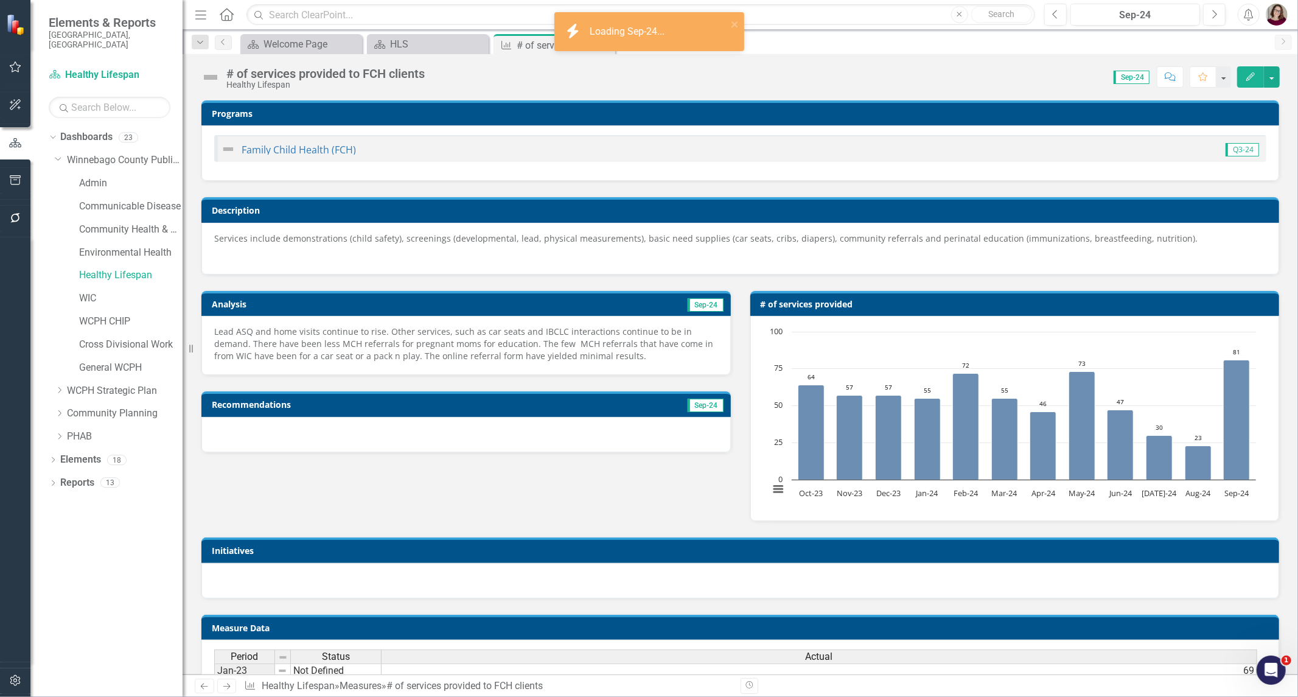
click at [447, 331] on p "Lead ASQ and home visits continue to rise. Other services, such as car seats an…" at bounding box center [466, 343] width 504 height 37
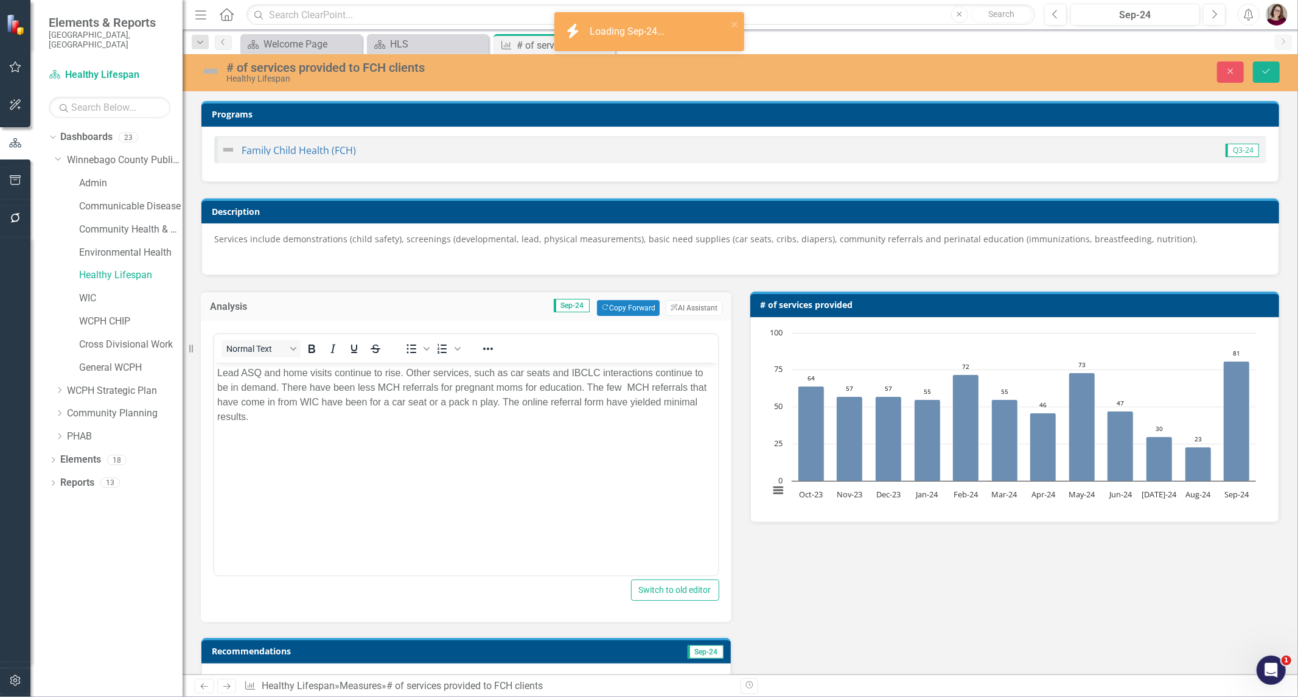
click at [491, 436] on body "Lead ASQ and home visits continue to rise. Other services, such as car seats an…" at bounding box center [466, 454] width 504 height 183
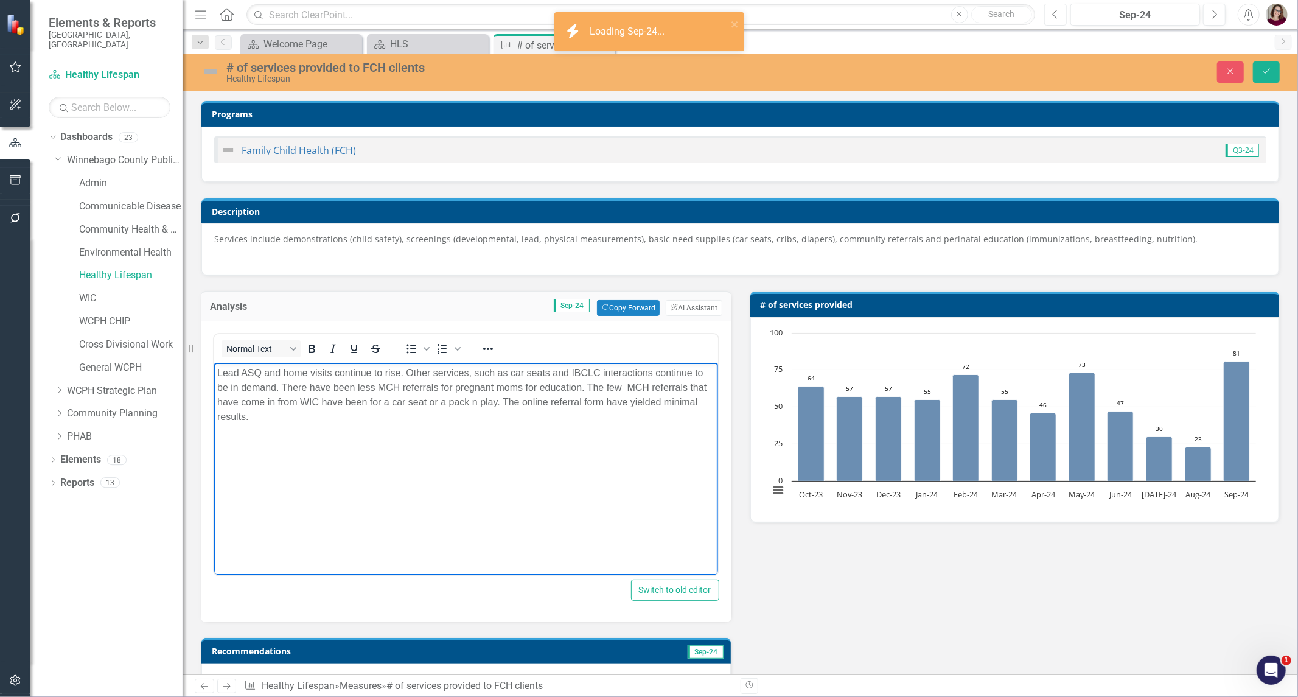
click at [1060, 15] on button "Previous" at bounding box center [1055, 15] width 23 height 22
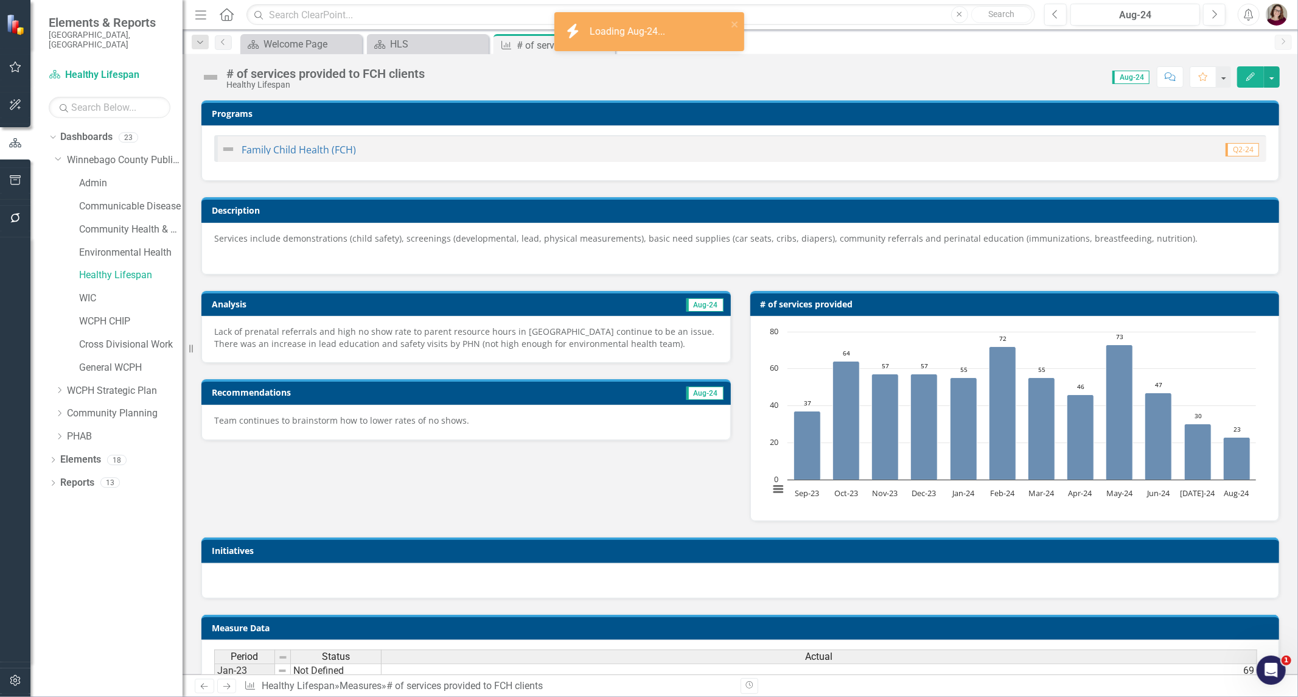
click at [574, 319] on div "Lack of prenatal referrals and high no show rate to parent resource hours in Os…" at bounding box center [465, 339] width 529 height 47
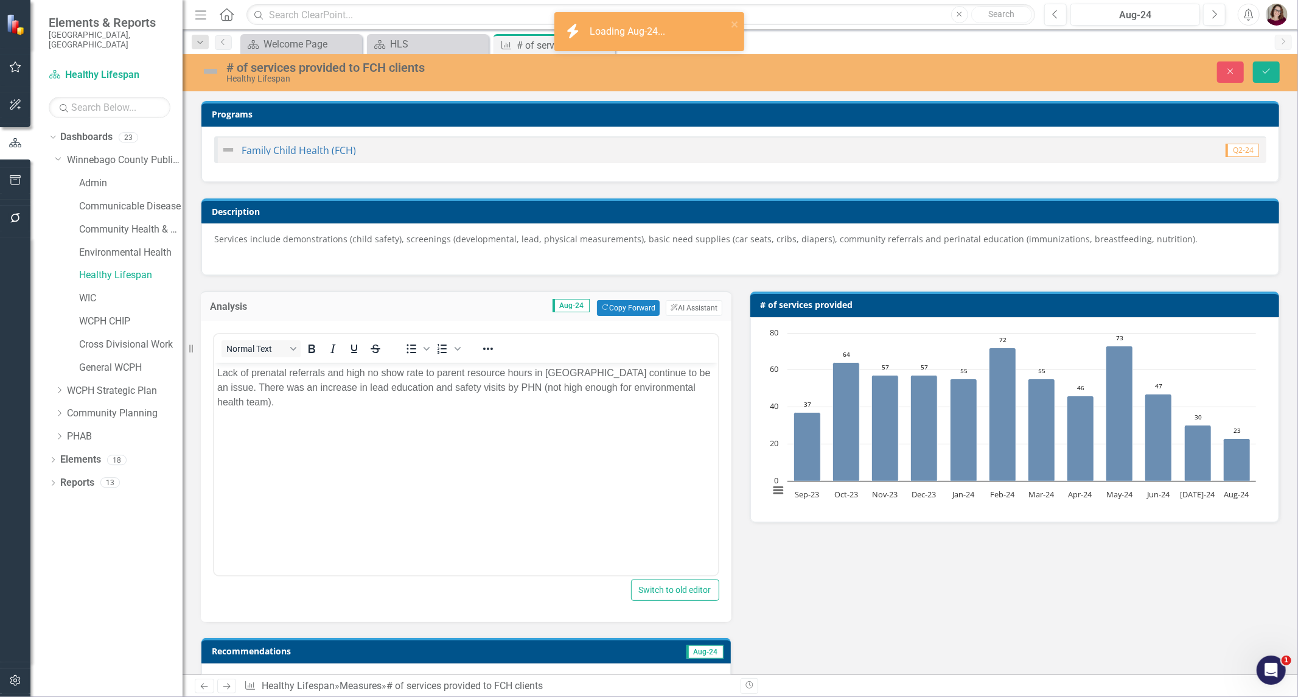
click at [588, 403] on p "Lack of prenatal referrals and high no show rate to parent resource hours in Os…" at bounding box center [466, 388] width 498 height 44
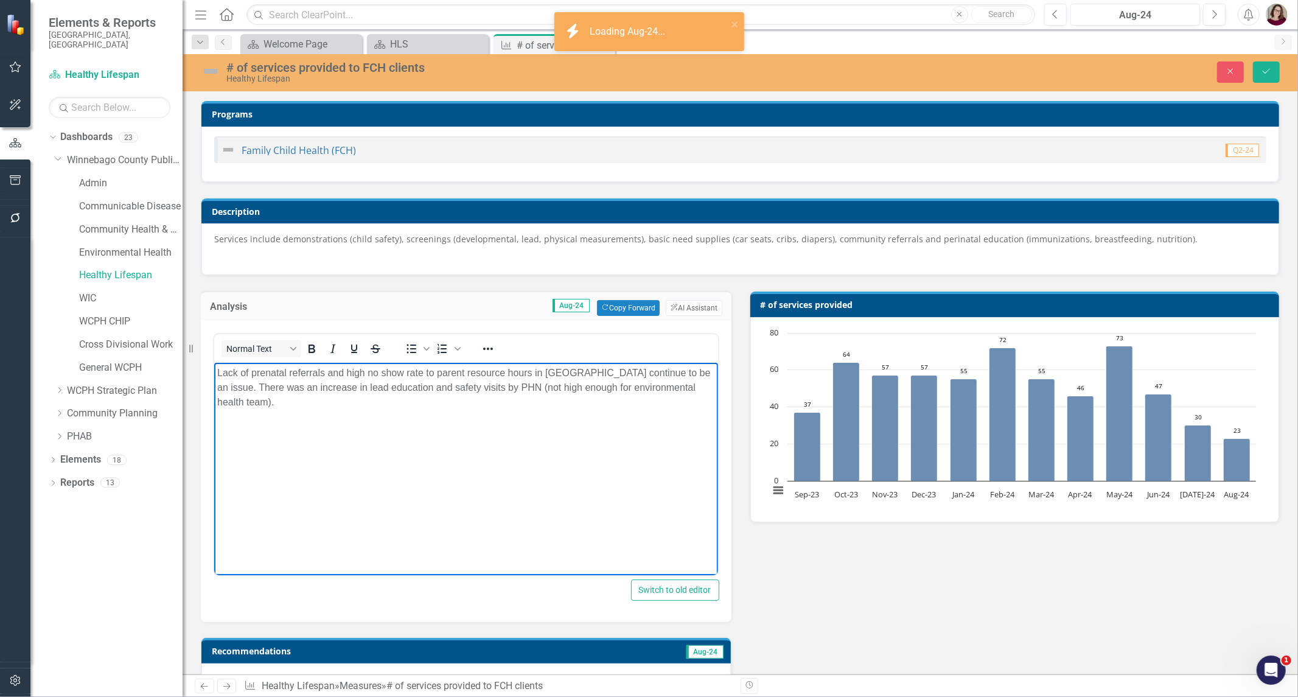
click at [378, 468] on body "Lack of prenatal referrals and high no show rate to parent resource hours in Os…" at bounding box center [466, 454] width 504 height 183
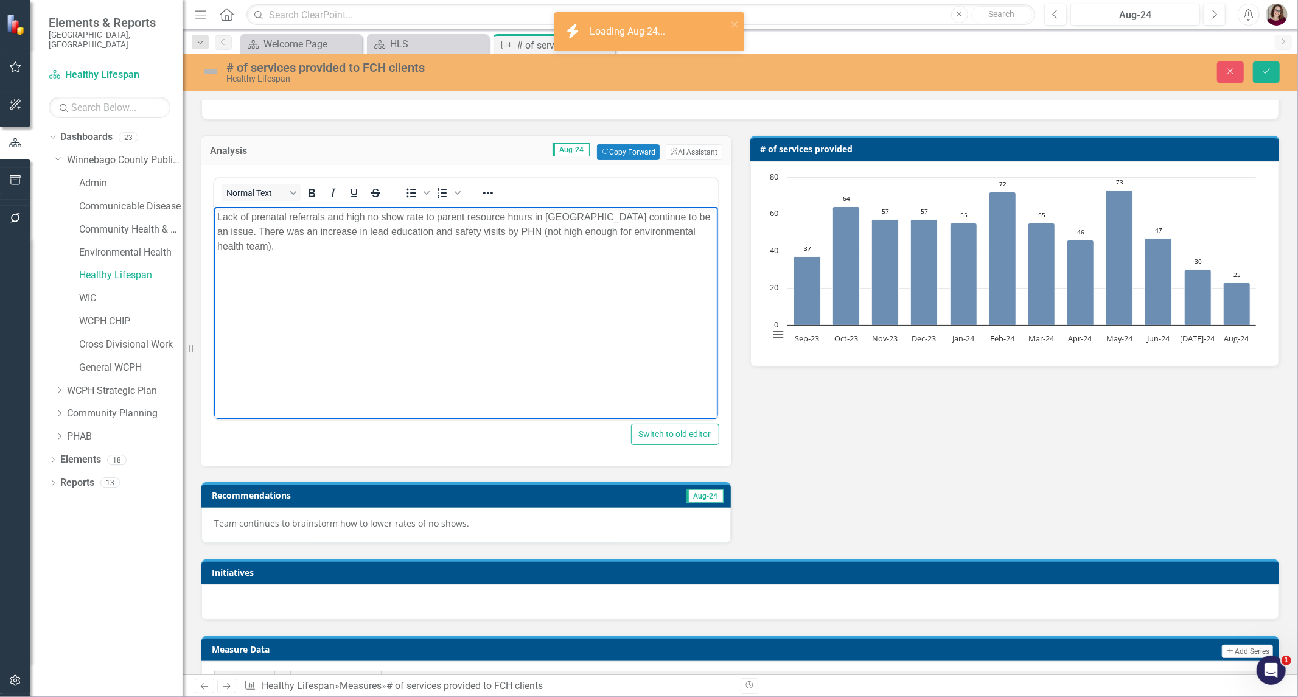
scroll to position [203, 0]
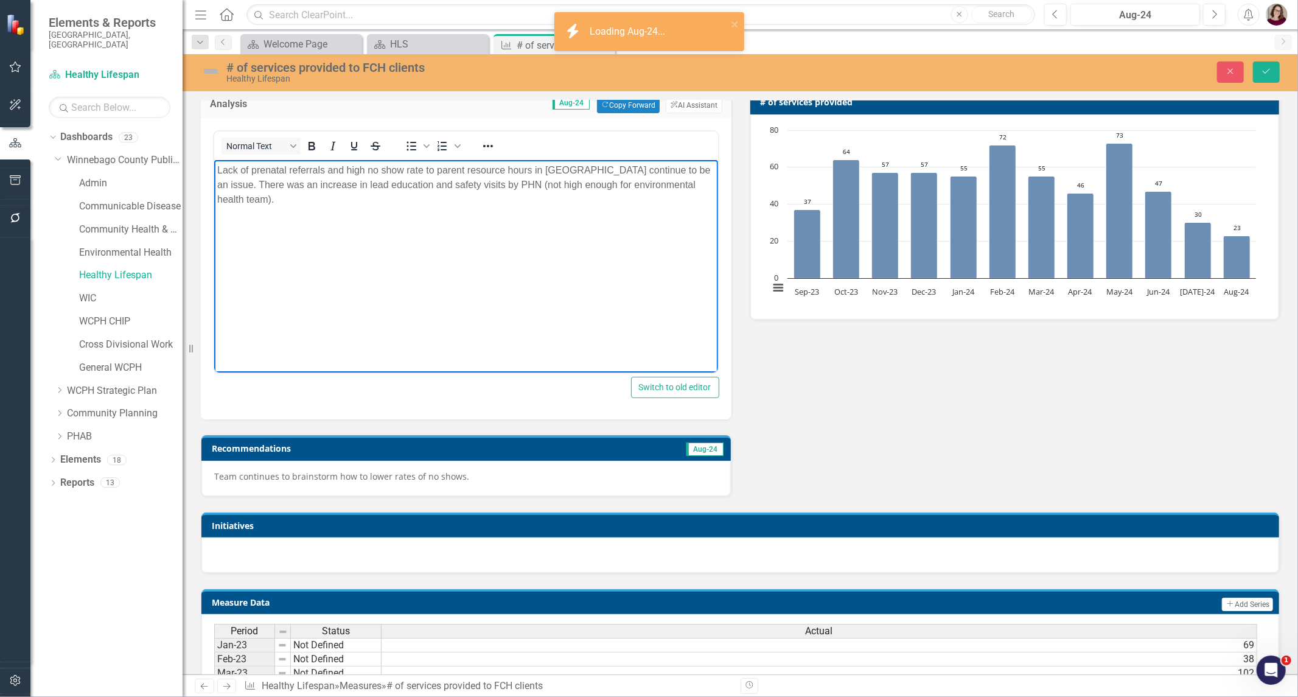
click at [459, 479] on p "Team continues to brainstorm how to lower rates of no shows." at bounding box center [466, 476] width 504 height 12
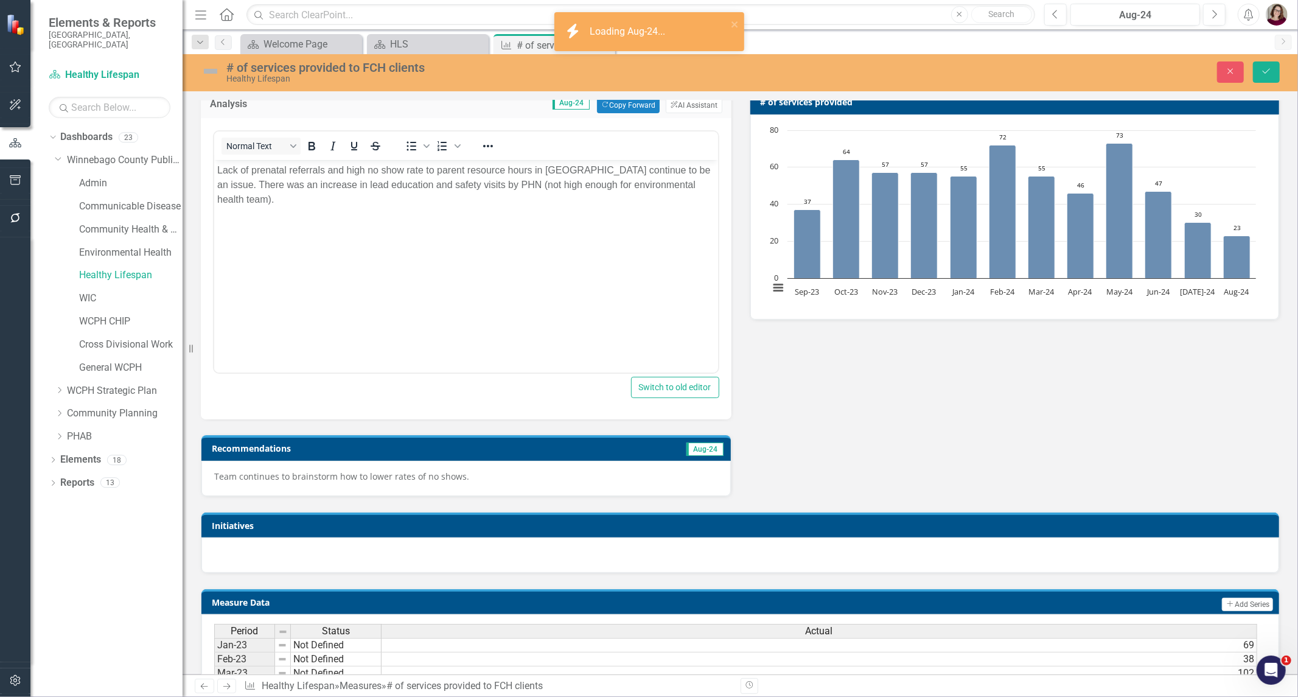
click at [459, 479] on p "Team continues to brainstorm how to lower rates of no shows." at bounding box center [466, 476] width 504 height 12
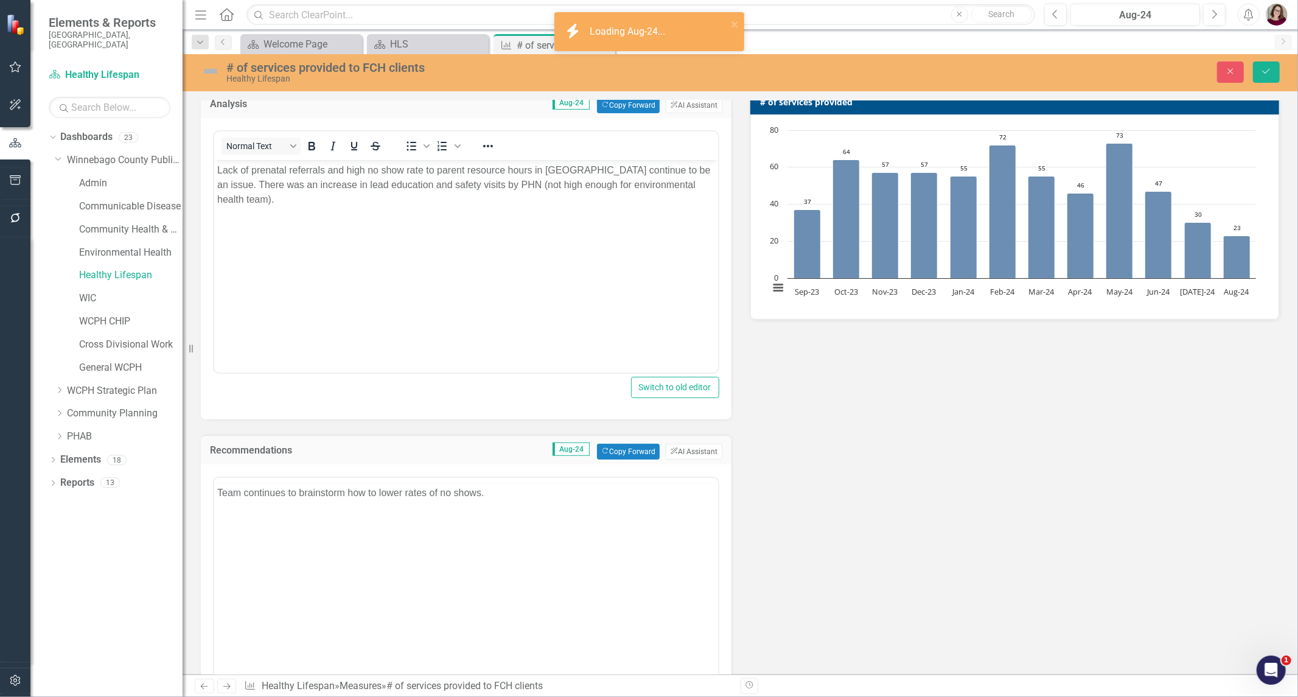
scroll to position [0, 0]
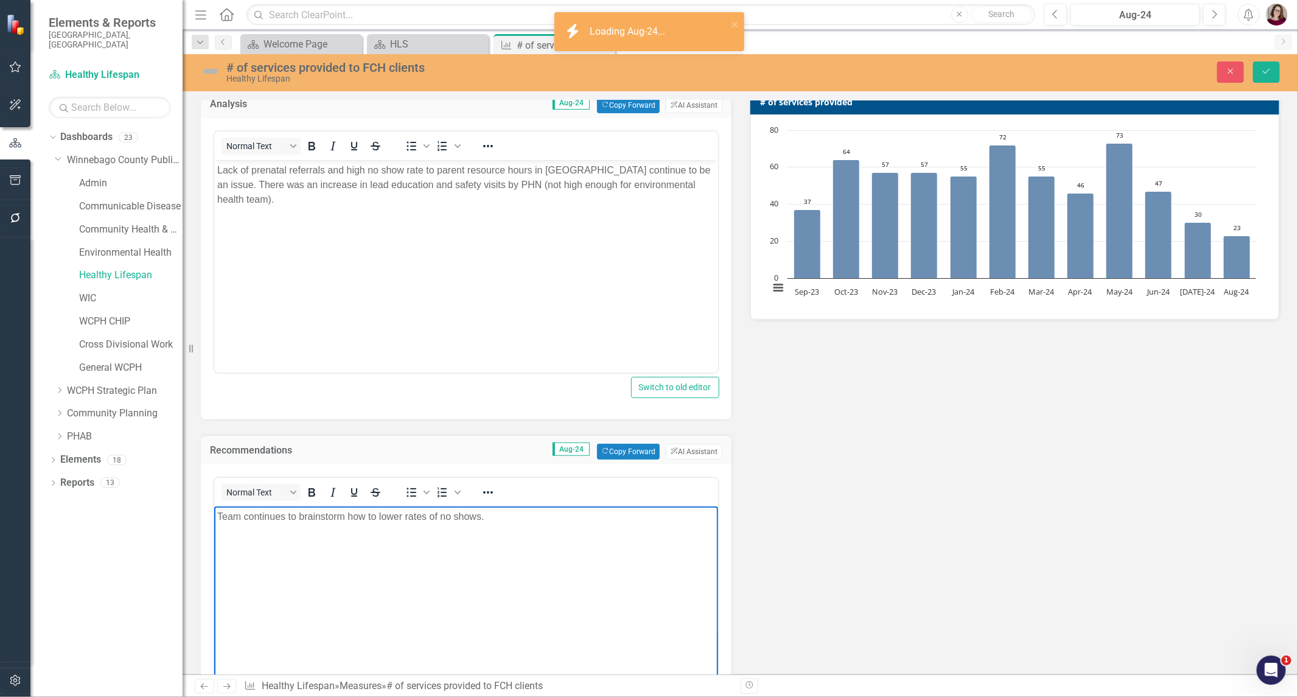
click at [474, 535] on body "Team continues to brainstorm how to lower rates of no shows." at bounding box center [466, 597] width 504 height 183
click at [1062, 13] on button "Previous" at bounding box center [1055, 15] width 23 height 22
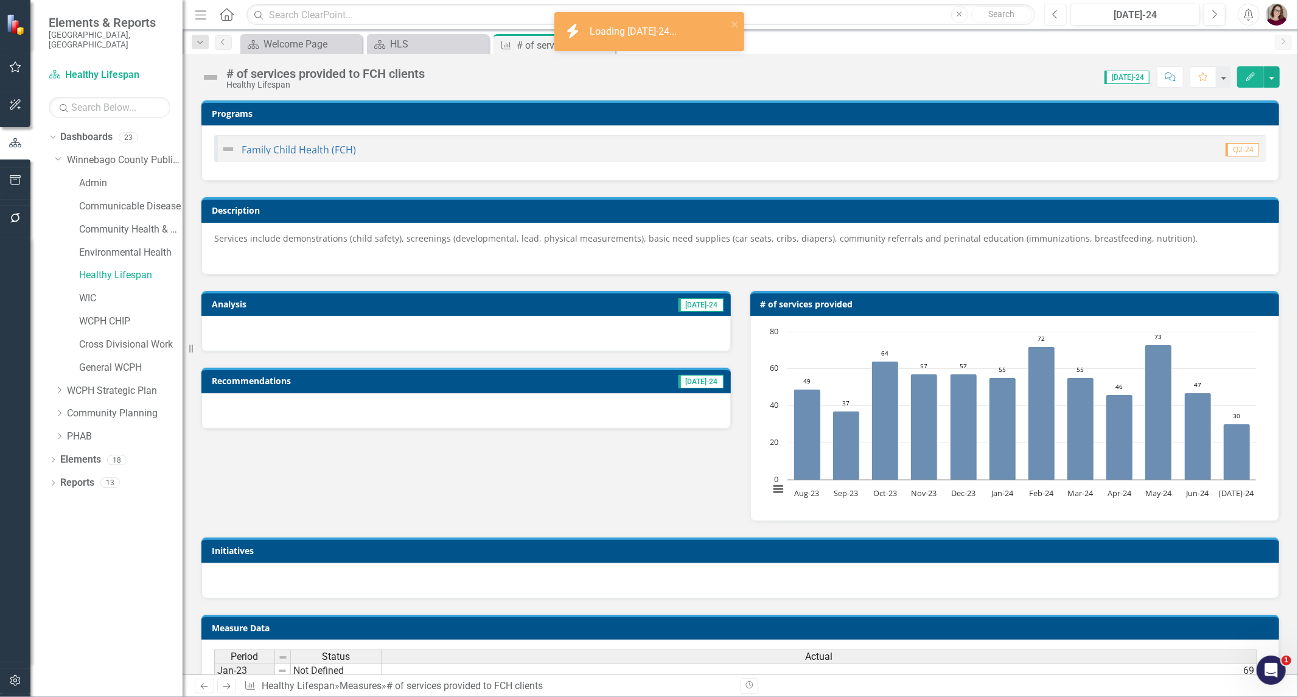
click at [1055, 16] on icon "button" at bounding box center [1054, 14] width 5 height 9
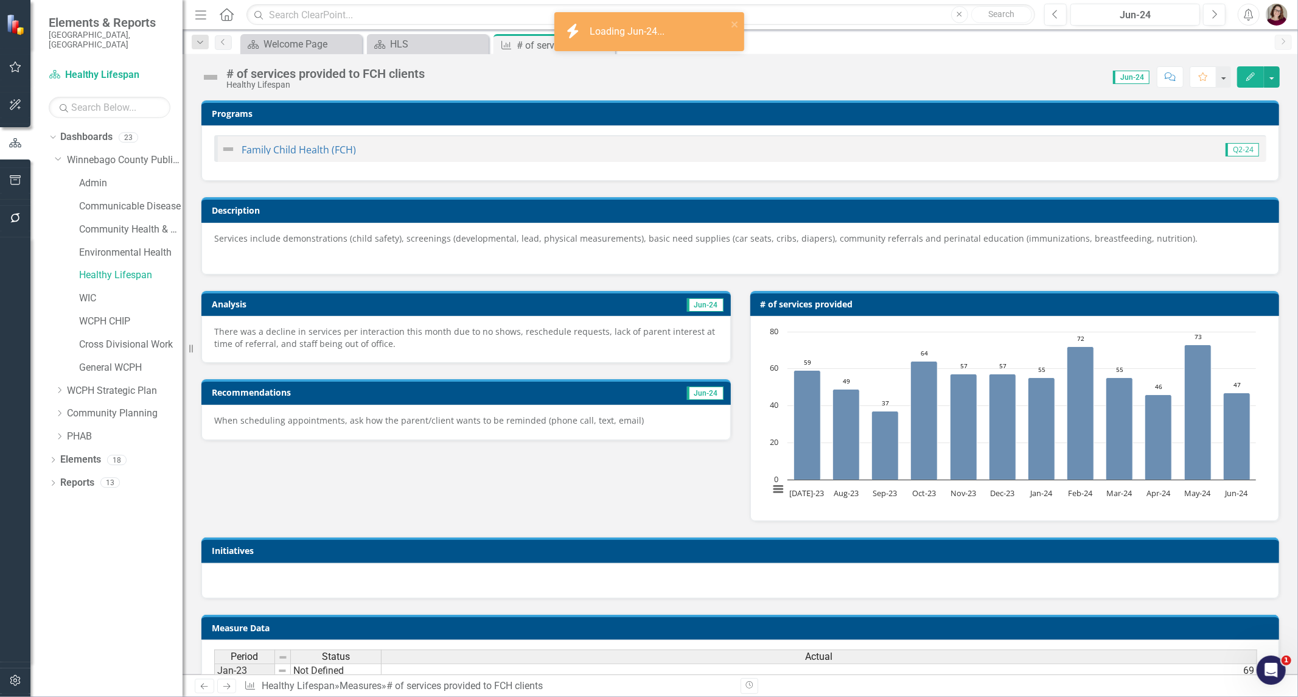
click at [563, 336] on p "There was a decline in services per interaction this month due to no shows, res…" at bounding box center [466, 337] width 504 height 24
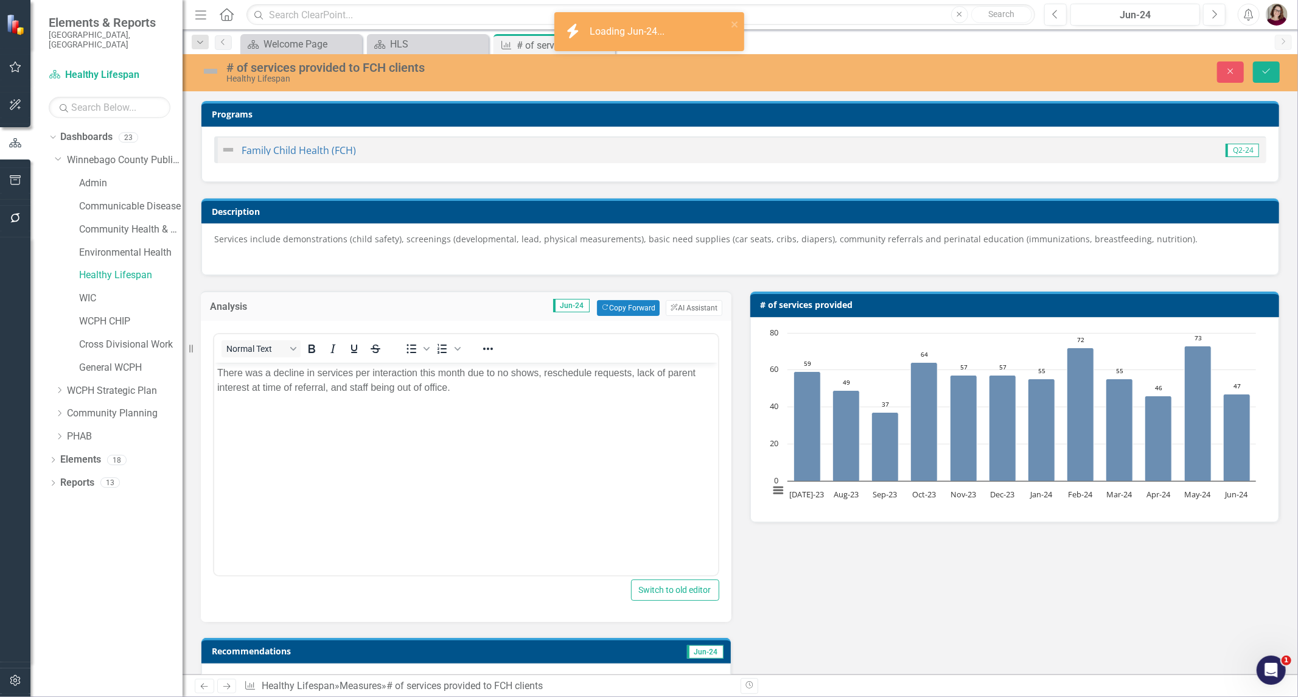
click at [571, 408] on body "There was a decline in services per interaction this month due to no shows, res…" at bounding box center [466, 454] width 504 height 183
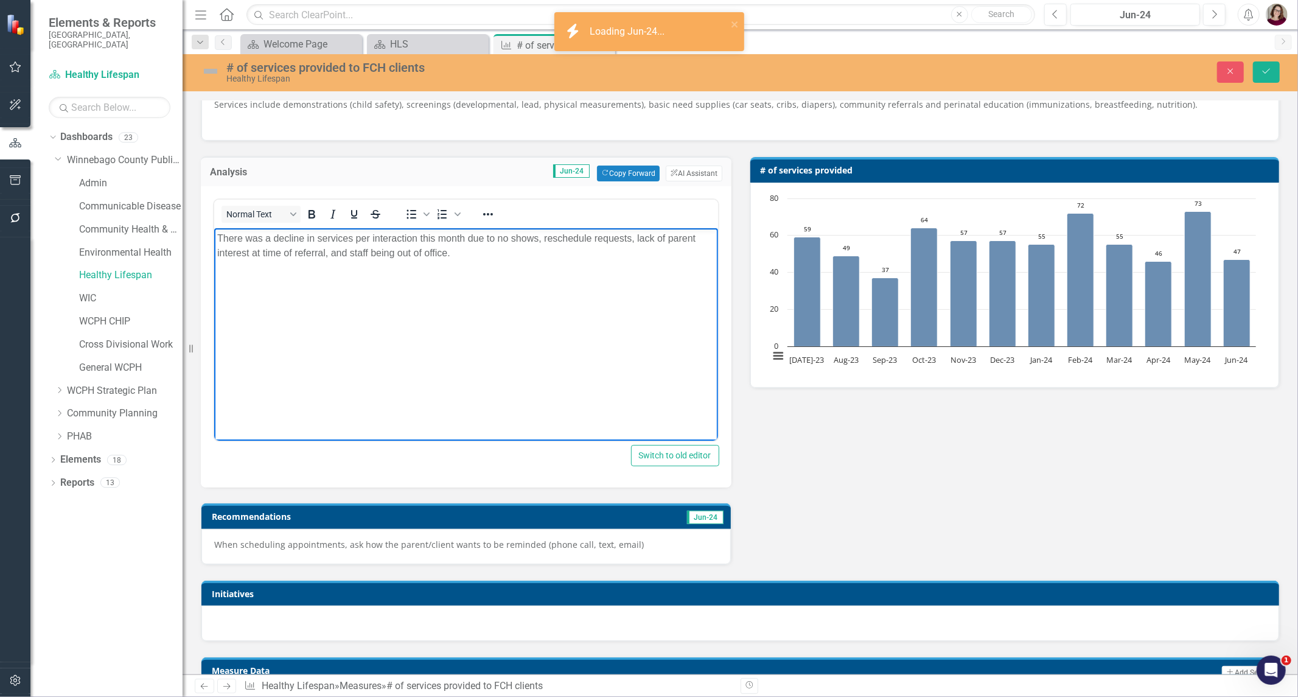
scroll to position [203, 0]
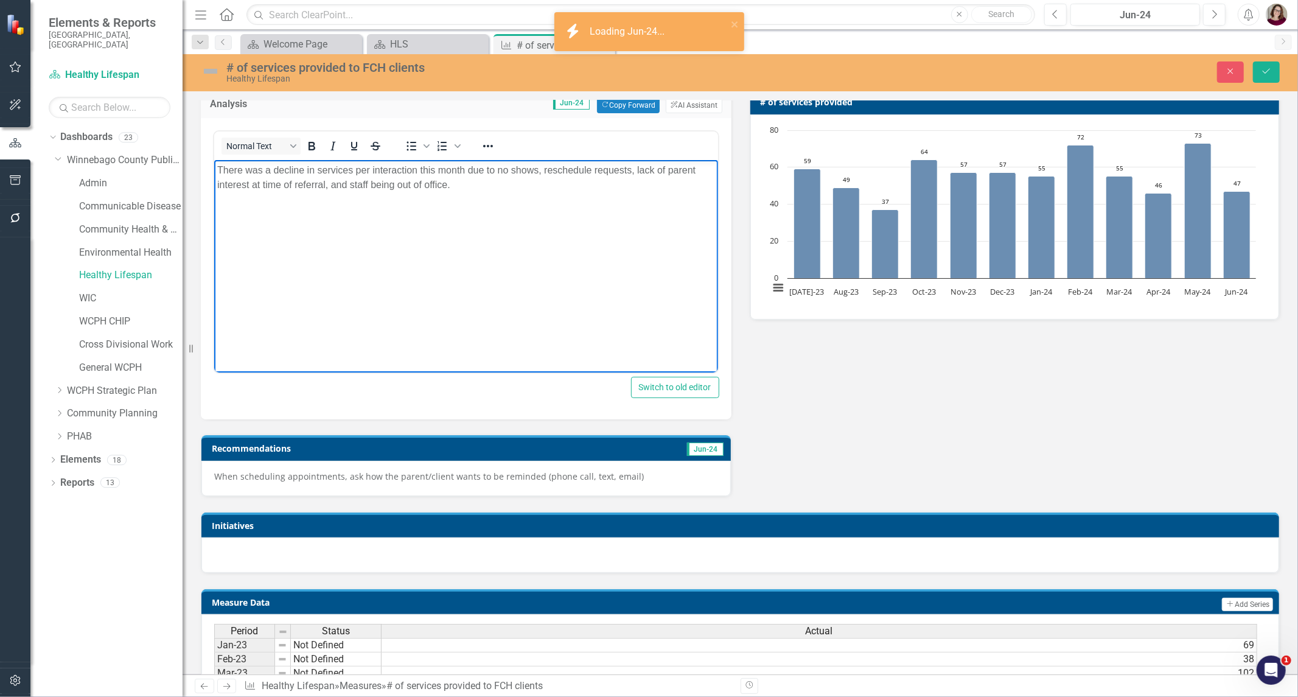
click at [591, 464] on div "When scheduling appointments, ask how the parent/client wants to be reminded (p…" at bounding box center [465, 478] width 529 height 35
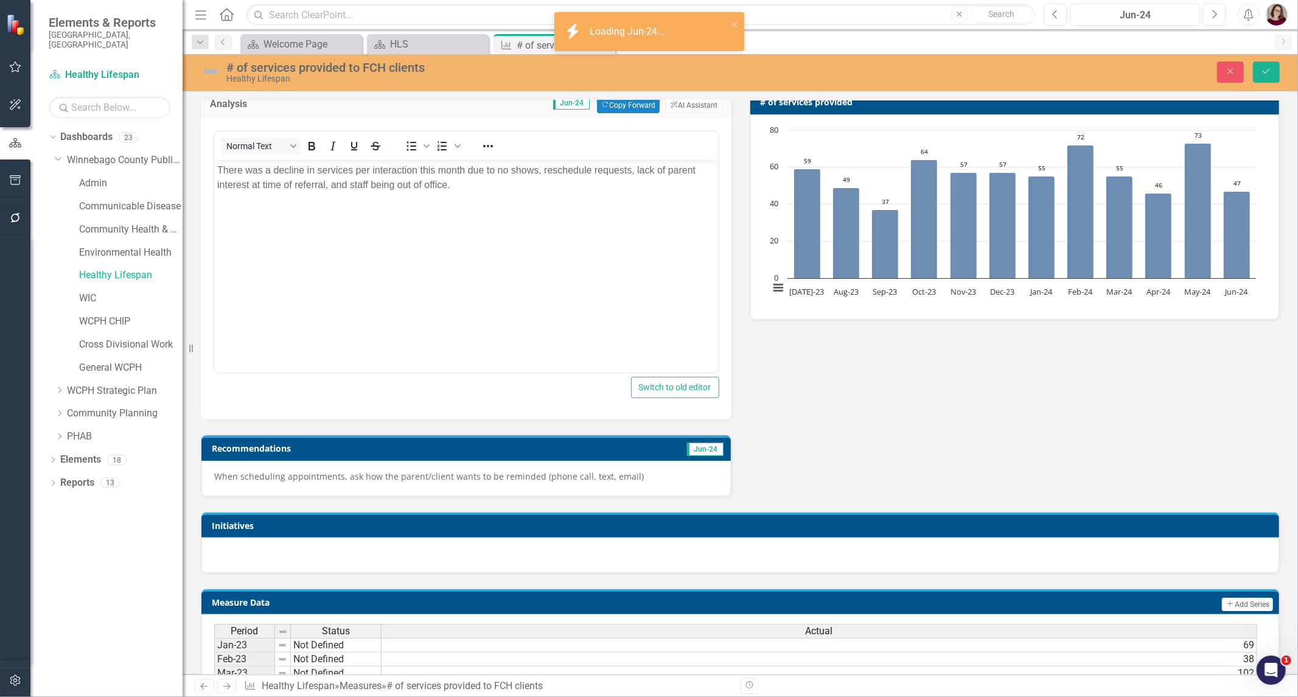
click at [591, 464] on div "When scheduling appointments, ask how the parent/client wants to be reminded (p…" at bounding box center [465, 478] width 529 height 35
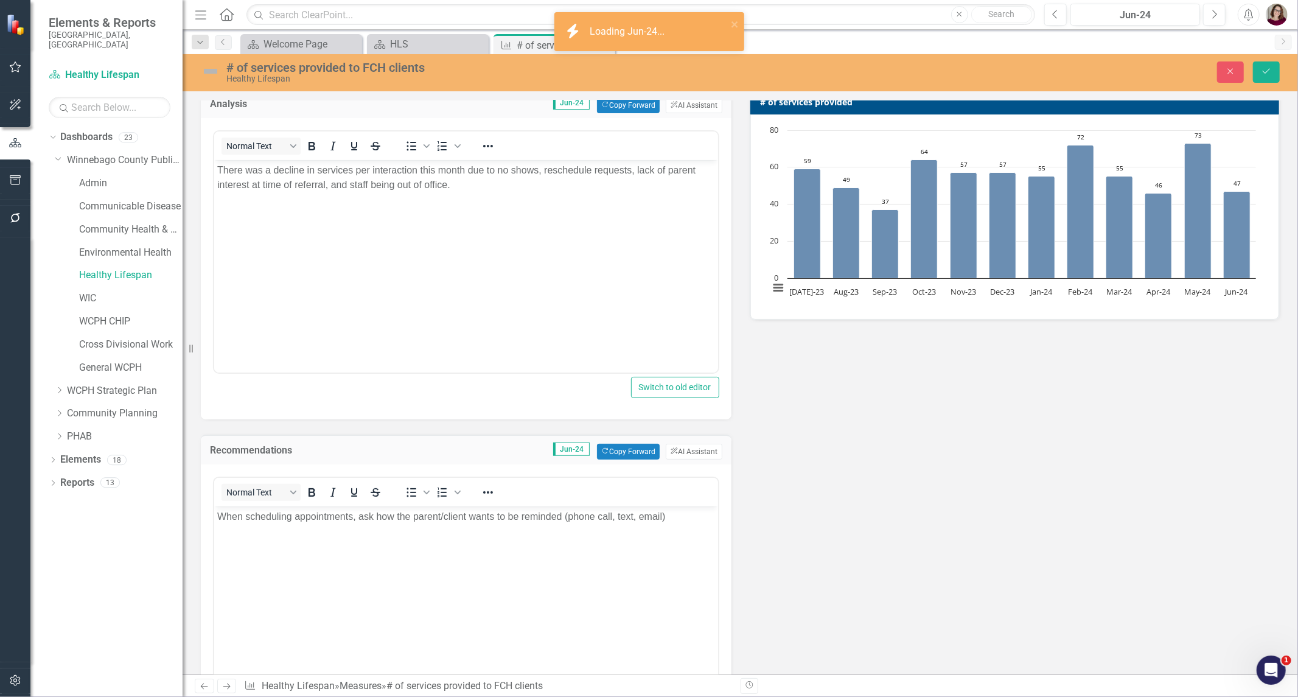
scroll to position [0, 0]
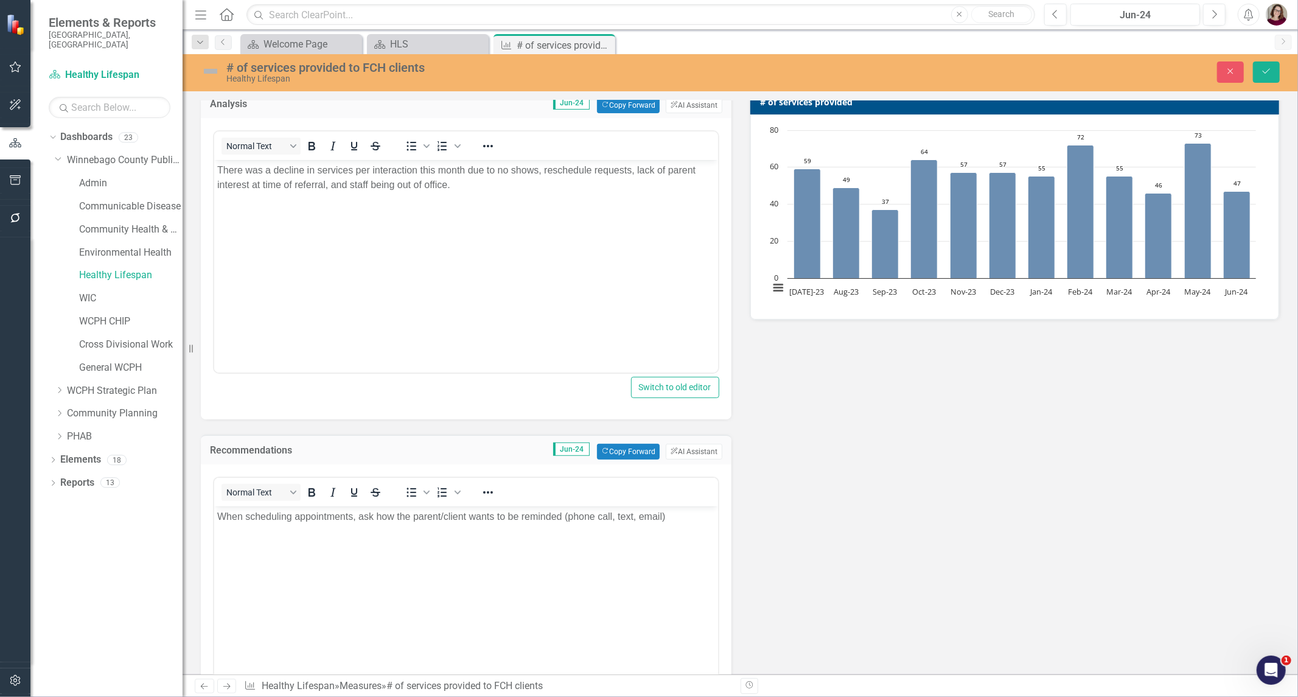
drag, startPoint x: 585, startPoint y: 535, endPoint x: 593, endPoint y: 540, distance: 9.8
click at [583, 535] on body "When scheduling appointments, ask how the parent/client wants to be reminded (p…" at bounding box center [466, 597] width 504 height 183
click at [1066, 16] on div "Previous Jun-24 Next" at bounding box center [1137, 15] width 187 height 22
click at [1057, 16] on icon "Previous" at bounding box center [1055, 14] width 7 height 11
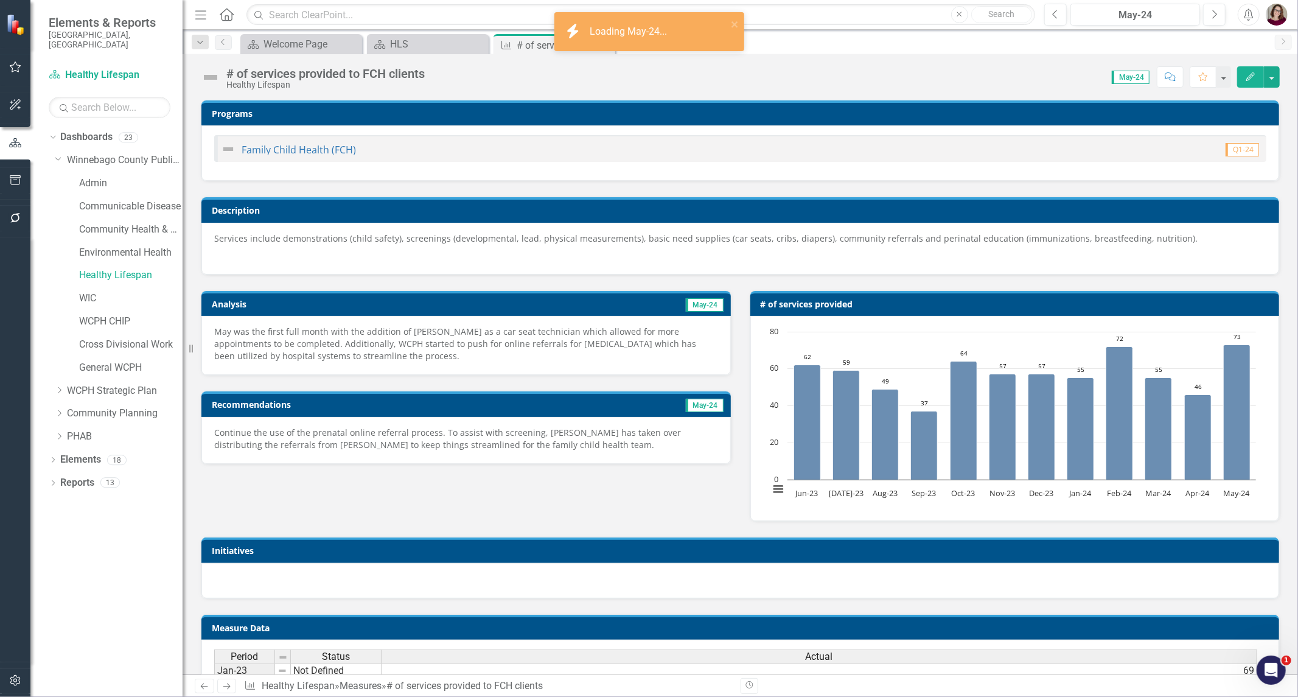
click at [566, 347] on p "May was the first full month with the addition of Araceli as a car seat technic…" at bounding box center [466, 343] width 504 height 37
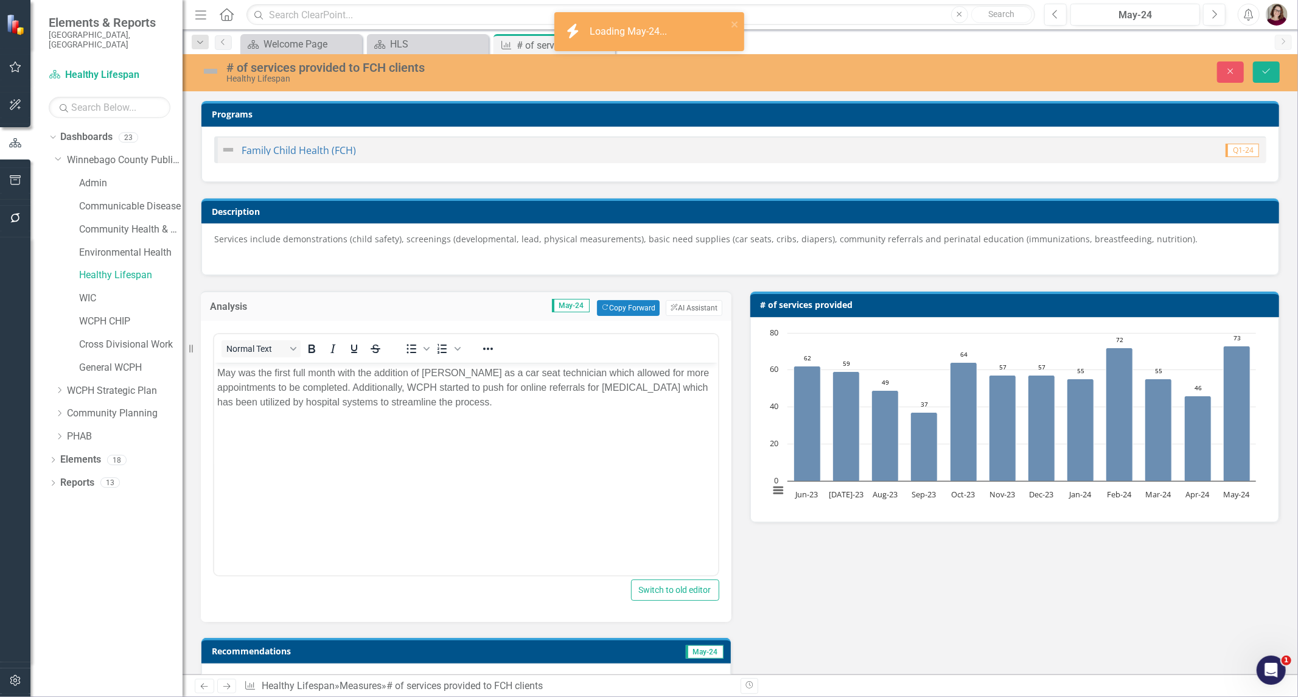
click at [557, 431] on body "May was the first full month with the addition of Araceli as a car seat technic…" at bounding box center [466, 454] width 504 height 183
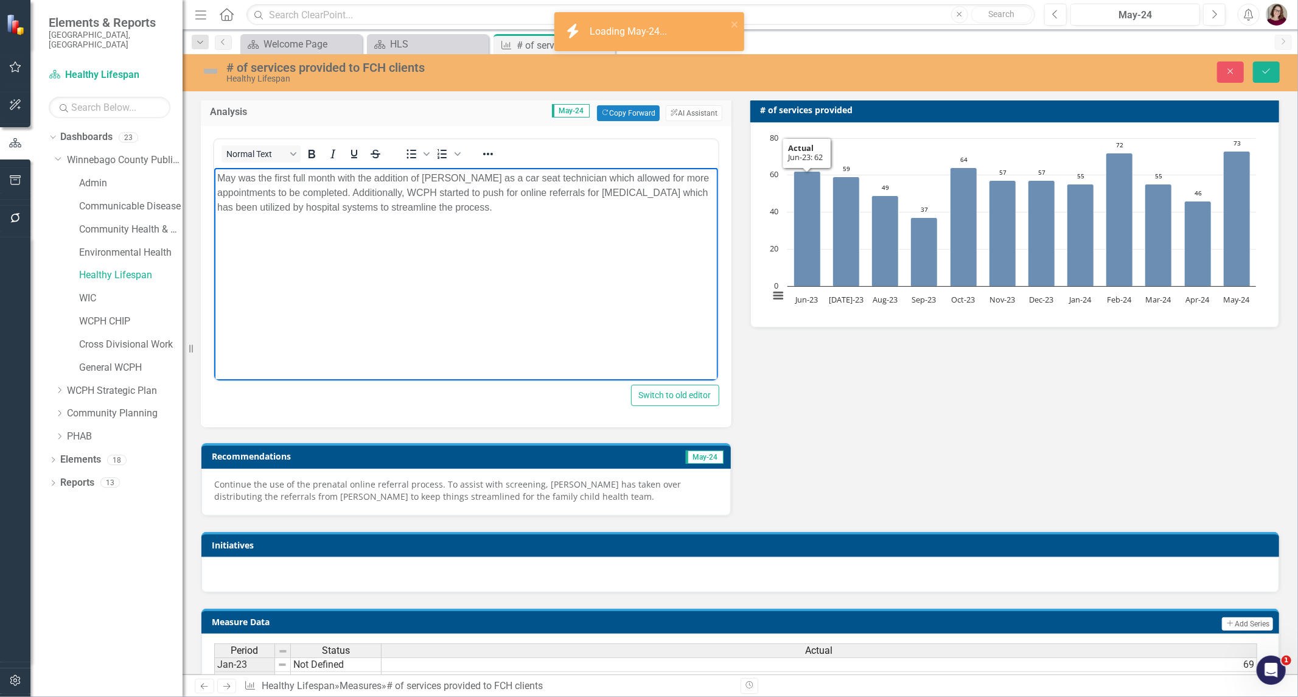
scroll to position [203, 0]
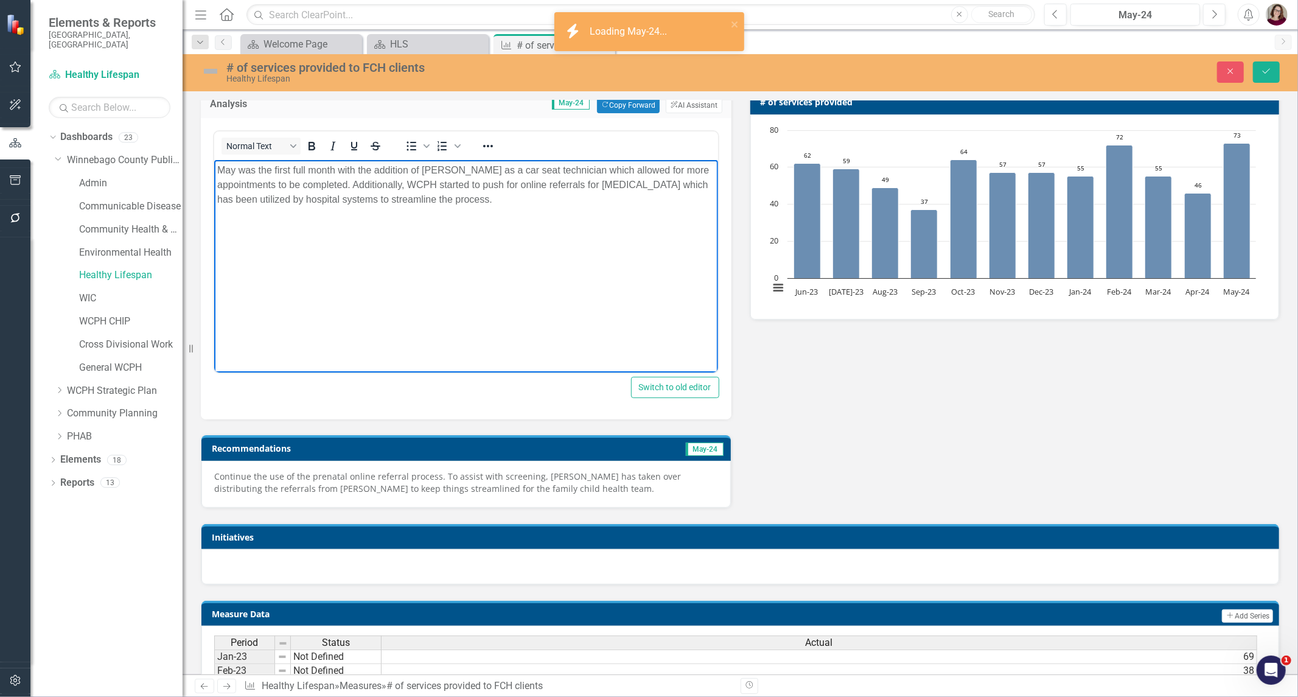
click at [558, 481] on p "Continue the use of the prenatal online referral process. To assist with screen…" at bounding box center [466, 482] width 504 height 24
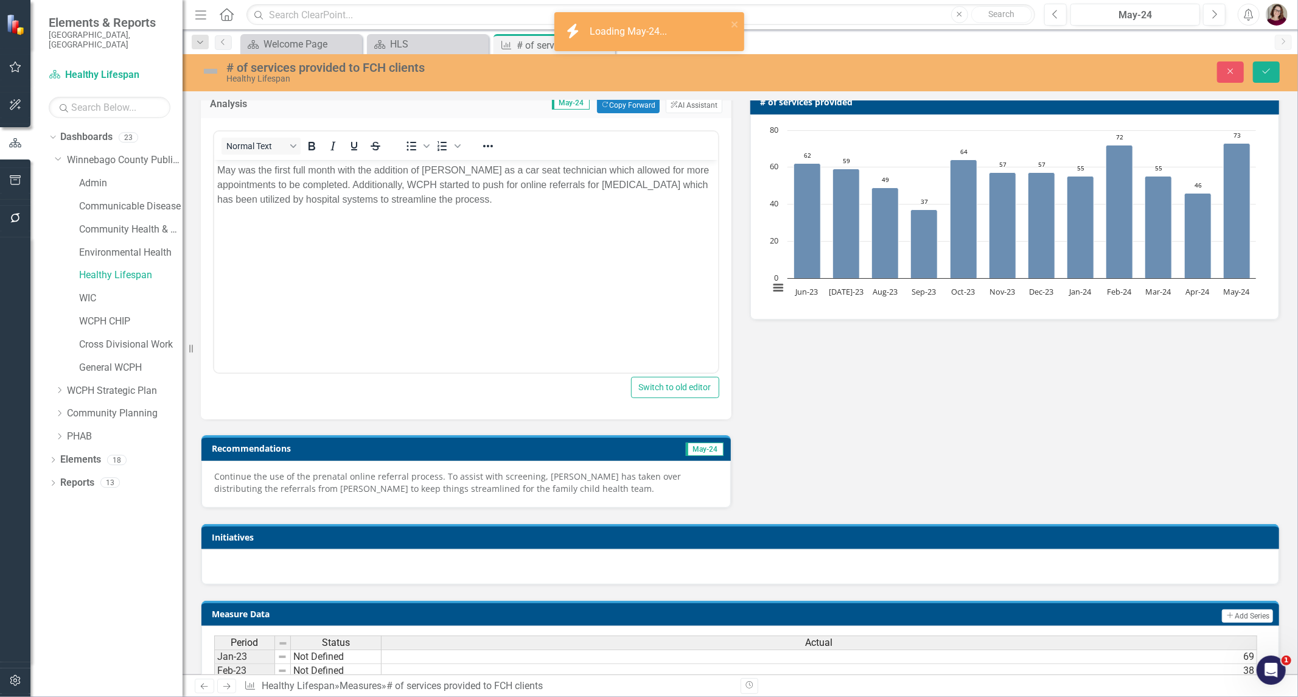
click at [558, 481] on p "Continue the use of the prenatal online referral process. To assist with screen…" at bounding box center [466, 482] width 504 height 24
click at [572, 487] on p "Continue the use of the prenatal online referral process. To assist with screen…" at bounding box center [466, 482] width 504 height 24
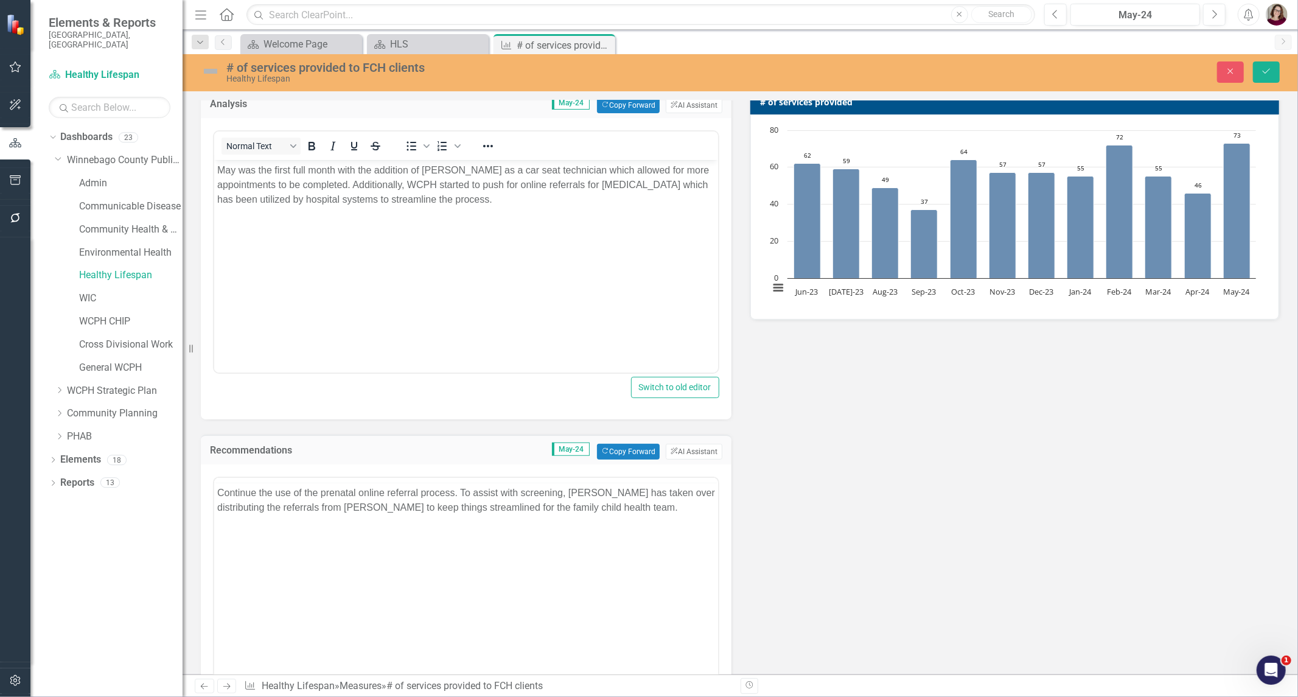
scroll to position [0, 0]
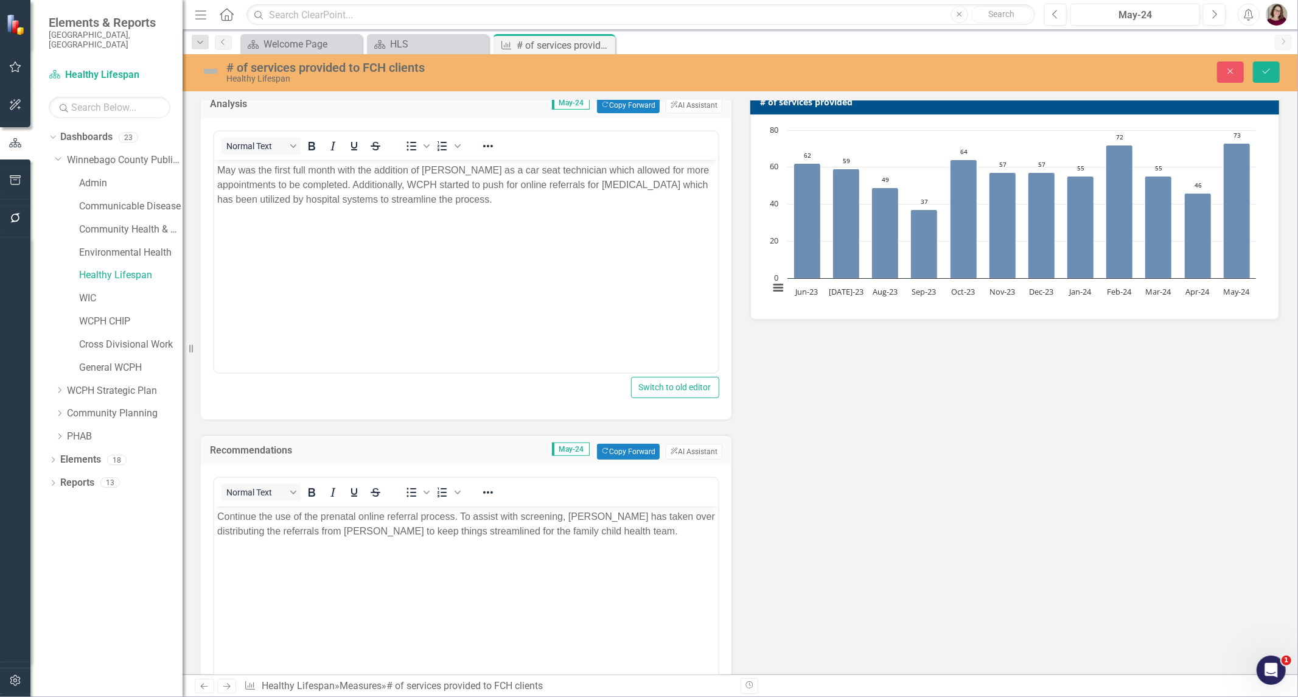
click at [582, 548] on body "Continue the use of the prenatal online referral process. To assist with screen…" at bounding box center [466, 597] width 504 height 183
click at [1060, 12] on button "Previous" at bounding box center [1055, 15] width 23 height 22
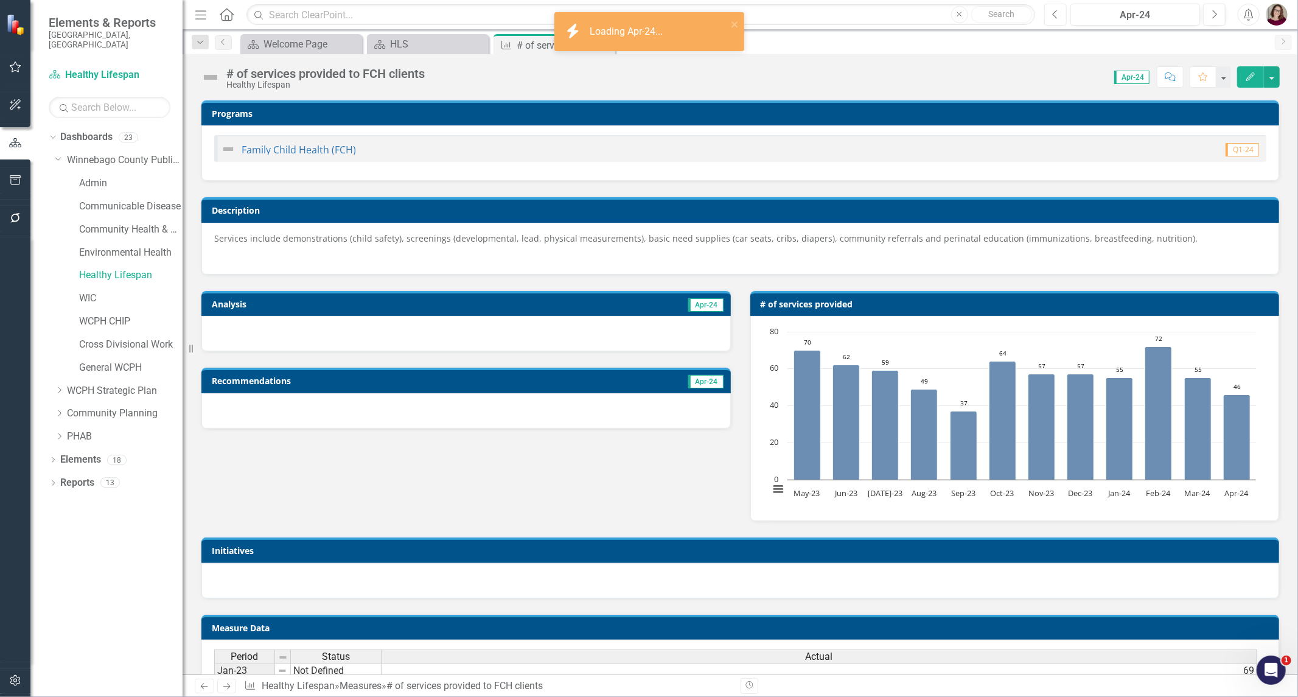
click at [1057, 16] on icon "Previous" at bounding box center [1055, 14] width 7 height 11
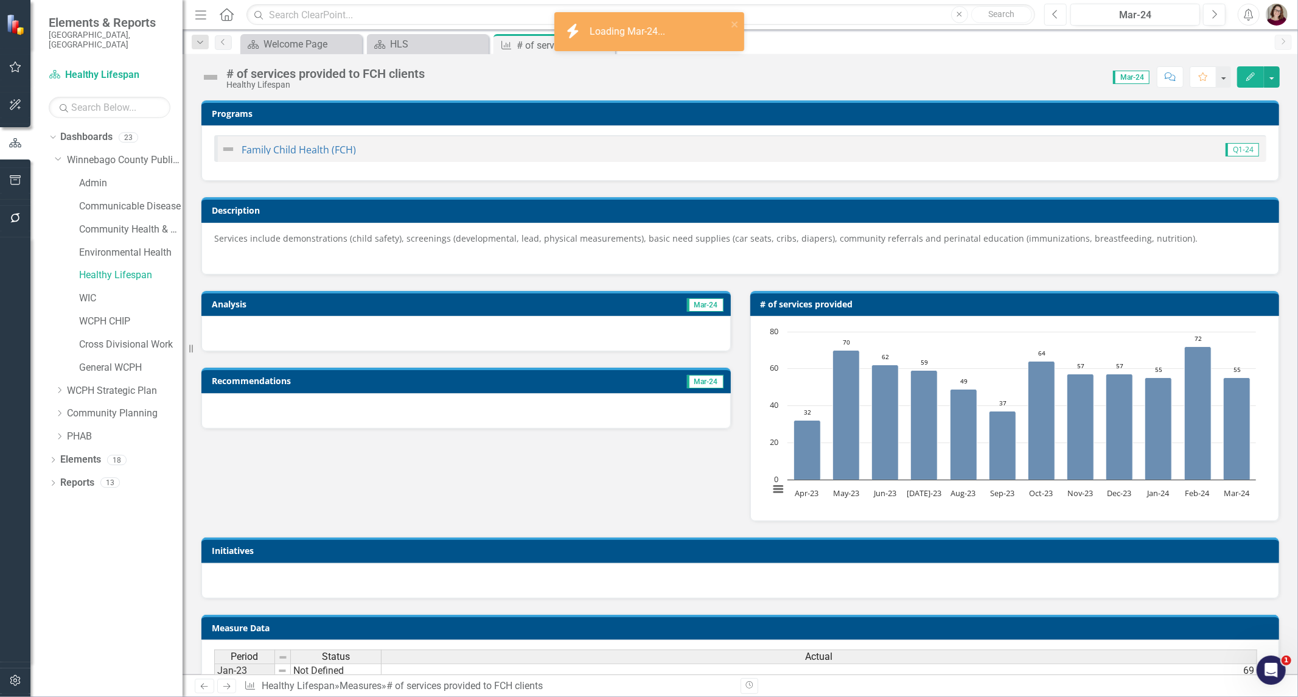
click at [1060, 16] on button "Previous" at bounding box center [1055, 15] width 23 height 22
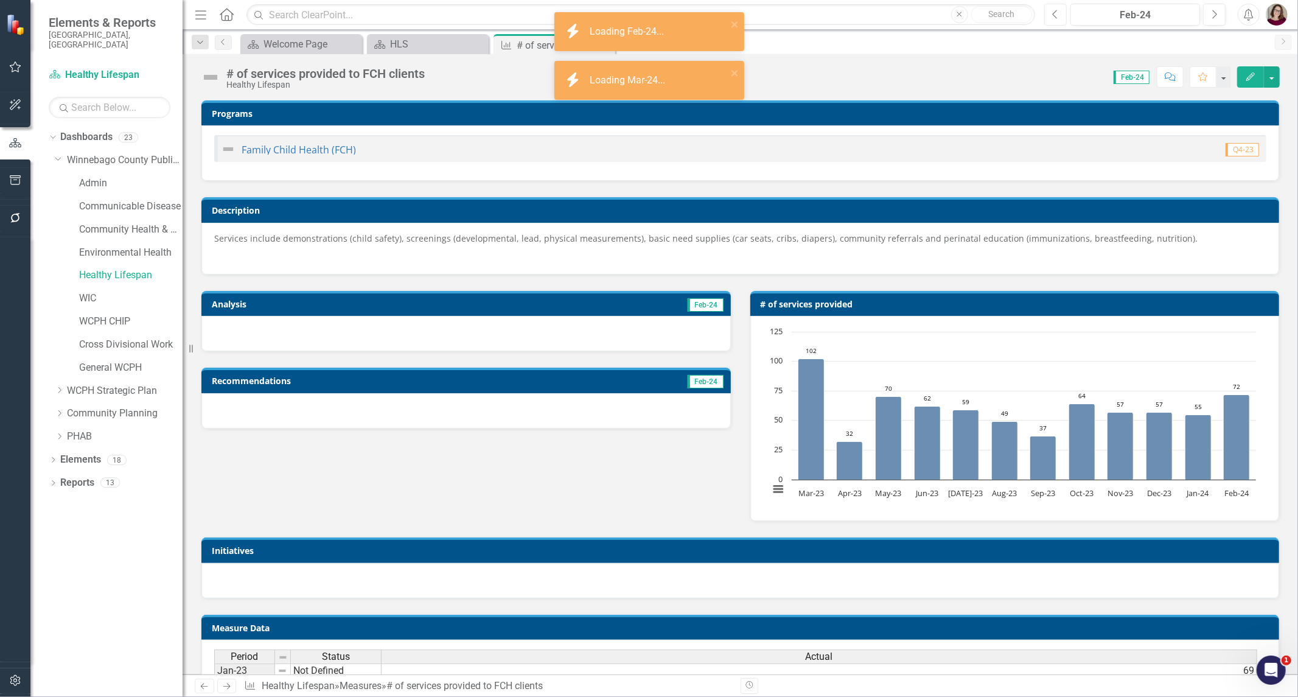
click at [1060, 16] on button "Previous" at bounding box center [1055, 15] width 23 height 22
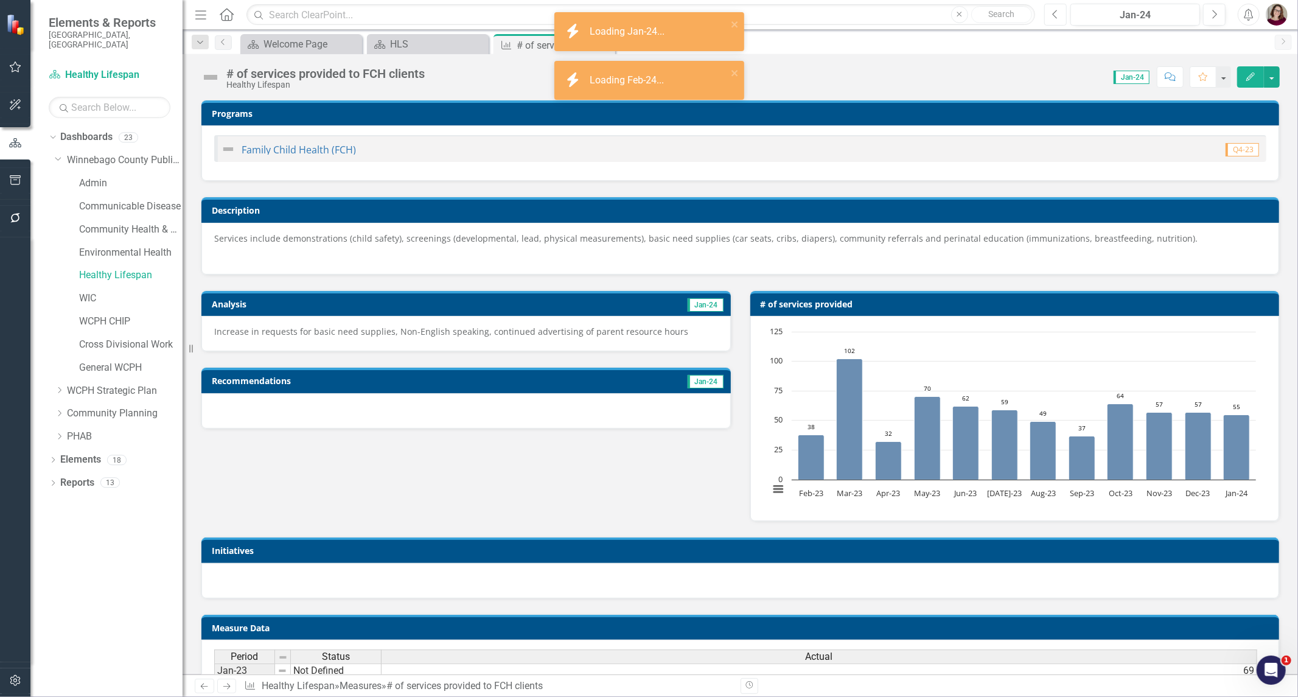
click at [1060, 15] on button "Previous" at bounding box center [1055, 15] width 23 height 22
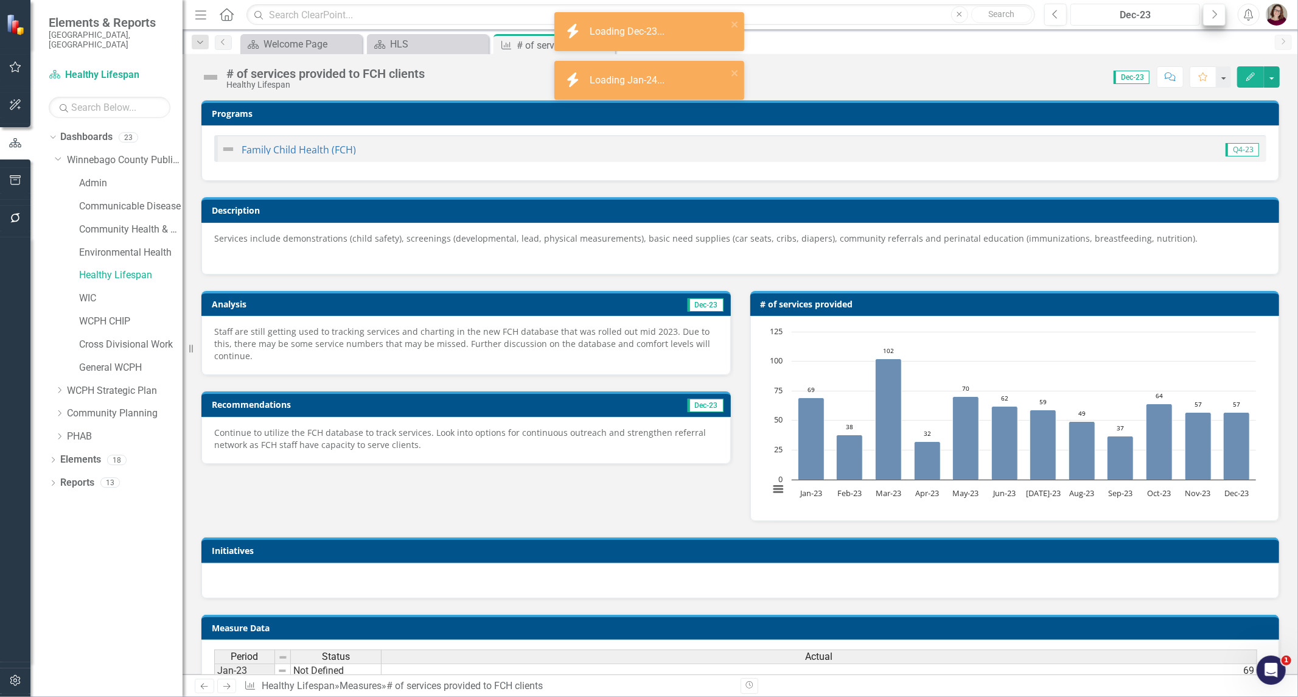
click at [1201, 15] on div "Previous Dec-23 Next" at bounding box center [1137, 15] width 187 height 22
click at [1205, 15] on button "Next" at bounding box center [1214, 15] width 23 height 22
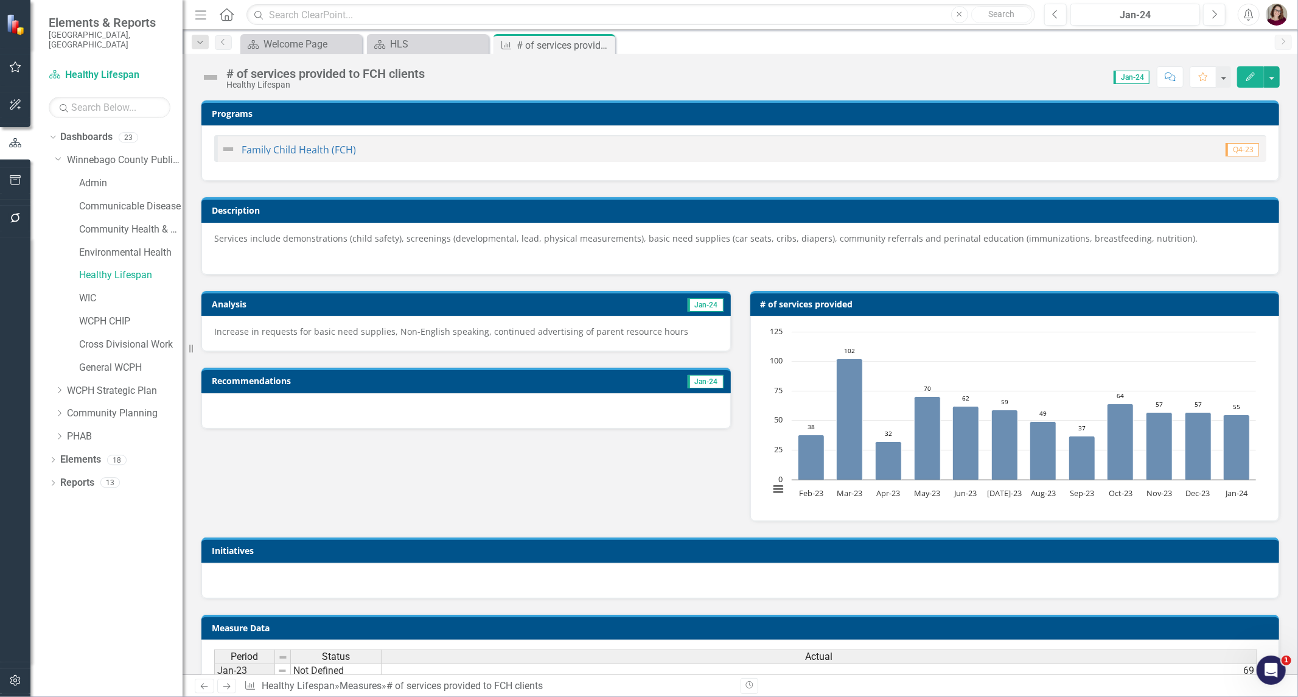
click at [611, 341] on div "Increase in requests for basic need supplies, Non-English speaking, continued a…" at bounding box center [465, 333] width 529 height 35
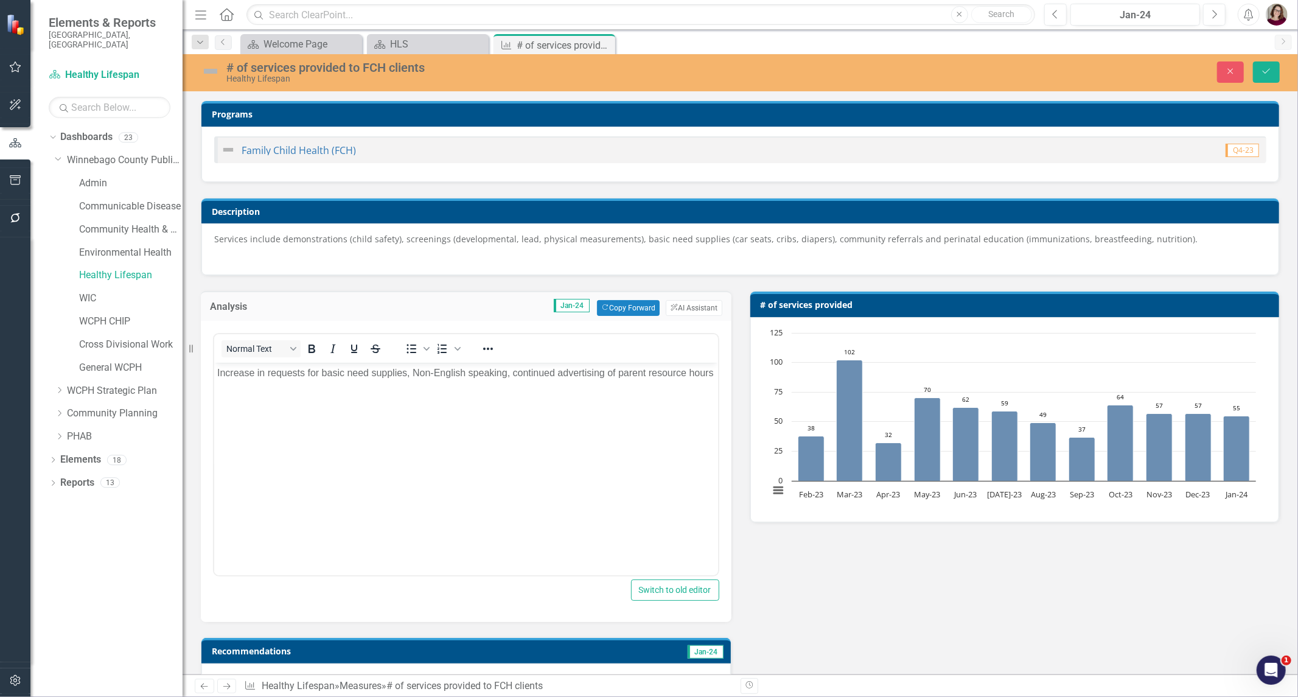
click at [586, 434] on body "Increase in requests for basic need supplies, Non-English speaking, continued a…" at bounding box center [466, 454] width 504 height 183
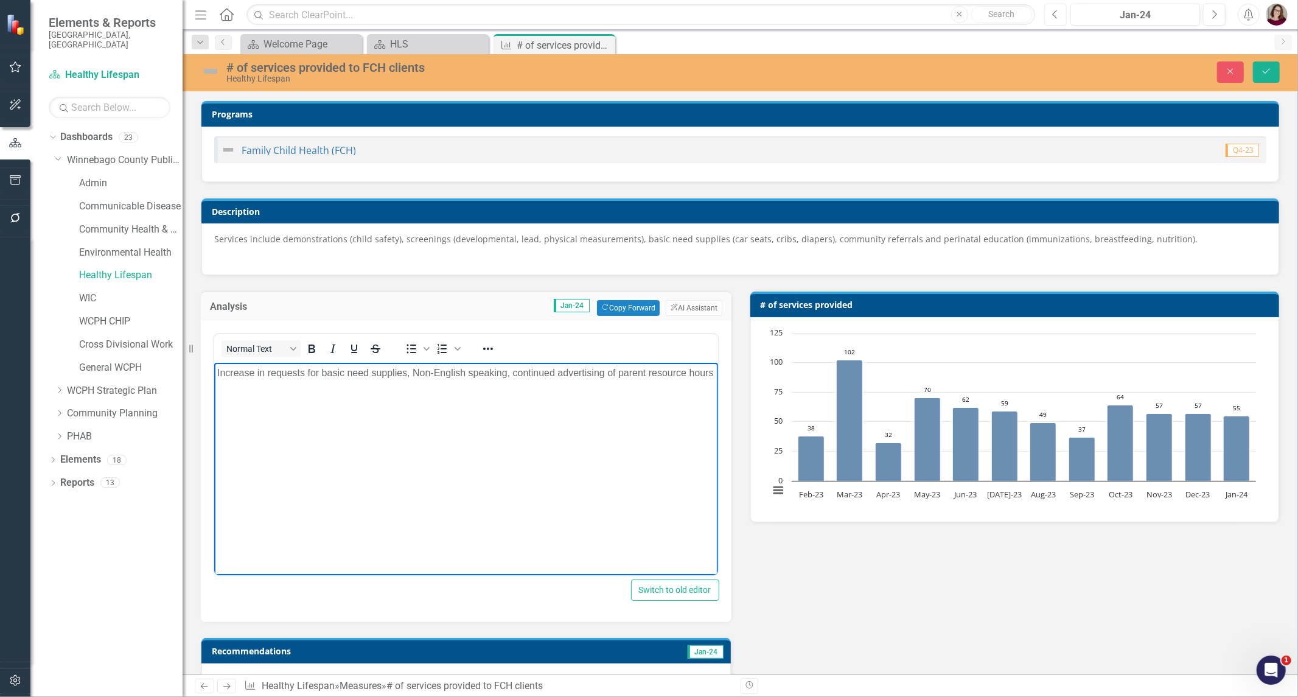
click at [1057, 15] on icon "Previous" at bounding box center [1055, 14] width 7 height 11
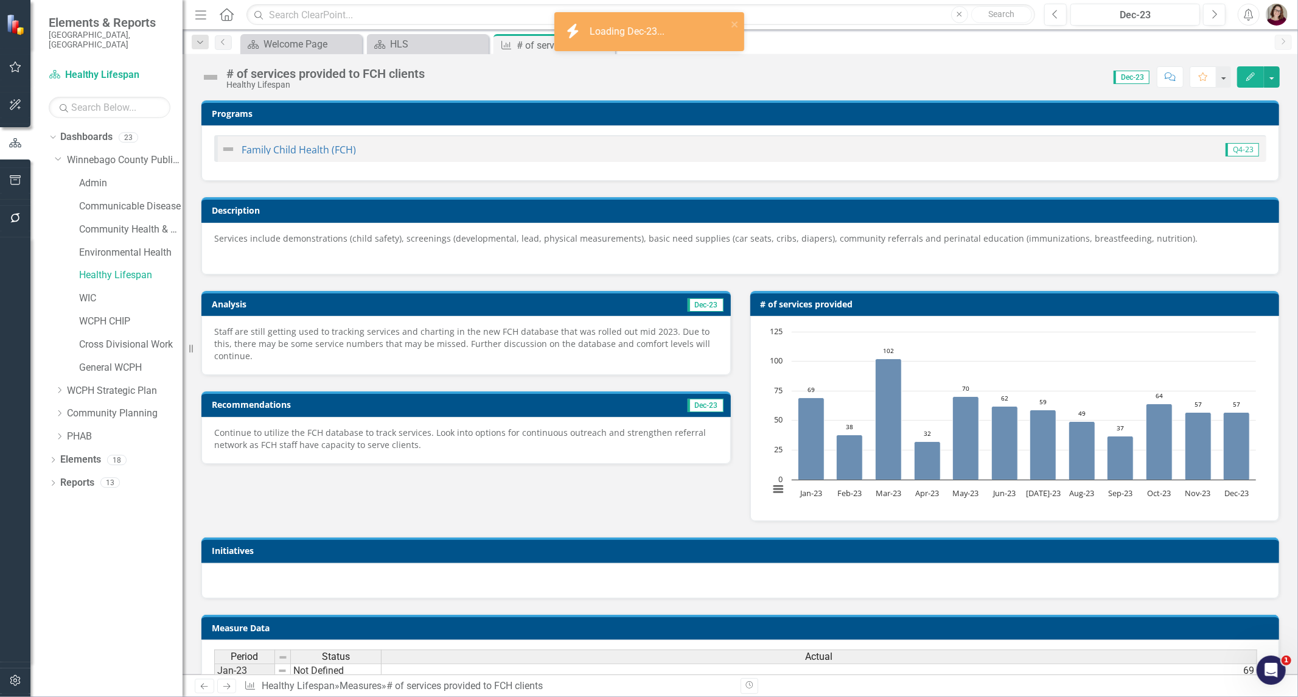
click at [527, 339] on p "Staff are still getting used to tracking services and charting in the new FCH d…" at bounding box center [466, 343] width 504 height 37
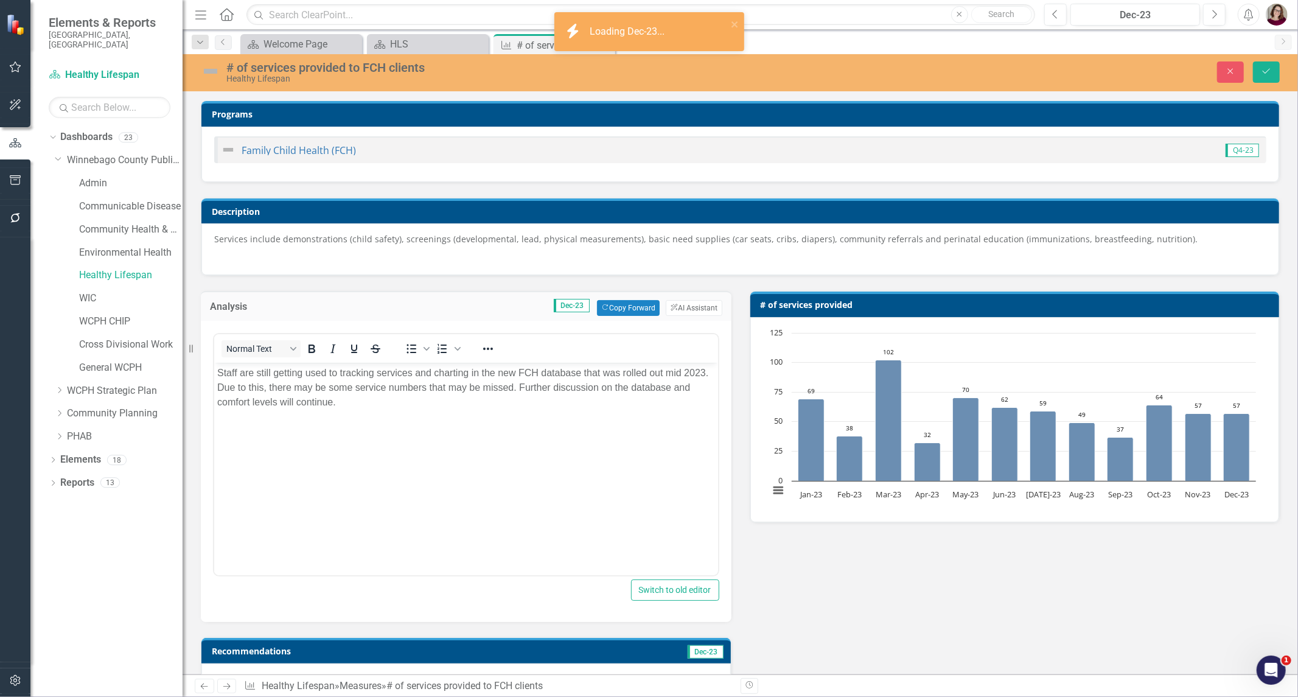
click at [552, 426] on body "Staff are still getting used to tracking services and charting in the new FCH d…" at bounding box center [466, 454] width 504 height 183
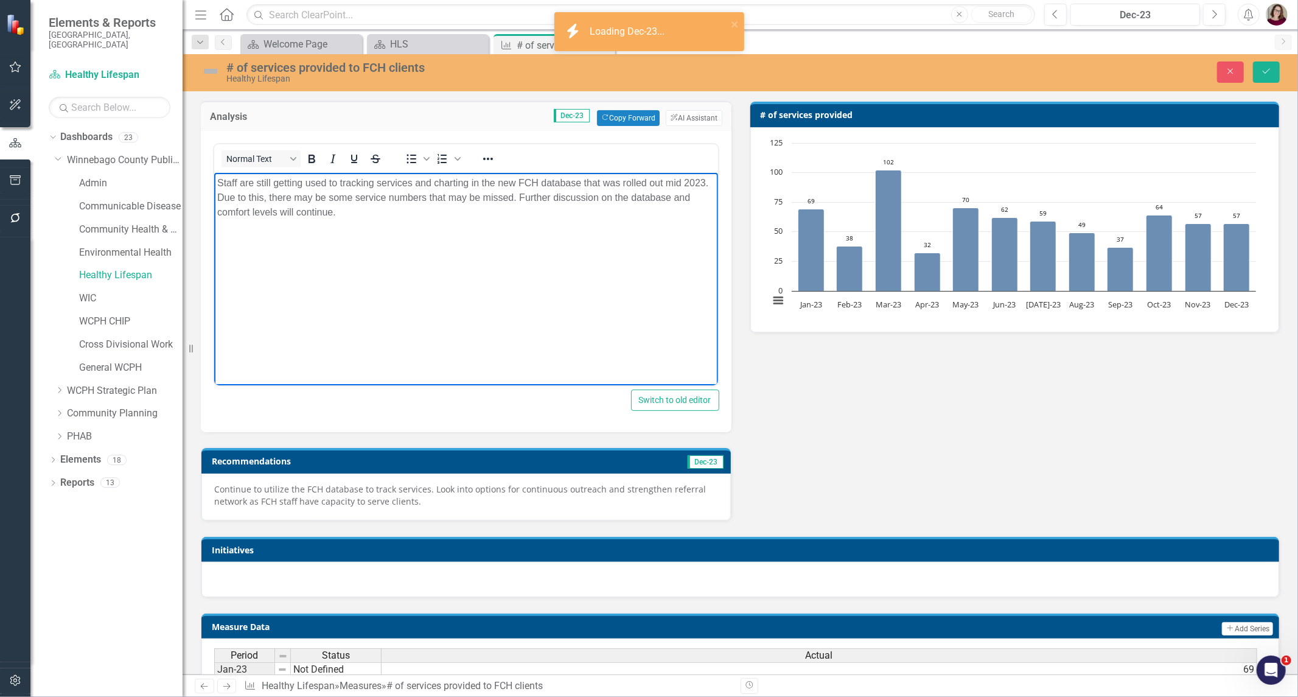
scroll to position [203, 0]
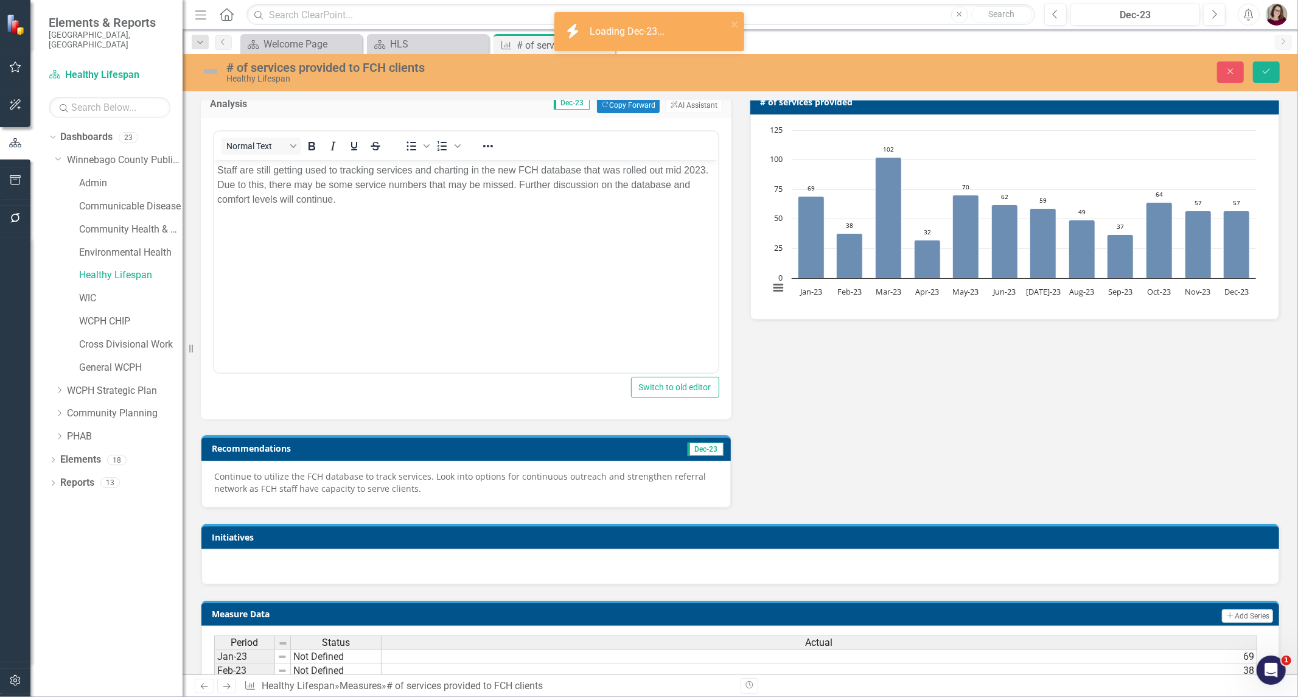
click at [546, 475] on p "Continue to utilize the FCH database to track services. Look into options for c…" at bounding box center [466, 482] width 504 height 24
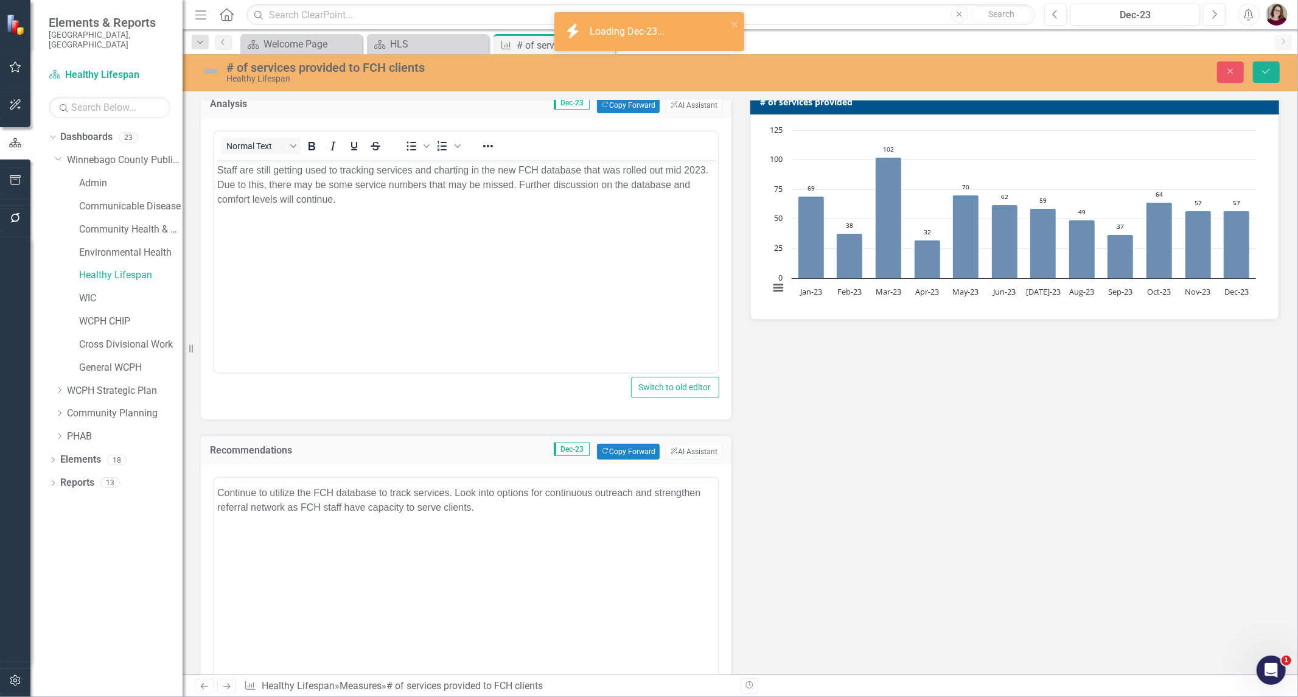
scroll to position [0, 0]
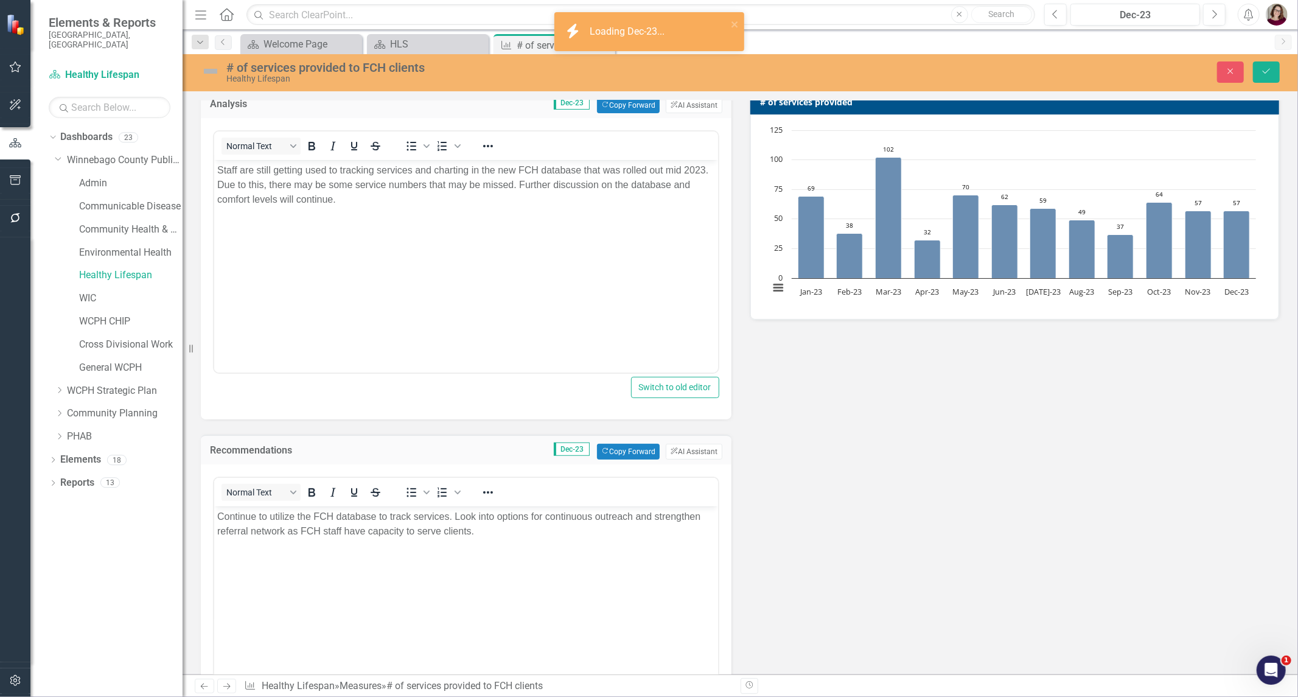
click at [529, 543] on body "Continue to utilize the FCH database to track services. Look into options for c…" at bounding box center [466, 597] width 504 height 183
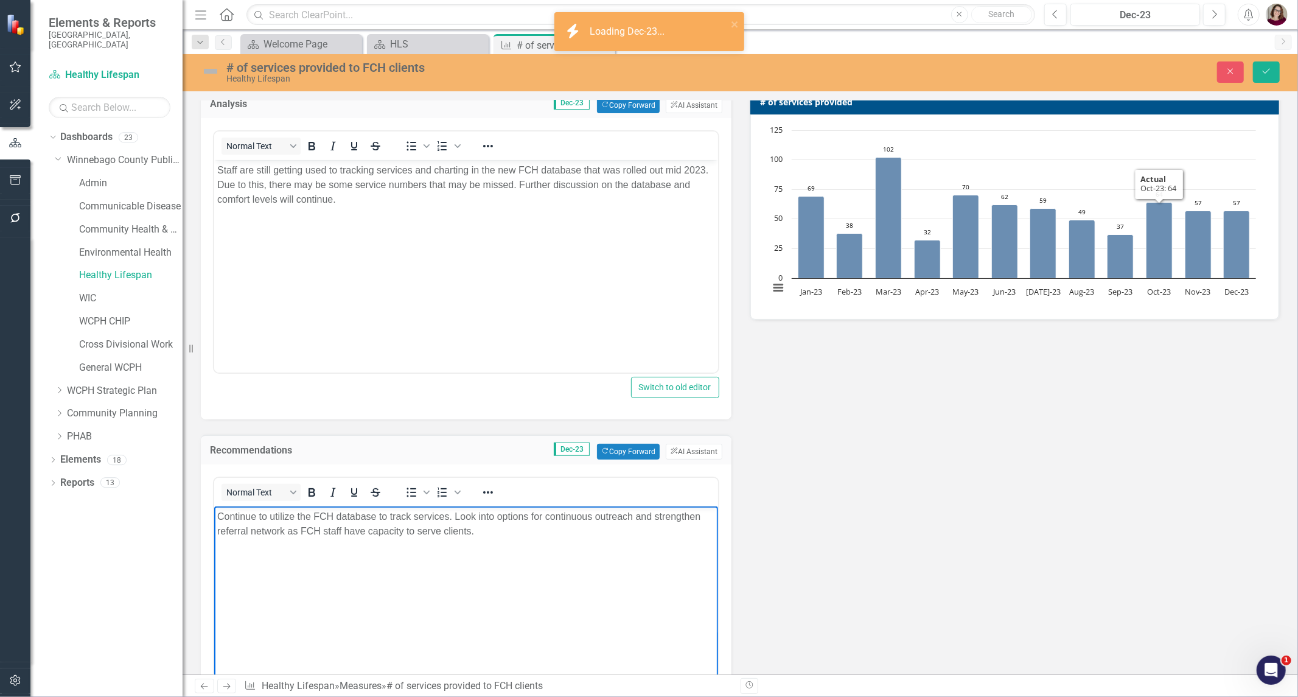
click at [1041, 21] on div "Previous Dec-23 Next Alerts User Edit Profile Disable Sound Silence Alerts Help…" at bounding box center [1161, 15] width 259 height 22
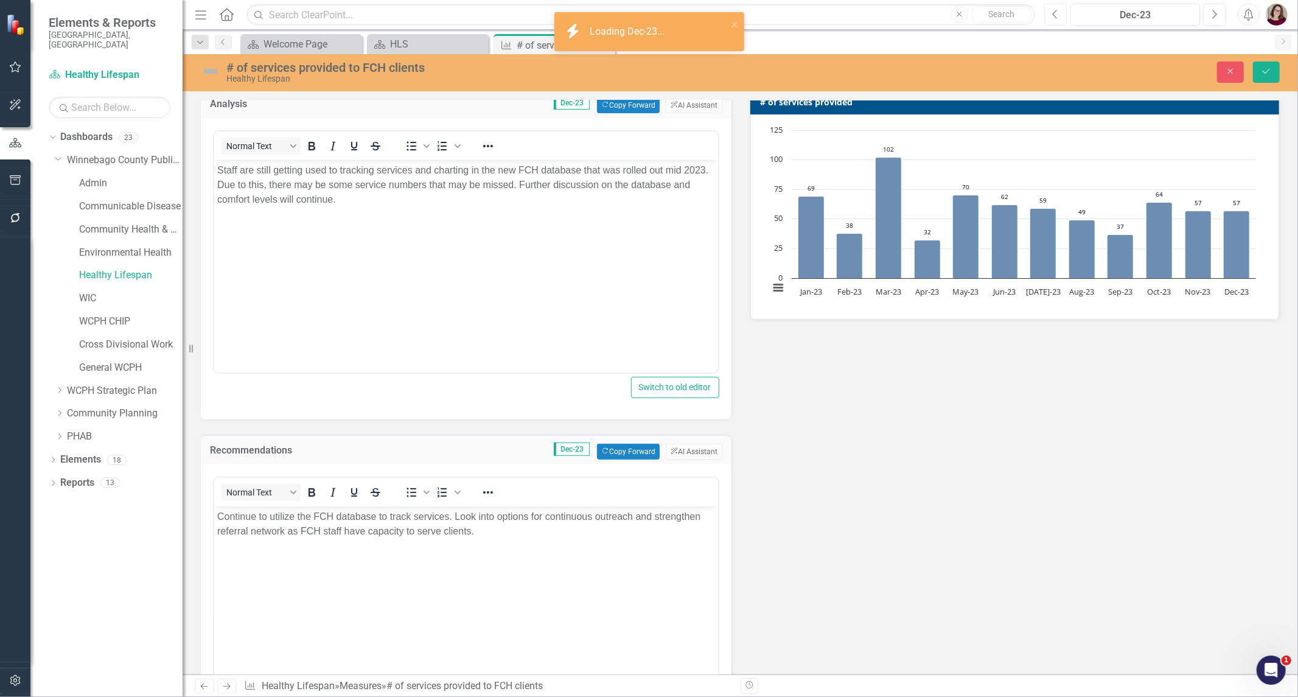
click at [1060, 17] on button "Previous" at bounding box center [1055, 15] width 23 height 22
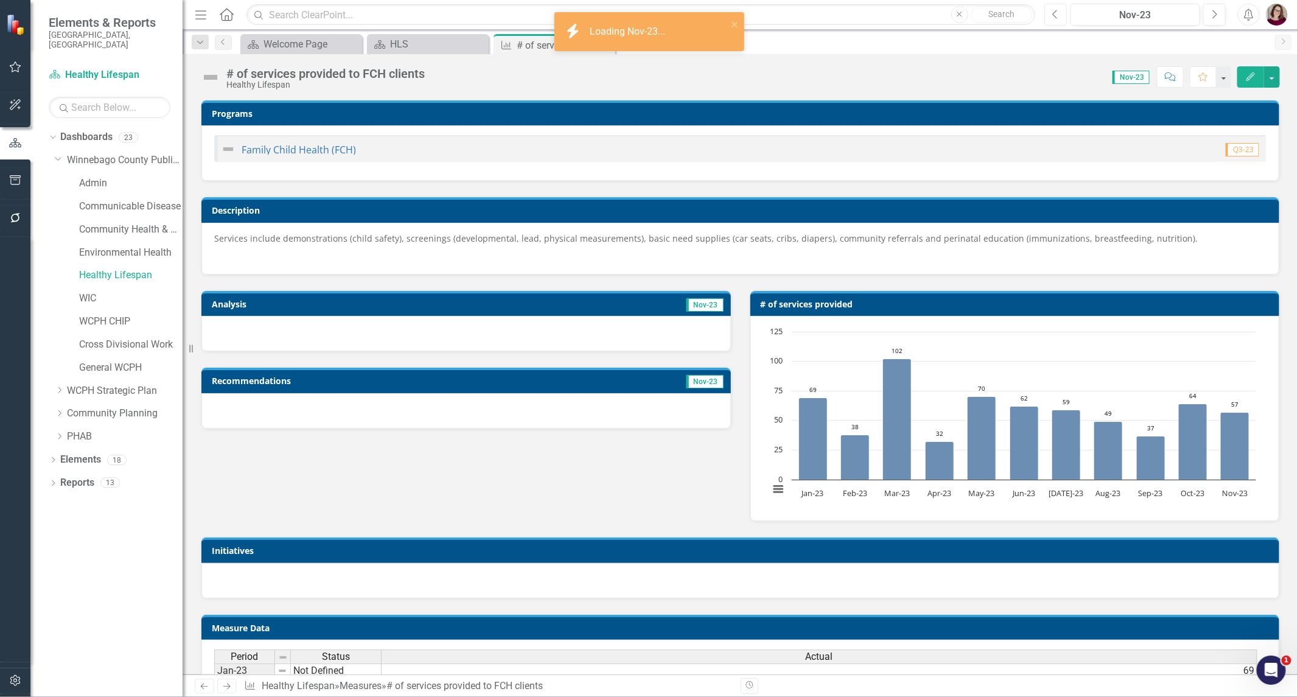
click at [1065, 23] on button "Previous" at bounding box center [1055, 15] width 23 height 22
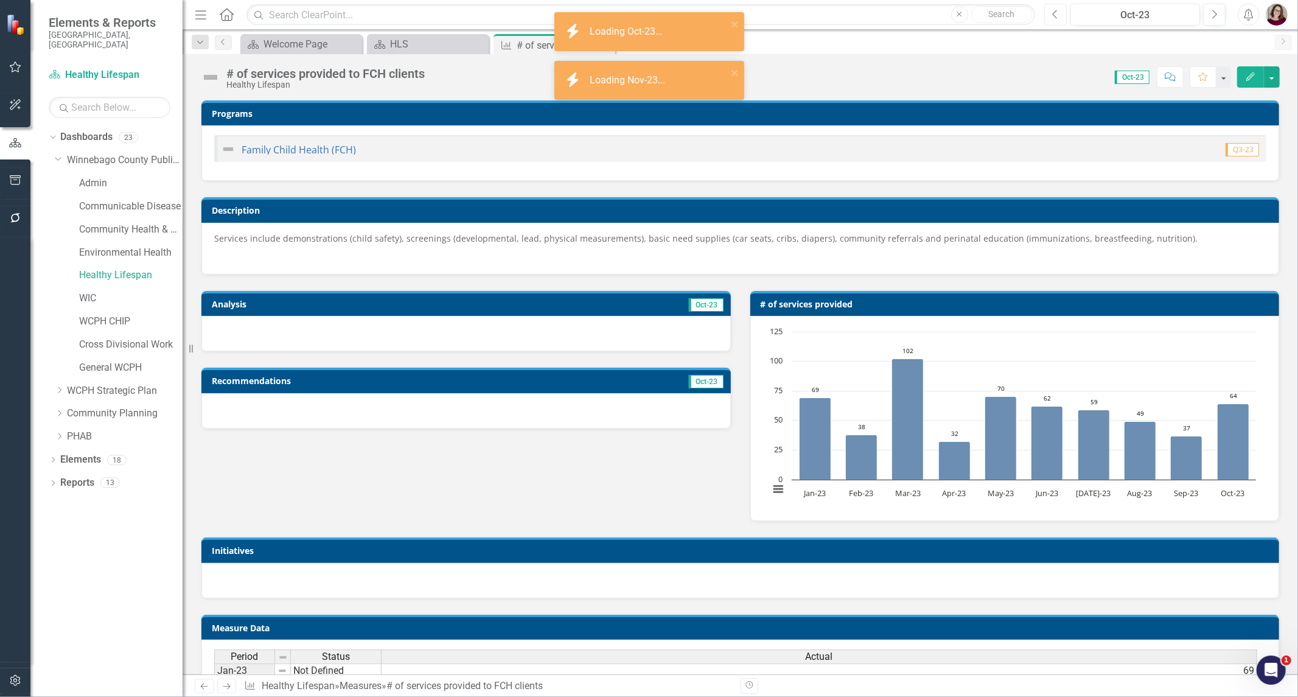
click at [1065, 22] on button "Previous" at bounding box center [1055, 15] width 23 height 22
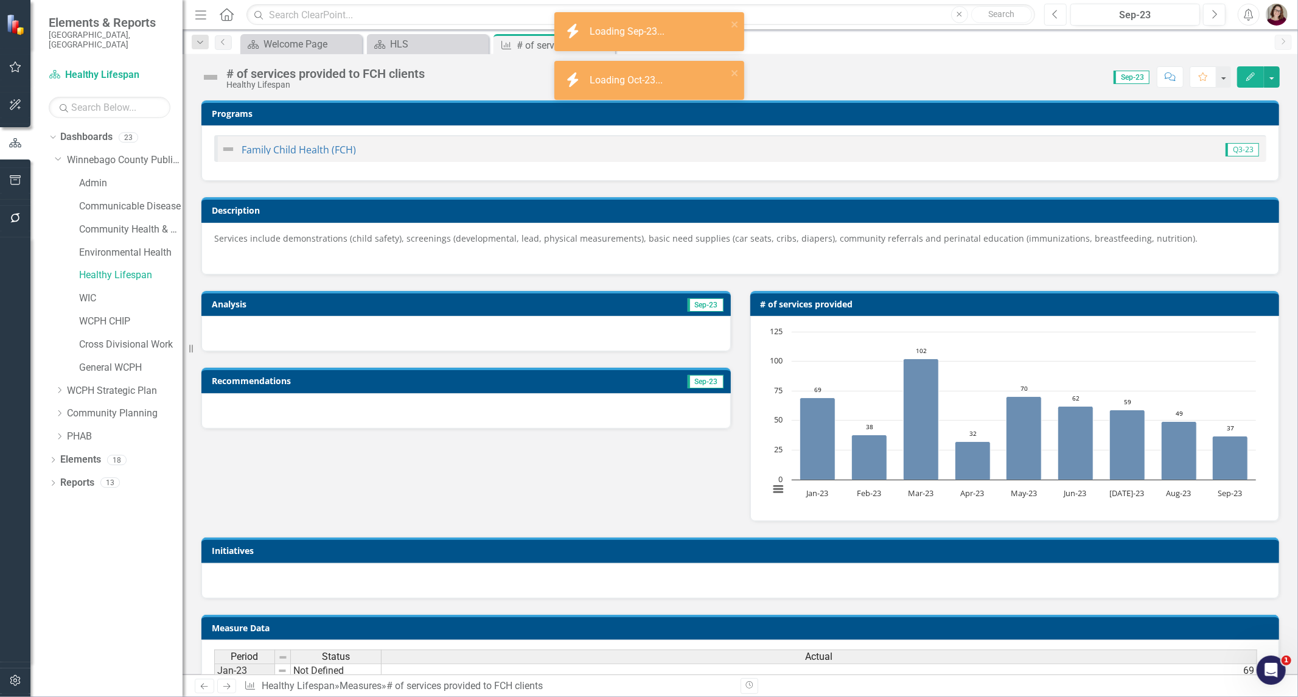
click at [1065, 22] on button "Previous" at bounding box center [1055, 15] width 23 height 22
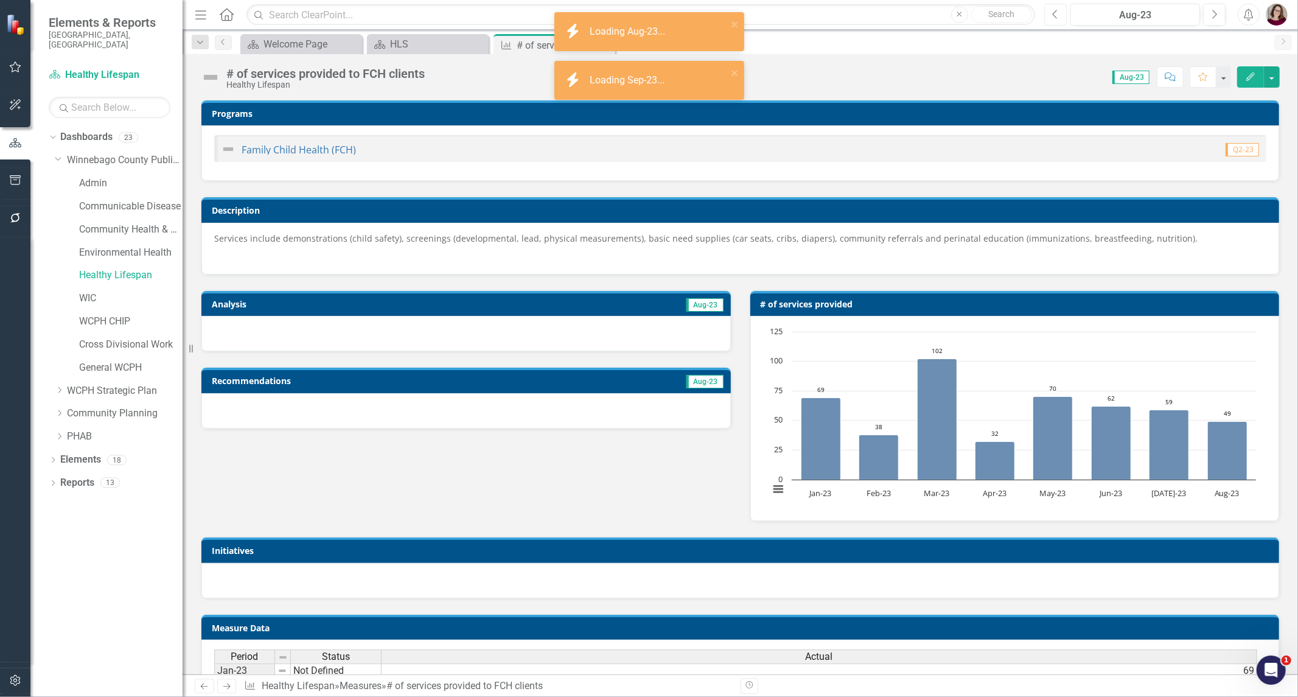
click at [1065, 22] on button "Previous" at bounding box center [1055, 15] width 23 height 22
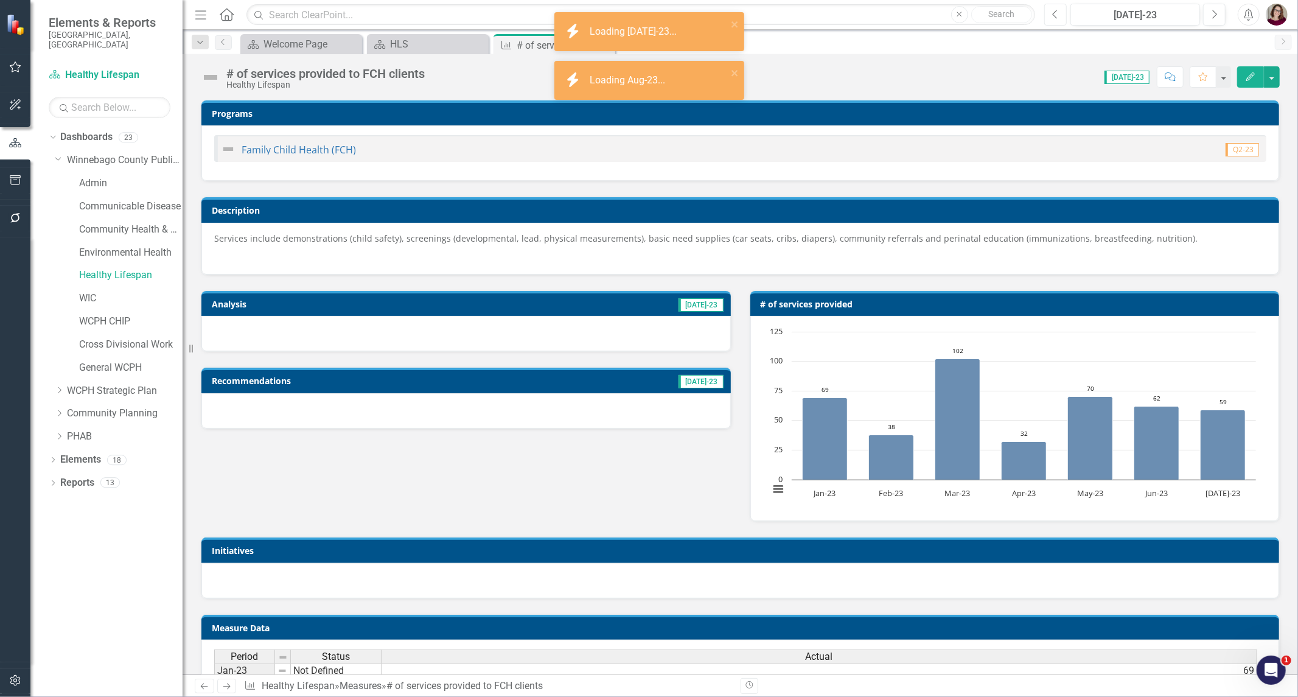
click at [1065, 22] on button "Previous" at bounding box center [1055, 15] width 23 height 22
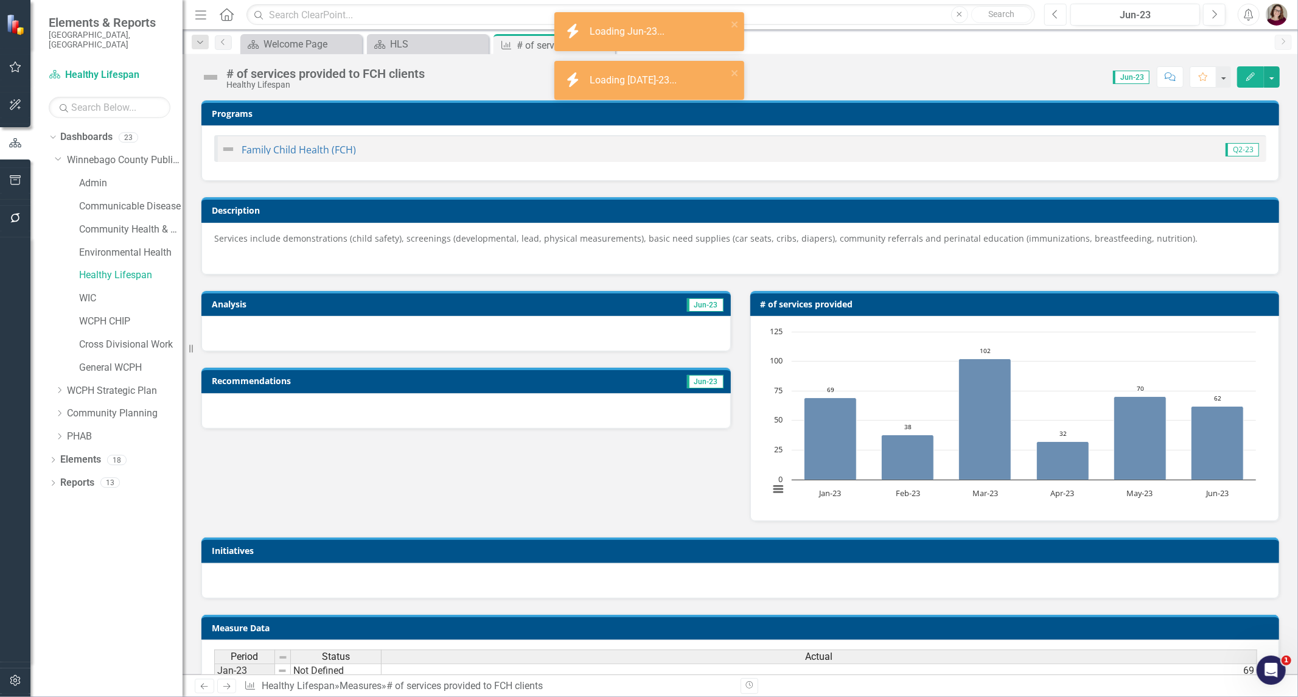
click at [1065, 22] on button "Previous" at bounding box center [1055, 15] width 23 height 22
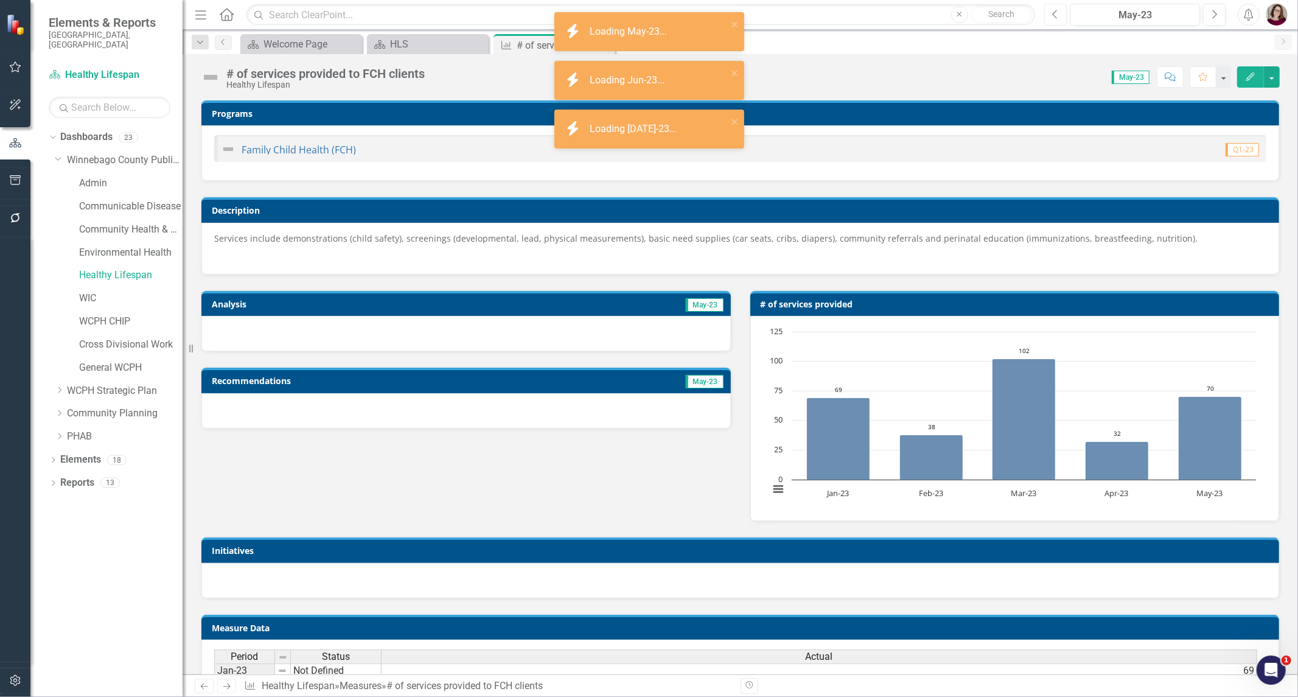
click at [1066, 22] on button "Previous" at bounding box center [1055, 15] width 23 height 22
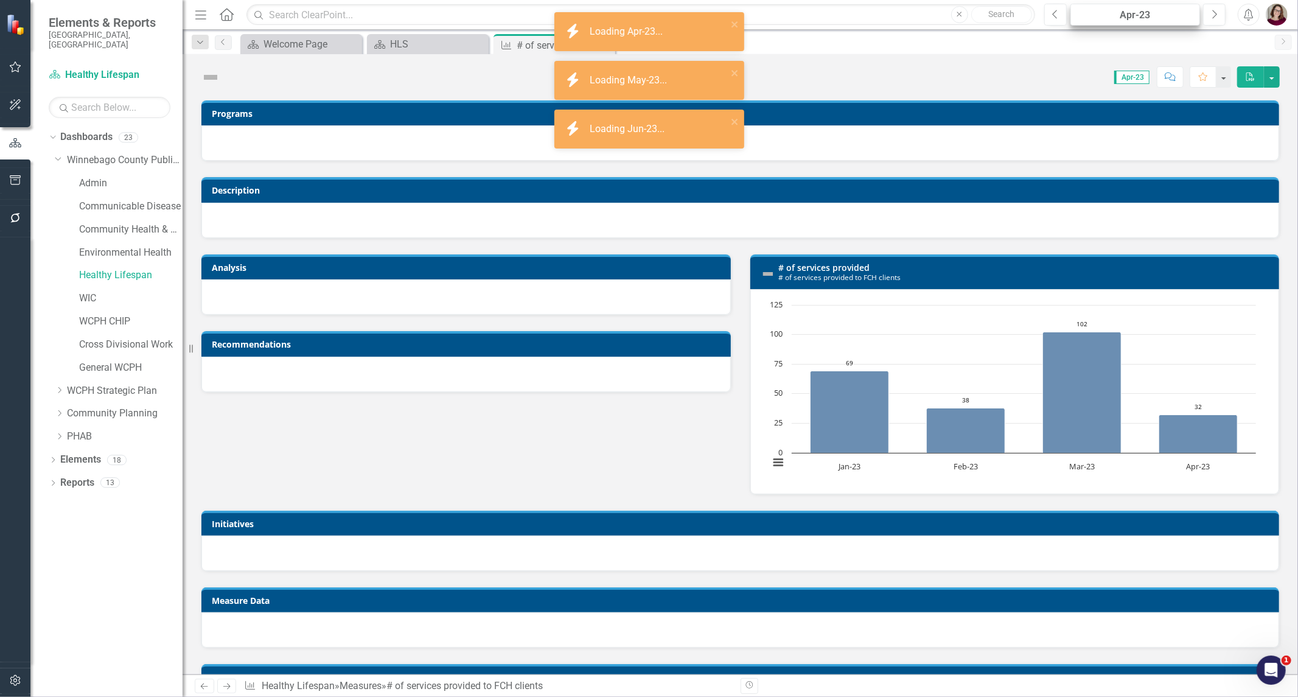
click at [1069, 22] on div "Previous Apr-23 Next" at bounding box center [1137, 15] width 187 height 22
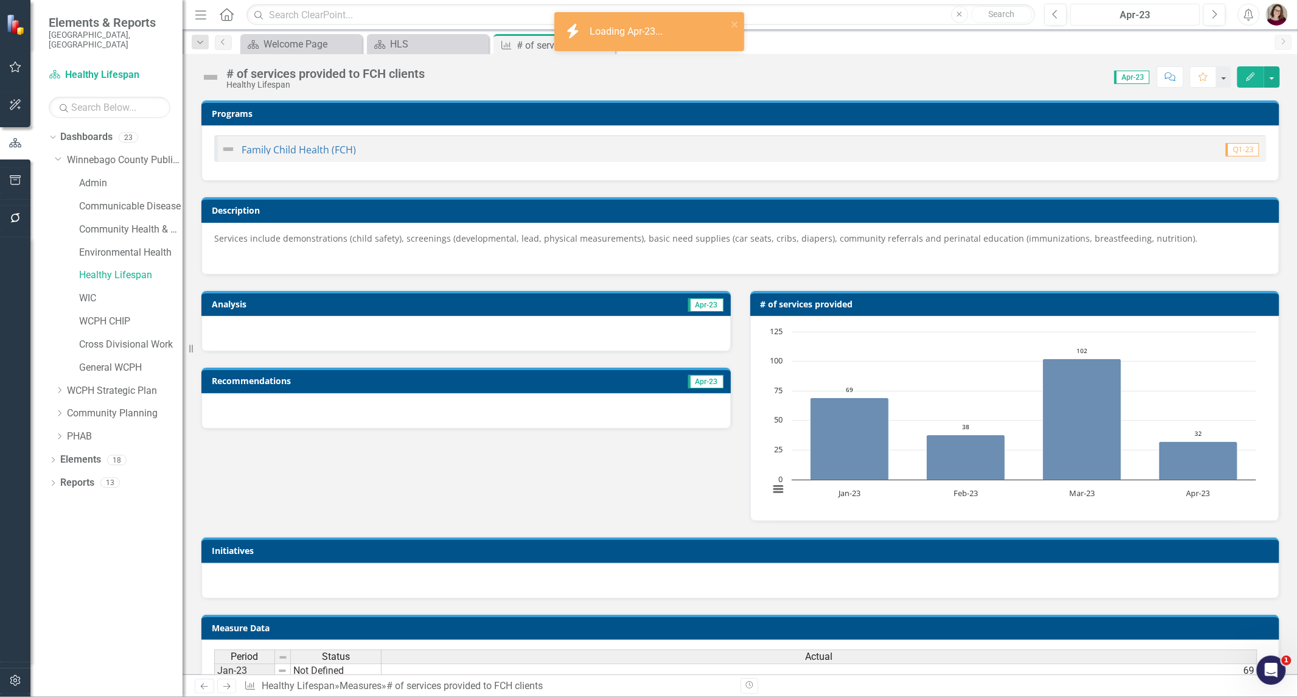
click at [1077, 22] on div "Apr-23" at bounding box center [1134, 15] width 121 height 15
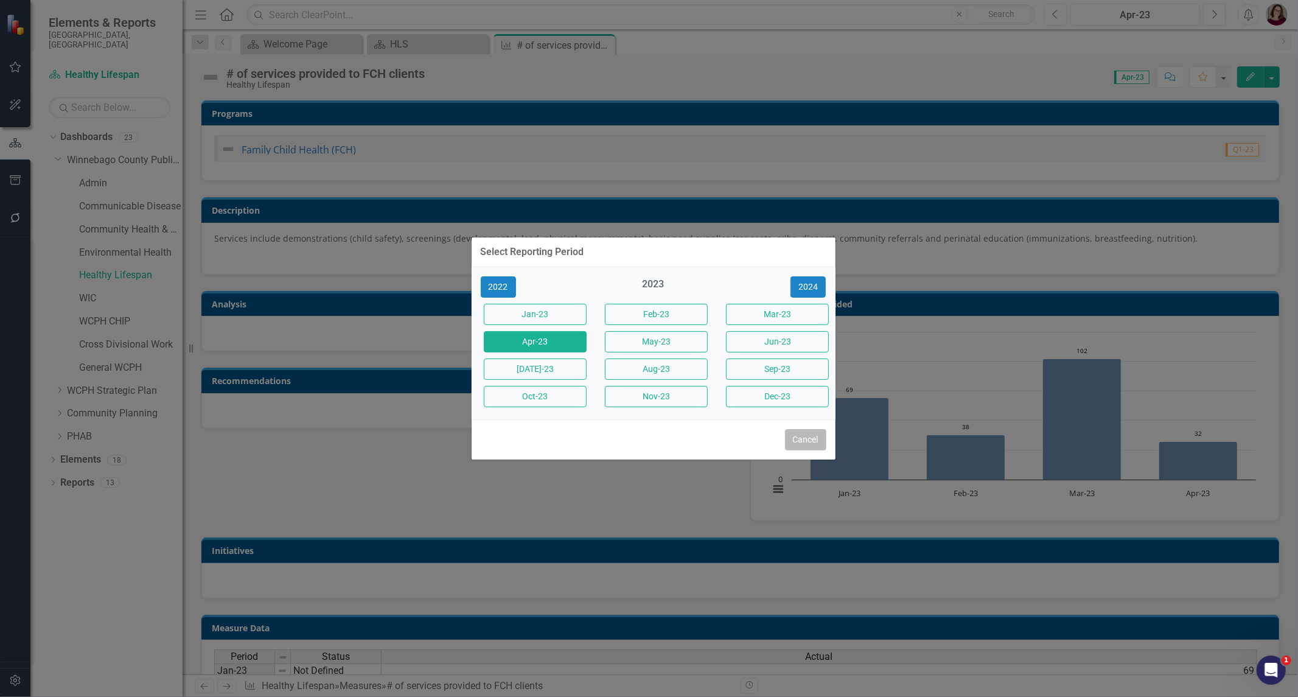
click at [804, 438] on button "Cancel" at bounding box center [805, 439] width 41 height 21
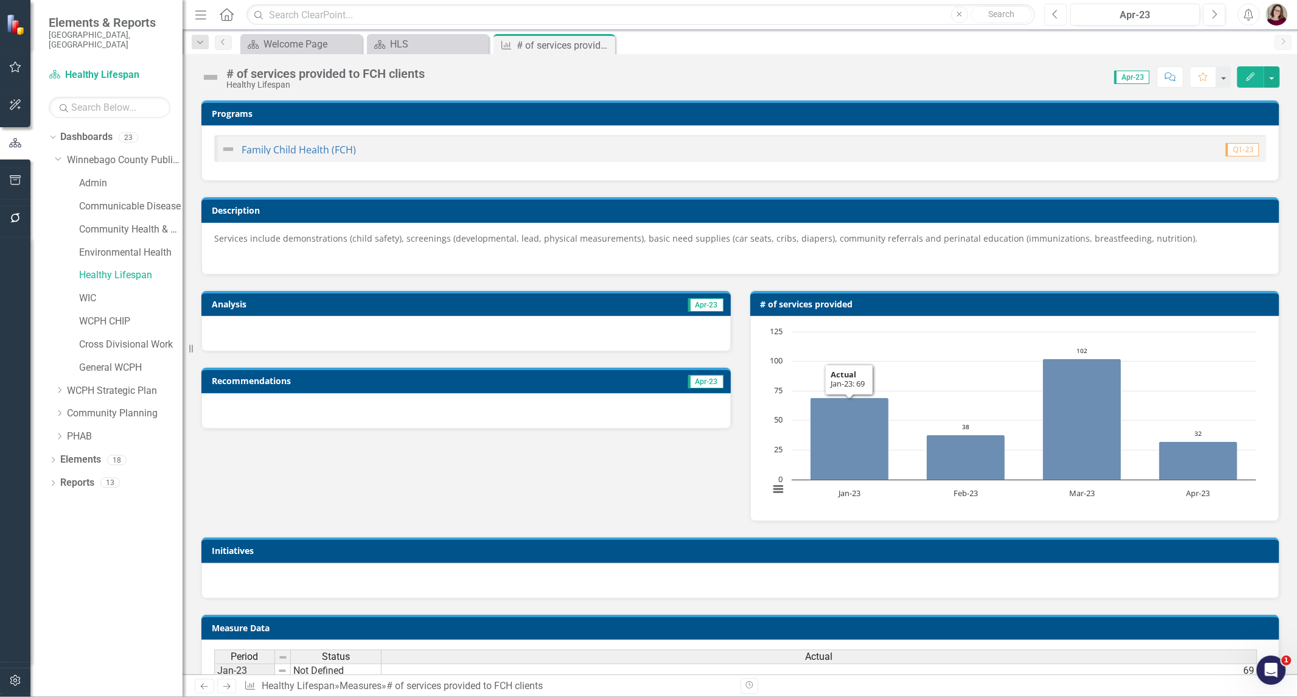
click at [1057, 9] on icon "Previous" at bounding box center [1055, 14] width 7 height 11
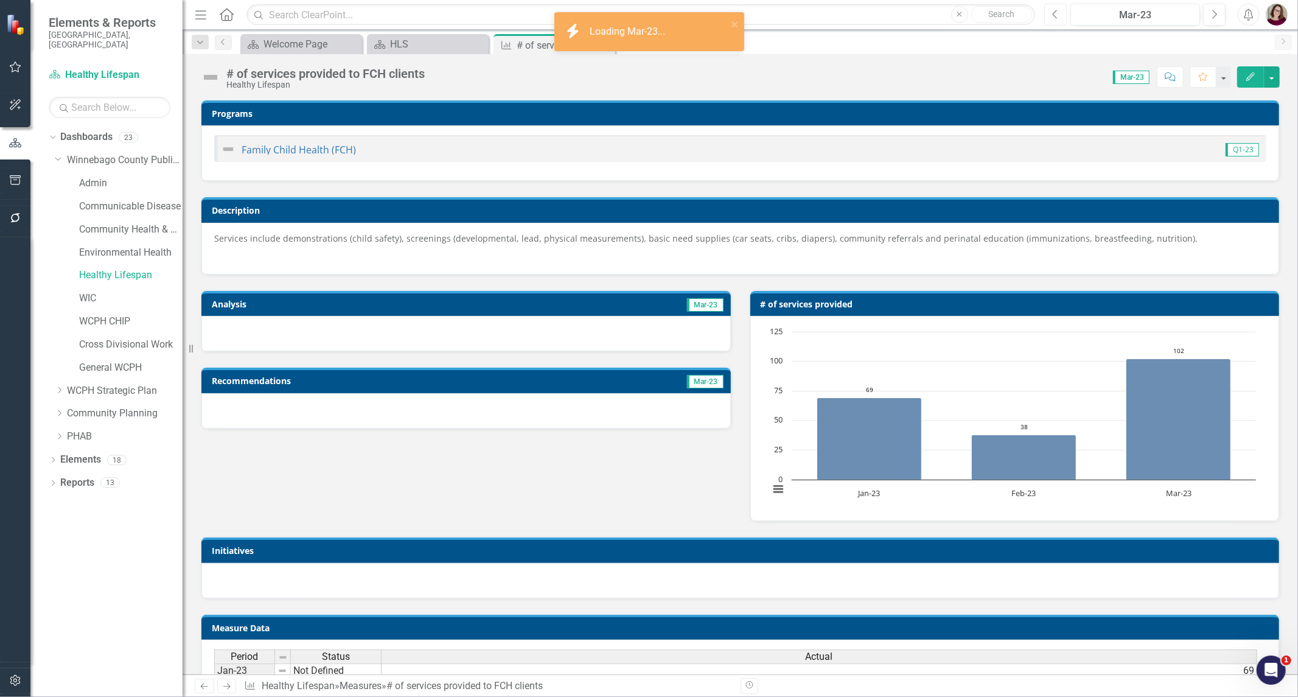
click at [1057, 9] on icon "Previous" at bounding box center [1055, 14] width 7 height 11
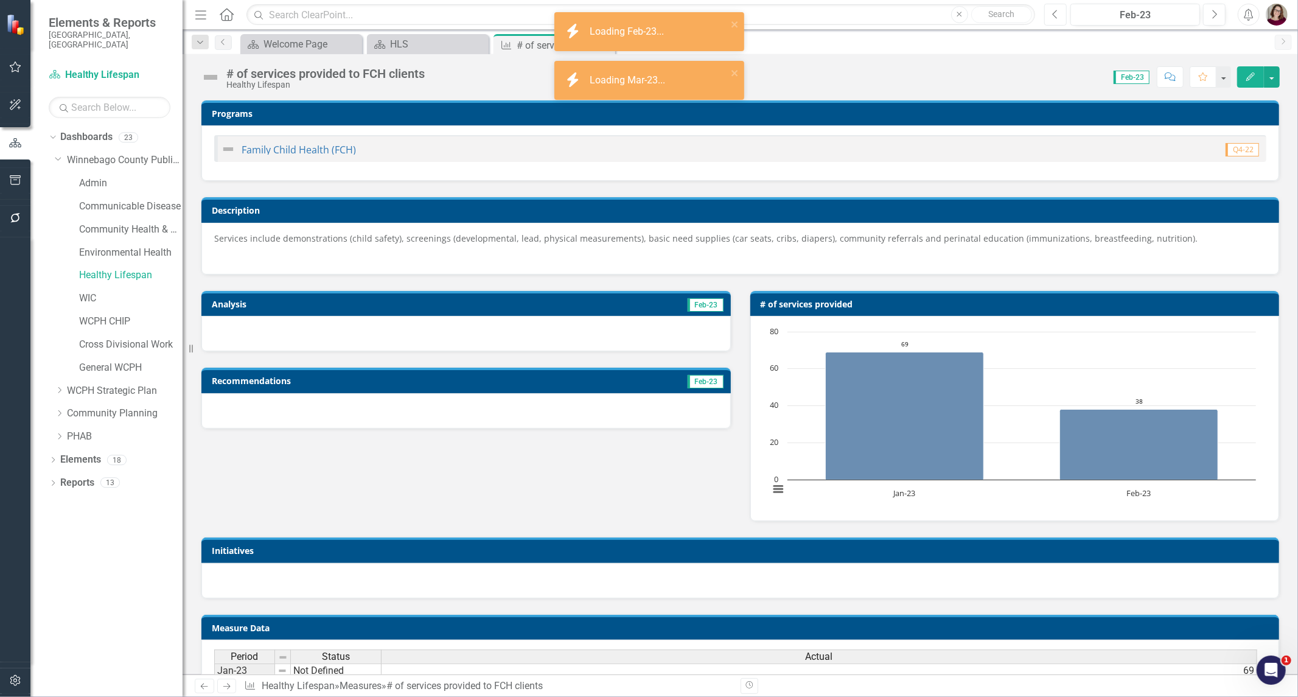
click at [1059, 11] on button "Previous" at bounding box center [1055, 15] width 23 height 22
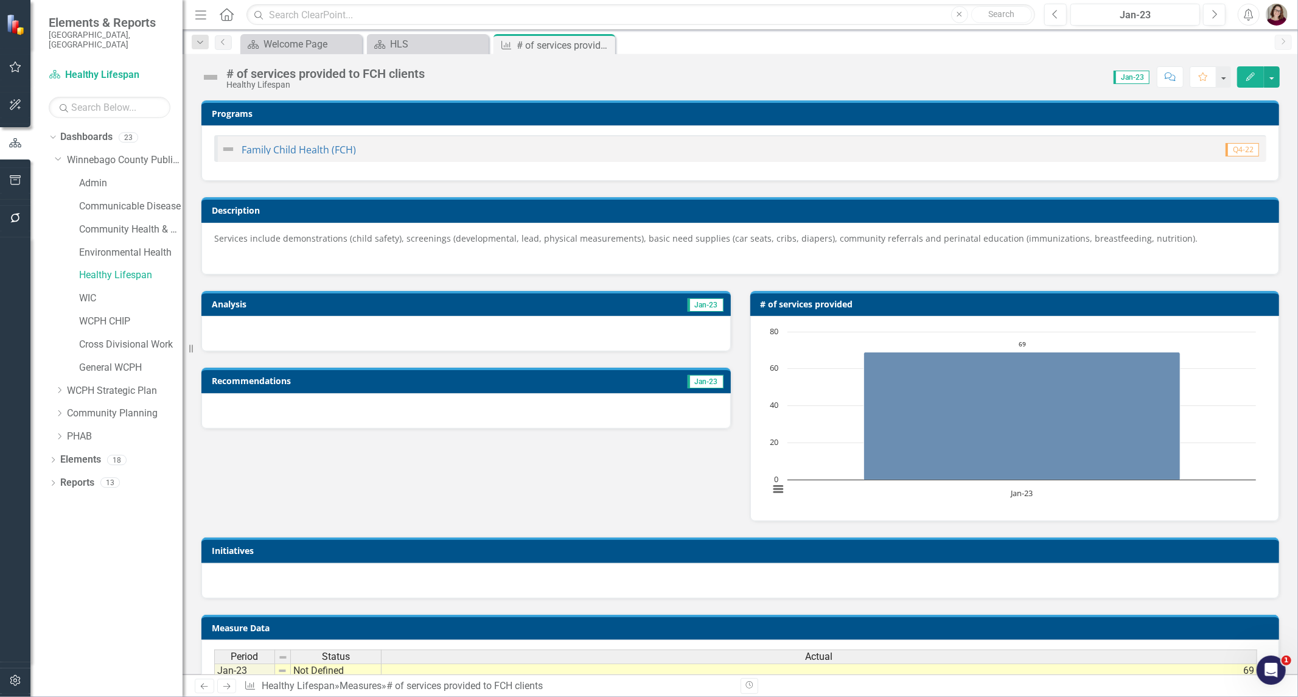
click at [0, 0] on icon "Close" at bounding box center [0, 0] width 0 height 0
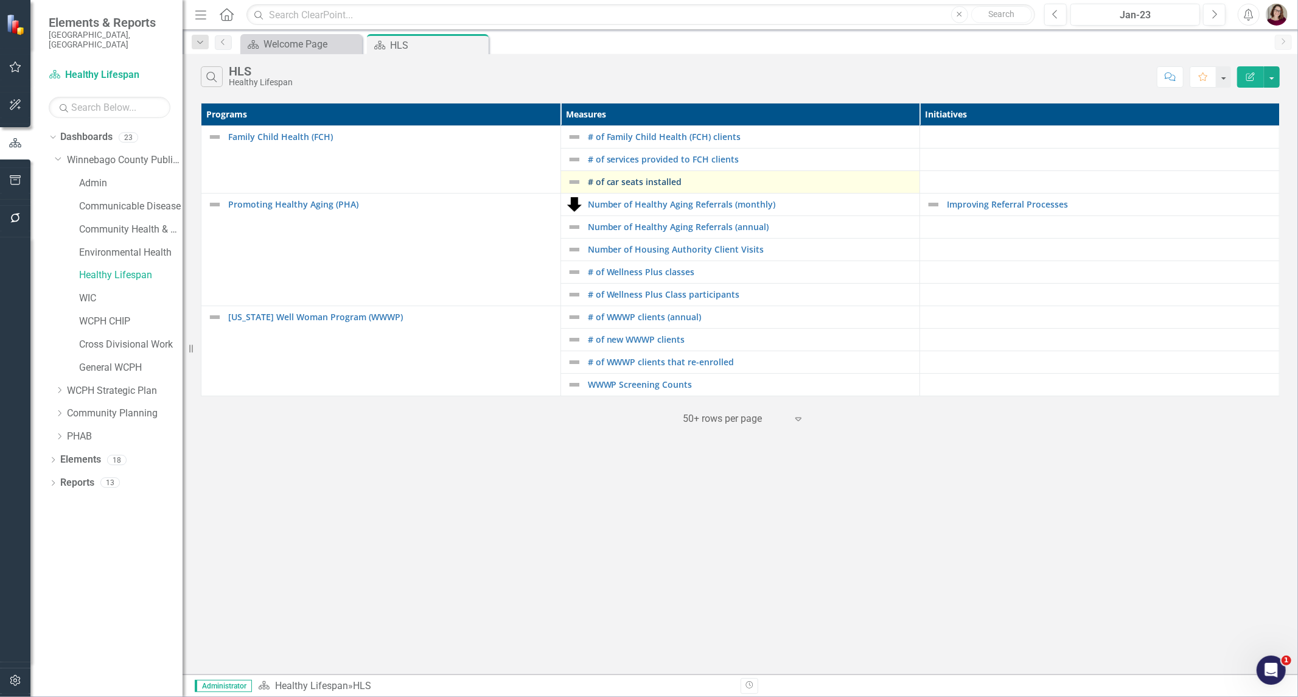
click at [633, 186] on link "# of car seats installed" at bounding box center [751, 181] width 326 height 9
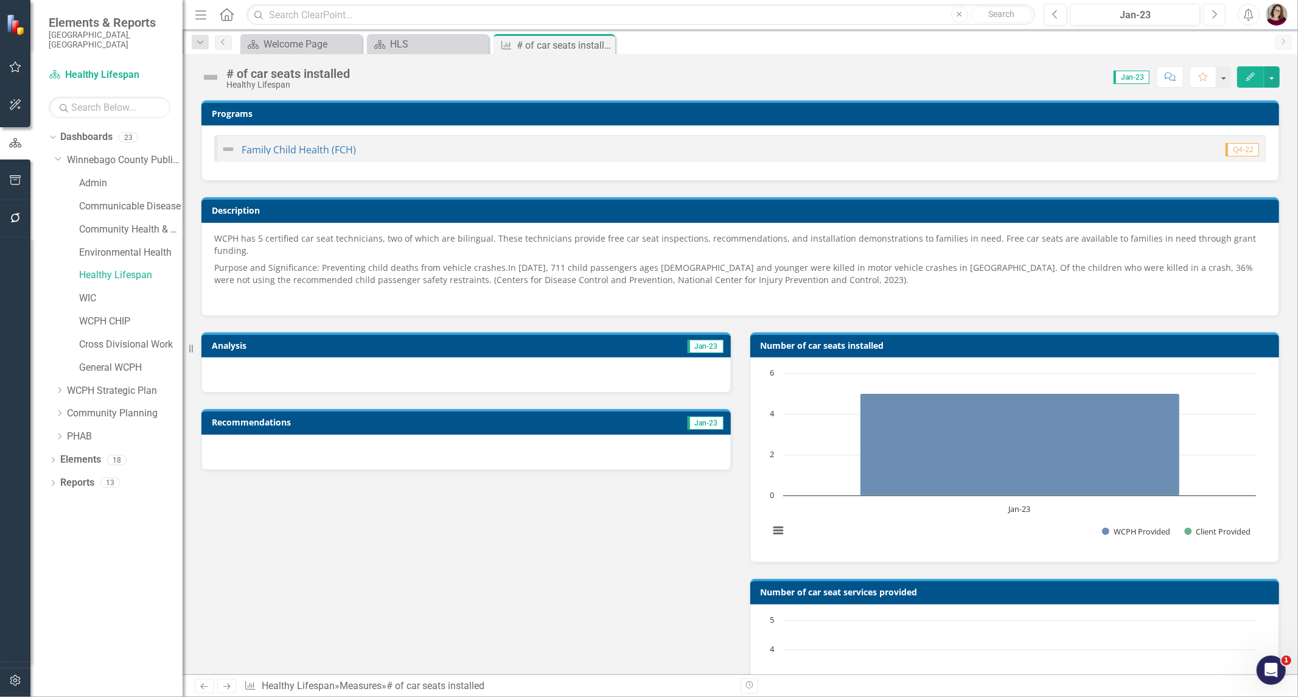
click at [1209, 19] on button "Next" at bounding box center [1214, 15] width 23 height 22
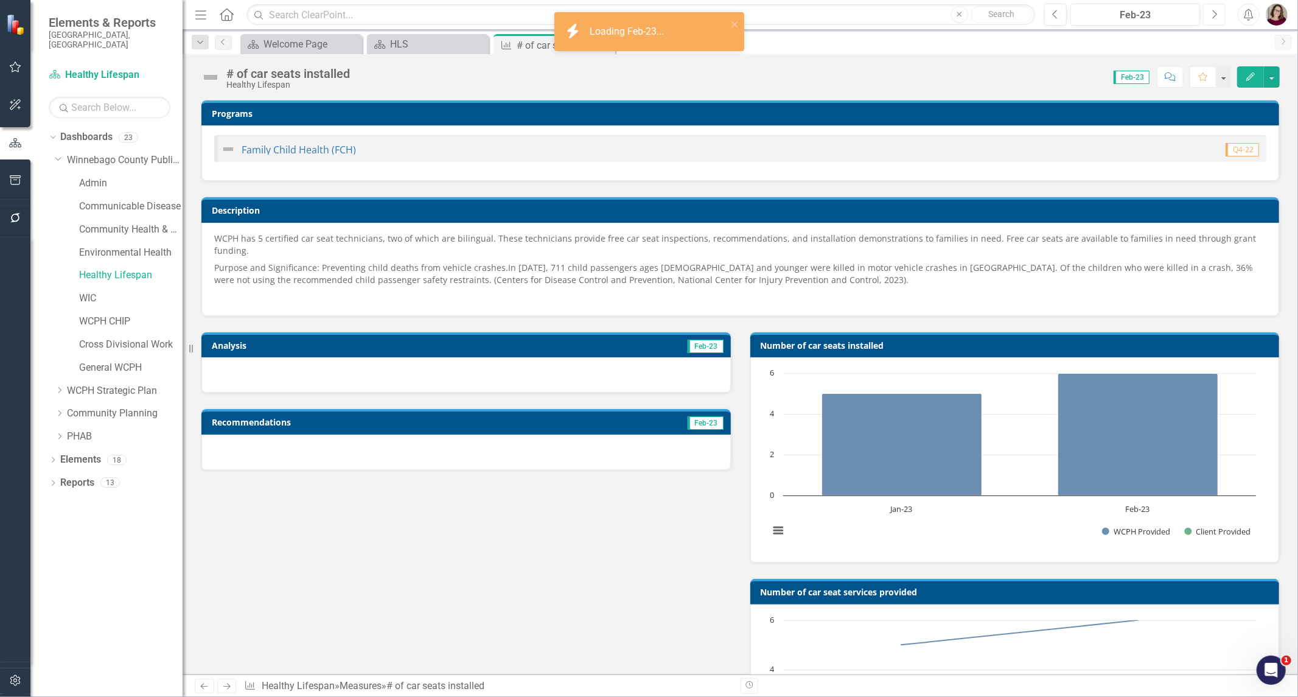
click at [1208, 19] on button "Next" at bounding box center [1214, 15] width 23 height 22
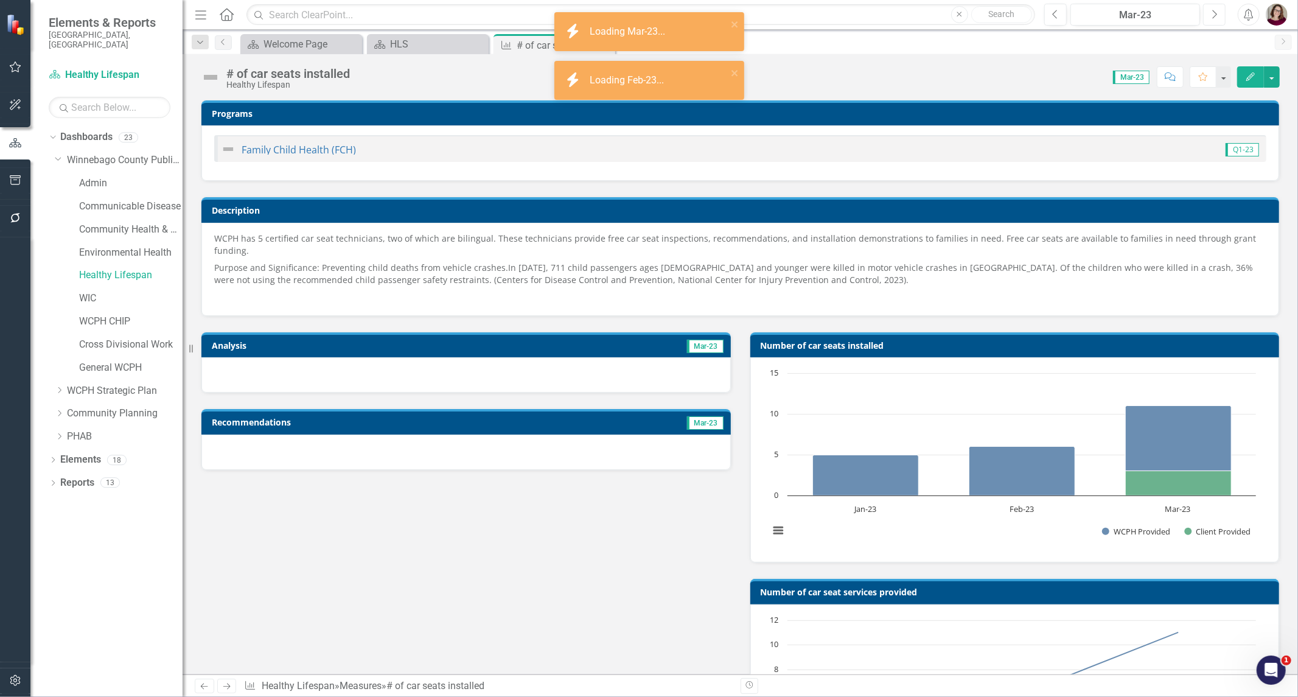
click at [1213, 21] on button "Next" at bounding box center [1214, 15] width 23 height 22
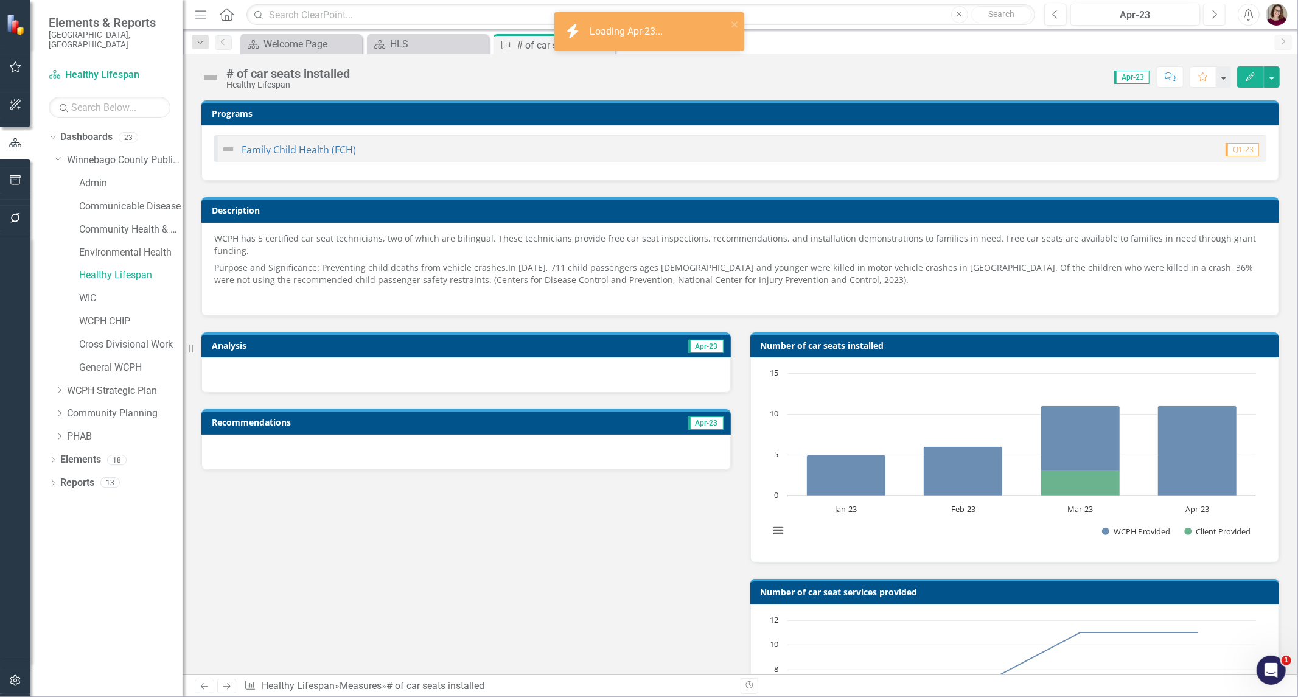
click at [1212, 16] on icon "Next" at bounding box center [1214, 14] width 7 height 11
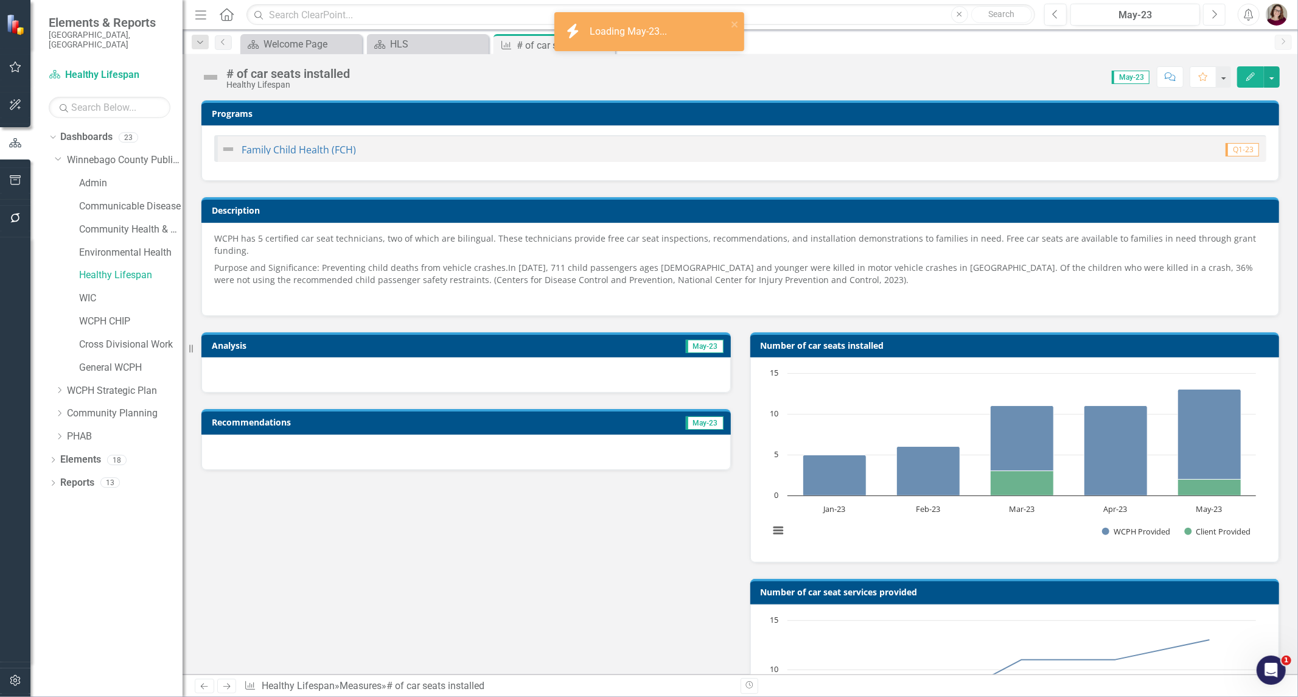
click at [1220, 15] on button "Next" at bounding box center [1214, 15] width 23 height 22
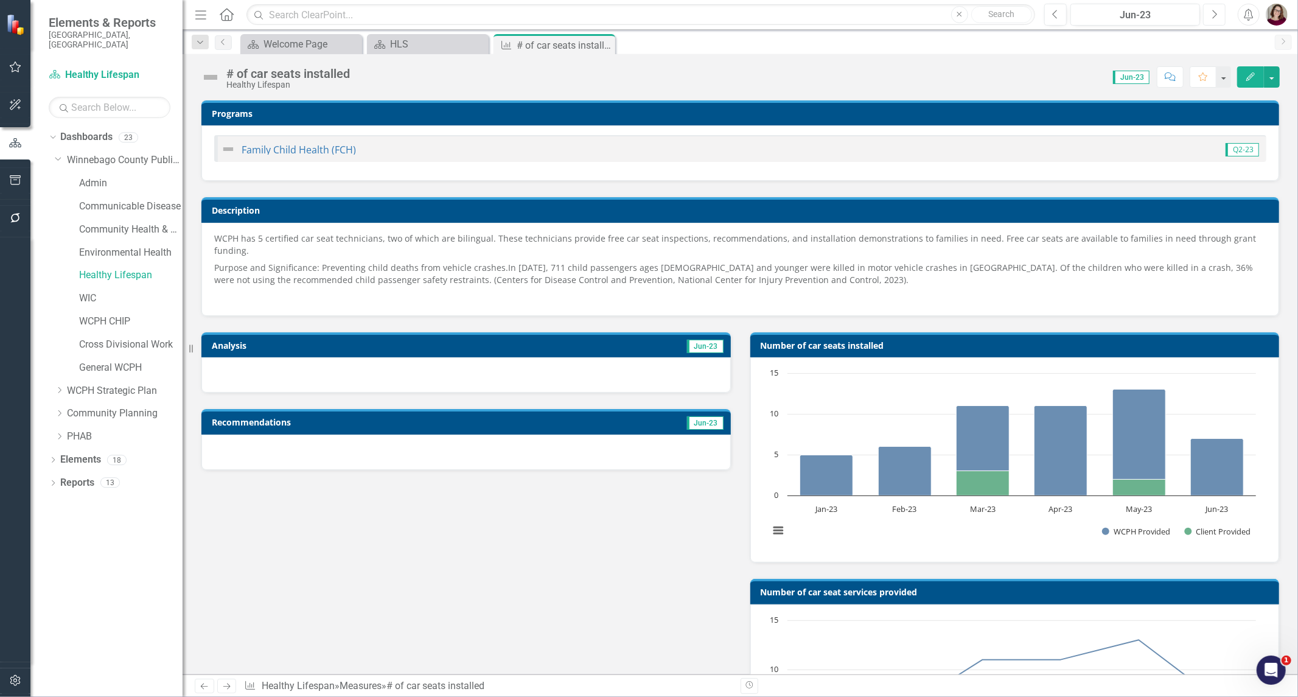
click at [1214, 15] on icon "button" at bounding box center [1214, 14] width 5 height 9
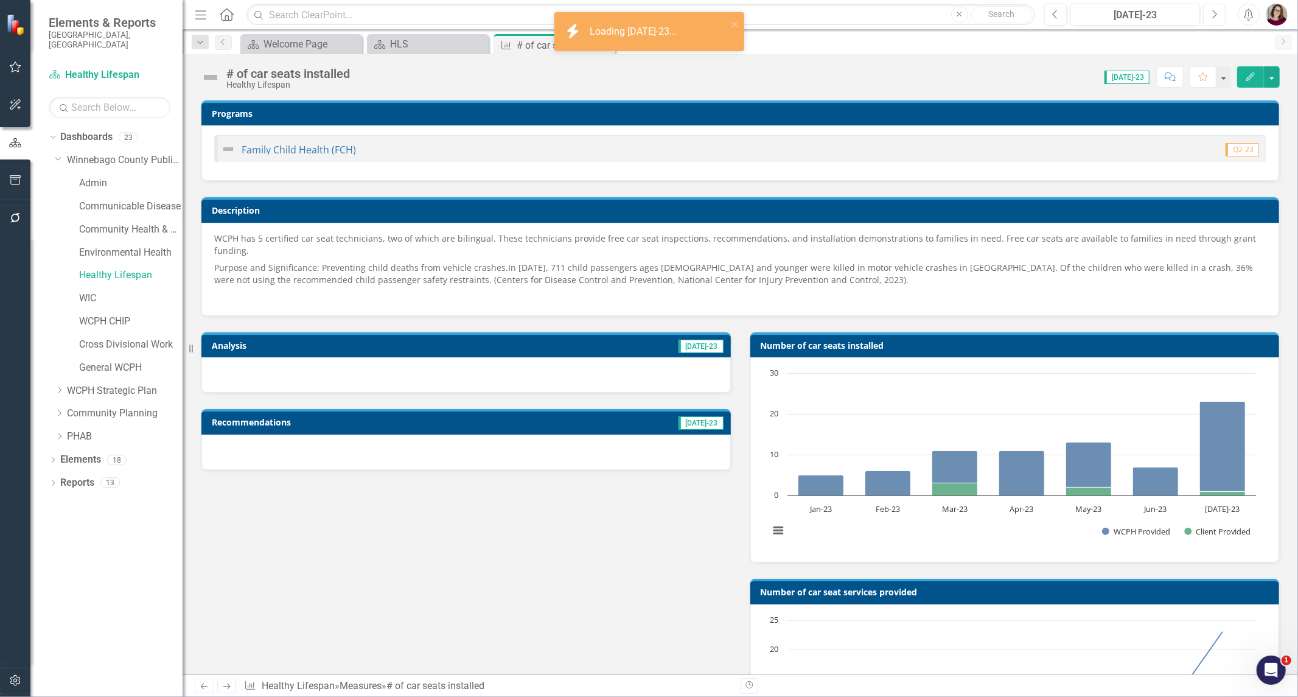
click at [1215, 16] on icon "Next" at bounding box center [1214, 14] width 7 height 11
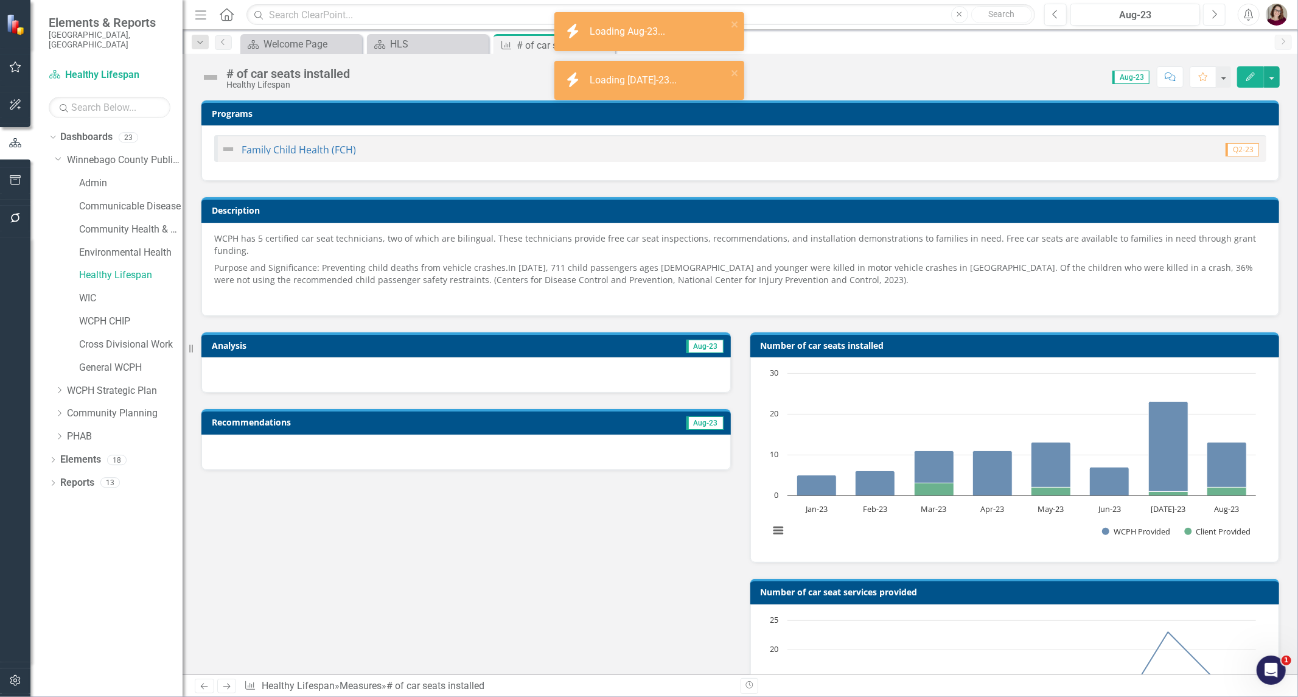
click at [1217, 13] on icon "Next" at bounding box center [1214, 14] width 7 height 11
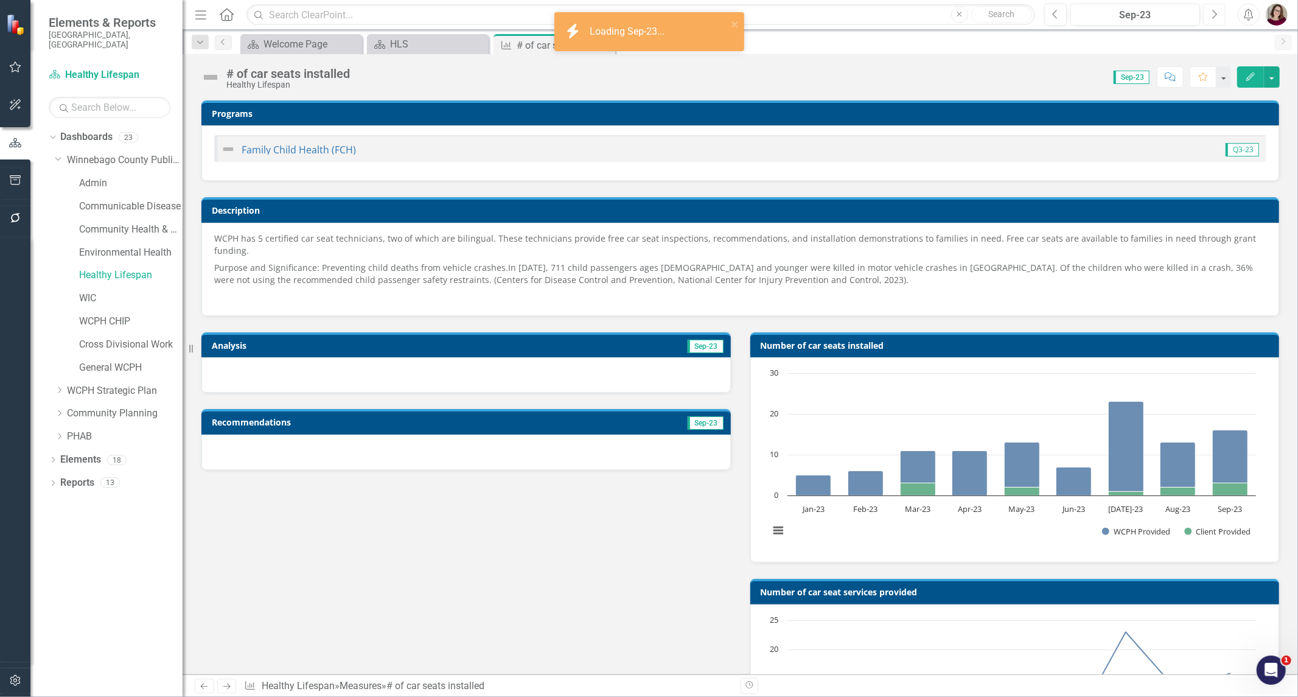
click at [1215, 15] on icon "Next" at bounding box center [1214, 14] width 7 height 11
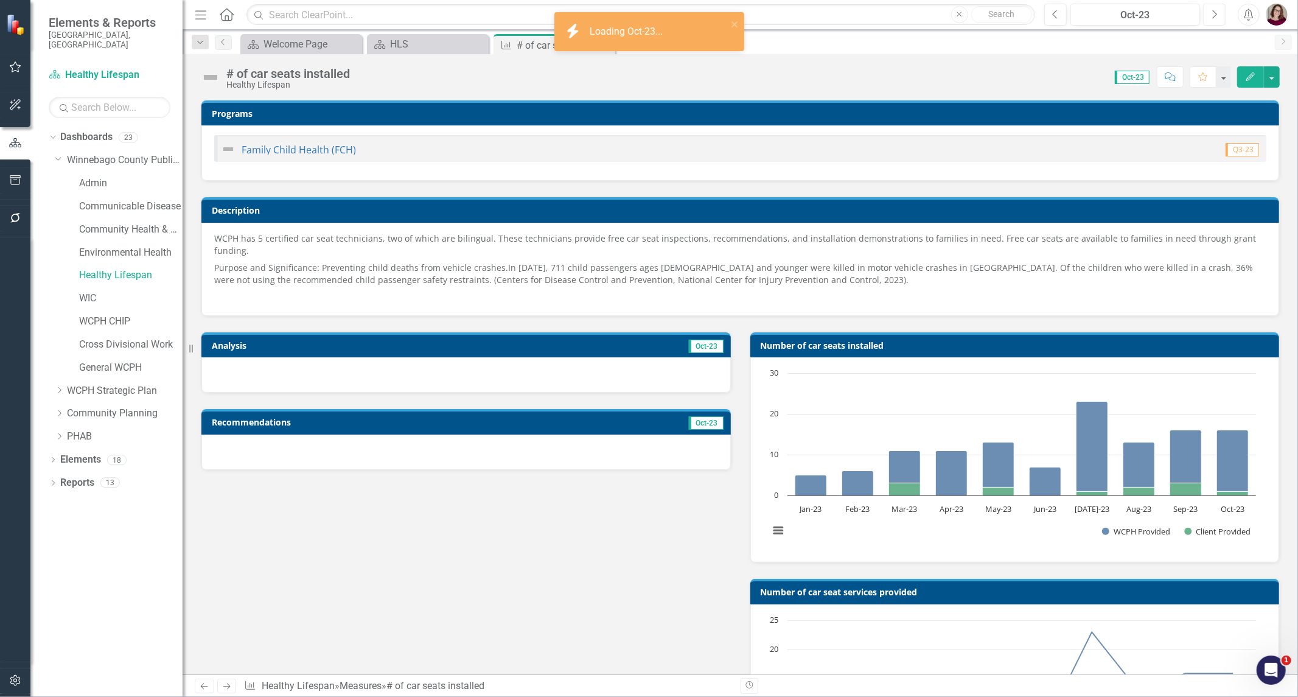
click at [1217, 15] on icon "Next" at bounding box center [1214, 14] width 7 height 11
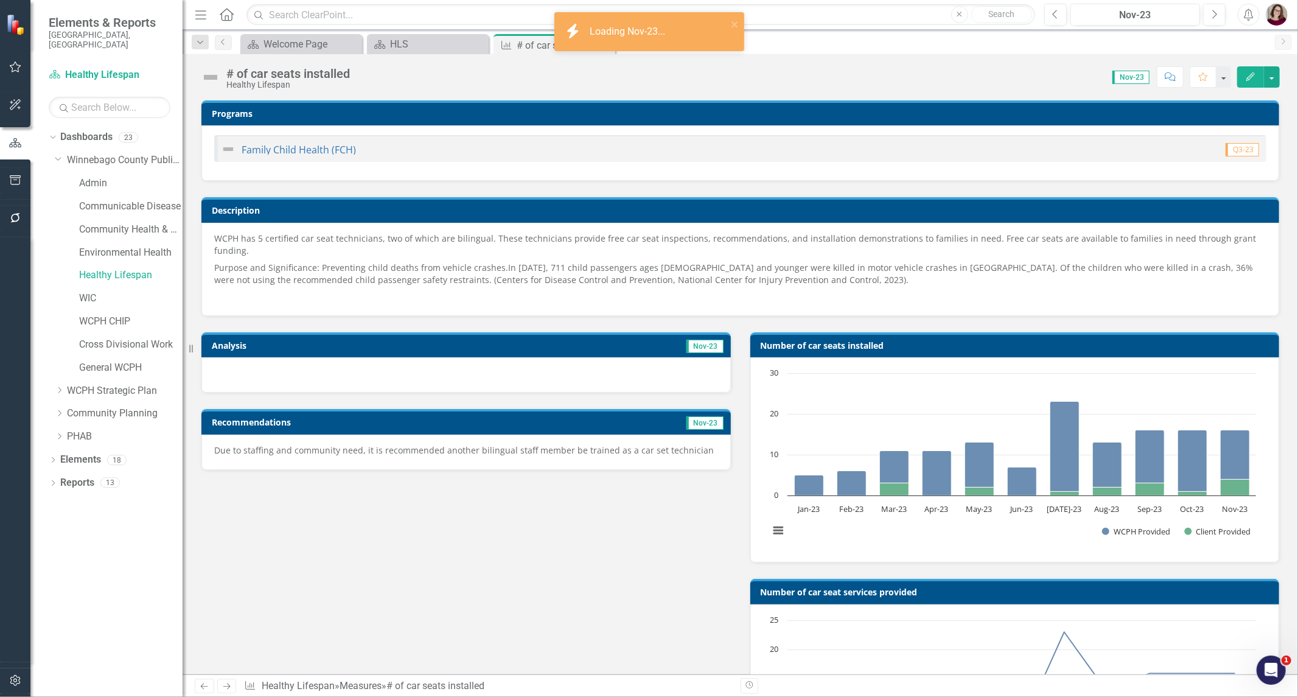
click at [445, 444] on p "Due to staffing and community need, it is recommended another bilingual staff m…" at bounding box center [466, 450] width 504 height 12
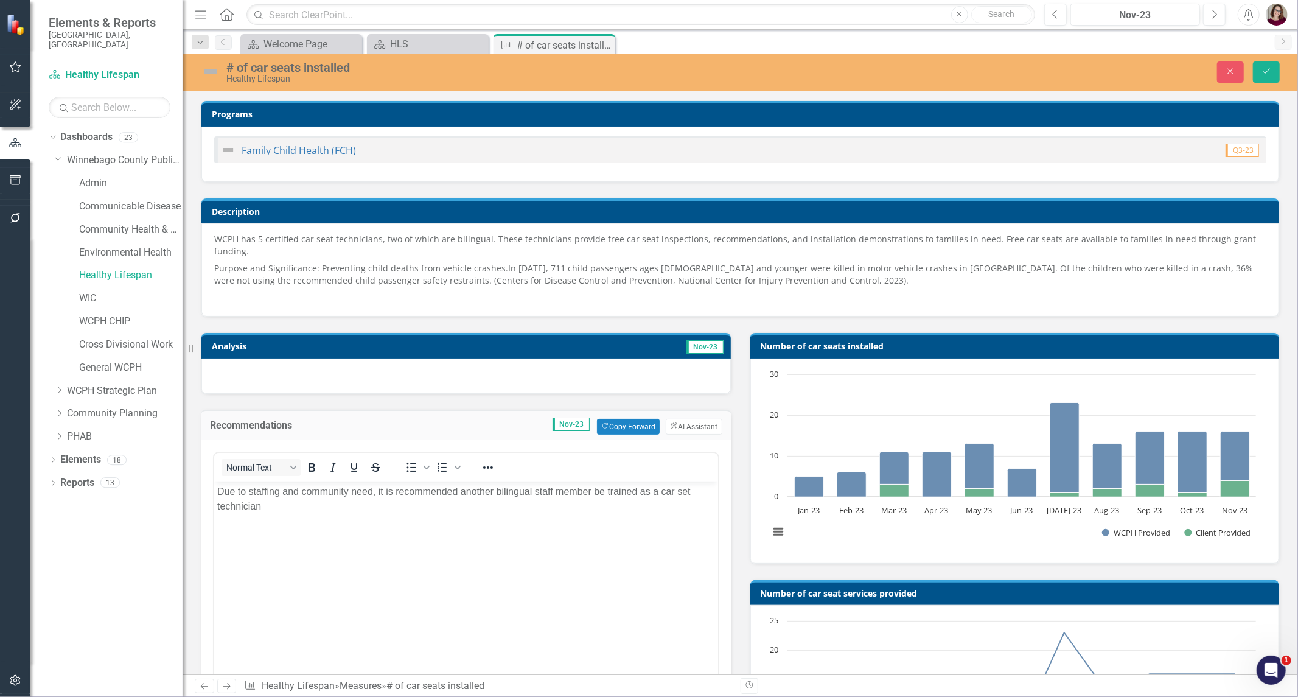
click at [478, 507] on p "Due to staffing and community need, it is recommended another bilingual staff m…" at bounding box center [466, 498] width 498 height 29
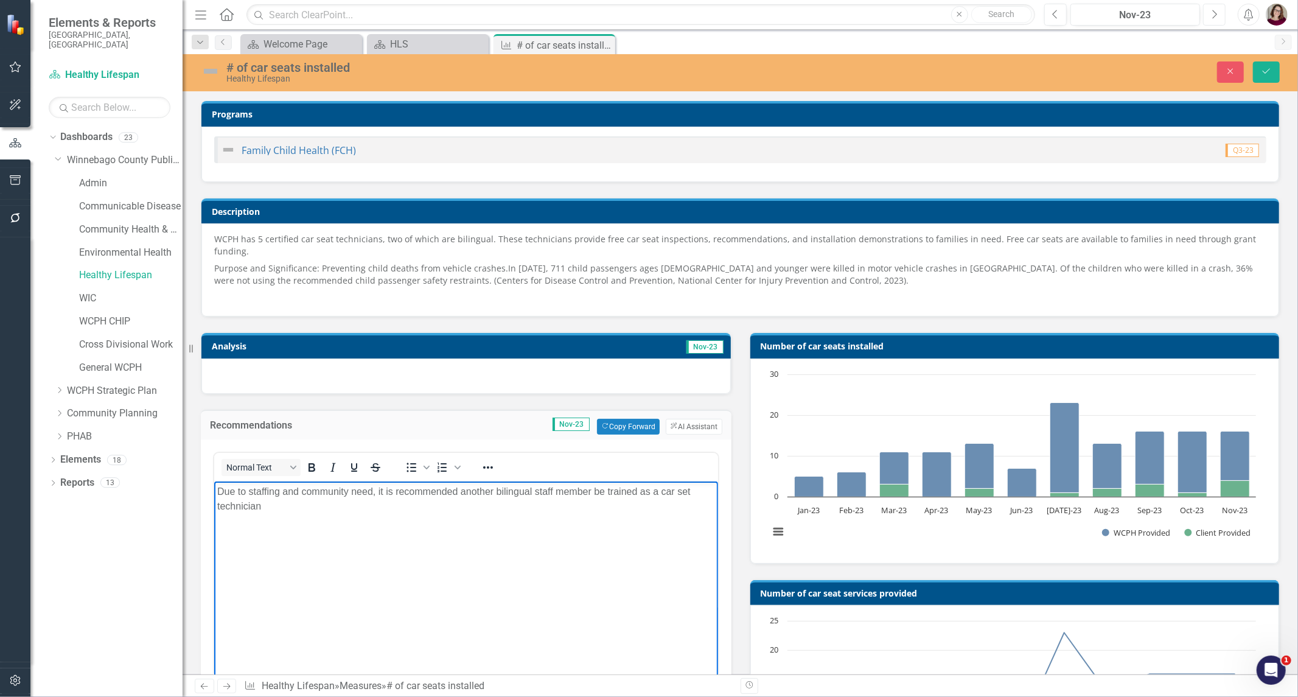
click at [1218, 17] on button "Next" at bounding box center [1214, 15] width 23 height 22
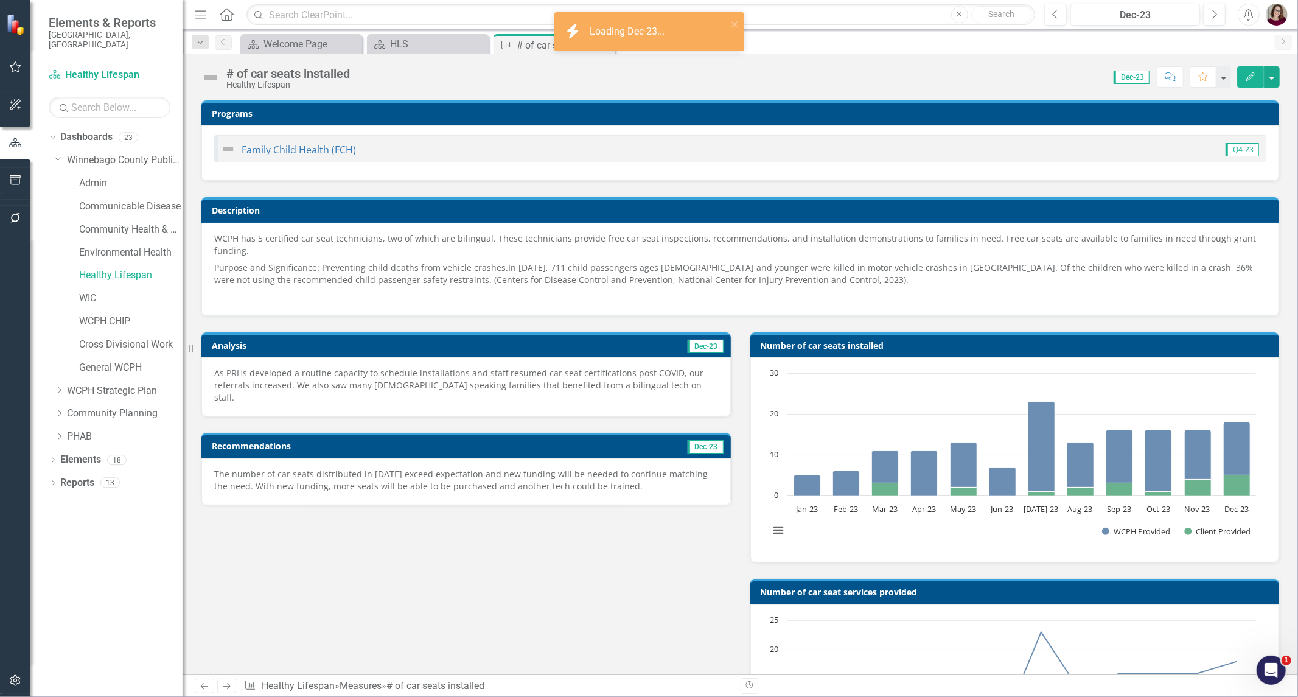
click at [445, 372] on span "As PRHs developed a routine capacity to schedule installations and staff resume…" at bounding box center [458, 385] width 489 height 36
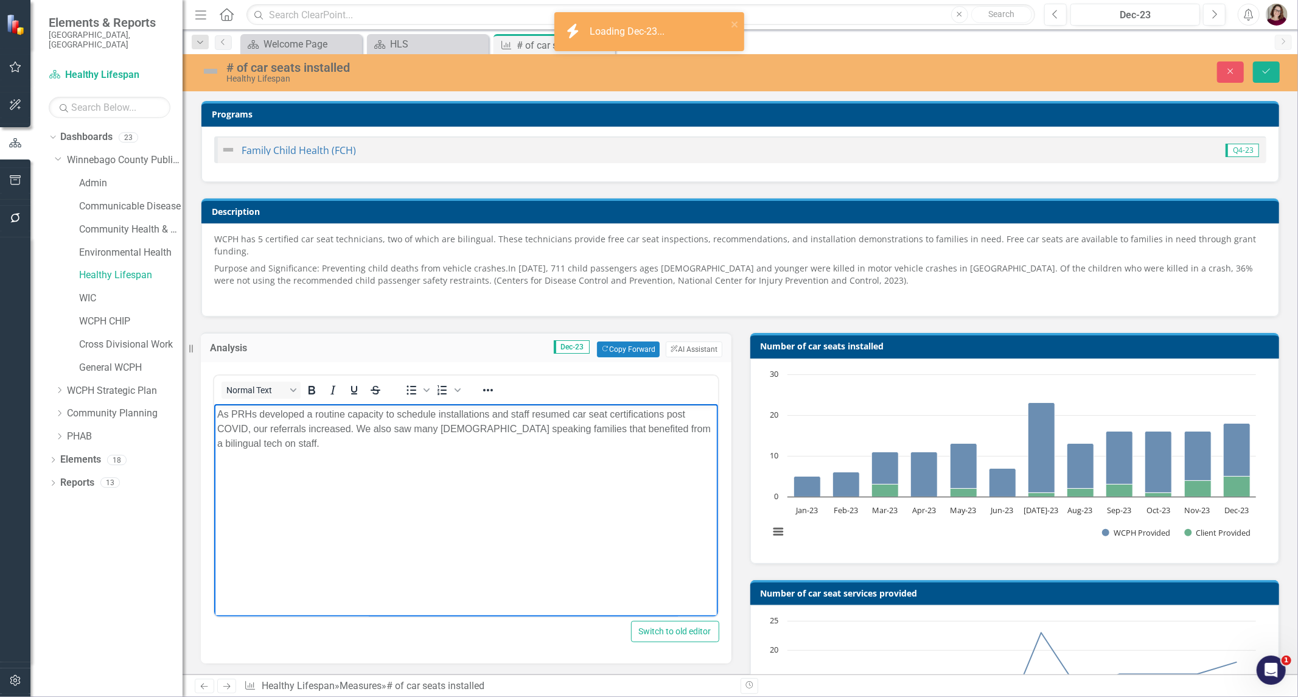
click at [406, 489] on body "As PRHs developed a routine capacity to schedule installations and staff resume…" at bounding box center [466, 495] width 504 height 183
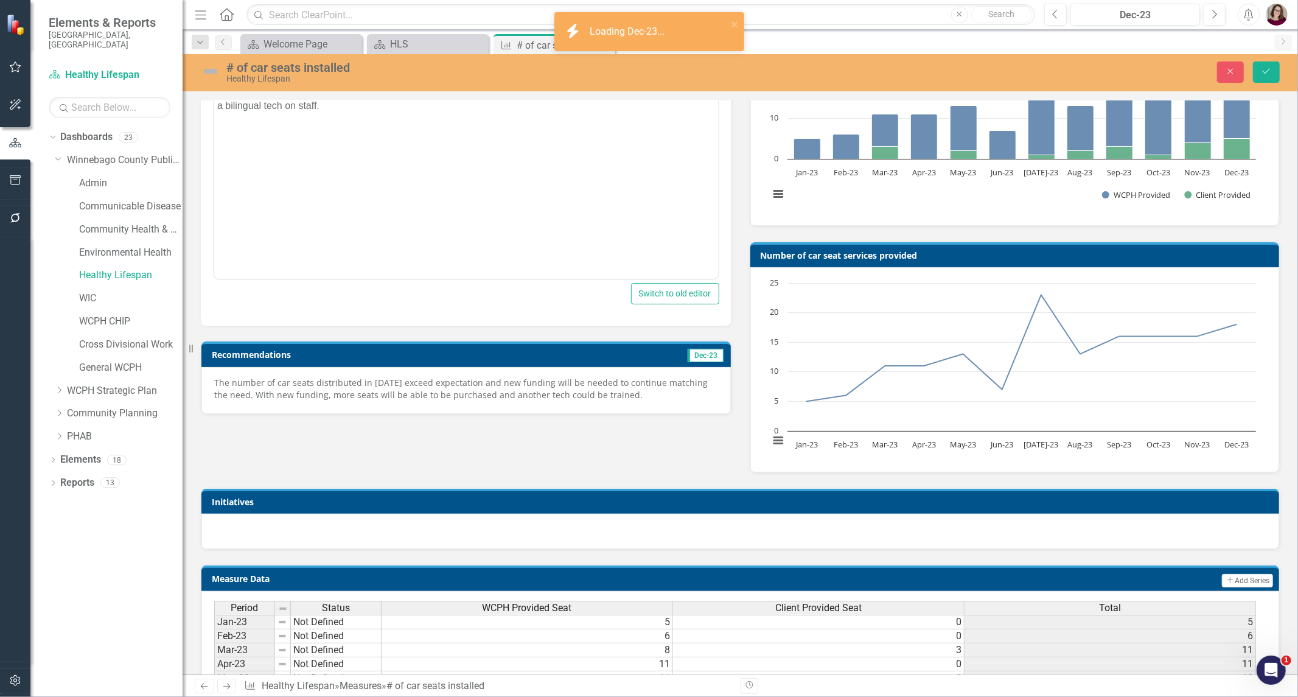
click at [477, 377] on span "The number of car seats distributed in 2023 exceed expectation and new funding …" at bounding box center [460, 389] width 493 height 24
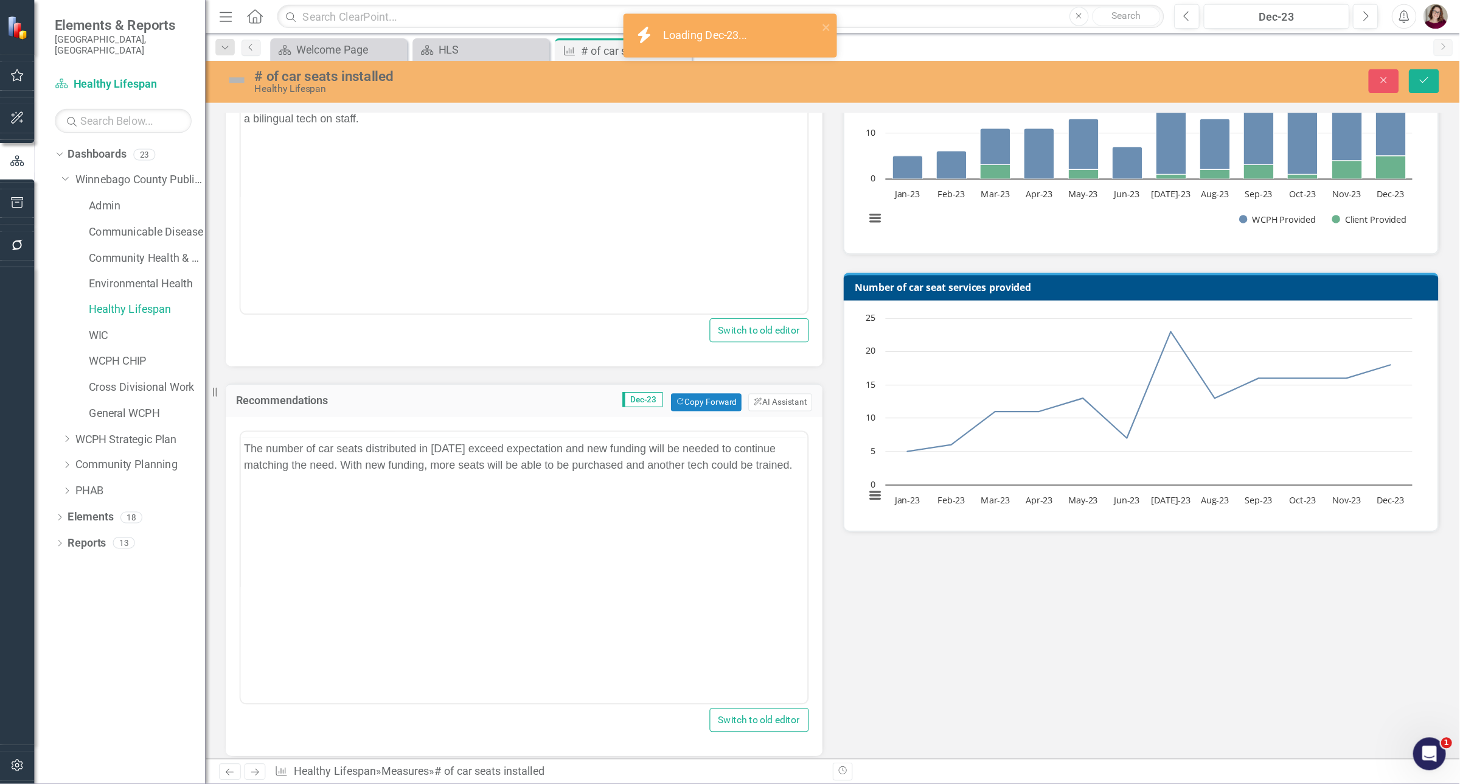
scroll to position [0, 0]
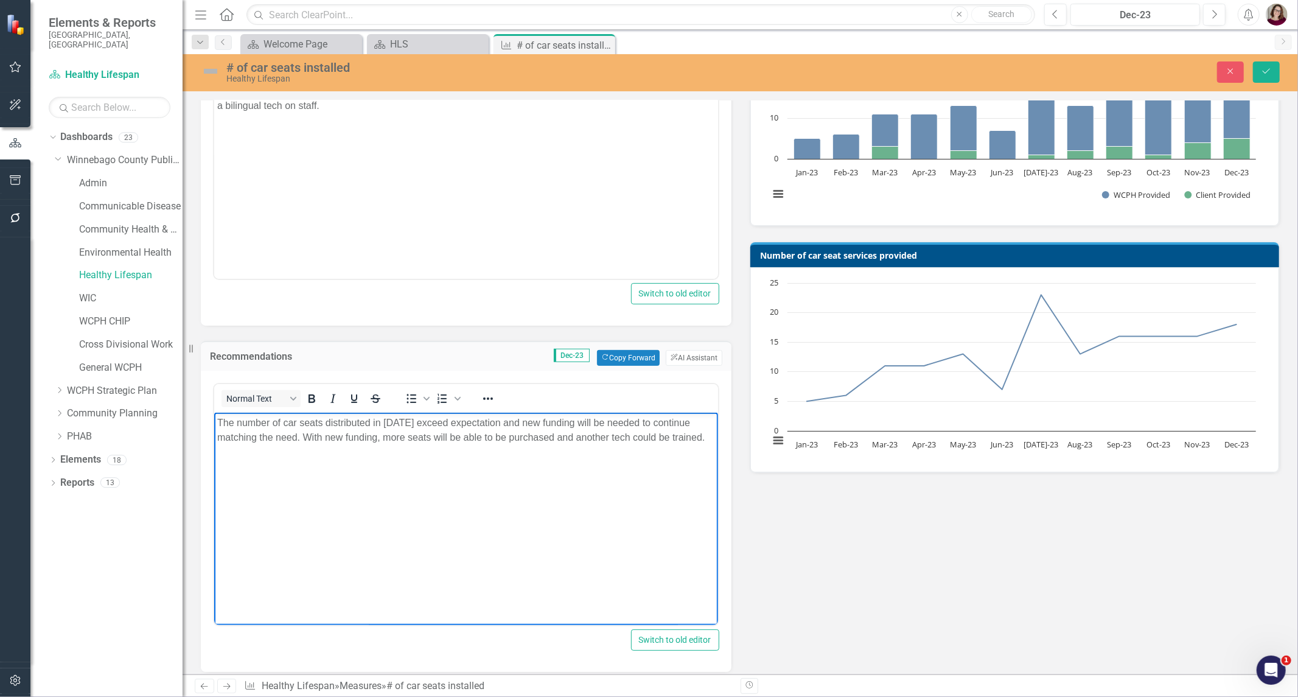
click at [489, 462] on body "The number of car seats distributed in 2023 exceed expectation and new funding …" at bounding box center [466, 503] width 504 height 183
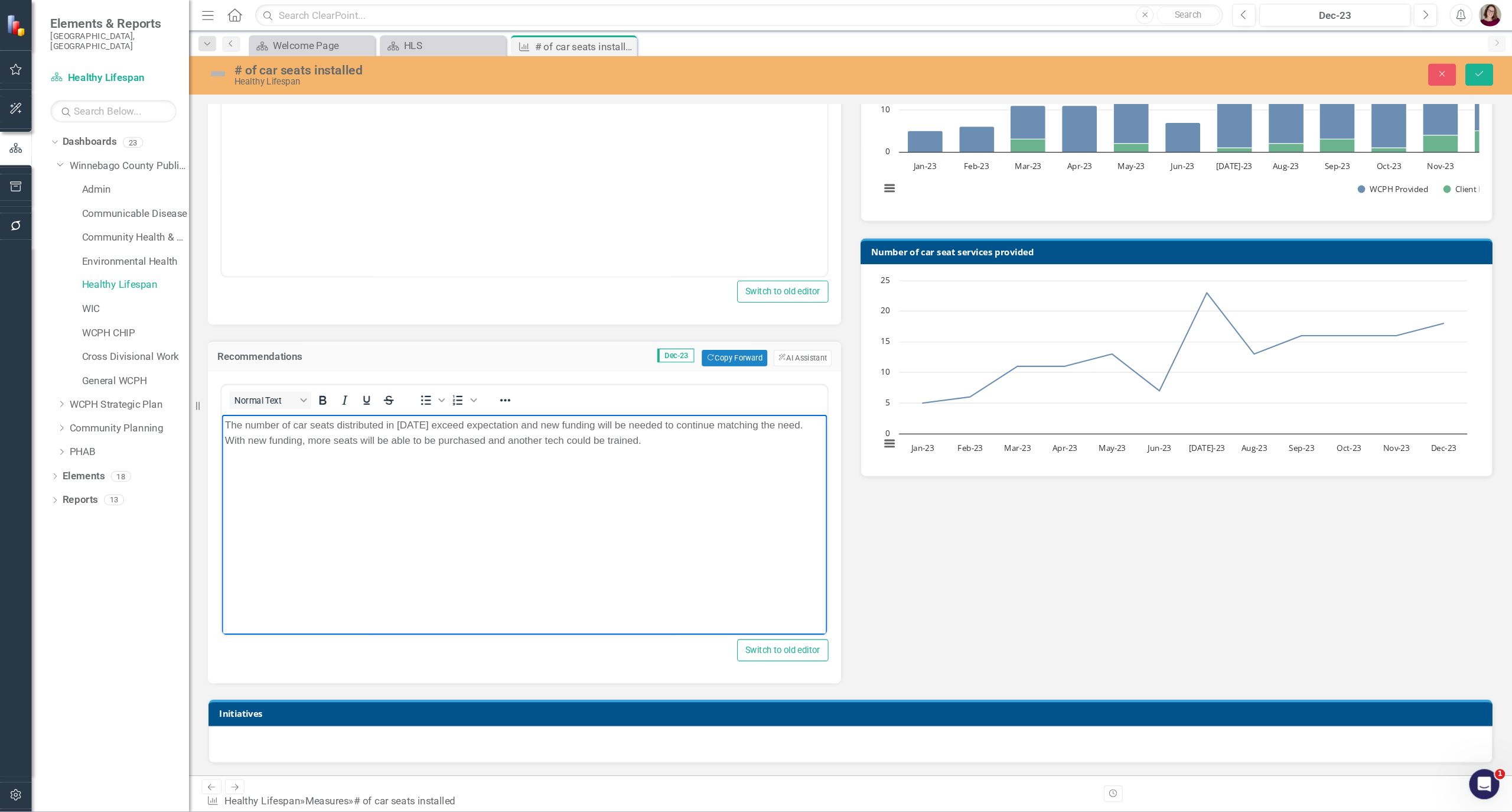
scroll to position [327, 0]
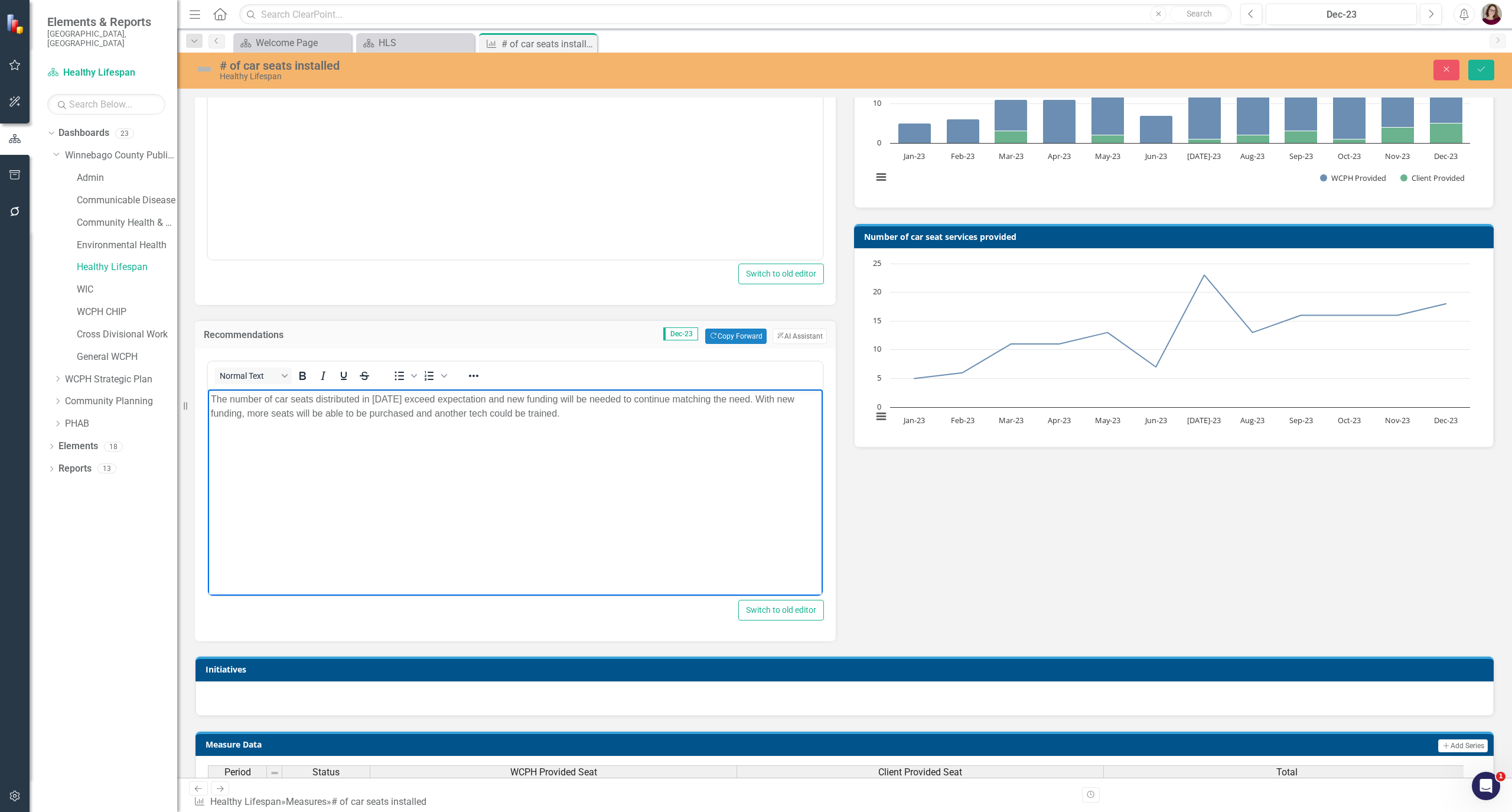
drag, startPoint x: 1202, startPoint y: 27, endPoint x: 1147, endPoint y: 582, distance: 557.7
click at [1152, 590] on div "Analysis Dec-23 Copy Forward Copy Forward ClearPoint AI AI Assistant <p><span c…" at bounding box center [845, 305] width 1318 height 672
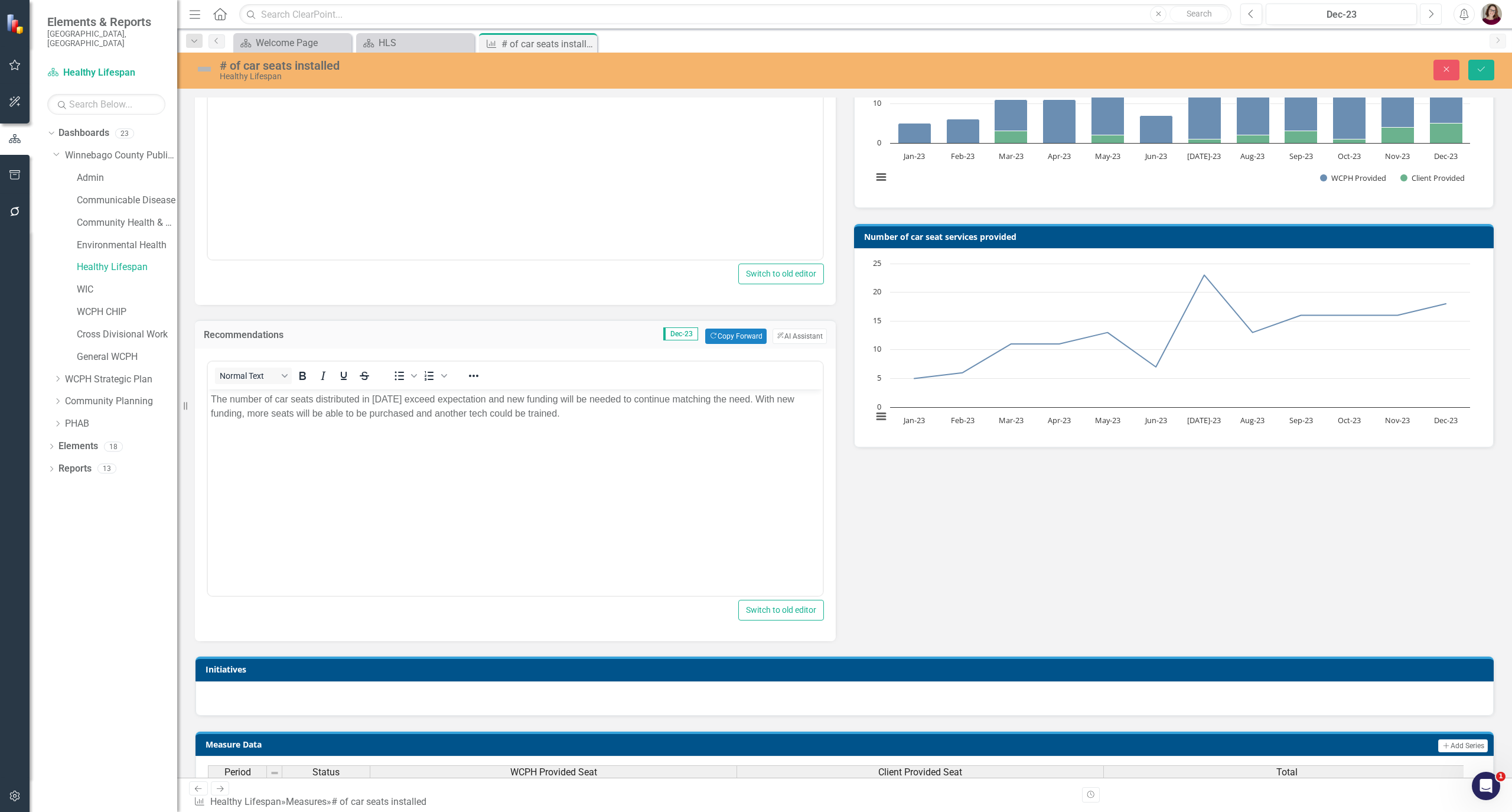
click at [1260, 13] on button "Next" at bounding box center [1430, 15] width 22 height 21
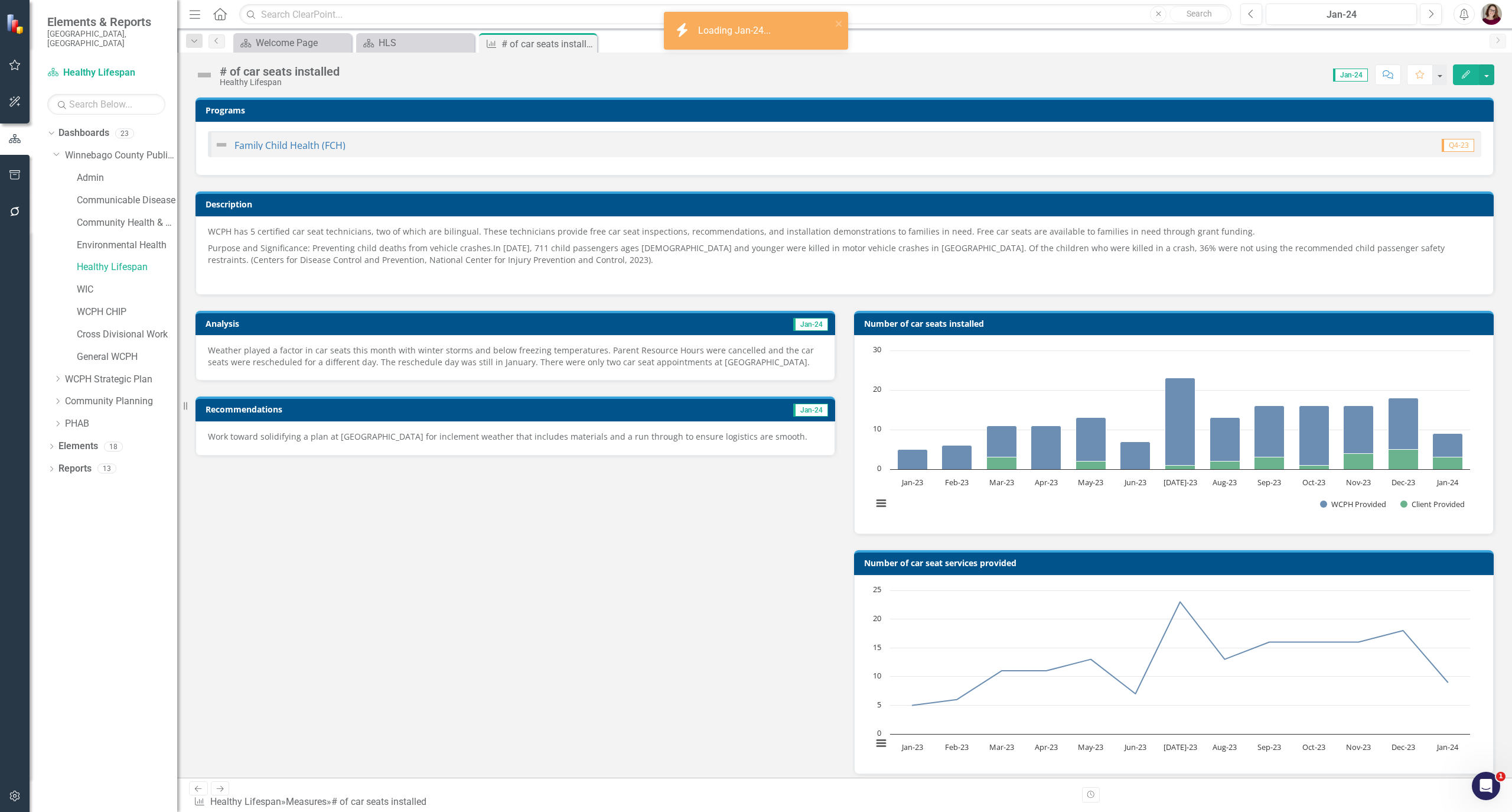
click at [577, 362] on p "Weather played a factor in car seats this month with winter storms and below fr…" at bounding box center [515, 356] width 615 height 23
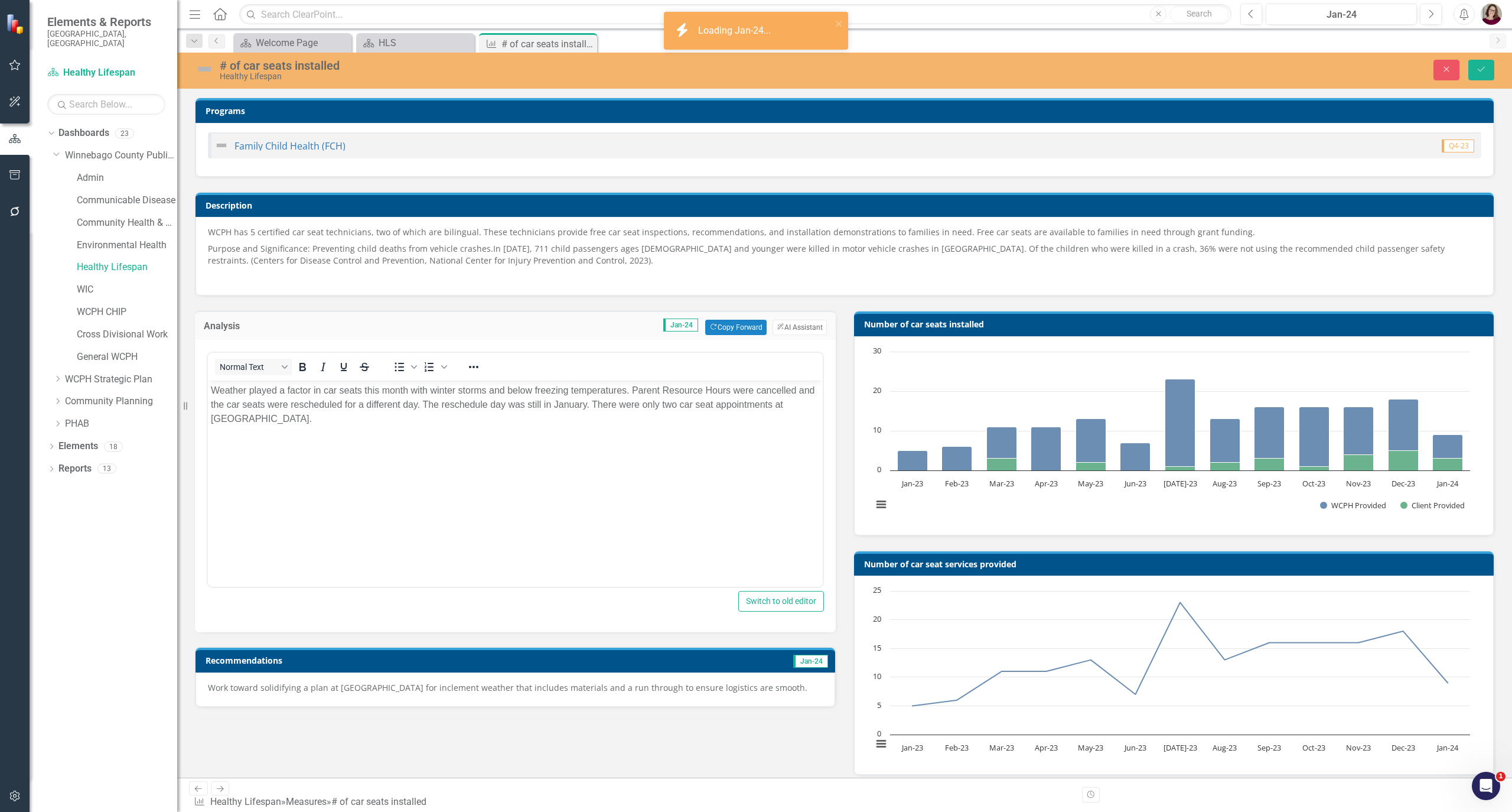
click at [584, 461] on body "Weather played a factor in car seats this month with winter storms and below fr…" at bounding box center [515, 469] width 615 height 178
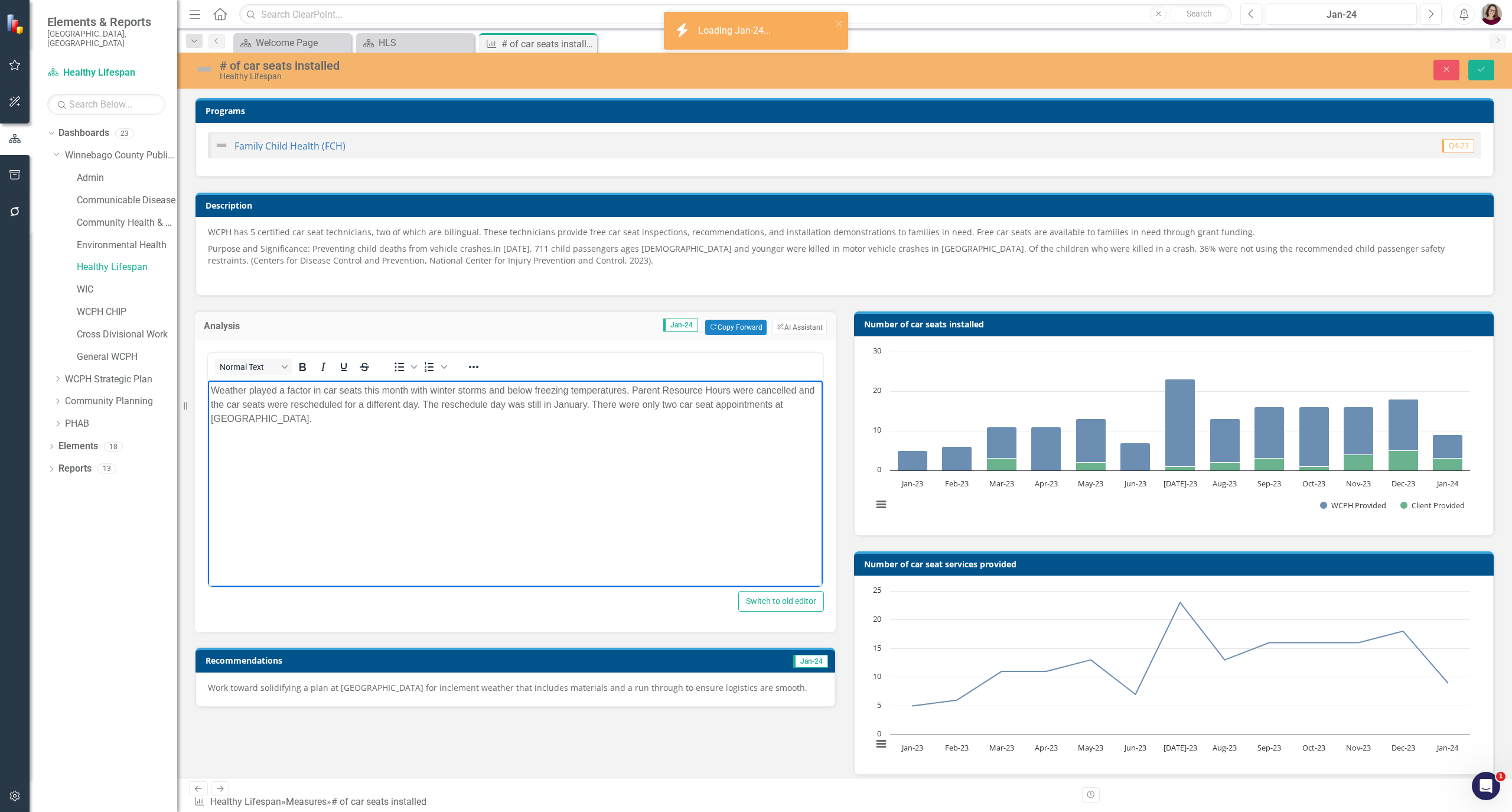
click at [575, 676] on p "Work toward solidifying a plan at Sunnyview for inclement weather that includes…" at bounding box center [515, 688] width 615 height 12
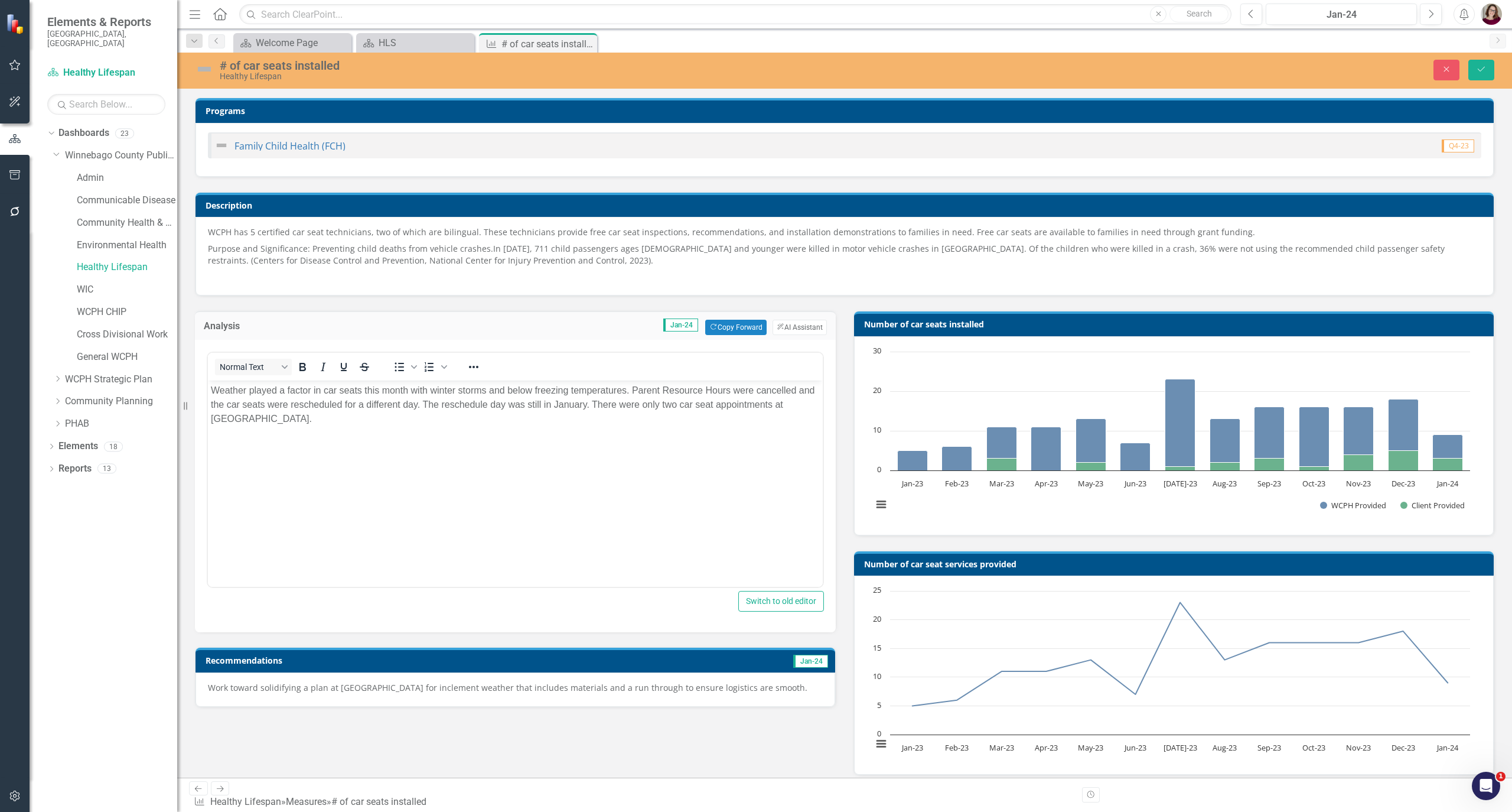
click at [577, 676] on p "Work toward solidifying a plan at Sunnyview for inclement weather that includes…" at bounding box center [515, 688] width 615 height 12
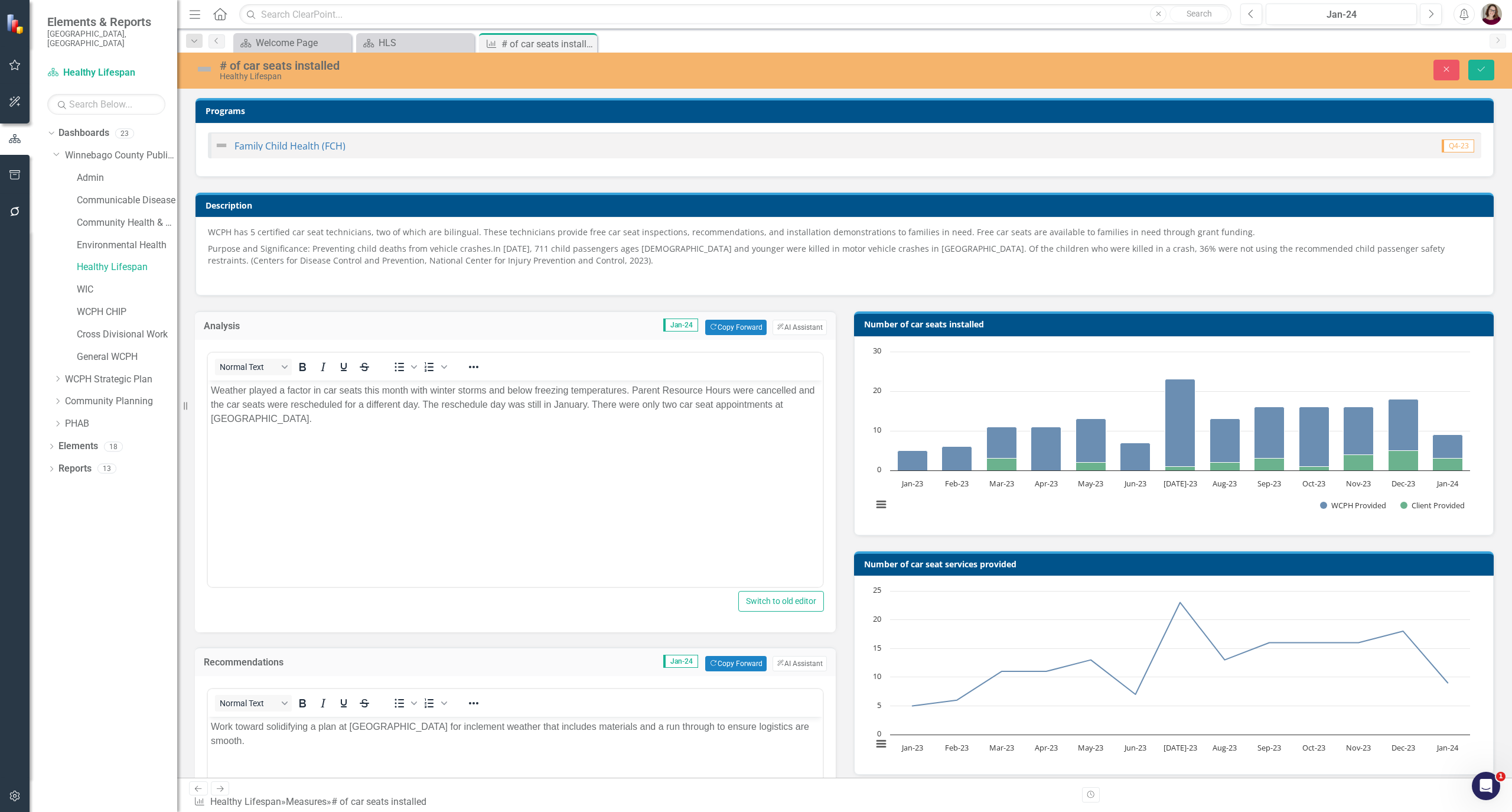
click at [576, 676] on body "Work toward solidifying a plan at Sunnyview for inclement weather that includes…" at bounding box center [515, 805] width 615 height 178
click at [1260, 15] on button "Next" at bounding box center [1430, 15] width 22 height 21
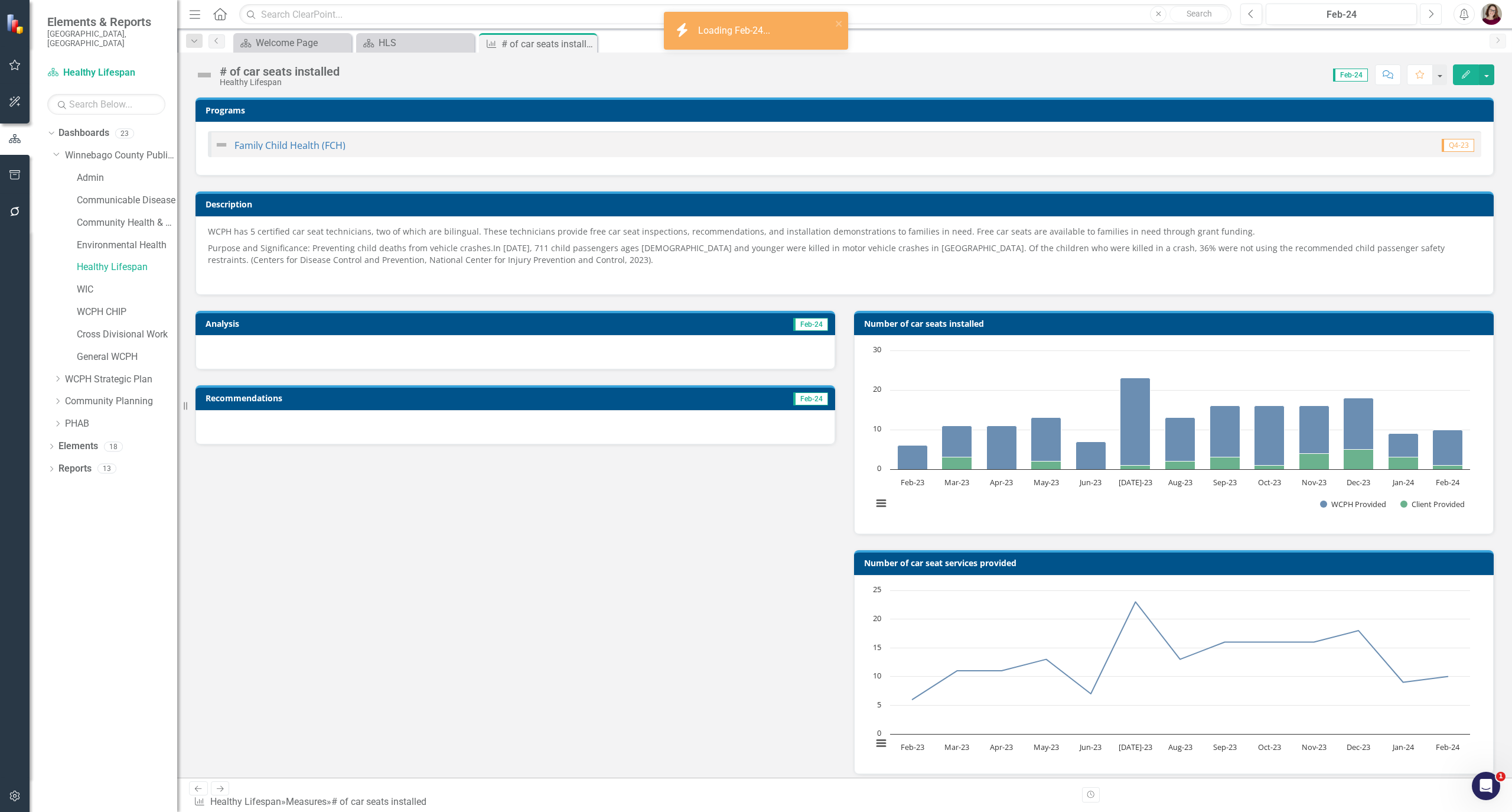
click at [1260, 19] on button "Next" at bounding box center [1430, 15] width 22 height 21
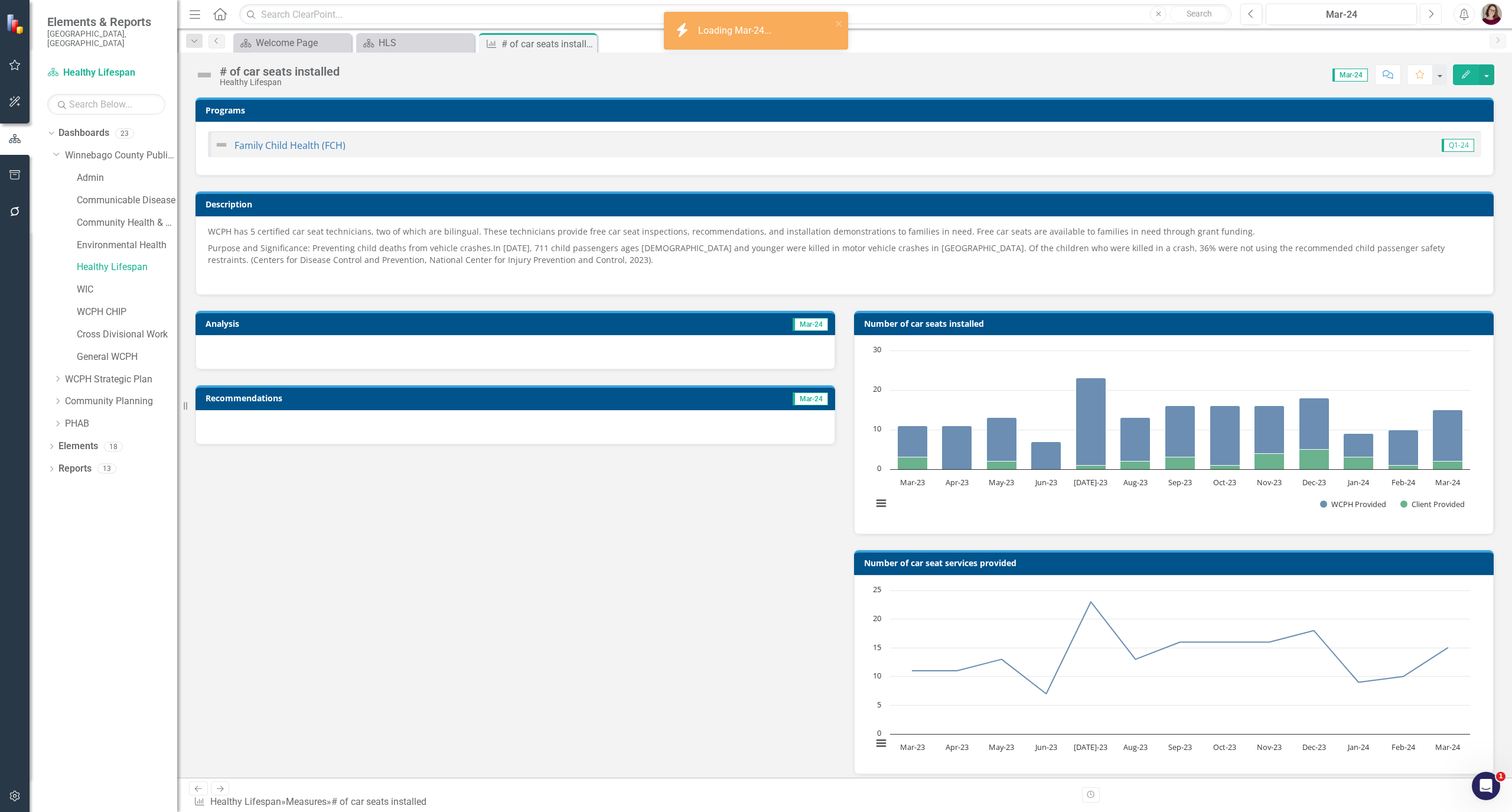
click at [1260, 19] on button "Next" at bounding box center [1430, 15] width 22 height 21
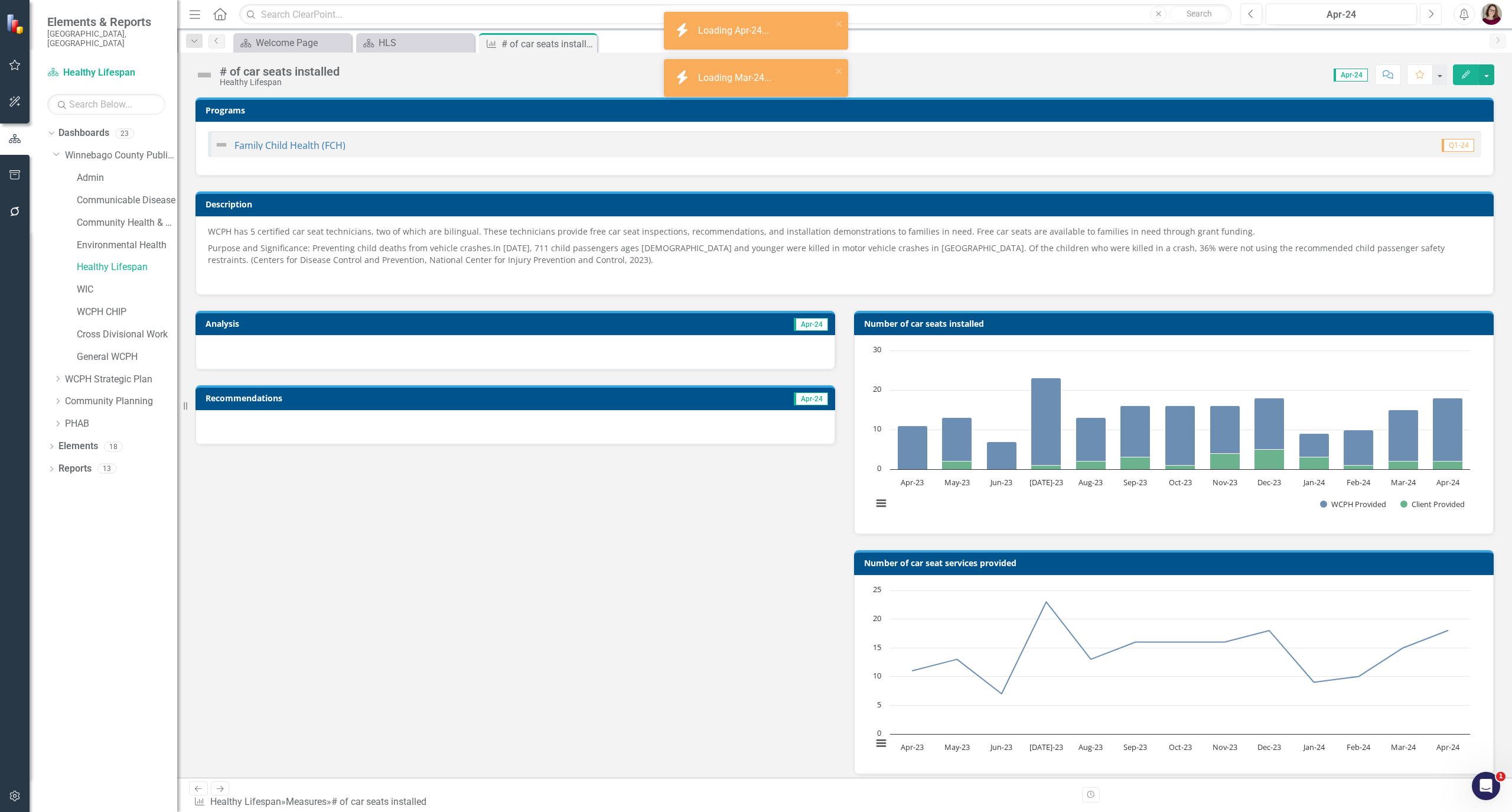
click at [1260, 19] on button "Next" at bounding box center [1430, 15] width 22 height 21
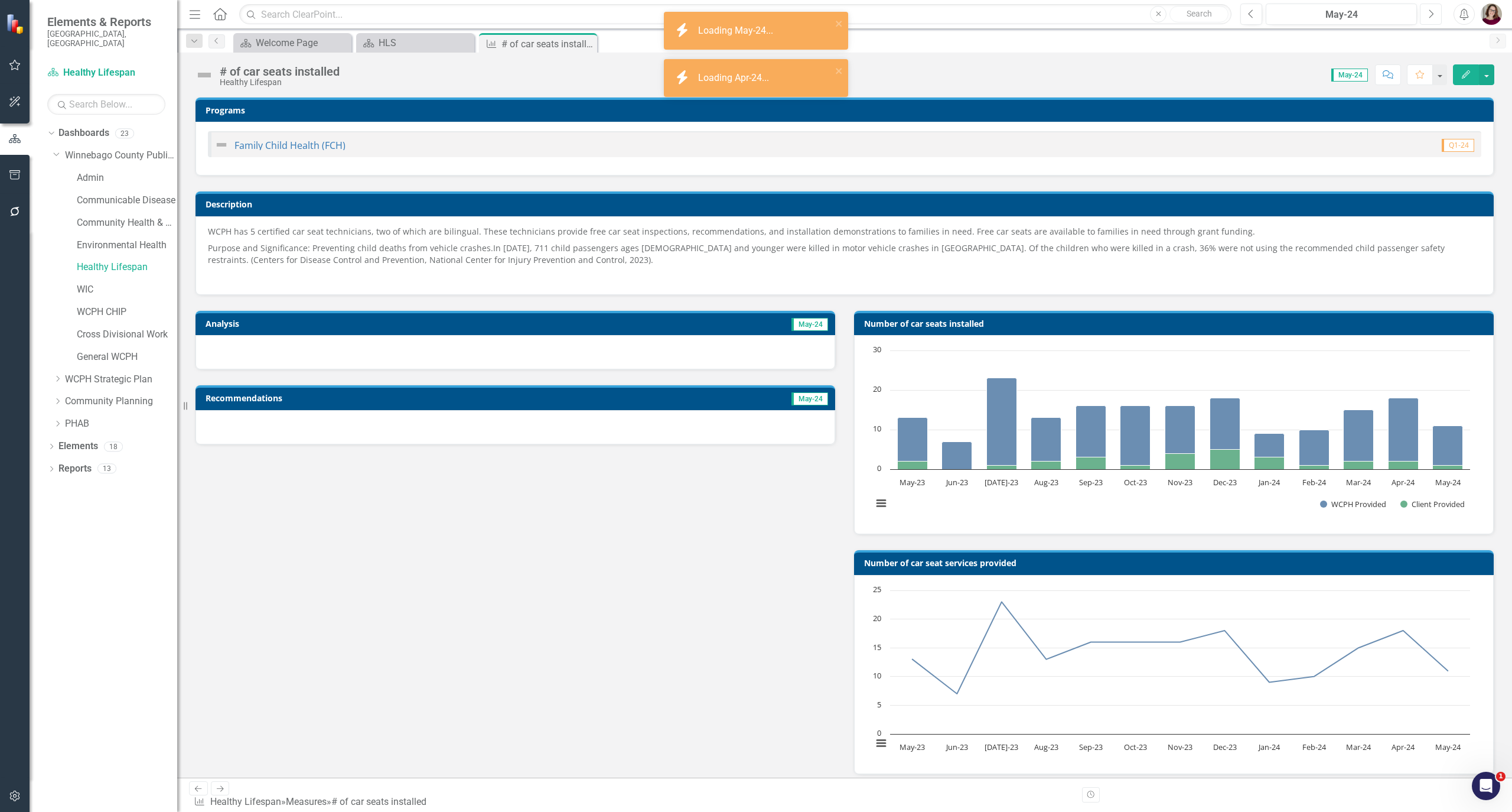
click at [1260, 19] on button "Next" at bounding box center [1430, 15] width 22 height 21
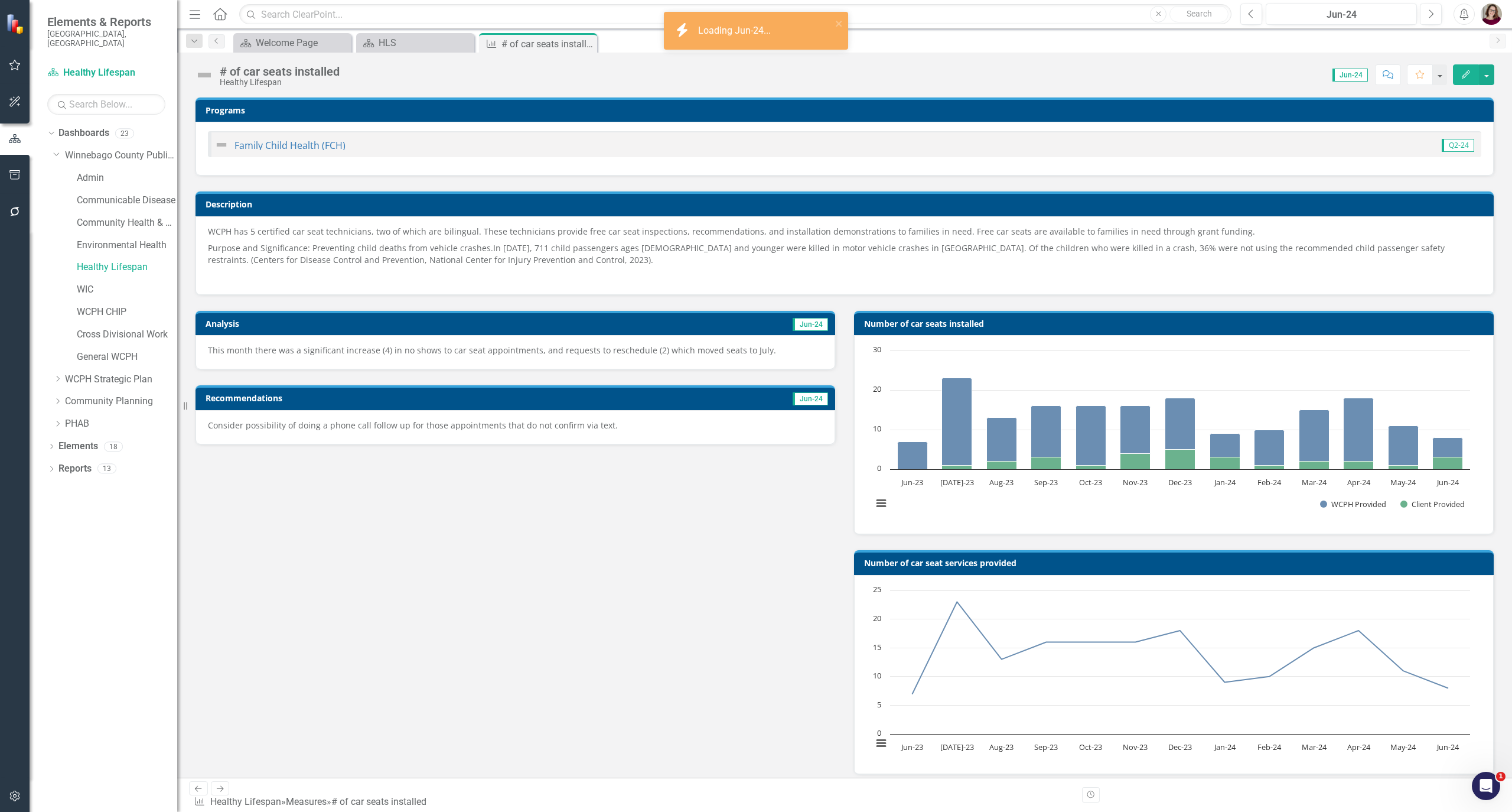
click at [688, 346] on p "This month there was a significant increase (4) in no shows to car seat appoint…" at bounding box center [515, 351] width 615 height 12
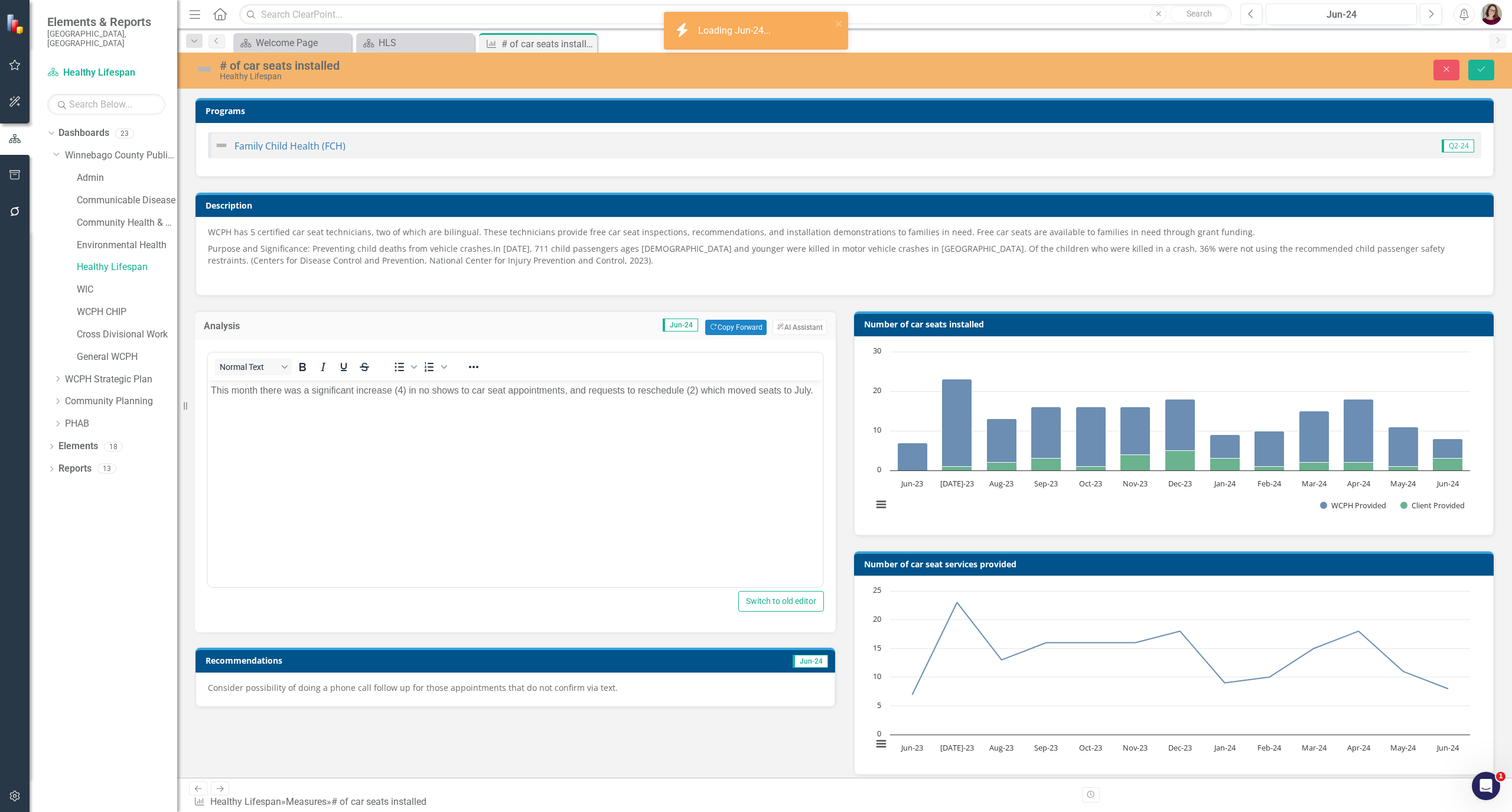
click at [668, 450] on body "This month there was a significant increase (4) in no shows to car seat appoint…" at bounding box center [515, 469] width 615 height 178
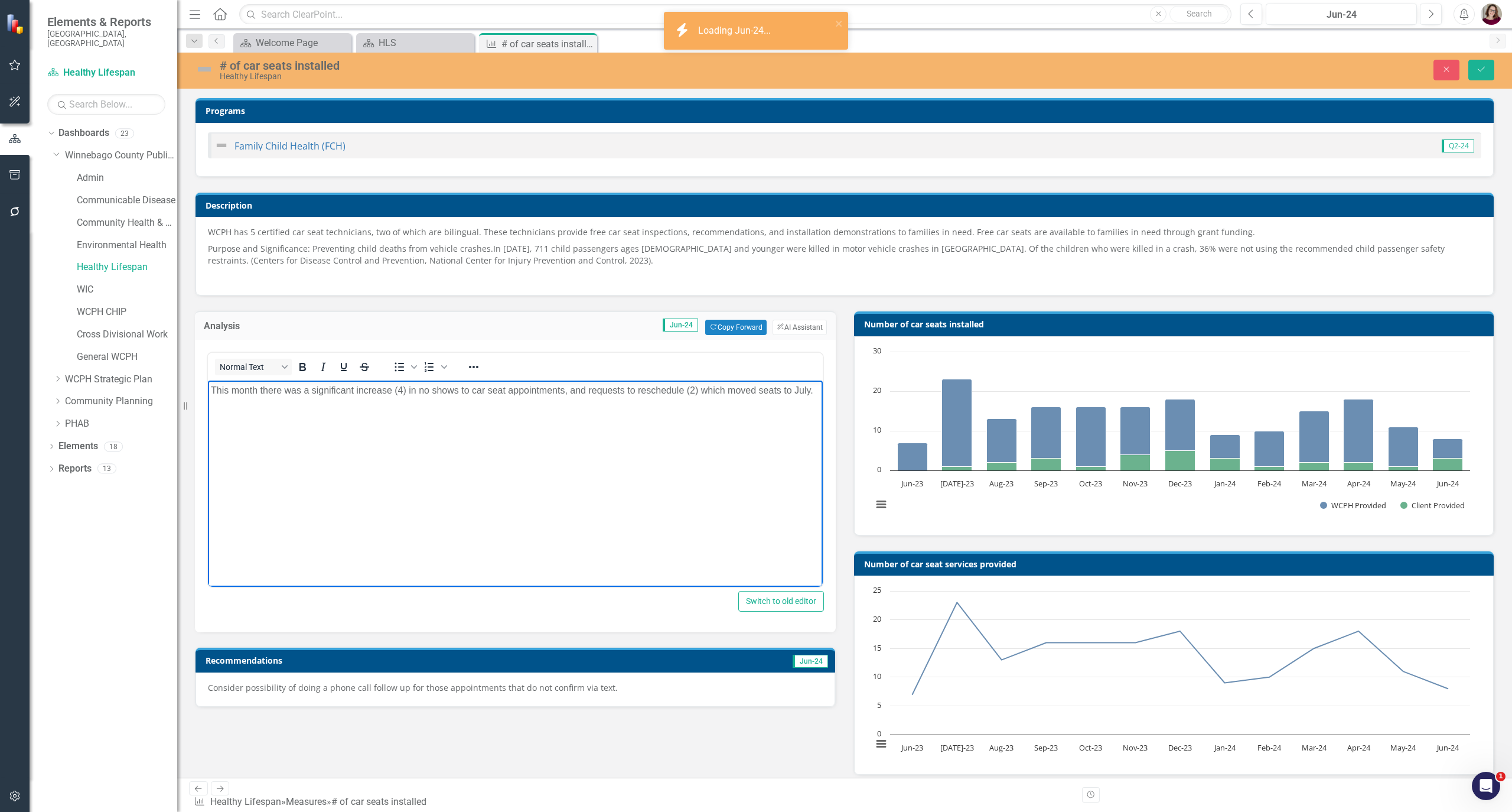
click at [482, 676] on p "Consider possibility of doing a phone call follow up for those appointments tha…" at bounding box center [515, 688] width 615 height 12
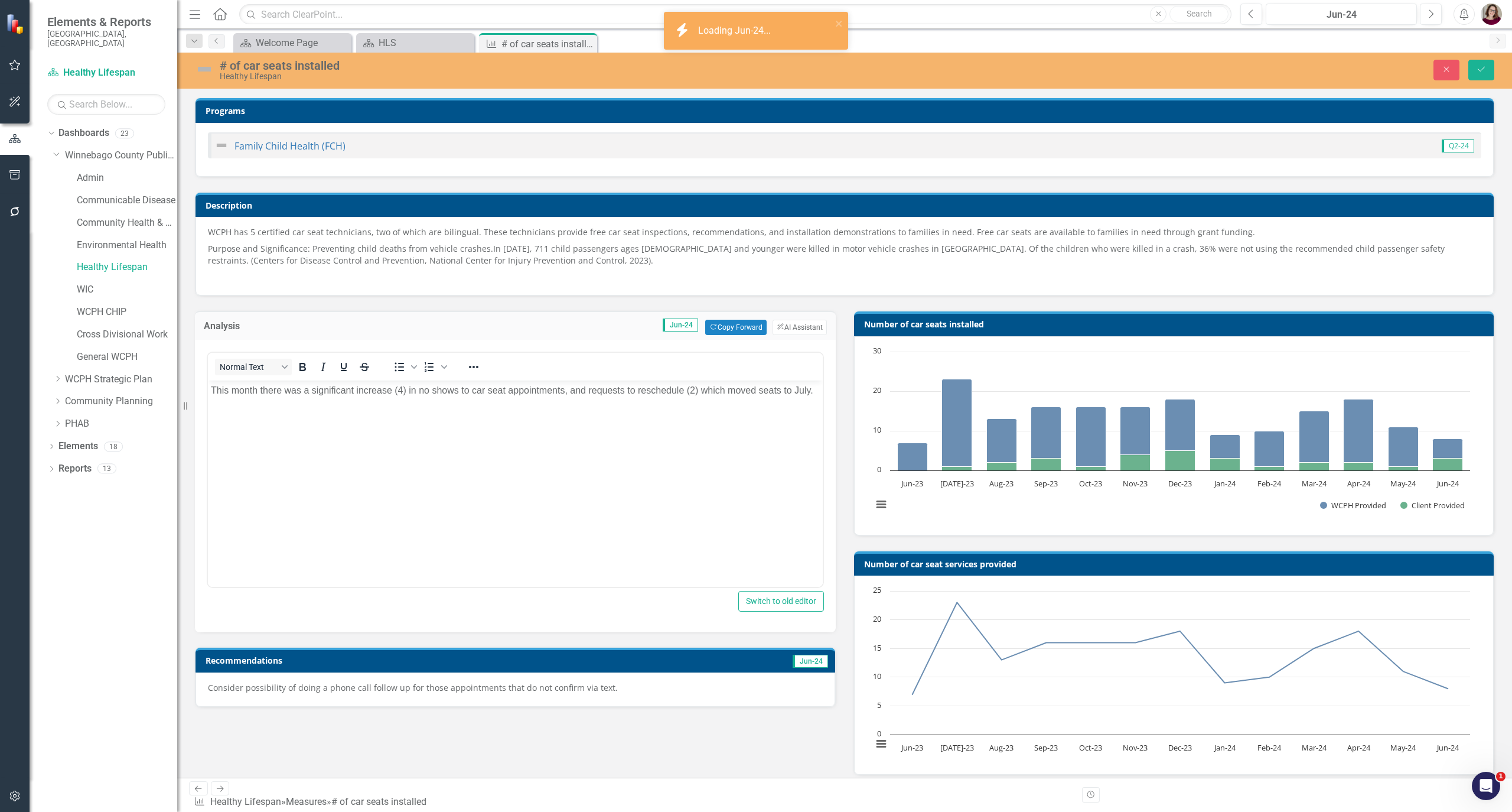
click at [482, 676] on p "Consider possibility of doing a phone call follow up for those appointments tha…" at bounding box center [515, 688] width 615 height 12
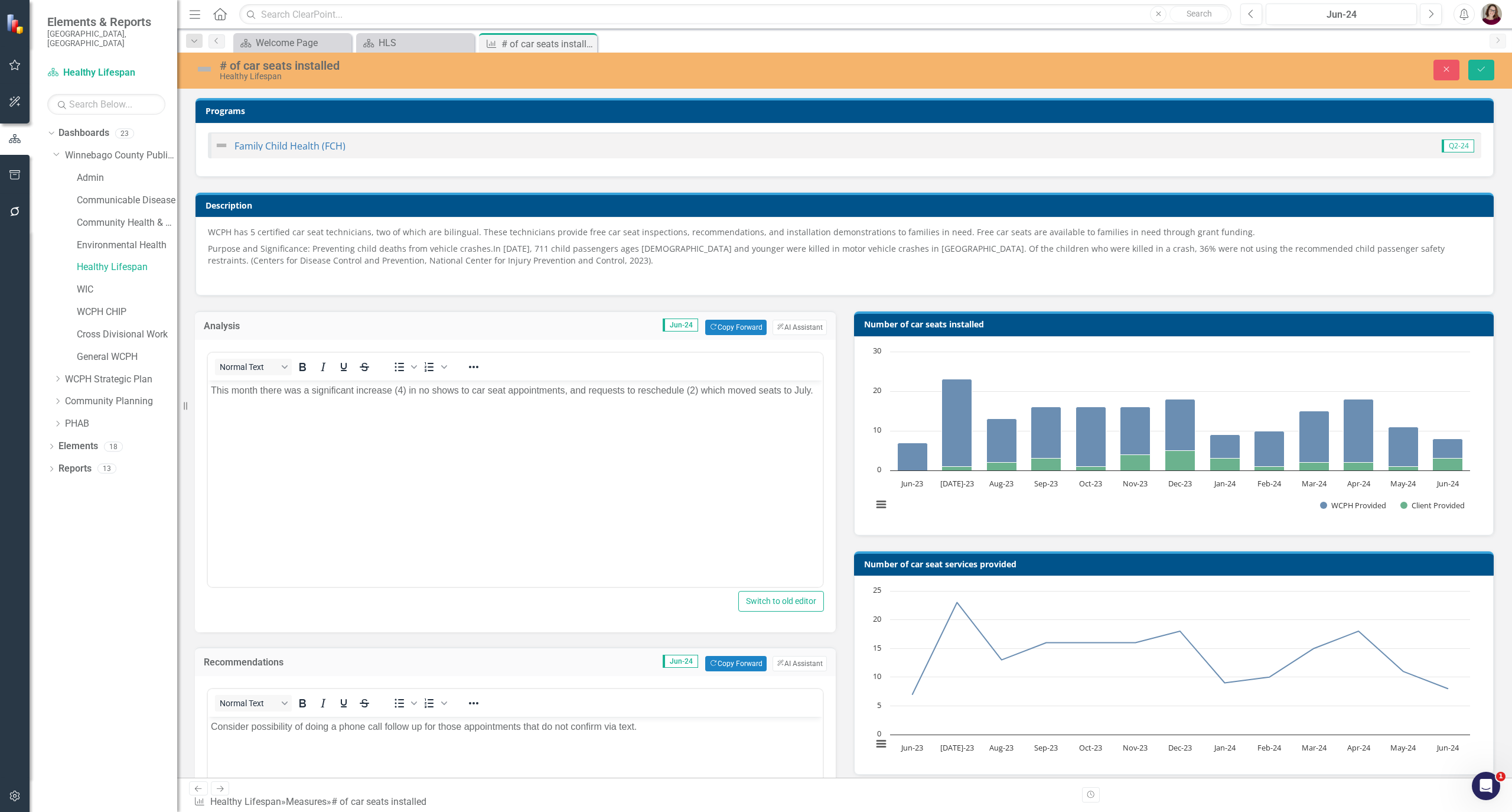
click at [464, 676] on body "Consider possibility of doing a phone call follow up for those appointments tha…" at bounding box center [515, 805] width 615 height 178
click at [1260, 10] on button "Next" at bounding box center [1430, 15] width 22 height 21
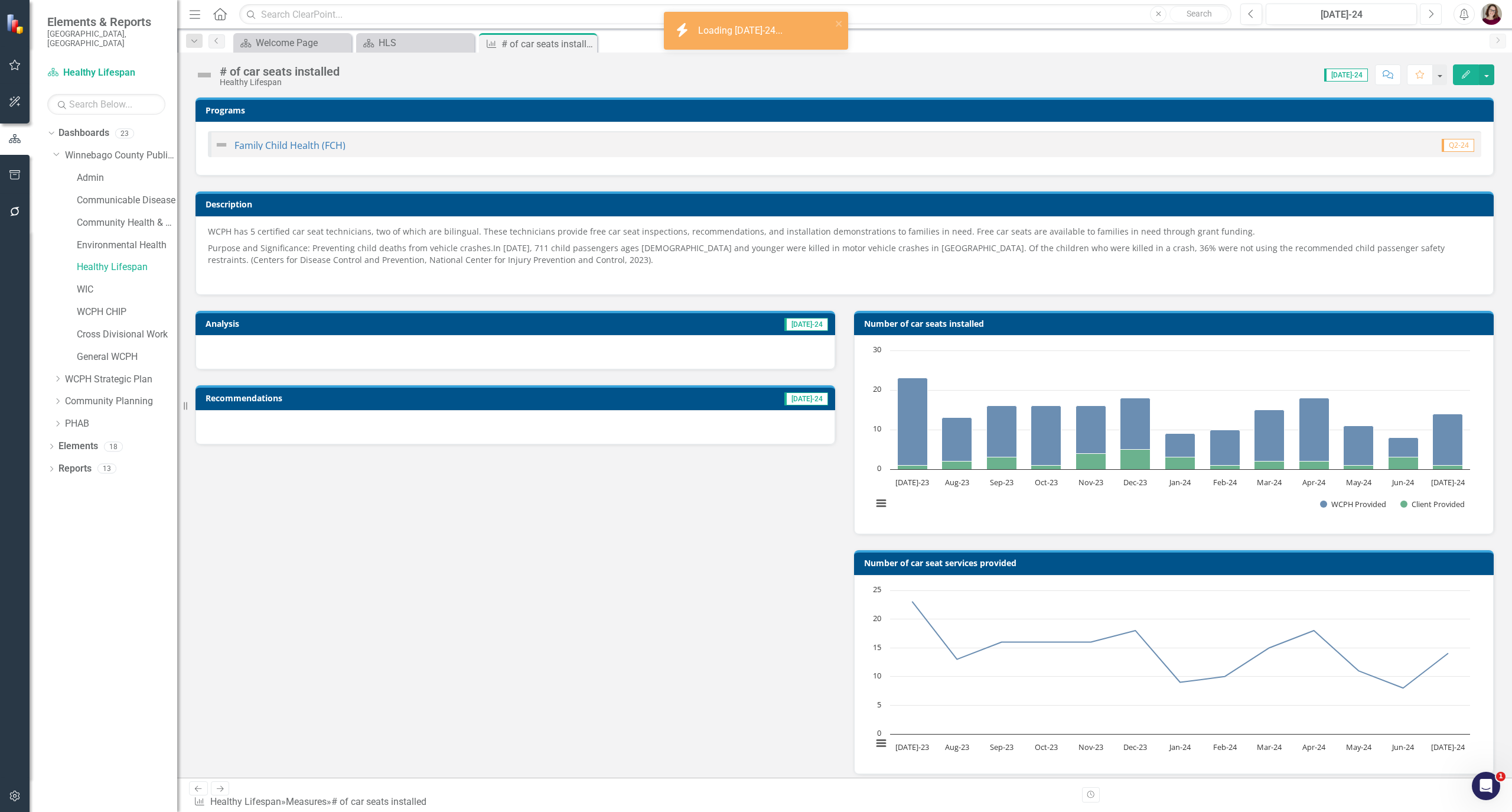
click at [1260, 16] on icon "Next" at bounding box center [1430, 14] width 7 height 11
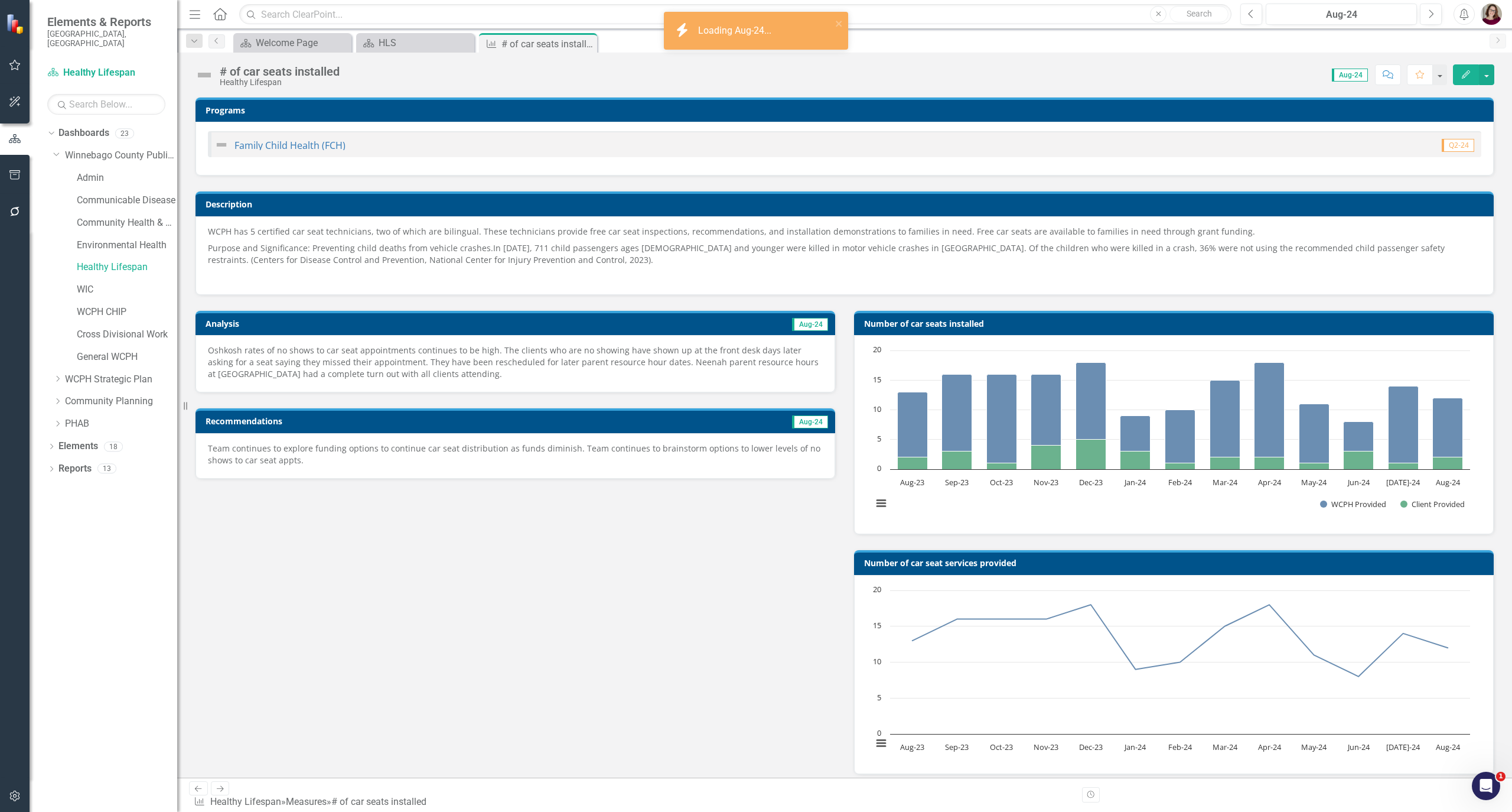
click at [476, 355] on p "Oshkosh rates of no shows to car seat appointments continues to be high. The cl…" at bounding box center [515, 362] width 615 height 36
click at [476, 355] on p "Oshkosh rates of no shows to car seat appointments continues to be high. The cl…" at bounding box center [515, 362] width 615 height 36
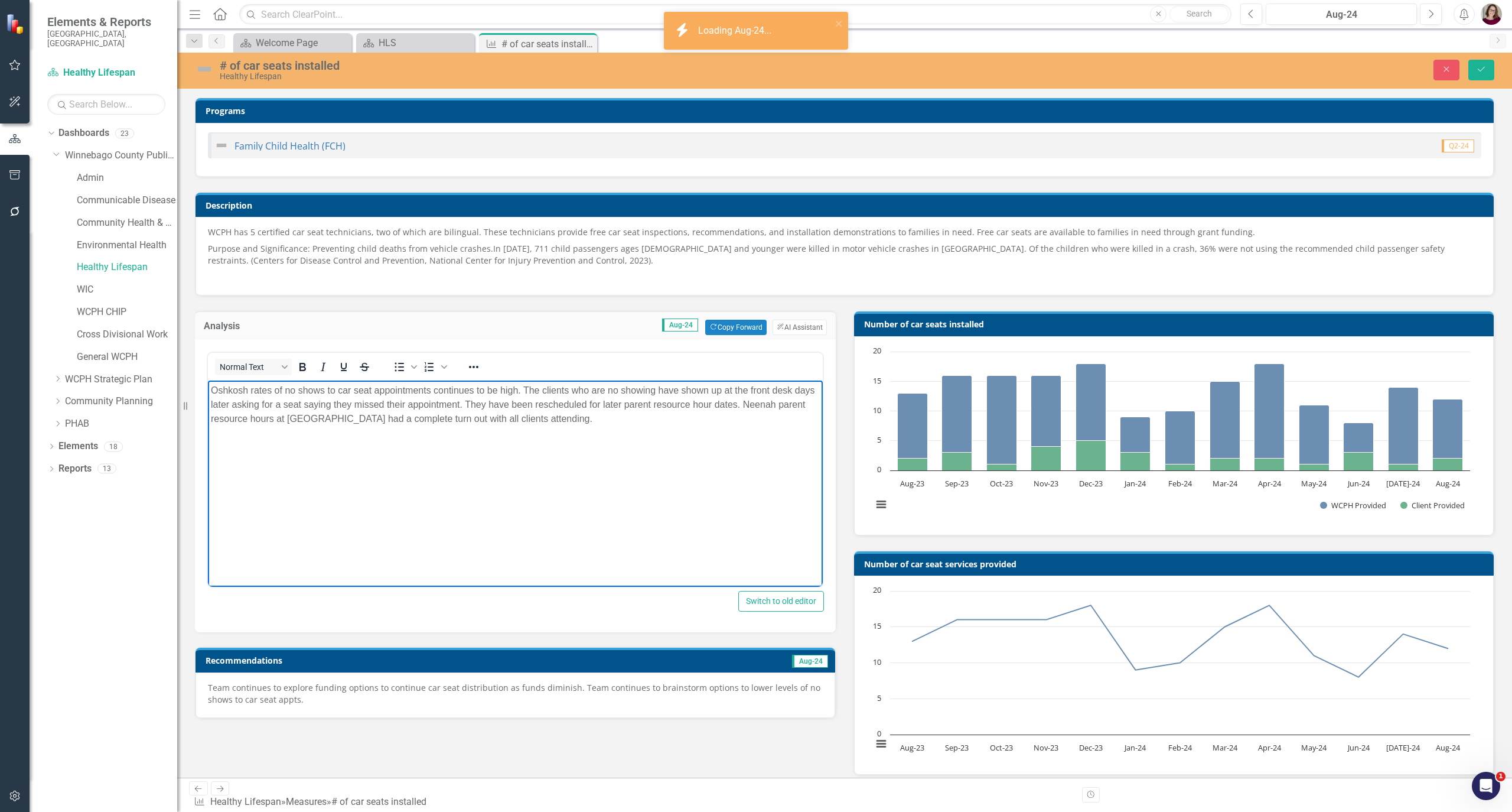
click at [521, 532] on body "Oshkosh rates of no shows to car seat appointments continues to be high. The cl…" at bounding box center [515, 469] width 615 height 178
click at [626, 676] on div "Team continues to explore funding options to continue car seat distribution as …" at bounding box center [515, 694] width 640 height 46
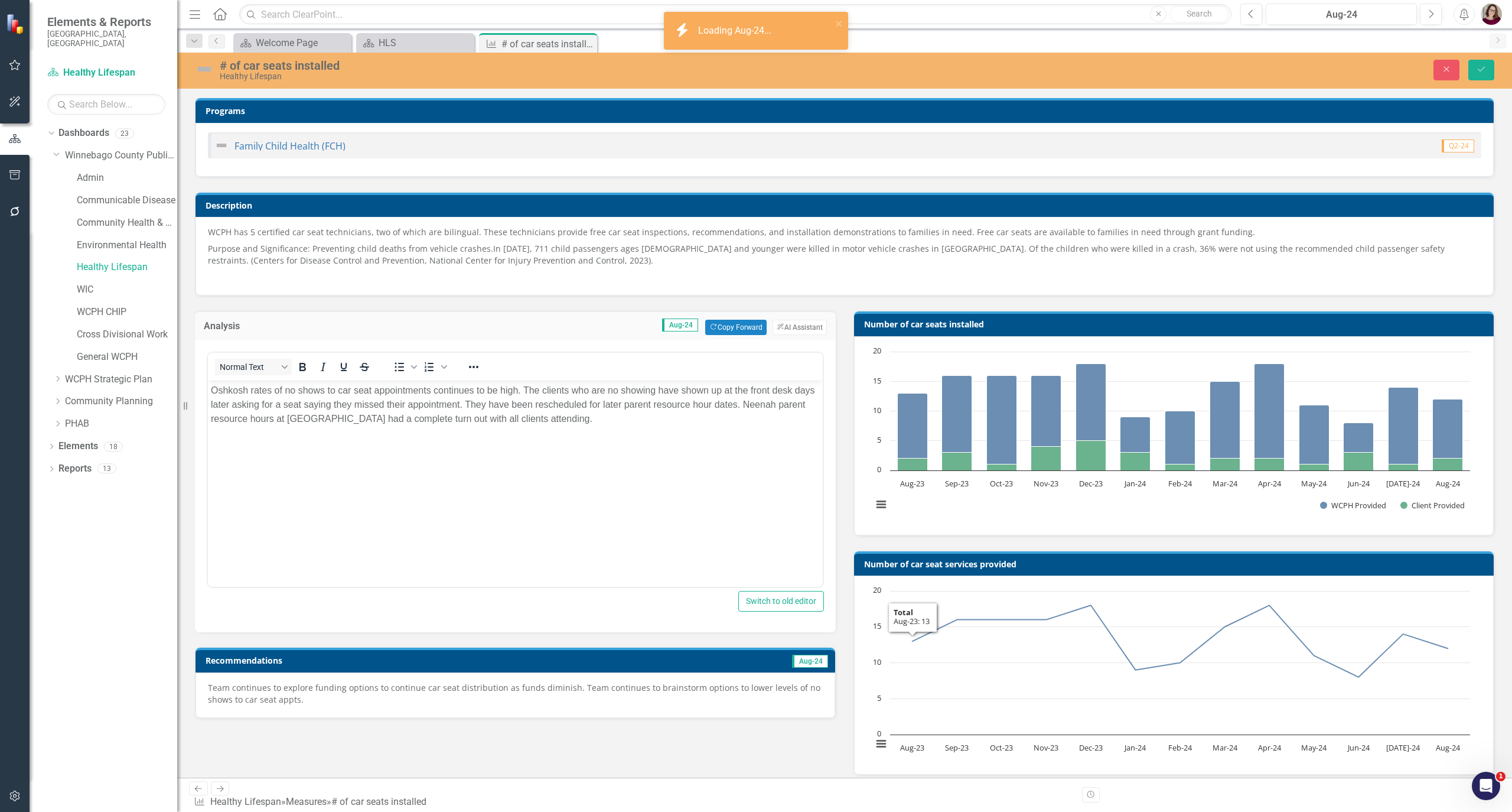
click at [626, 676] on div "Team continues to explore funding options to continue car seat distribution as …" at bounding box center [515, 694] width 640 height 46
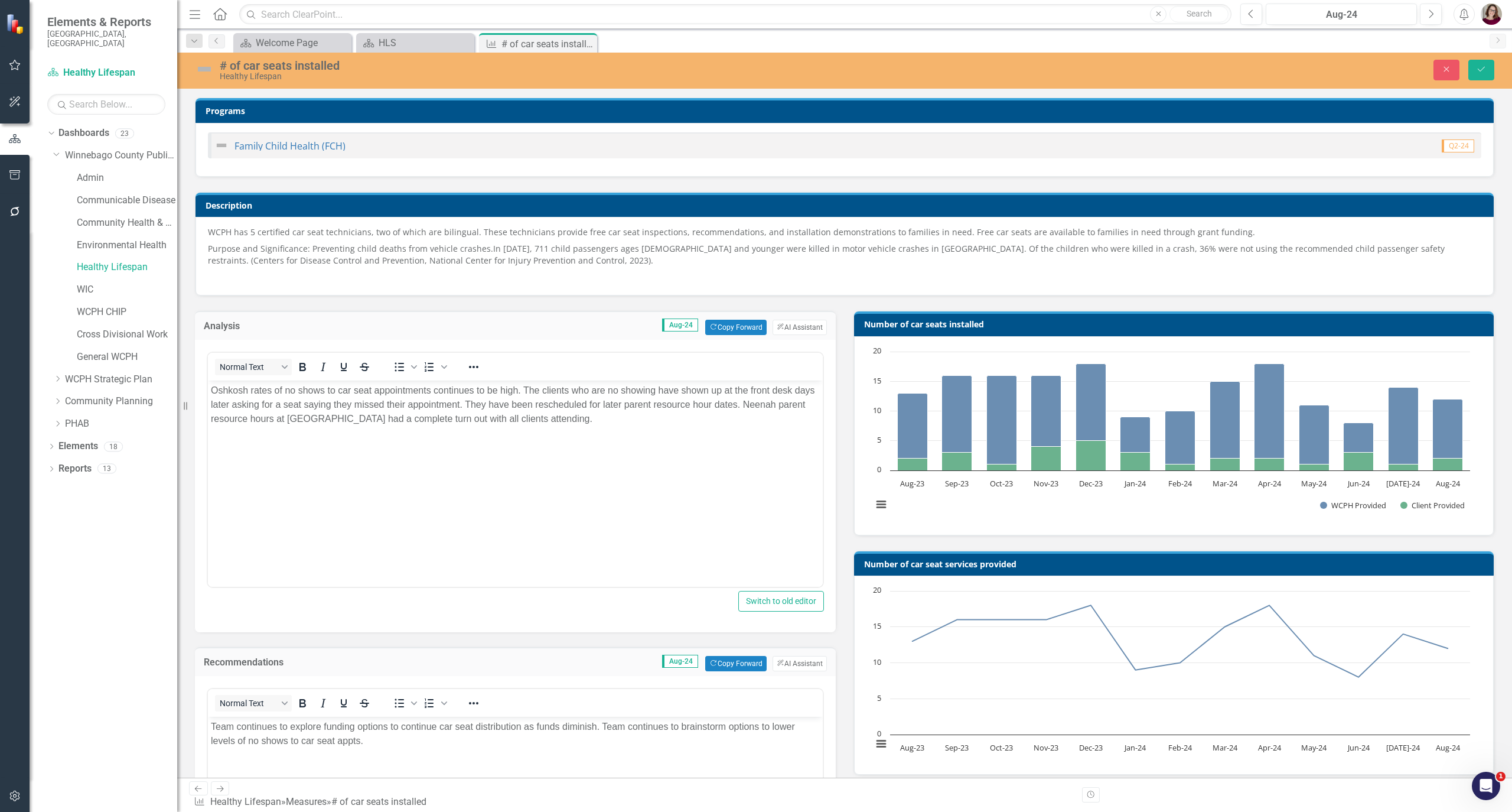
click at [675, 676] on p "Team continues to explore funding options to continue car seat distribution as …" at bounding box center [515, 733] width 609 height 28
click at [1260, 13] on button "Next" at bounding box center [1430, 15] width 22 height 21
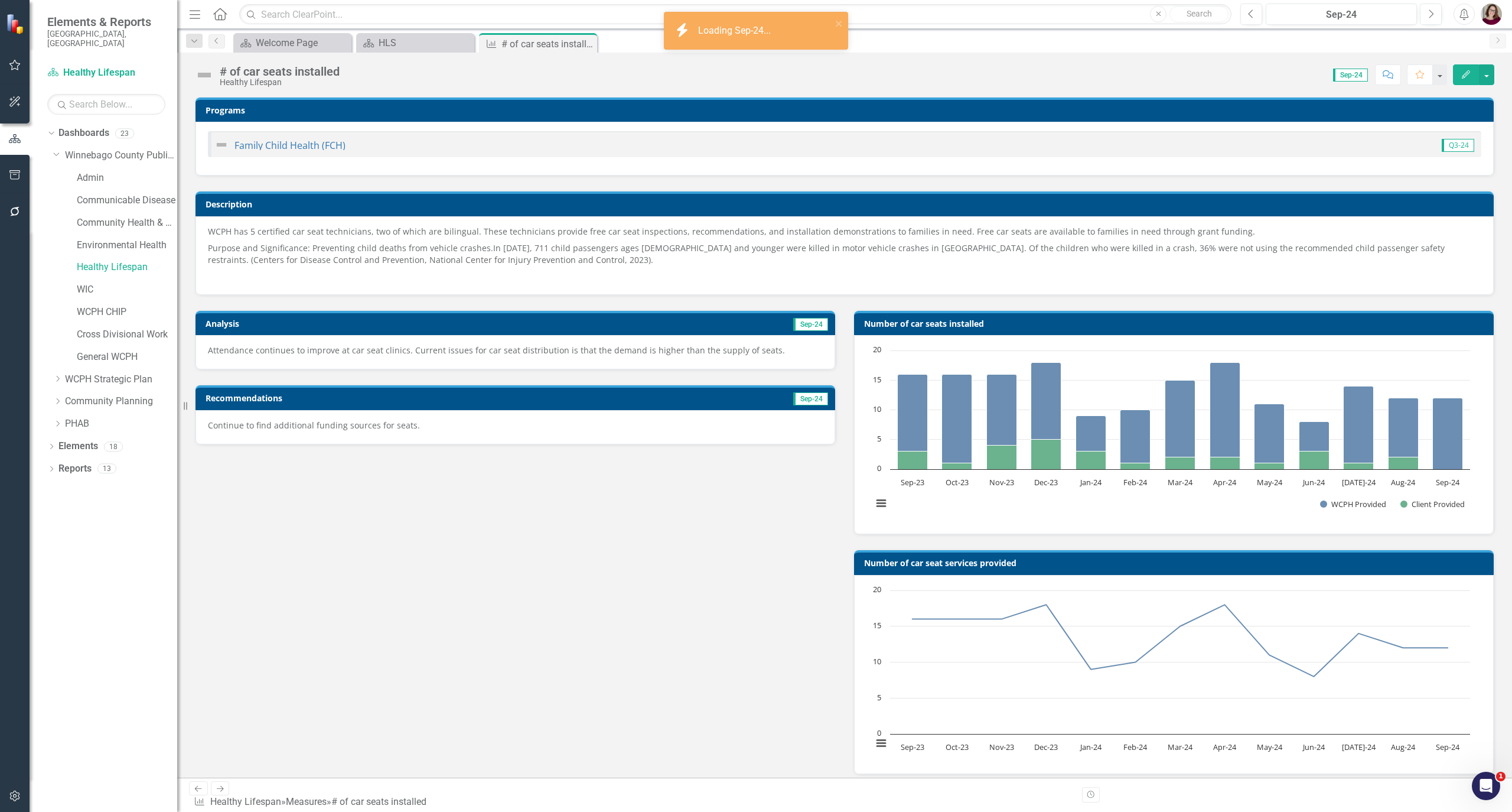
click at [566, 356] on p "Attendance continues to improve at car seat clinics. Current issues for car sea…" at bounding box center [515, 351] width 615 height 12
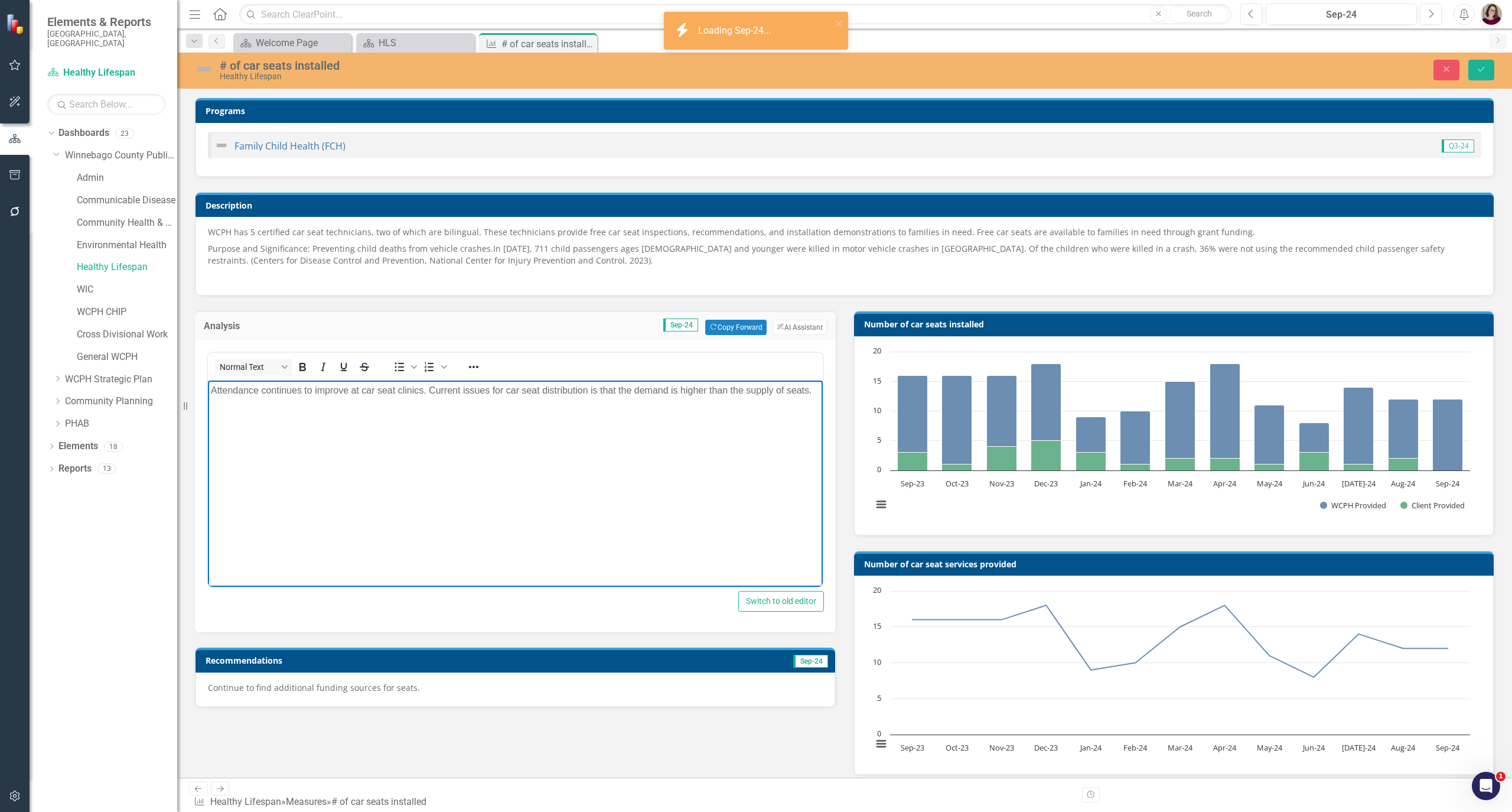
click at [559, 466] on body "Attendance continues to improve at car seat clinics. Current issues for car sea…" at bounding box center [515, 469] width 615 height 178
click at [588, 676] on div "Continue to find additional funding sources for seats." at bounding box center [515, 689] width 640 height 34
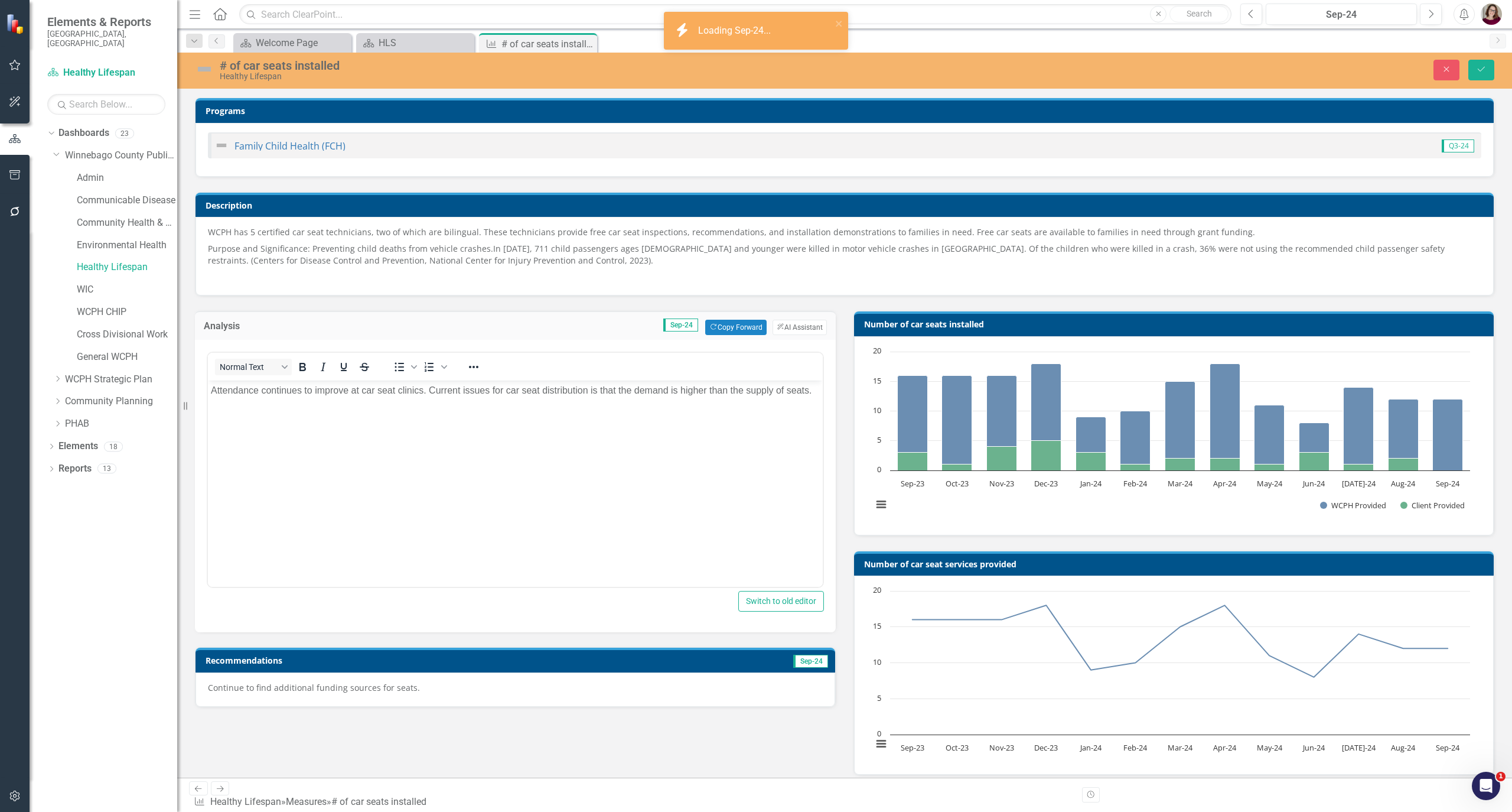
click at [479, 676] on div "Continue to find additional funding sources for seats." at bounding box center [515, 689] width 640 height 34
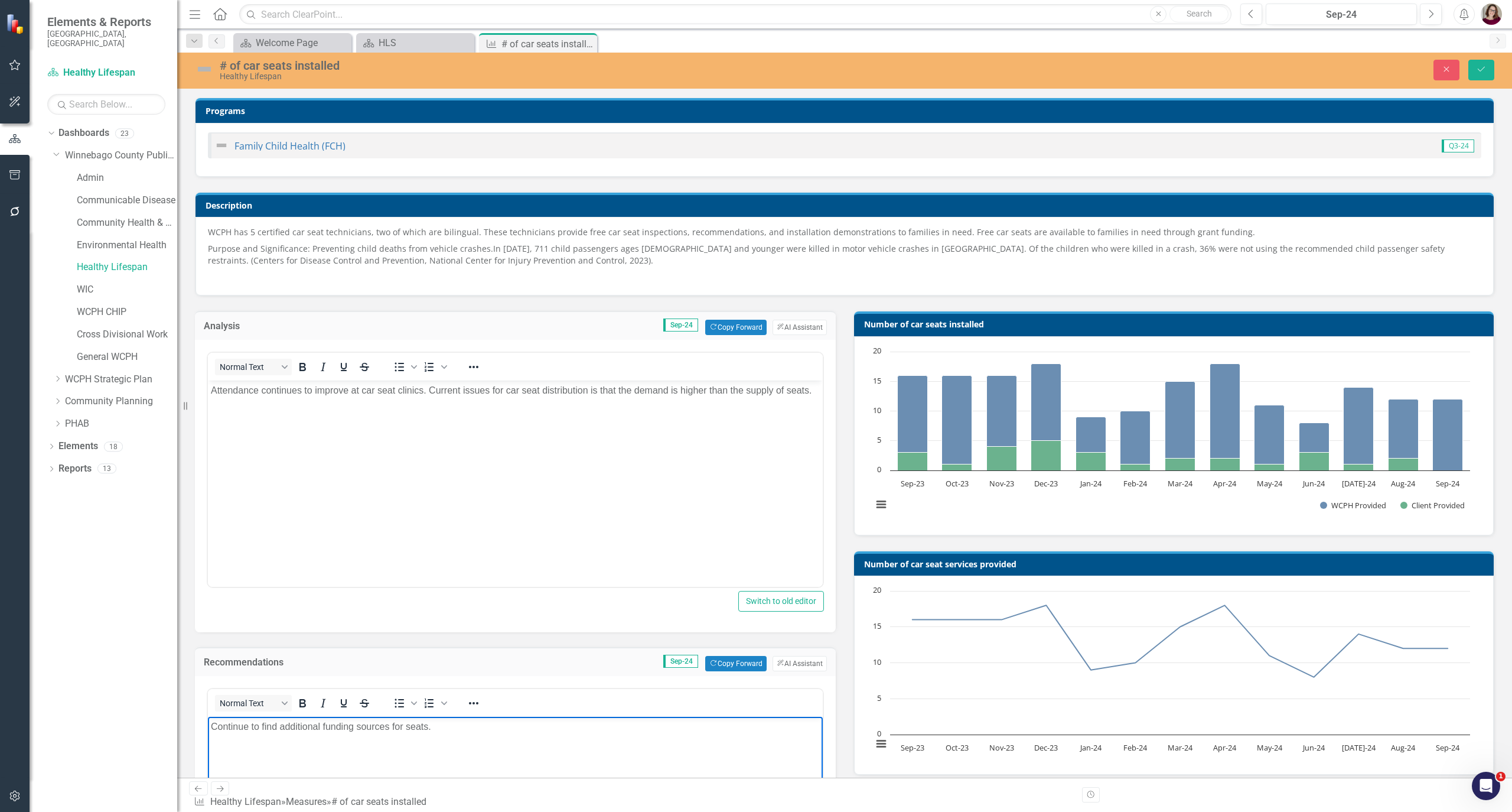
click at [416, 676] on body "Continue to find additional funding sources for seats." at bounding box center [515, 805] width 615 height 178
click at [1260, 16] on button "Next" at bounding box center [1430, 15] width 22 height 21
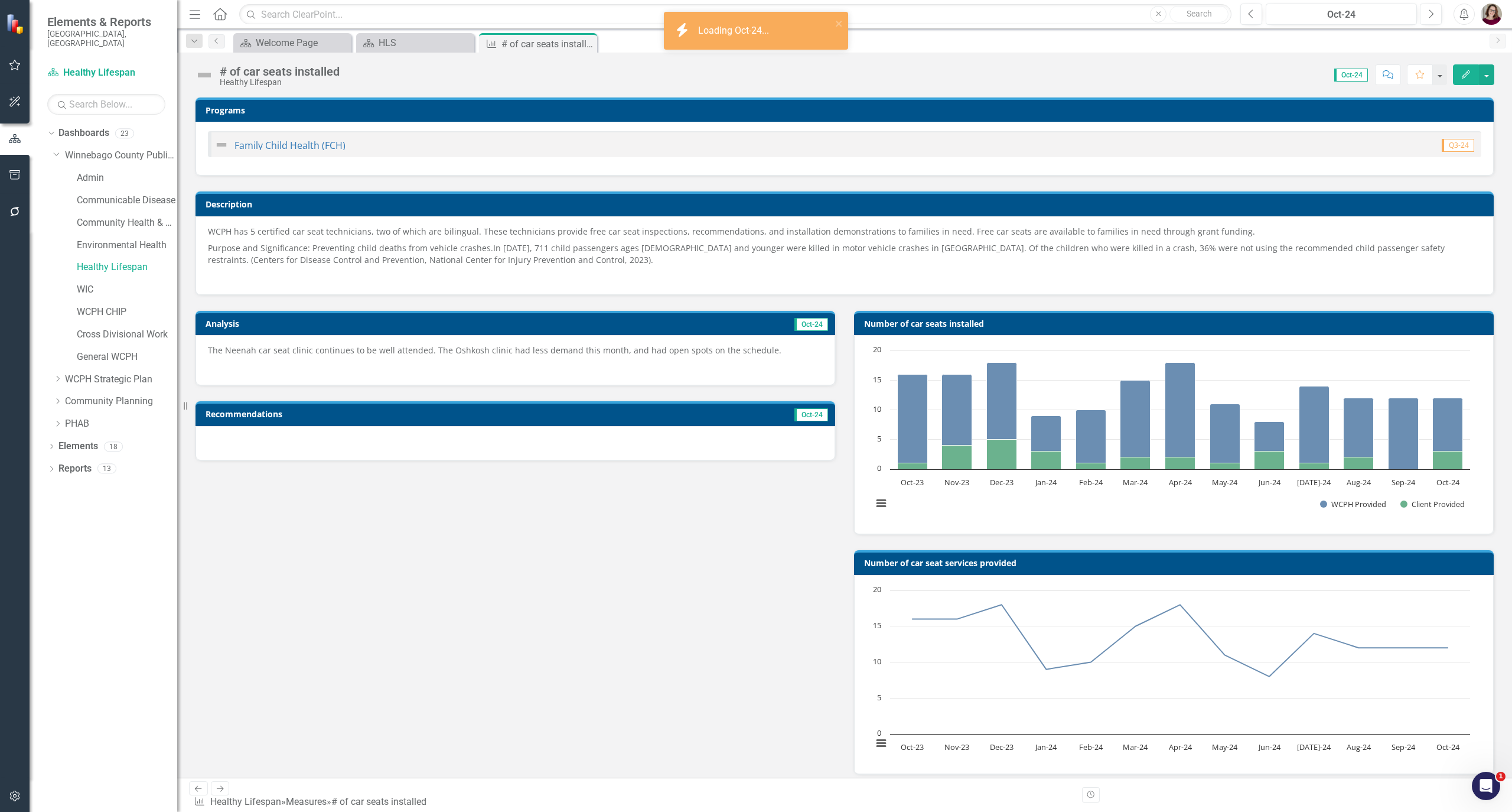
click at [552, 358] on p "The Neenah car seat clinic continues to be well attended. The Oshkosh clinic ha…" at bounding box center [515, 352] width 615 height 15
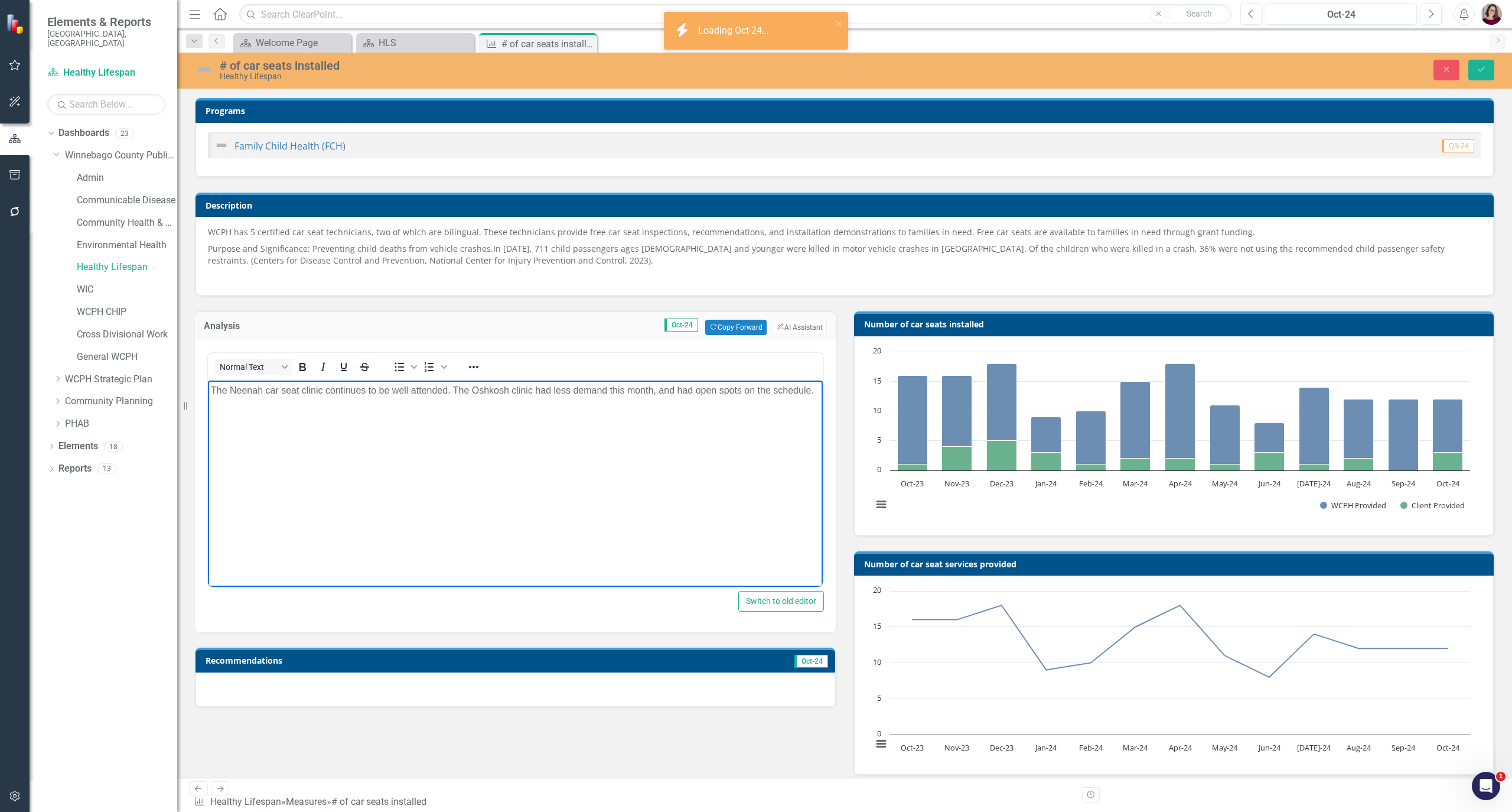
click at [562, 443] on body "The Neenah car seat clinic continues to be well attended. The Oshkosh clinic ha…" at bounding box center [515, 469] width 615 height 178
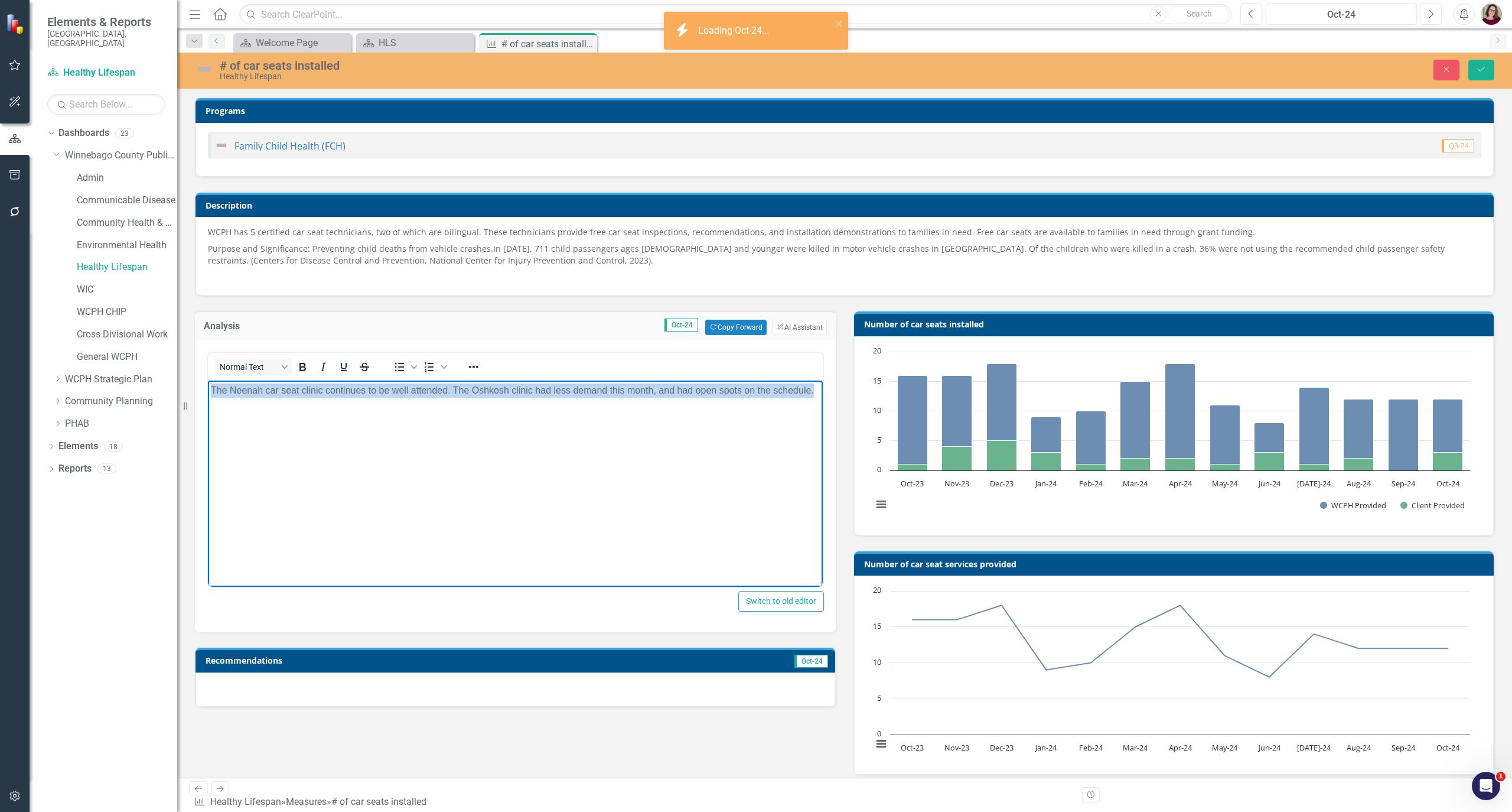
copy p "The Neenah car seat clinic continues to be well attended. The Oshkosh clinic ha…"
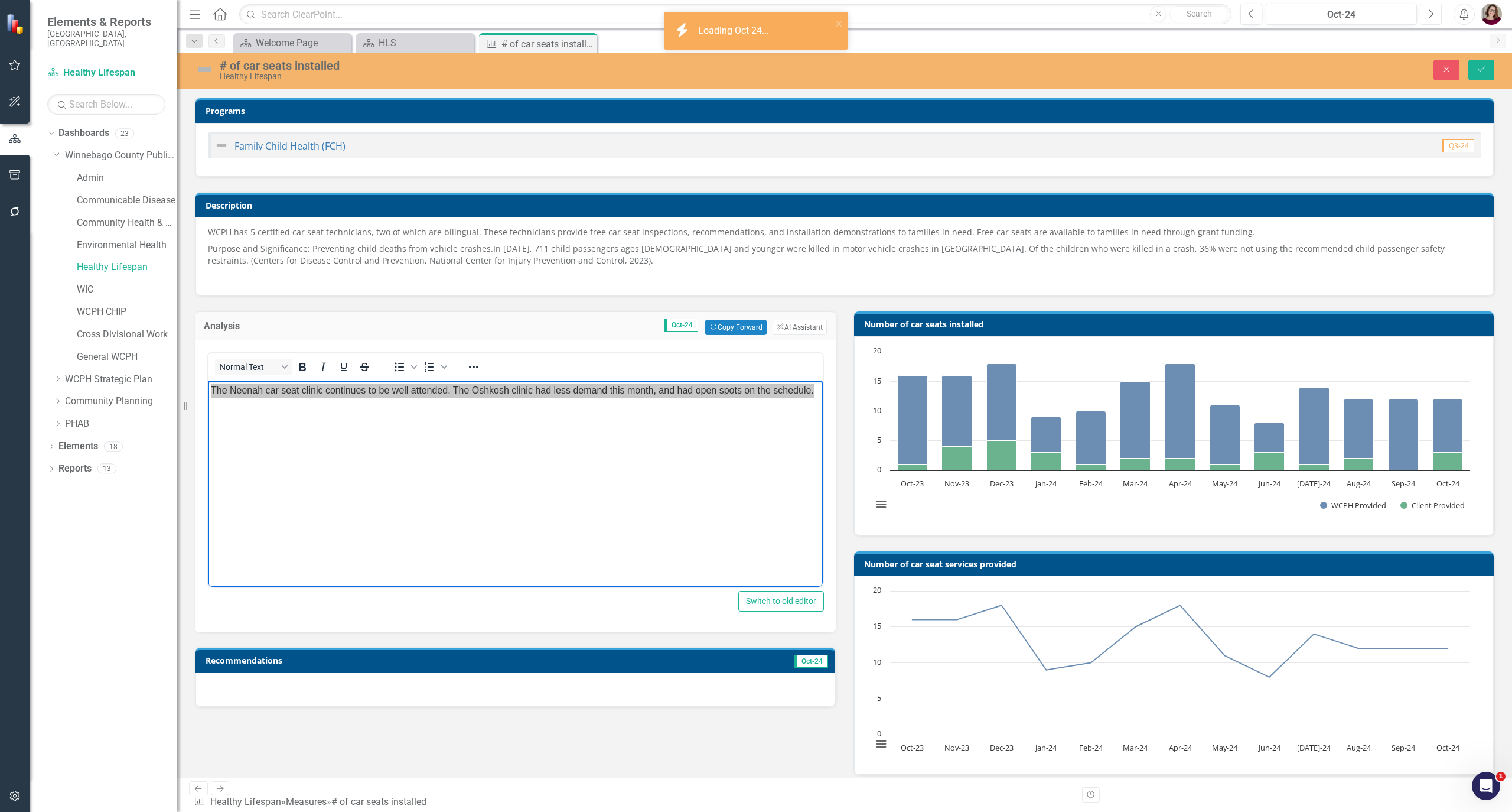
click at [1260, 18] on button "Next" at bounding box center [1430, 15] width 22 height 21
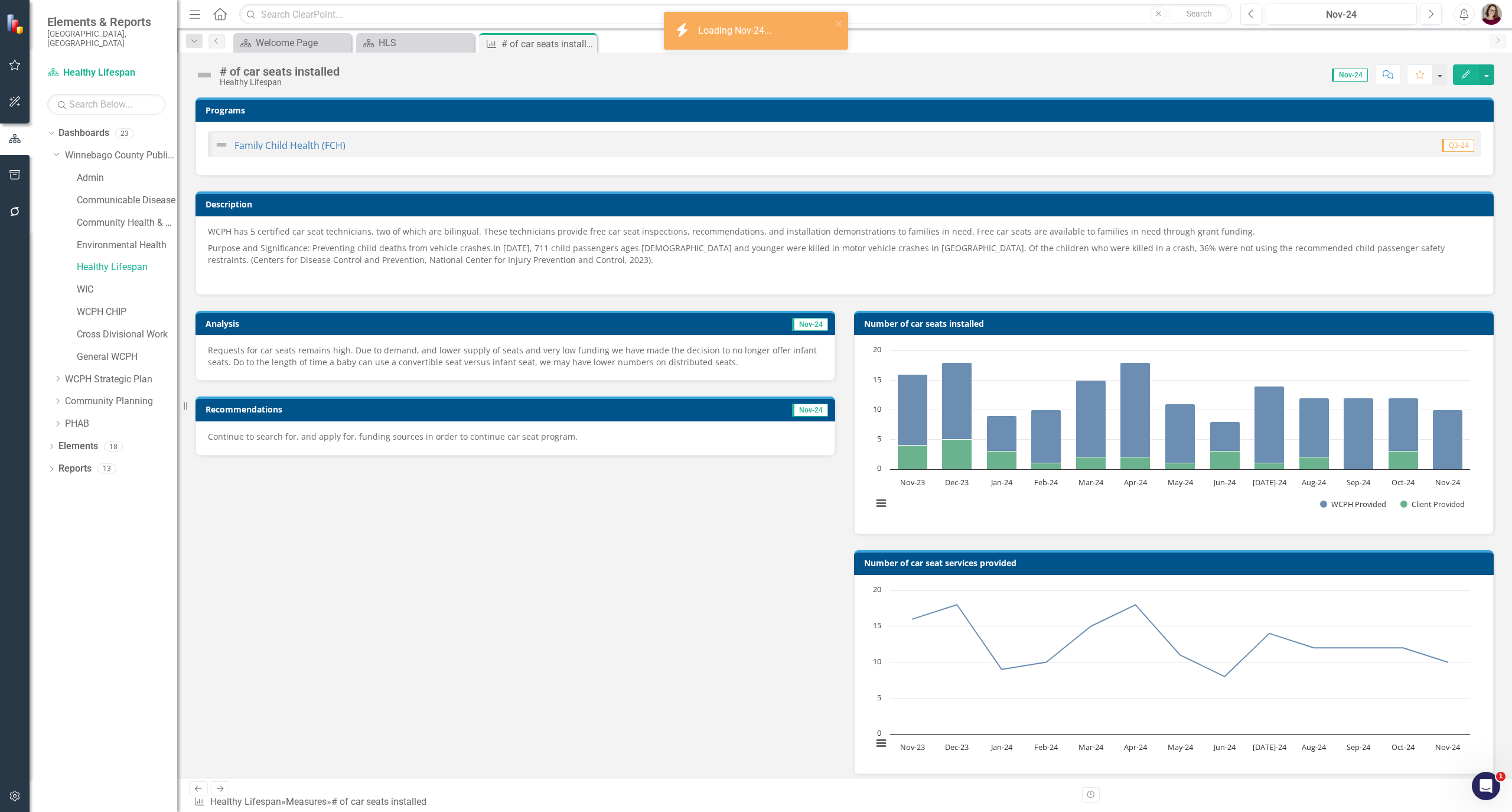
click at [708, 363] on p "Requests for car seats remains high. Due to demand, and lower supply of seats a…" at bounding box center [515, 356] width 615 height 23
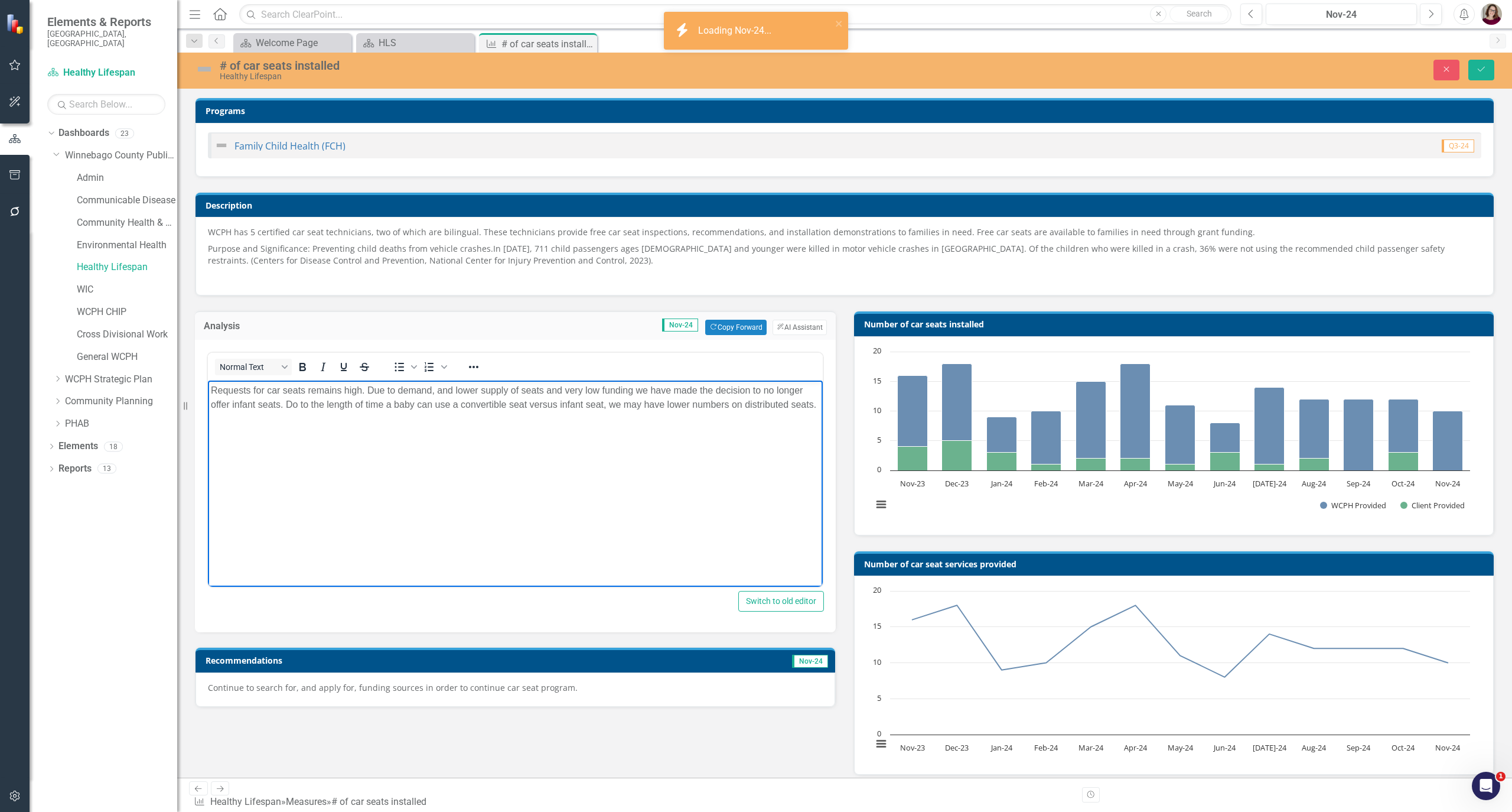
click at [667, 457] on body "Requests for car seats remains high. Due to demand, and lower supply of seats a…" at bounding box center [515, 469] width 615 height 178
click at [476, 676] on p "Continue to search for, and apply for, funding sources in order to continue car…" at bounding box center [515, 688] width 615 height 12
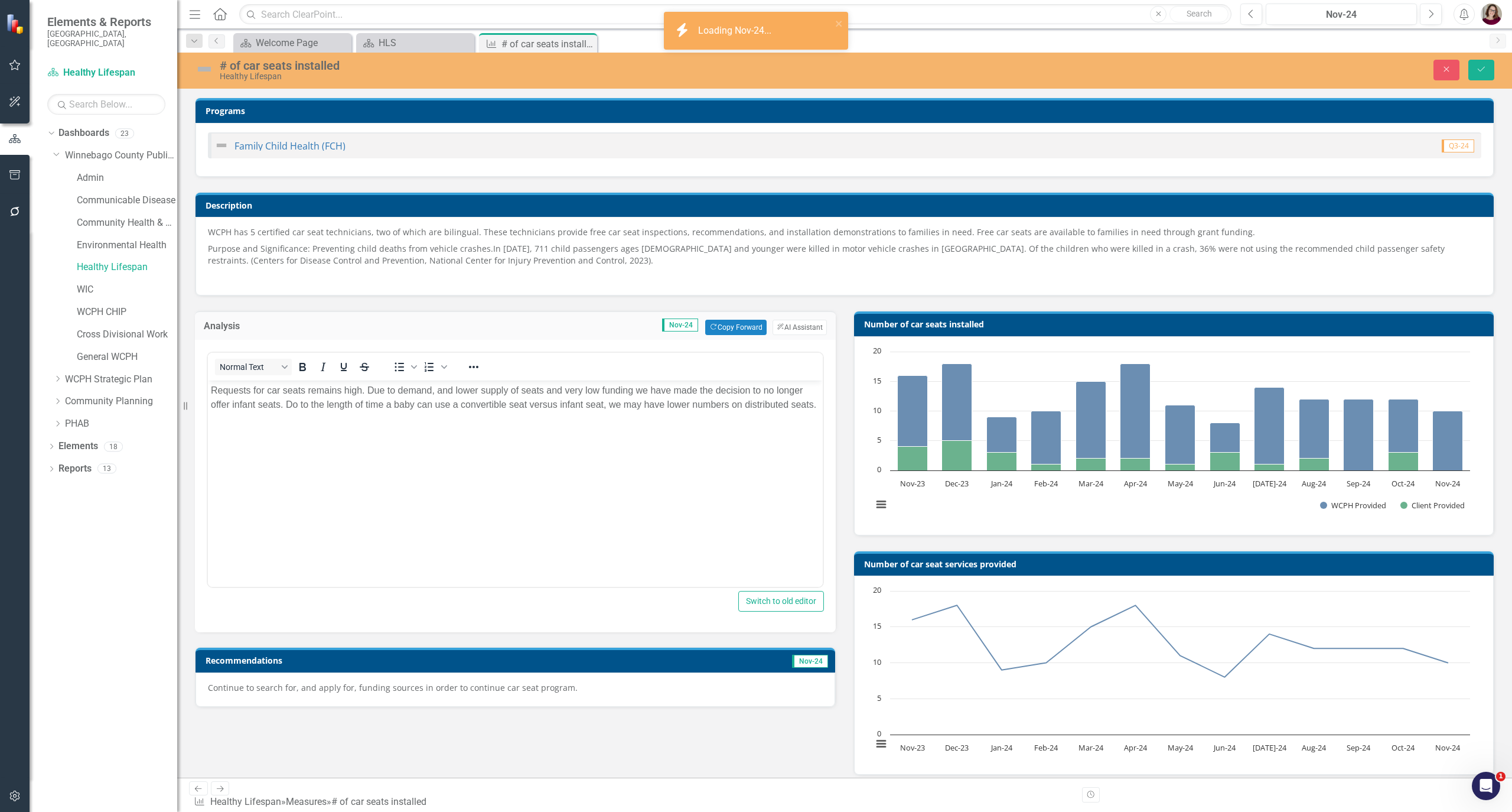
click at [476, 676] on p "Continue to search for, and apply for, funding sources in order to continue car…" at bounding box center [515, 688] width 615 height 12
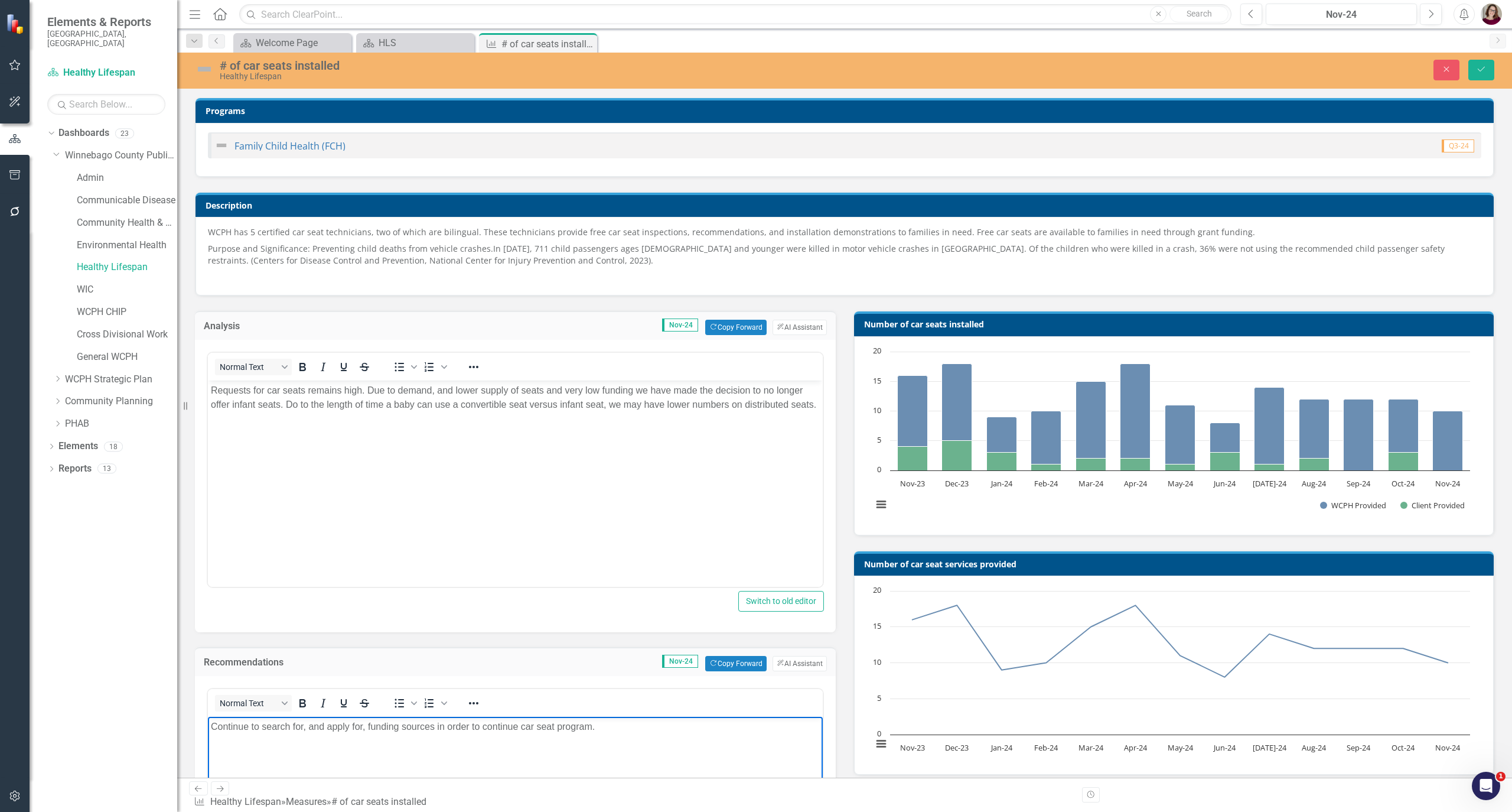
click at [545, 676] on body "Continue to search for, and apply for, funding sources in order to continue car…" at bounding box center [515, 805] width 615 height 178
click at [1260, 17] on button "Next" at bounding box center [1430, 15] width 22 height 21
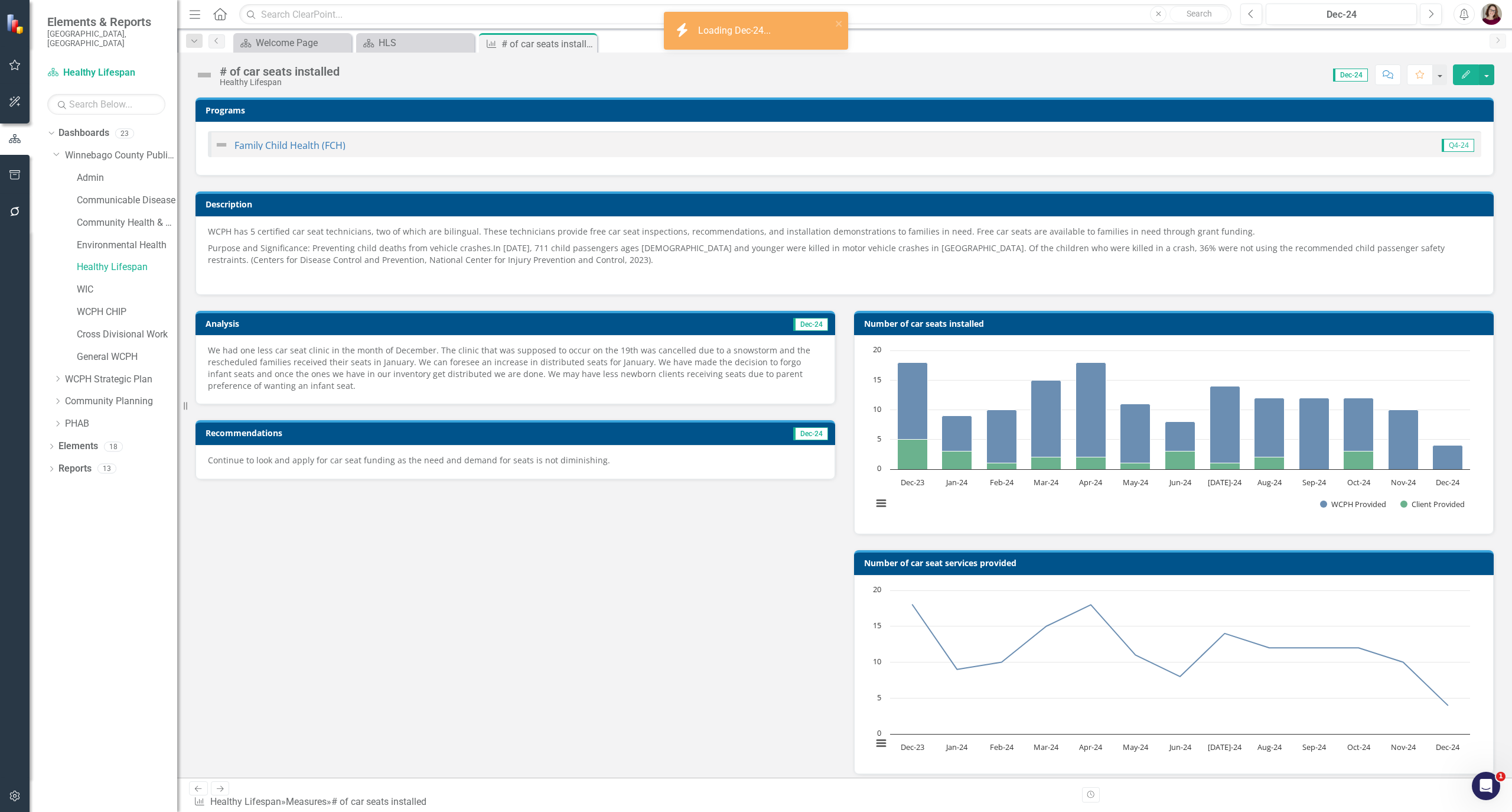
click at [483, 373] on p "We had one less car seat clinic in the month of December. The clinic that was s…" at bounding box center [515, 368] width 615 height 48
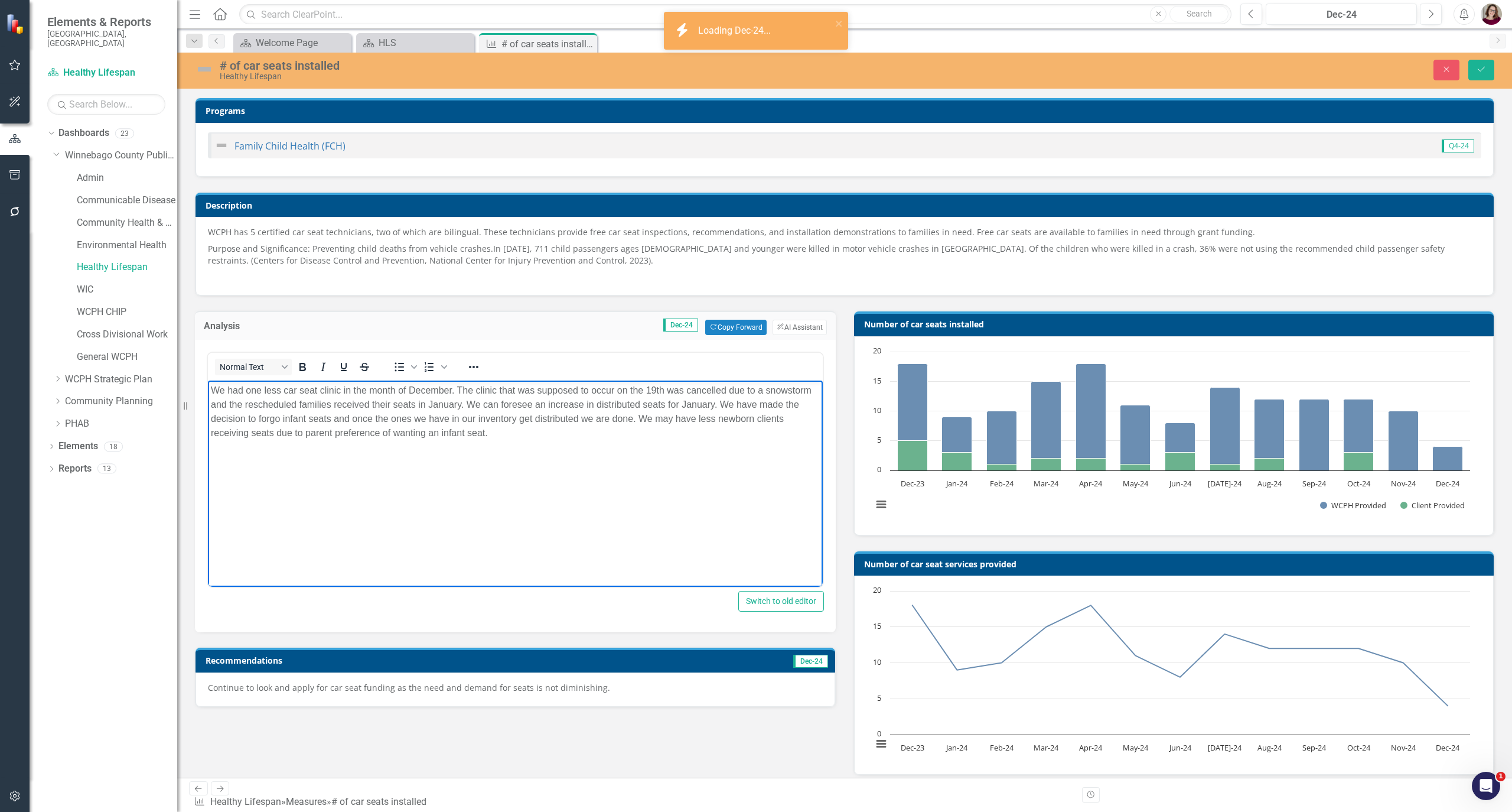
click at [420, 448] on body "We had one less car seat clinic in the month of December. The clinic that was s…" at bounding box center [515, 469] width 615 height 178
click at [566, 676] on p "Continue to look and apply for car seat funding as the need and demand for seat…" at bounding box center [515, 688] width 615 height 12
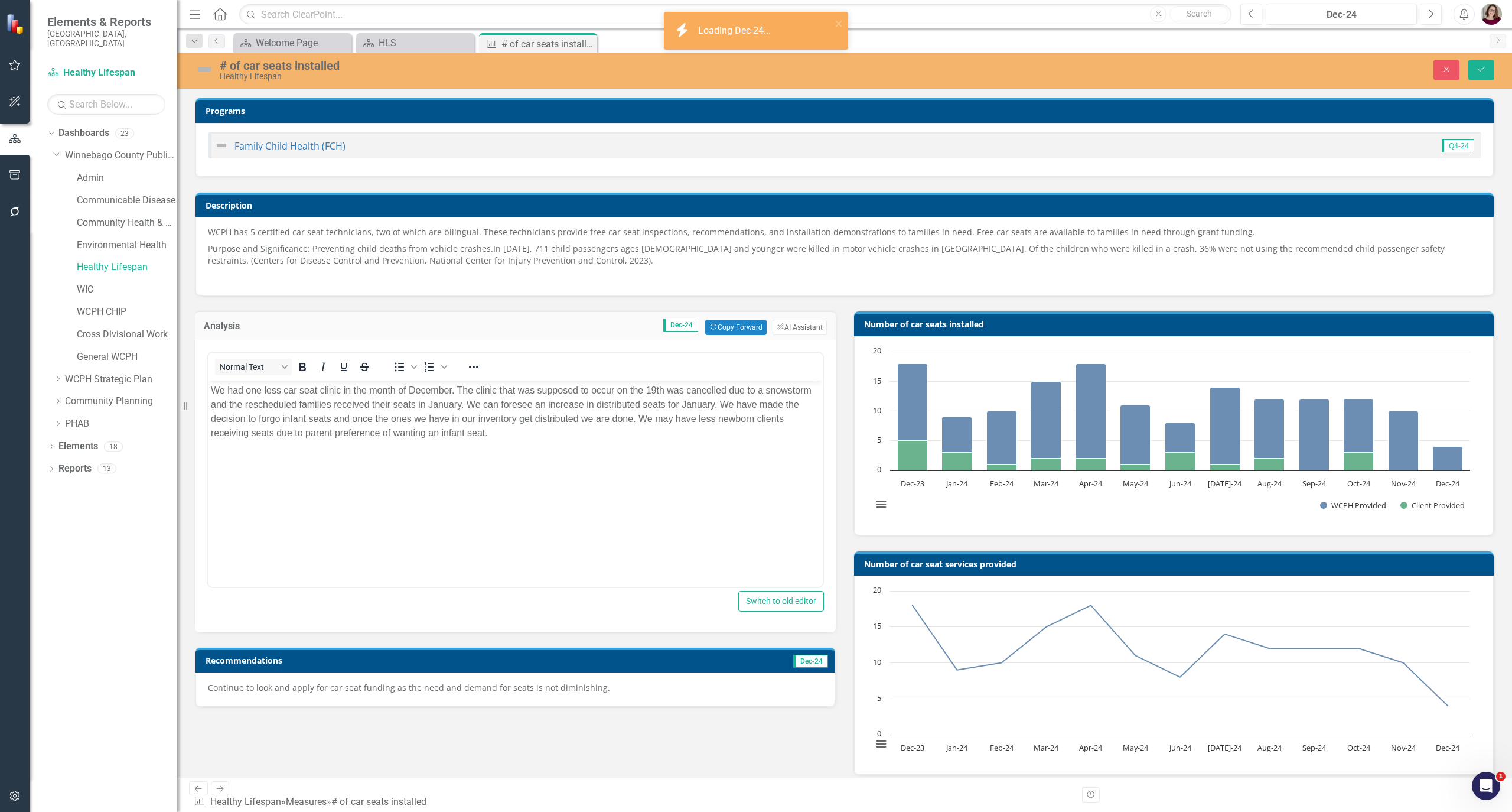
click at [566, 676] on p "Continue to look and apply for car seat funding as the need and demand for seat…" at bounding box center [515, 688] width 615 height 12
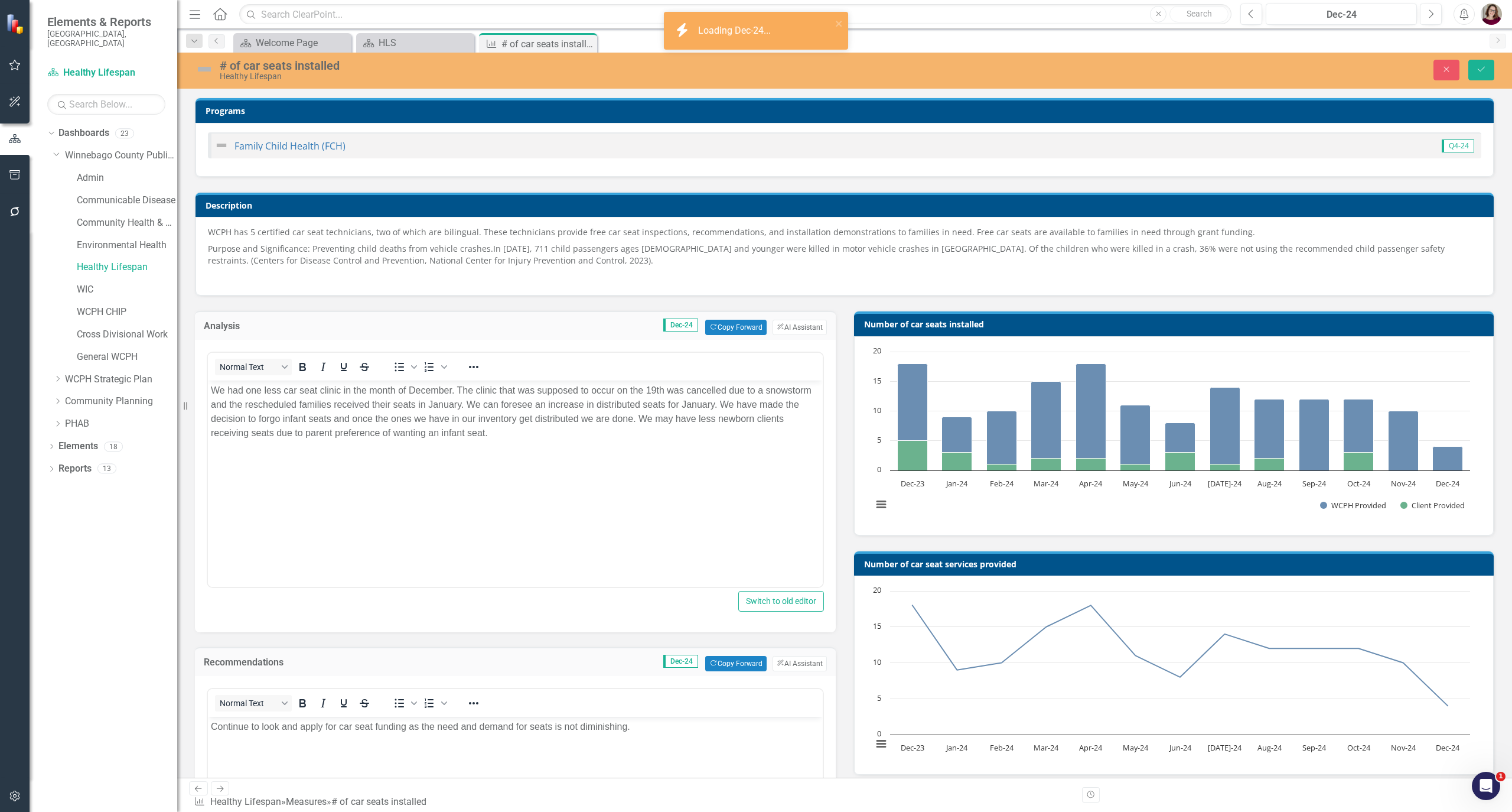
click at [569, 676] on body "Continue to look and apply for car seat funding as the need and demand for seat…" at bounding box center [515, 805] width 615 height 178
click at [1260, 13] on icon "Next" at bounding box center [1430, 14] width 7 height 11
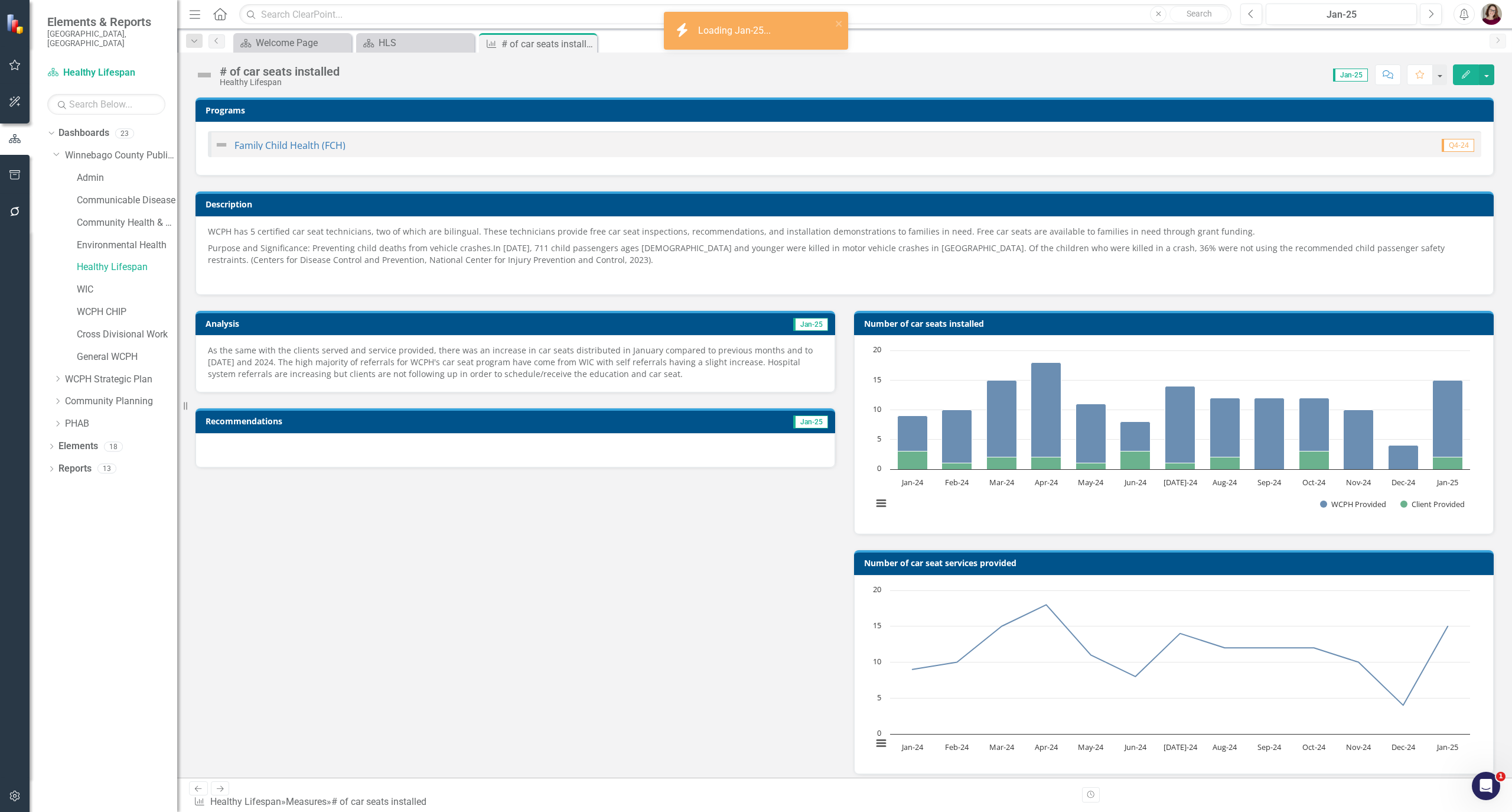
click at [534, 369] on p "As the same with the clients served and service provided, there was an increase…" at bounding box center [515, 362] width 615 height 36
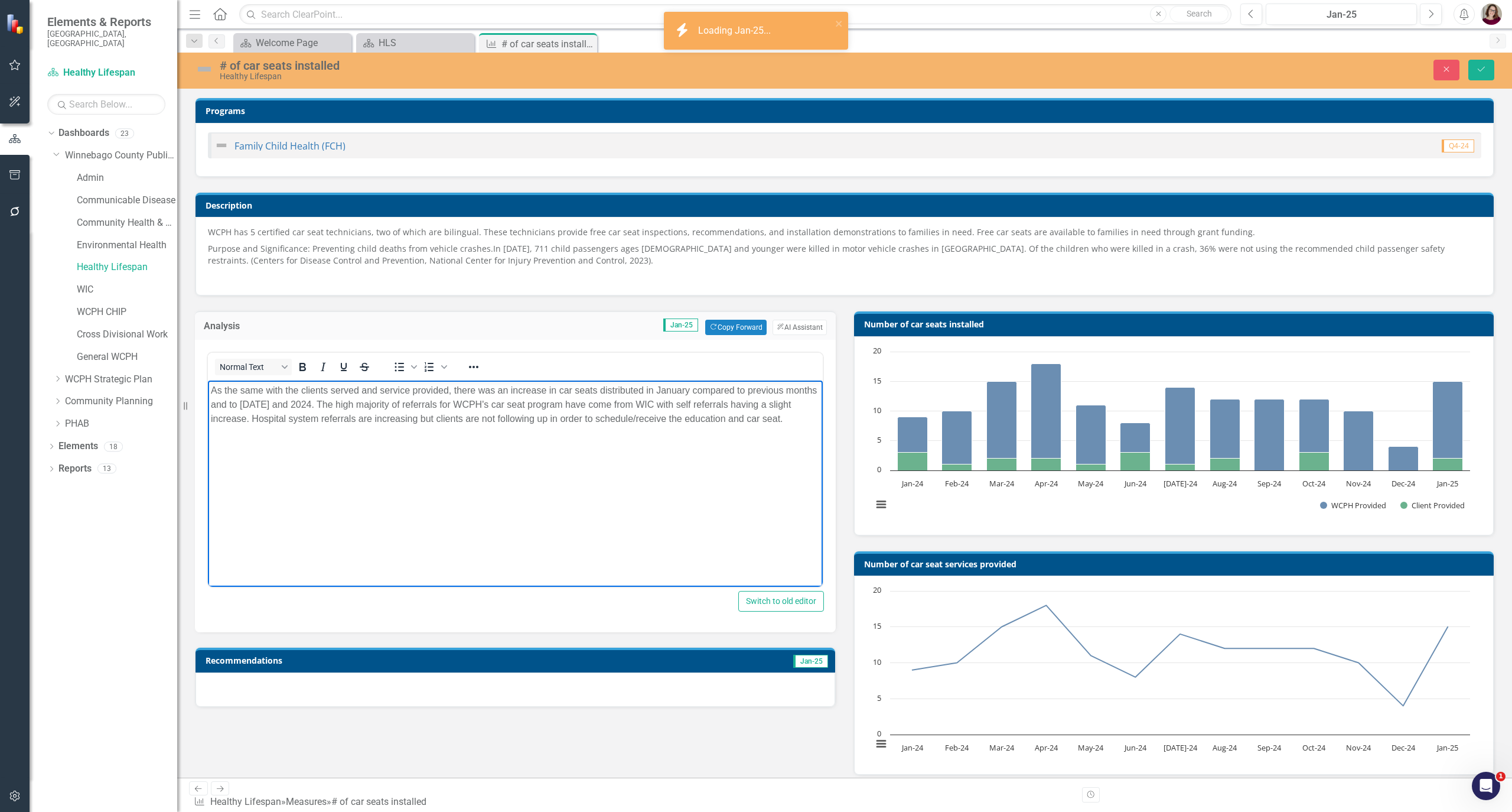
click at [557, 413] on p "As the same with the clients served and service provided, there was an increase…" at bounding box center [515, 405] width 609 height 43
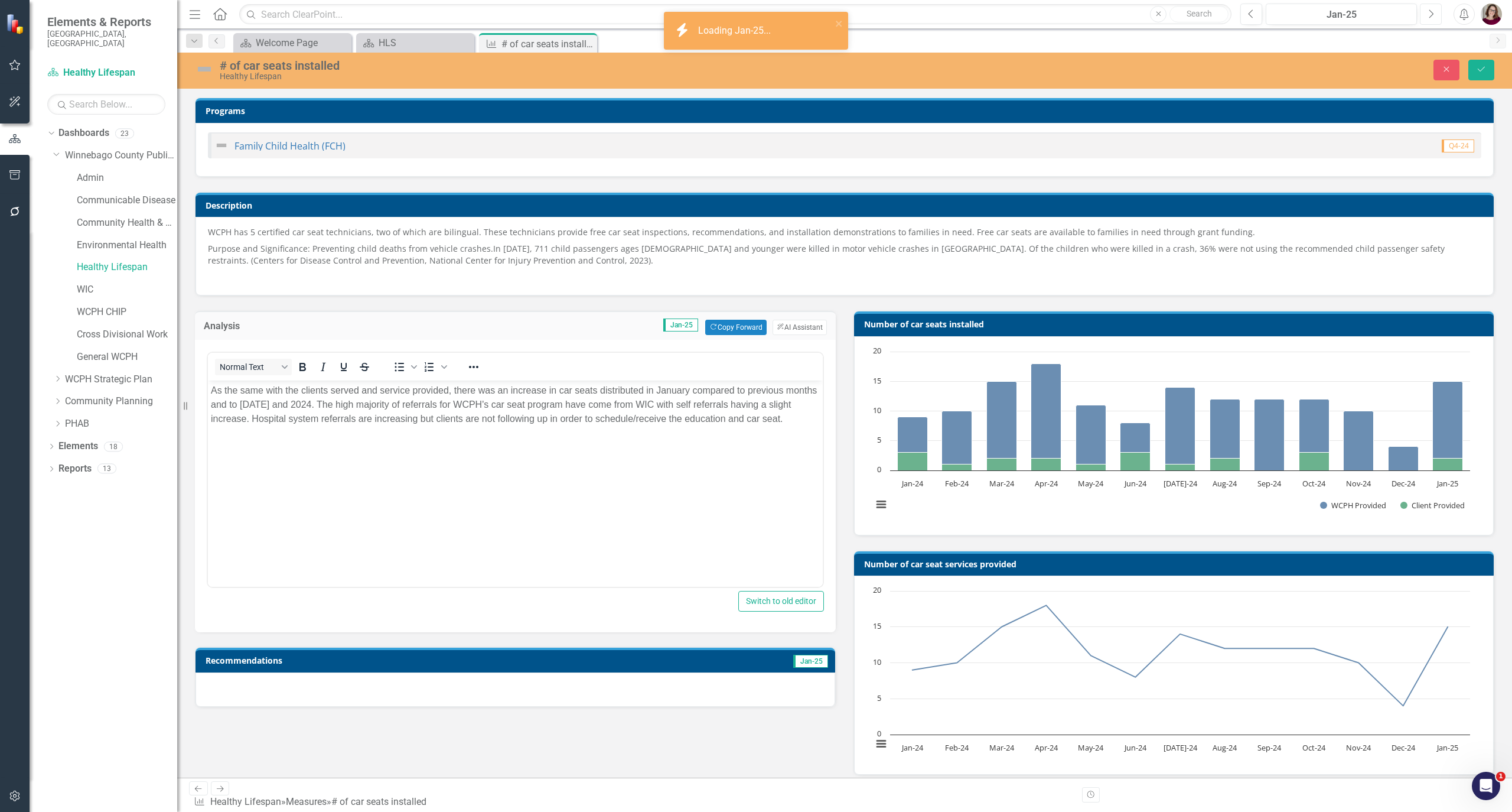
click at [1260, 9] on icon "Next" at bounding box center [1430, 14] width 7 height 11
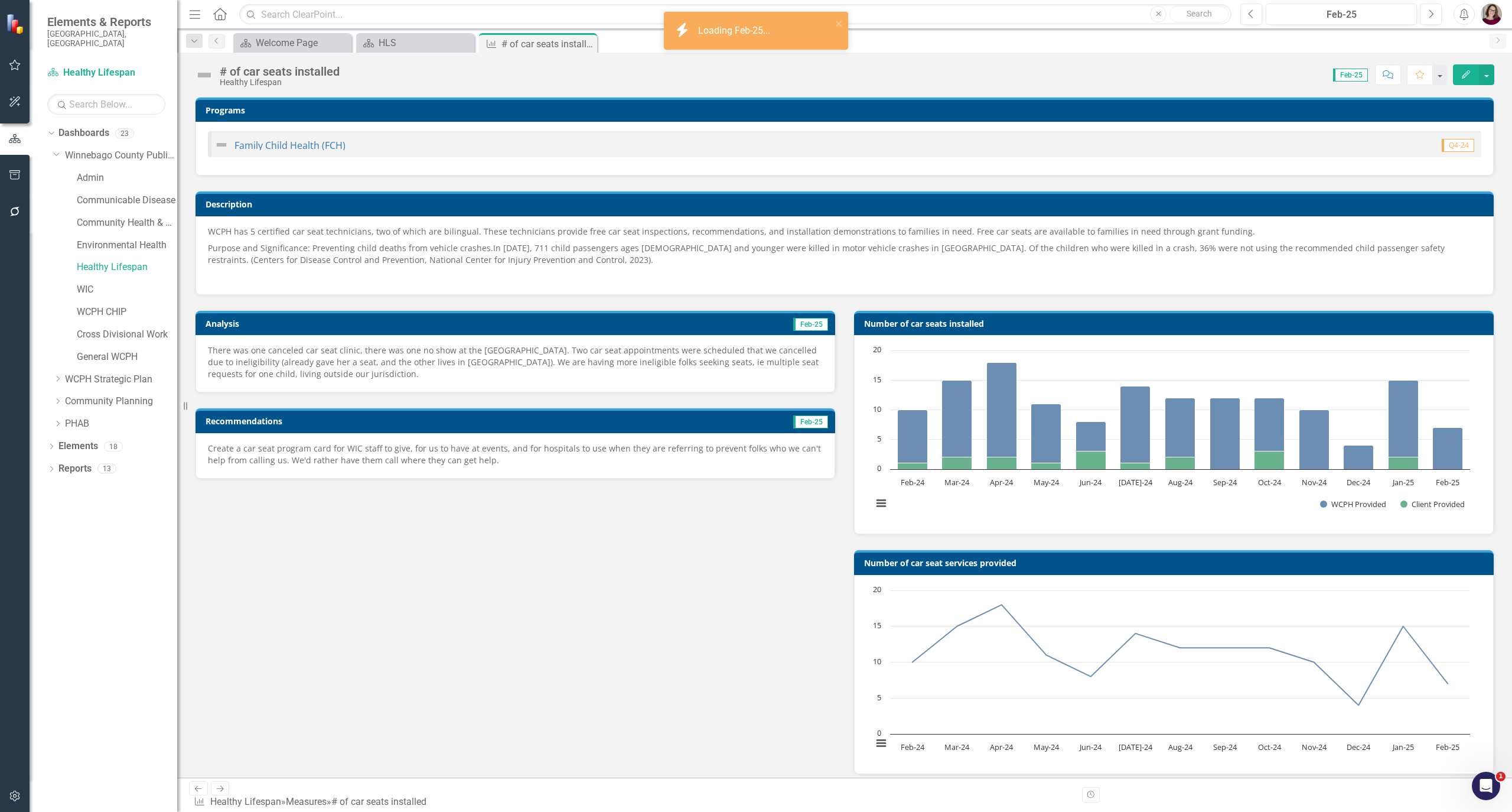
click at [618, 379] on p "There was one canceled car seat clinic, there was one no show at the Fox Crossi…" at bounding box center [515, 362] width 615 height 36
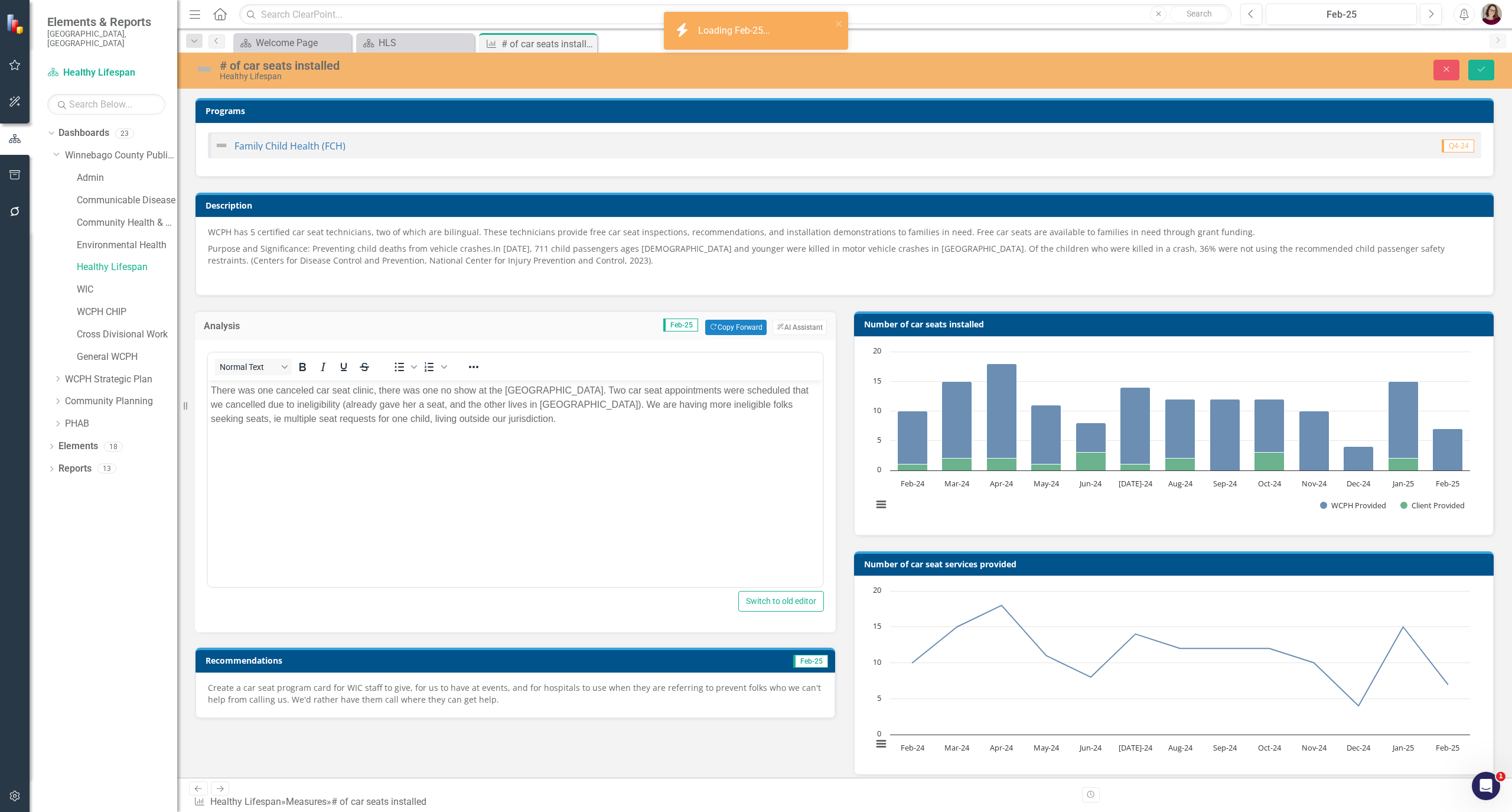
click at [603, 490] on body "There was one canceled car seat clinic, there was one no show at the Fox Crossi…" at bounding box center [515, 469] width 615 height 178
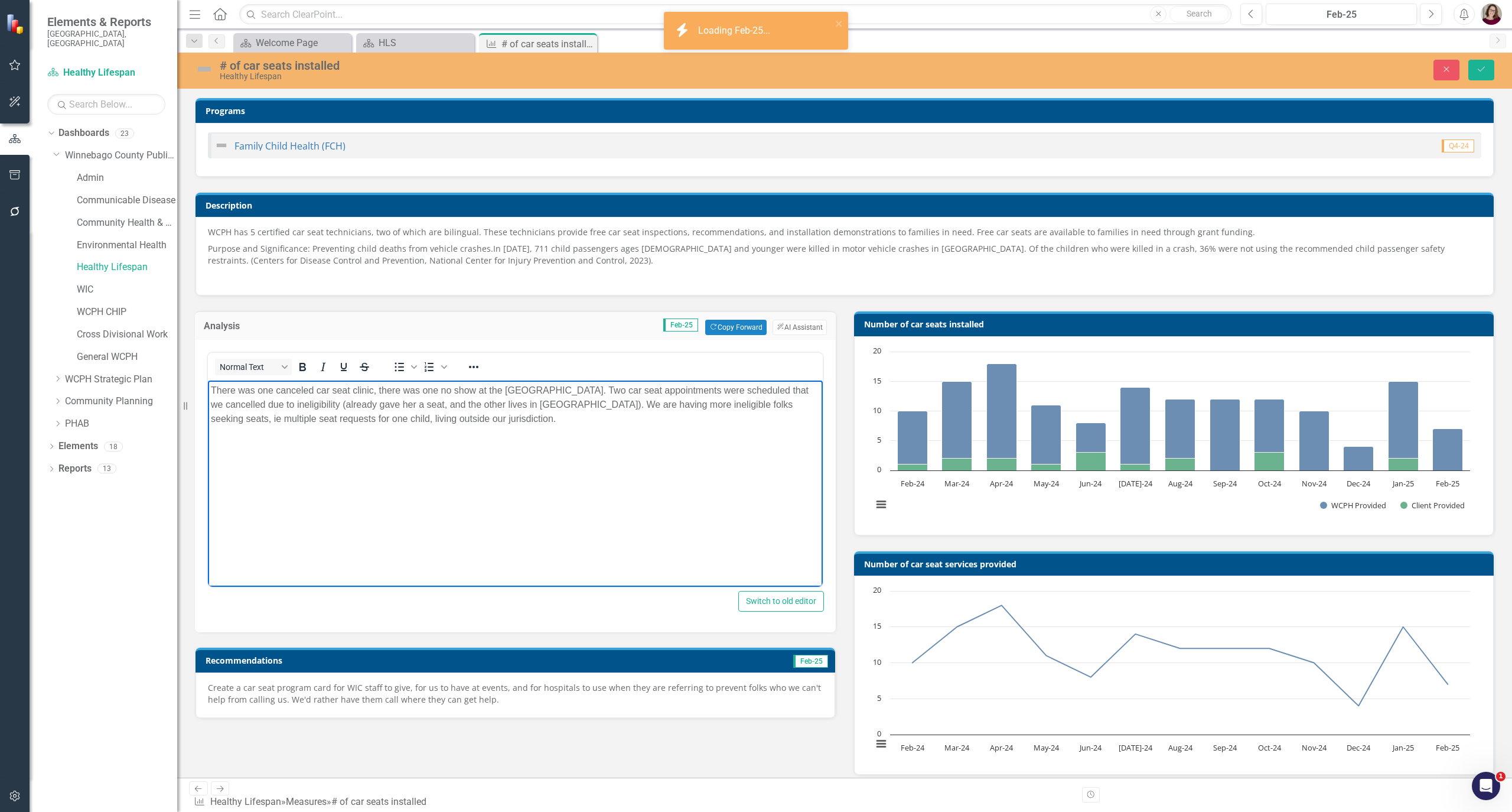
click at [684, 665] on td "Feb-25" at bounding box center [729, 661] width 199 height 17
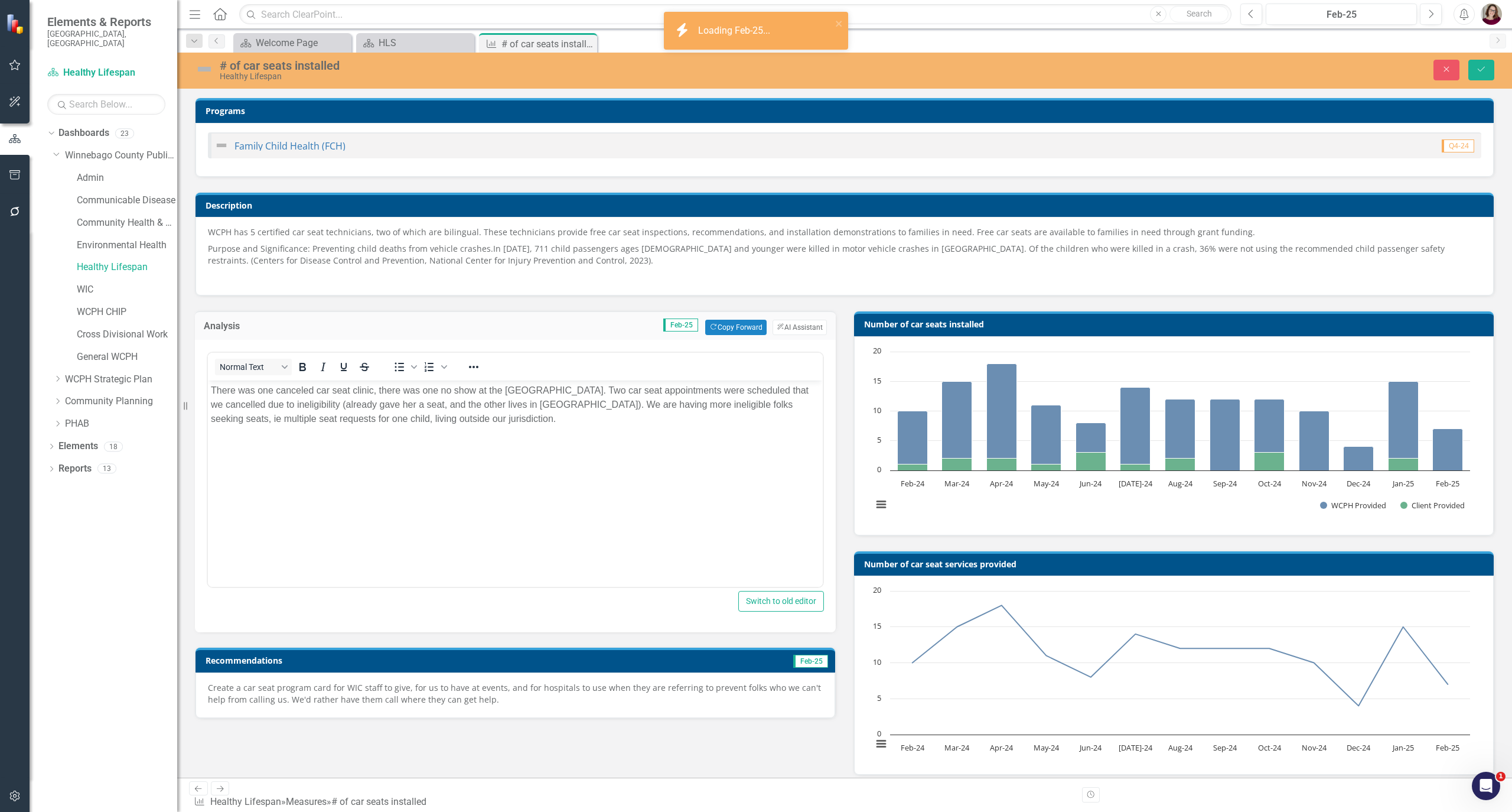
click at [687, 676] on p "Create a car seat program card for WIC staff to give, for us to have at events,…" at bounding box center [515, 694] width 615 height 23
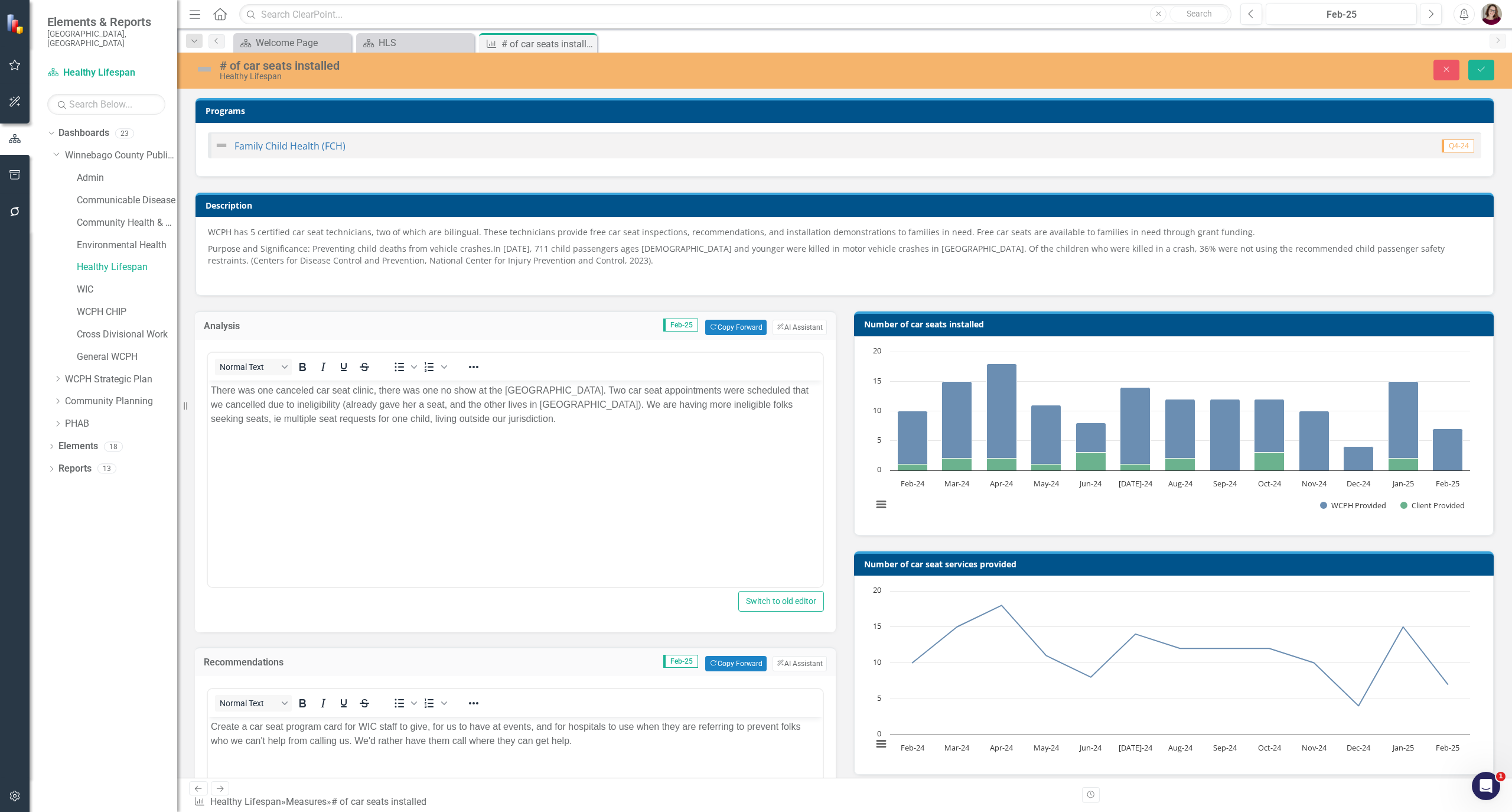
click at [565, 676] on p "Create a car seat program card for WIC staff to give, for us to have at events,…" at bounding box center [515, 733] width 609 height 28
click at [1260, 75] on button "Close" at bounding box center [1446, 69] width 26 height 20
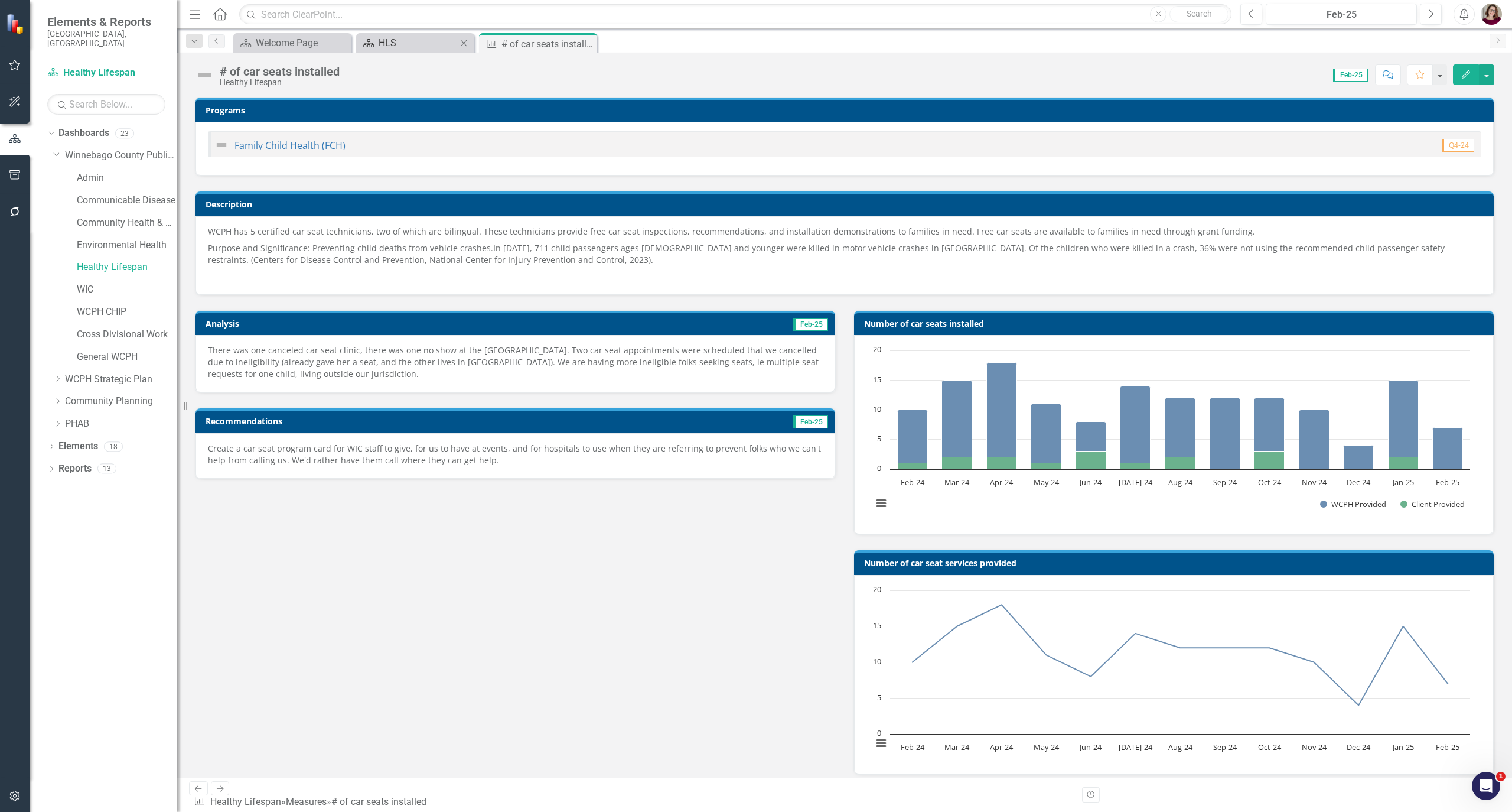
click at [413, 43] on div "HLS" at bounding box center [418, 43] width 78 height 15
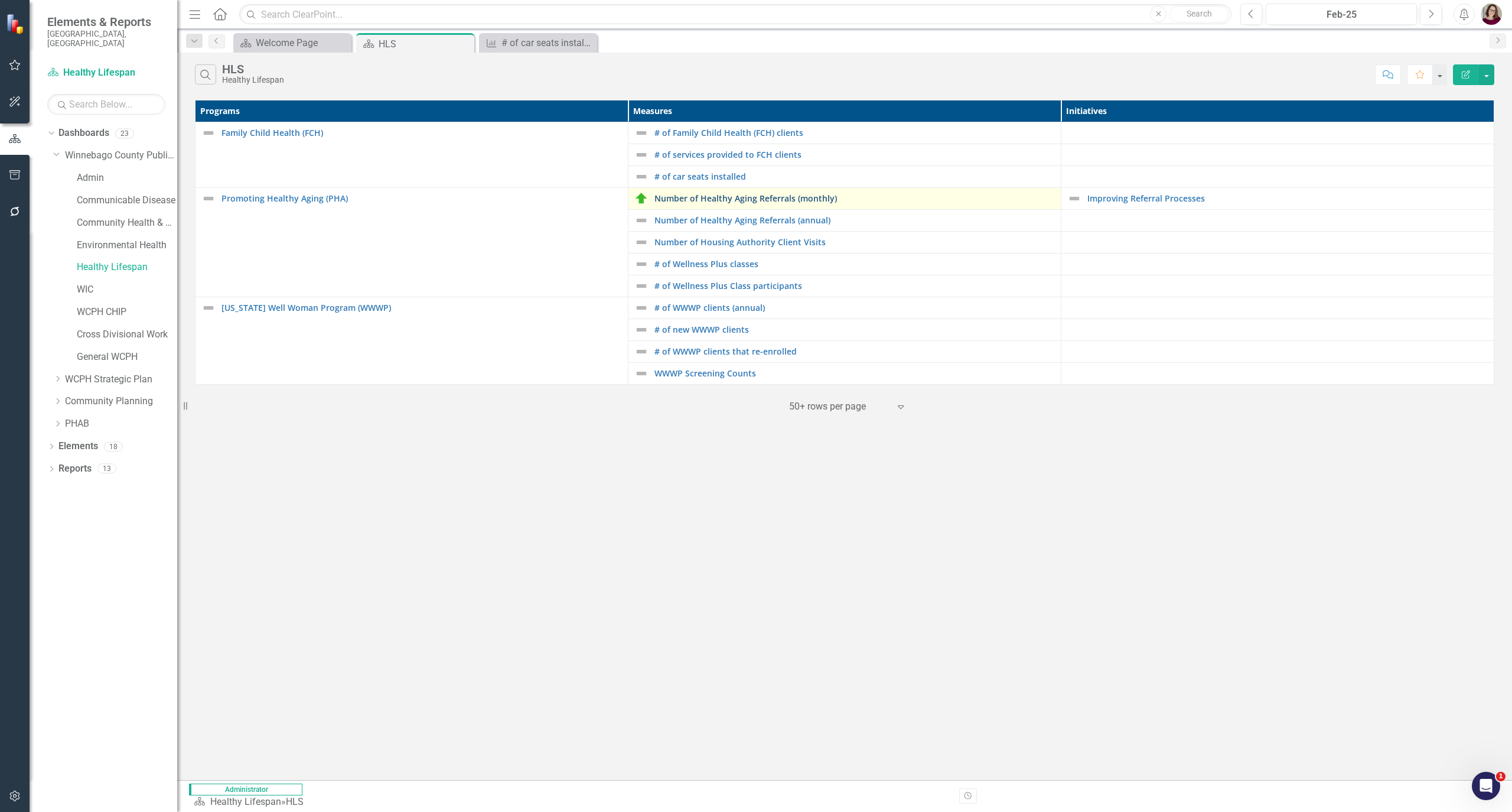
click at [827, 199] on link "Number of Healthy Aging Referrals (monthly)" at bounding box center [855, 198] width 400 height 9
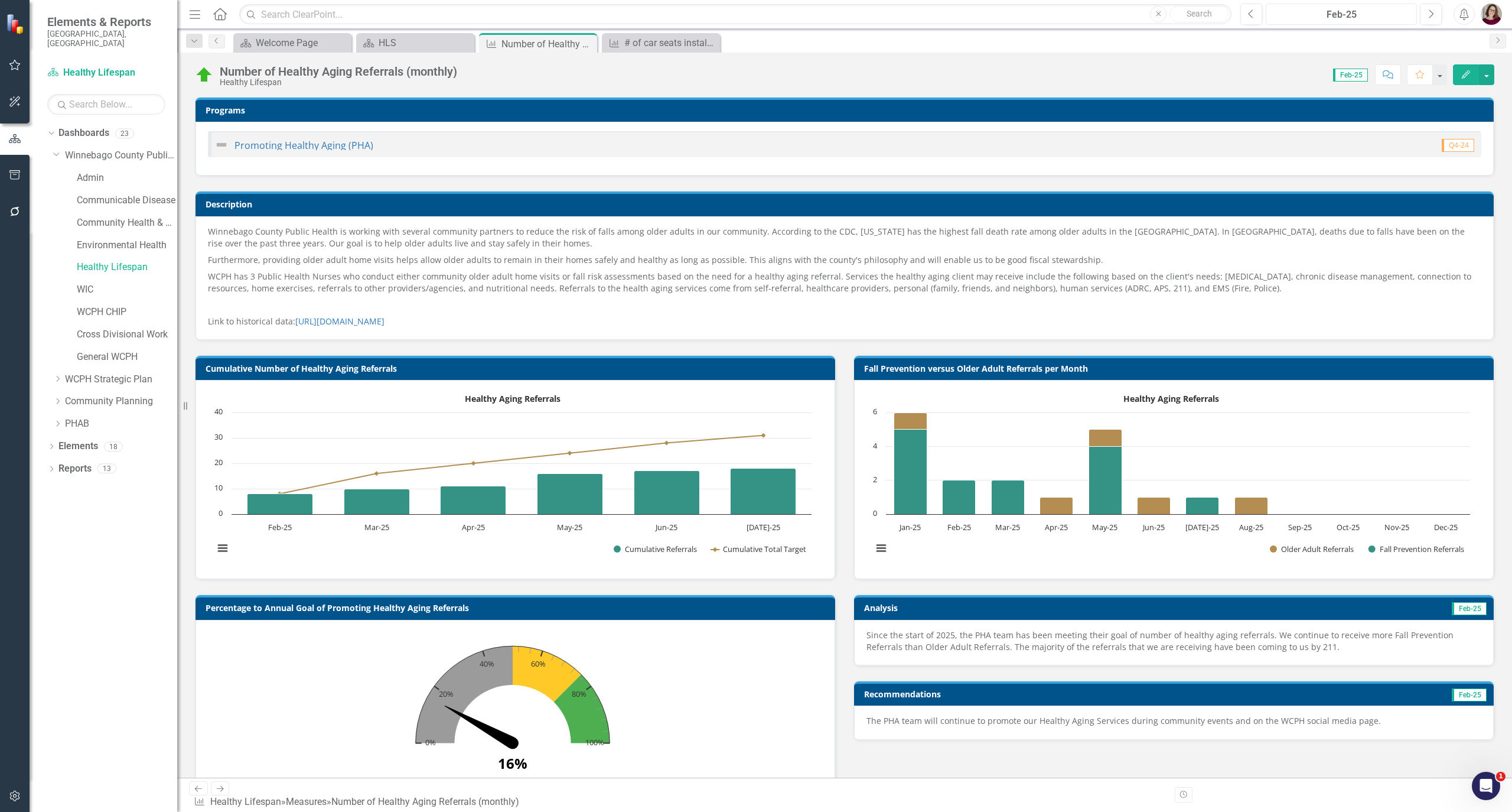
click at [1260, 17] on div "Feb-25" at bounding box center [1341, 15] width 143 height 15
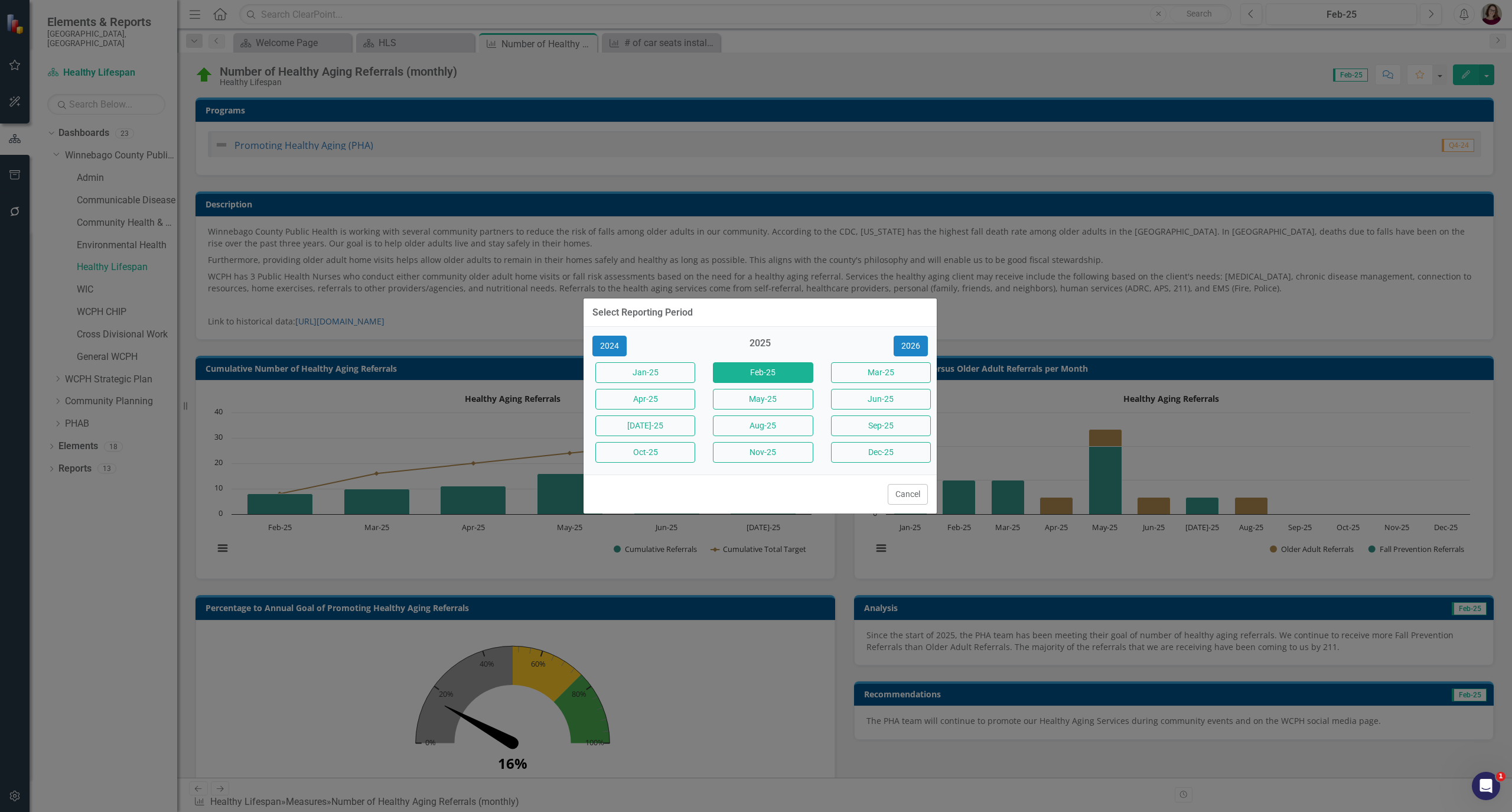
drag, startPoint x: 1253, startPoint y: 127, endPoint x: 1259, endPoint y: 129, distance: 6.3
click at [1253, 128] on div "Select Reporting Period 2024 2025 2026 Jan-25 Feb-25 Mar-25 Apr-25 May-25 Jun-2…" at bounding box center [756, 406] width 1512 height 812
click at [896, 496] on button "Cancel" at bounding box center [907, 493] width 40 height 20
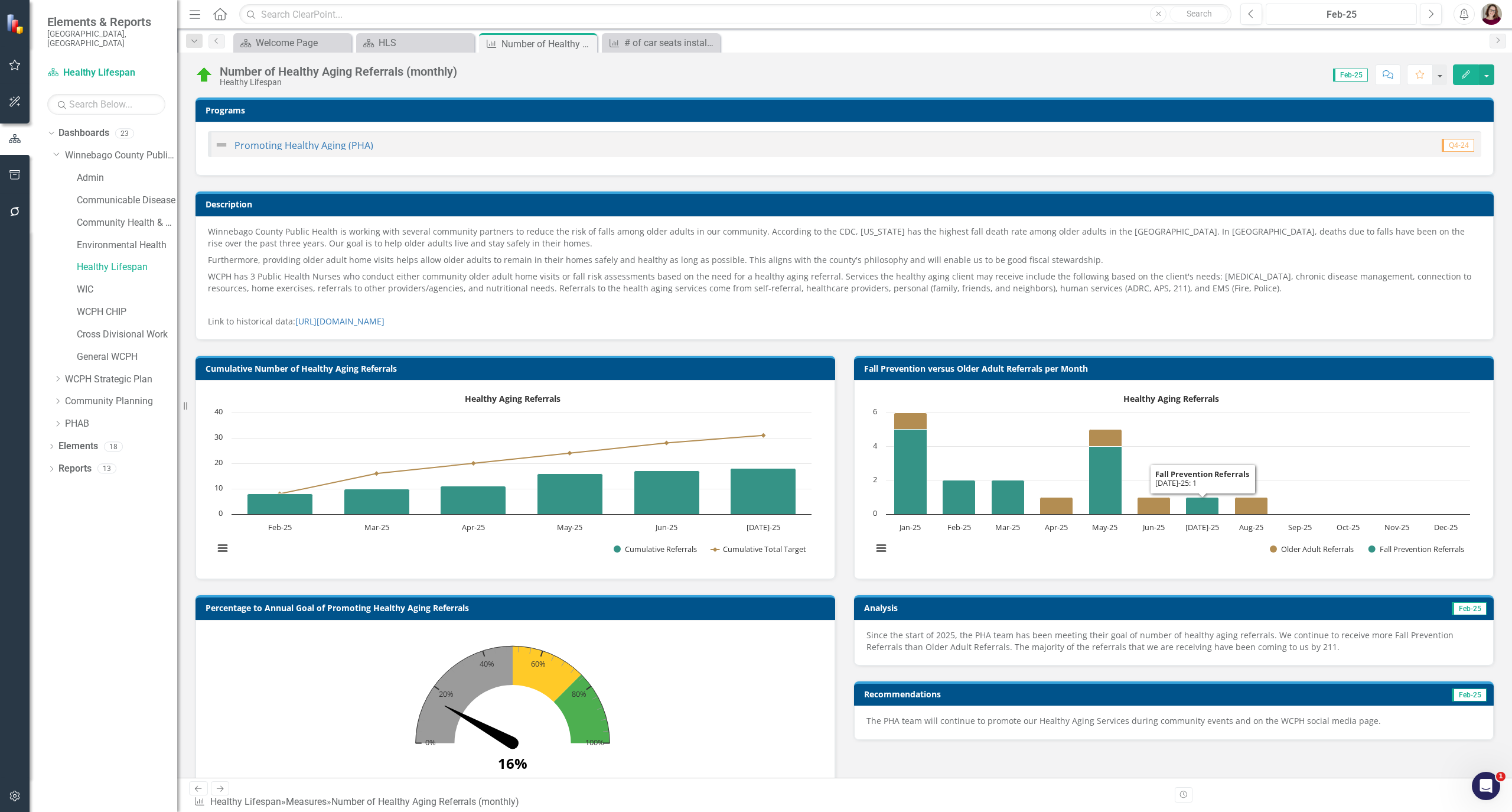
click at [1260, 13] on div "Feb-25" at bounding box center [1341, 15] width 143 height 15
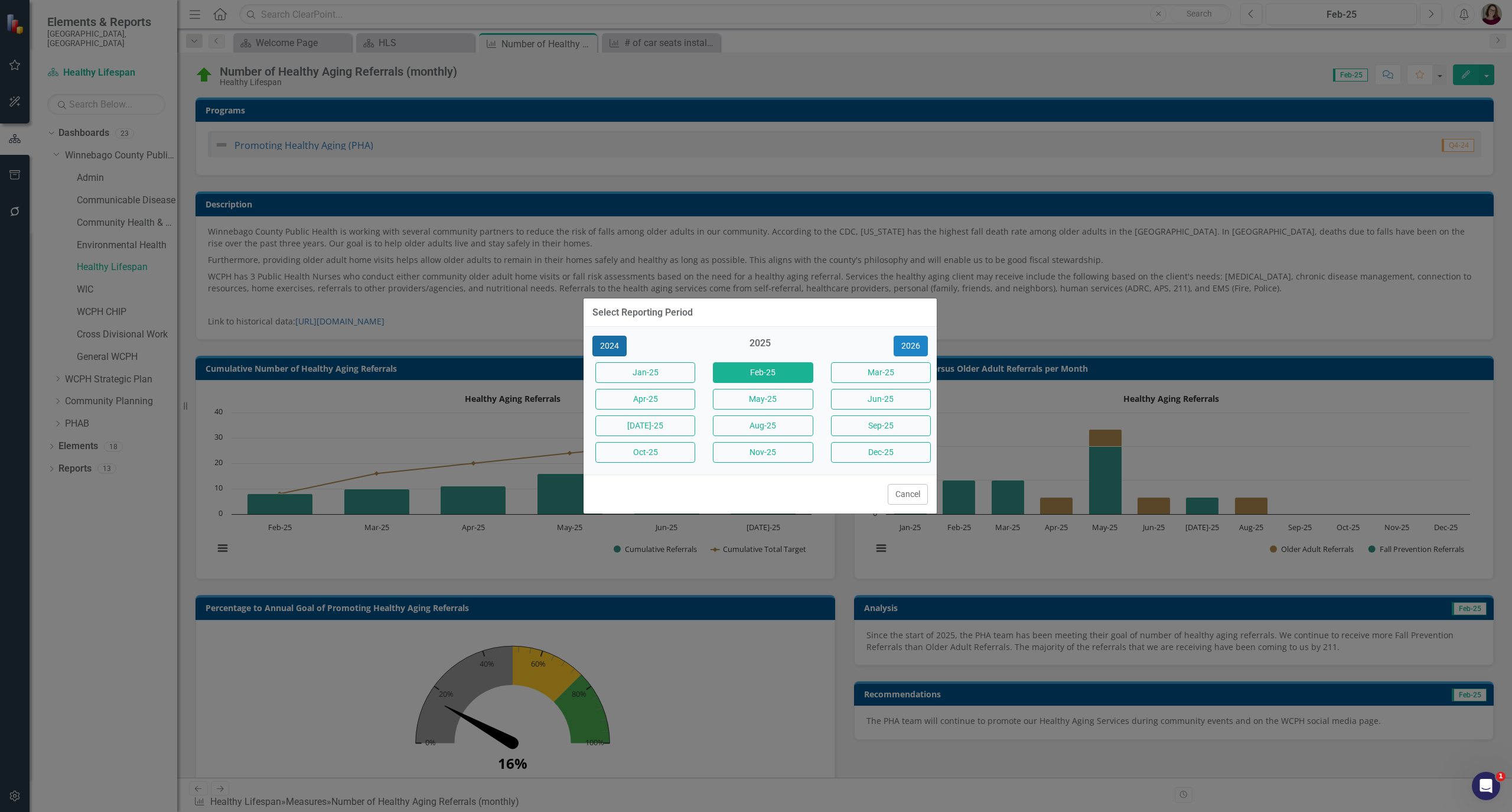
click at [621, 346] on button "2024" at bounding box center [609, 346] width 34 height 20
click at [626, 371] on button "Jan-24" at bounding box center [645, 372] width 100 height 20
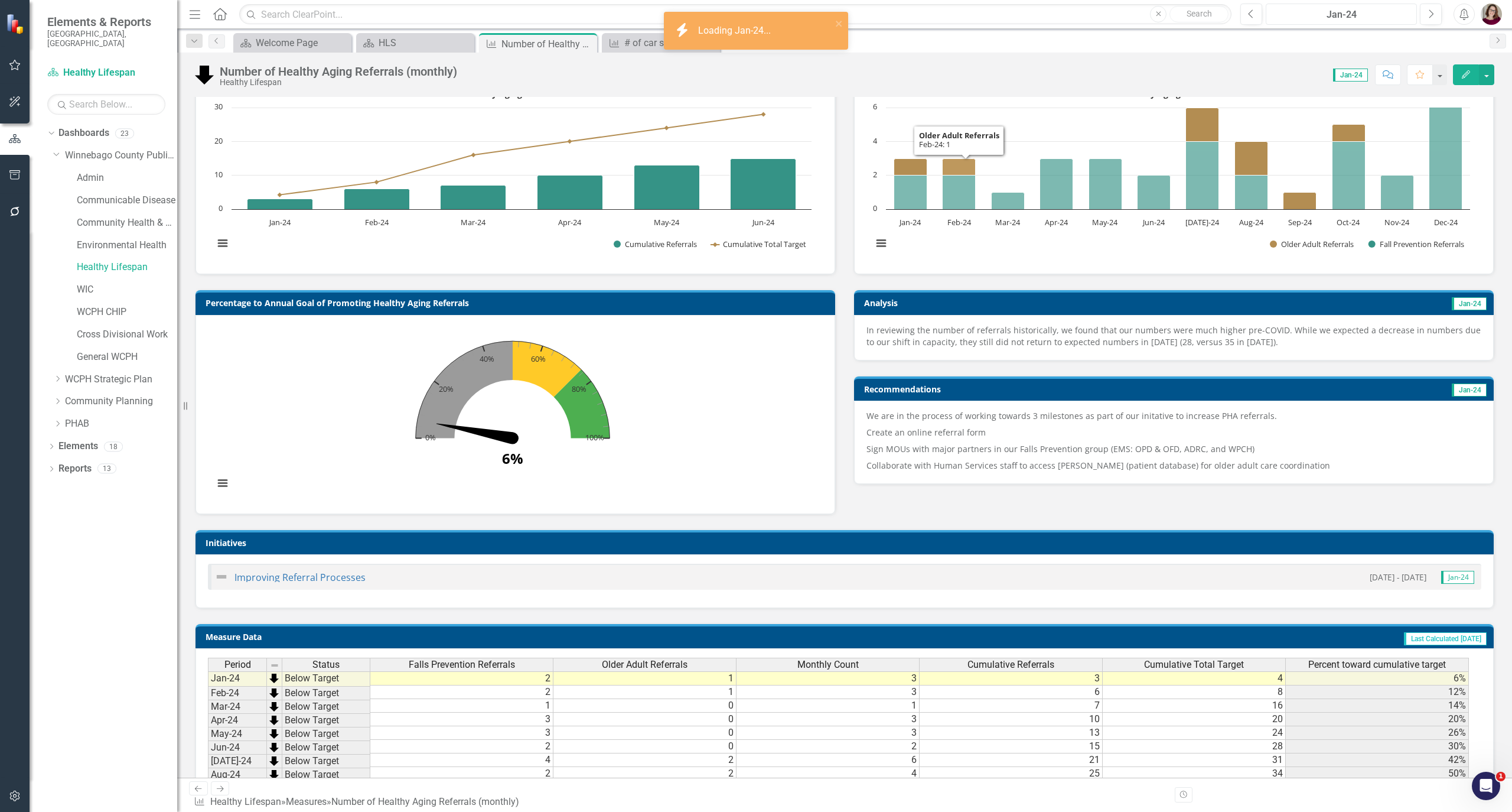
scroll to position [315, 0]
